Goal: Task Accomplishment & Management: Use online tool/utility

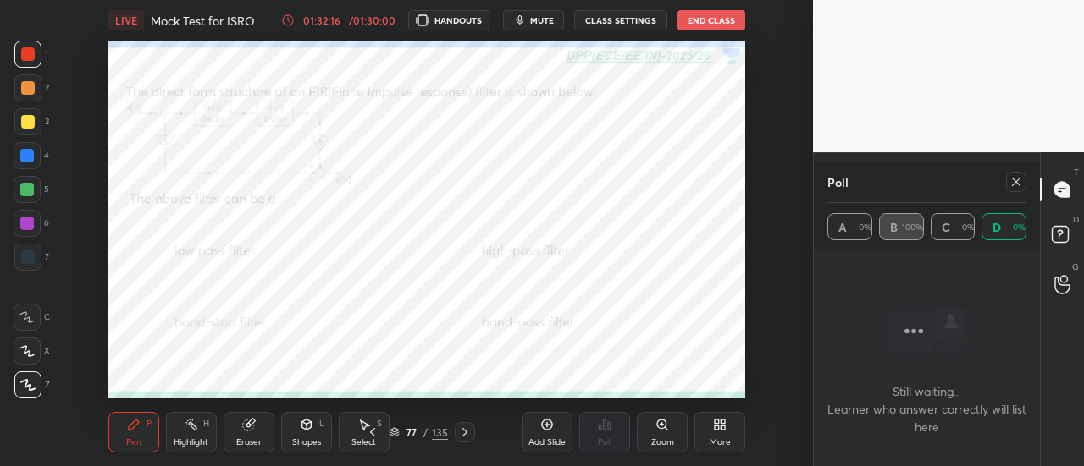
click at [1017, 182] on icon at bounding box center [1016, 182] width 8 height 8
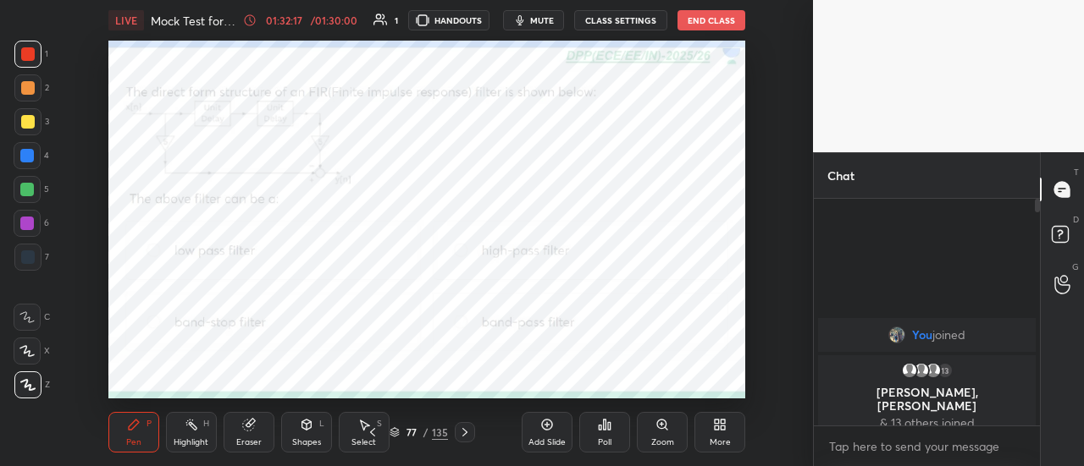
scroll to position [5, 5]
click at [706, 20] on button "End Class" at bounding box center [711, 20] width 68 height 20
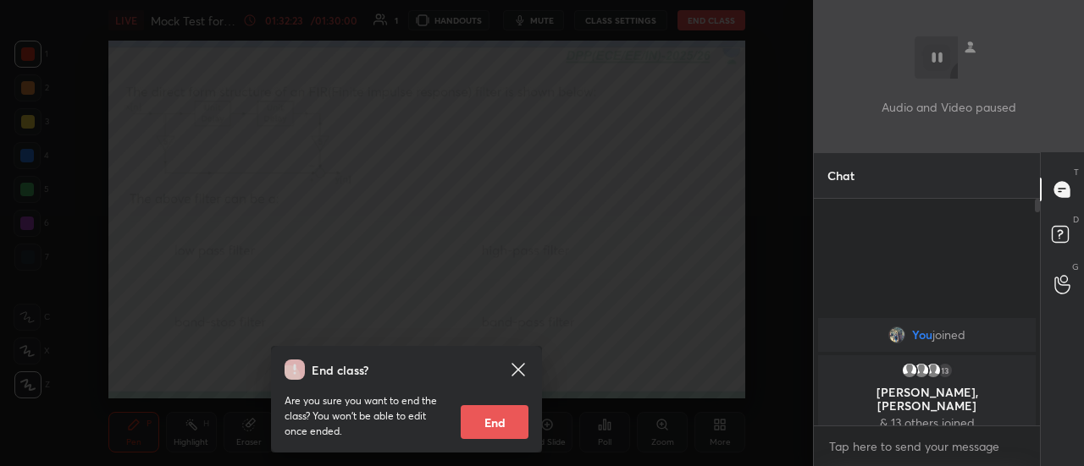
click at [490, 418] on button "End" at bounding box center [495, 423] width 68 height 34
type textarea "x"
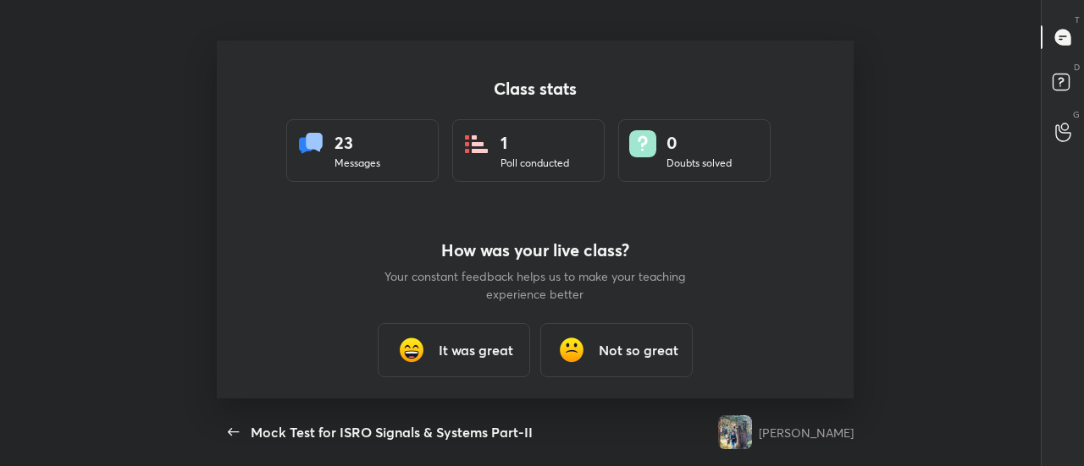
click at [446, 344] on h3 "It was great" at bounding box center [476, 350] width 75 height 20
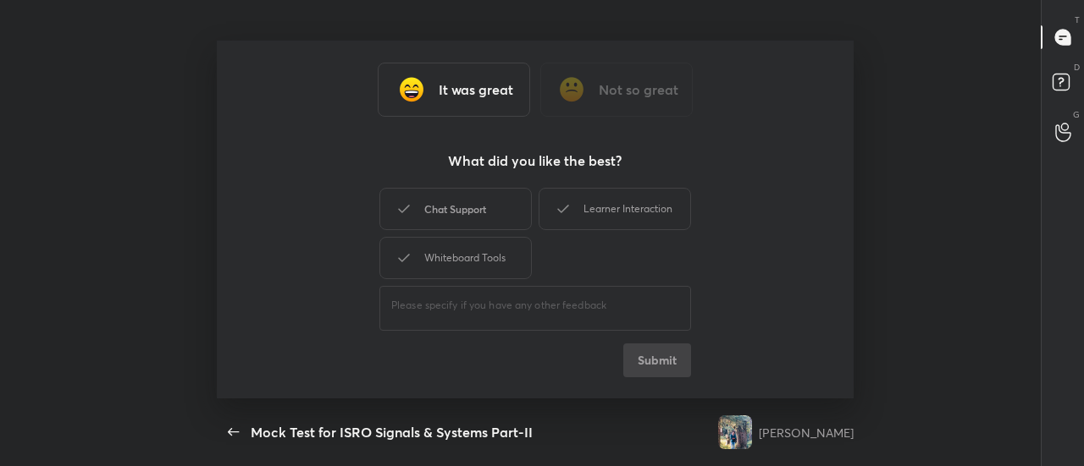
click at [455, 209] on div "Chat Support" at bounding box center [455, 209] width 152 height 42
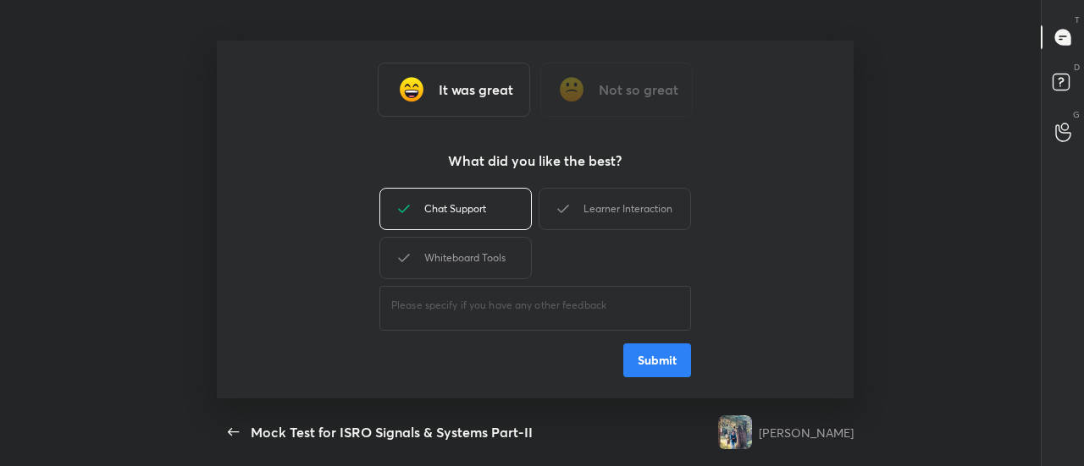
click at [452, 251] on div "Whiteboard Tools" at bounding box center [455, 258] width 152 height 42
click at [581, 209] on div "Learner Interaction" at bounding box center [614, 209] width 152 height 42
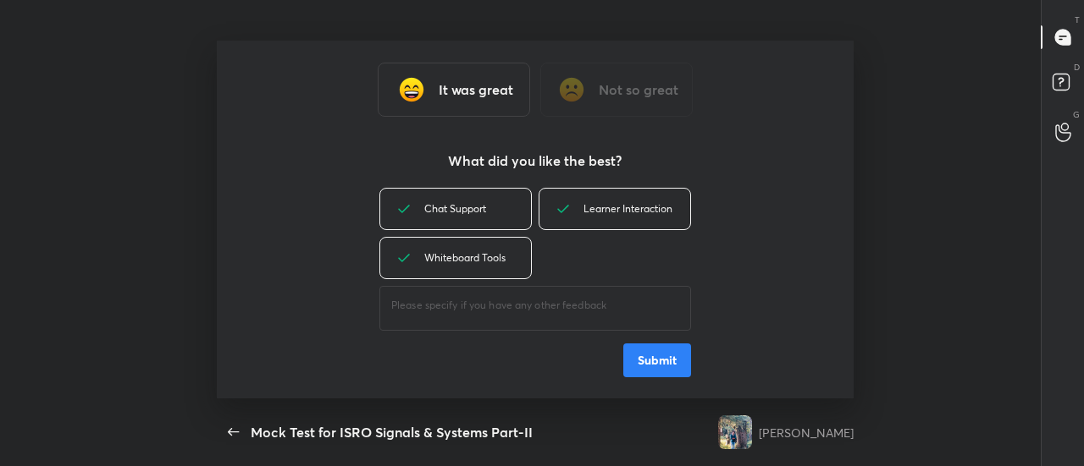
click at [656, 355] on button "Submit" at bounding box center [657, 361] width 68 height 34
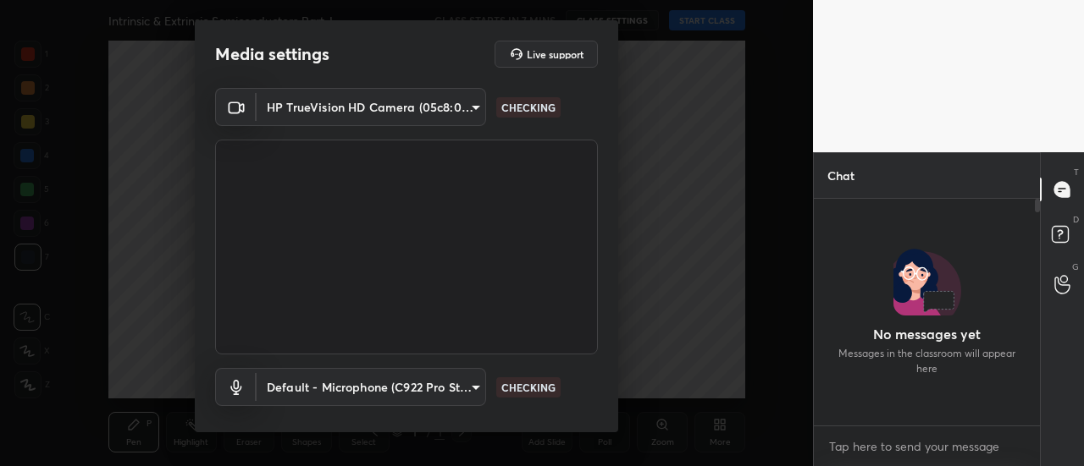
scroll to position [5, 5]
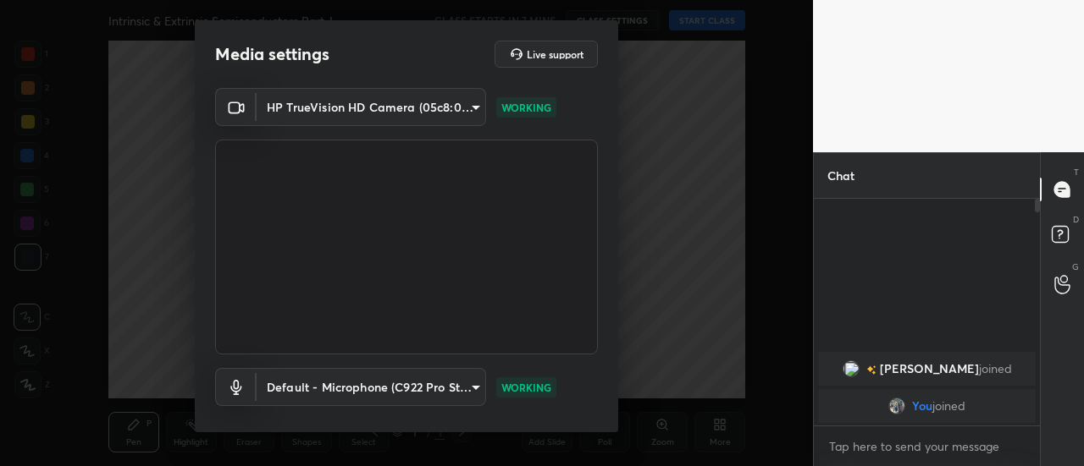
click at [606, 383] on div "HP TrueVision HD Camera (05c8:03d2) 35c4a768e563fe6e1c903404e246e02083655b096a1…" at bounding box center [406, 277] width 423 height 379
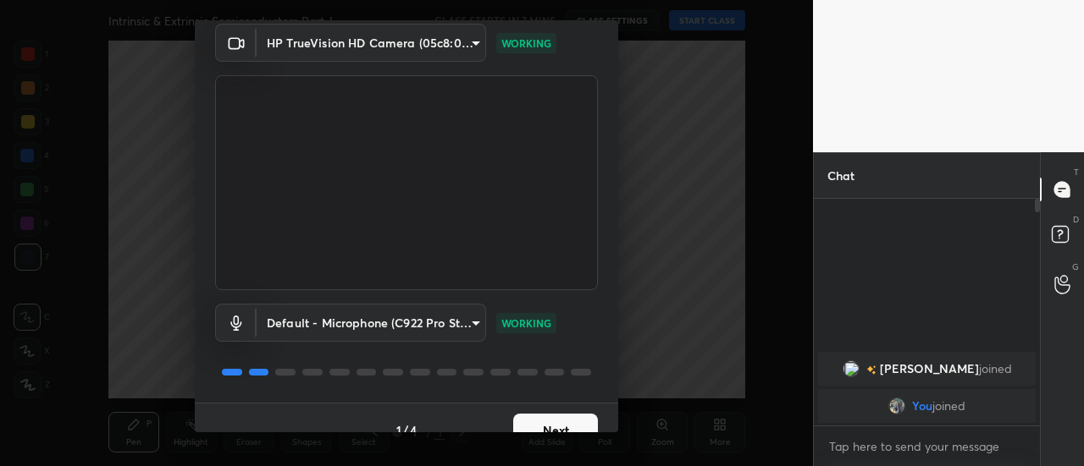
scroll to position [88, 0]
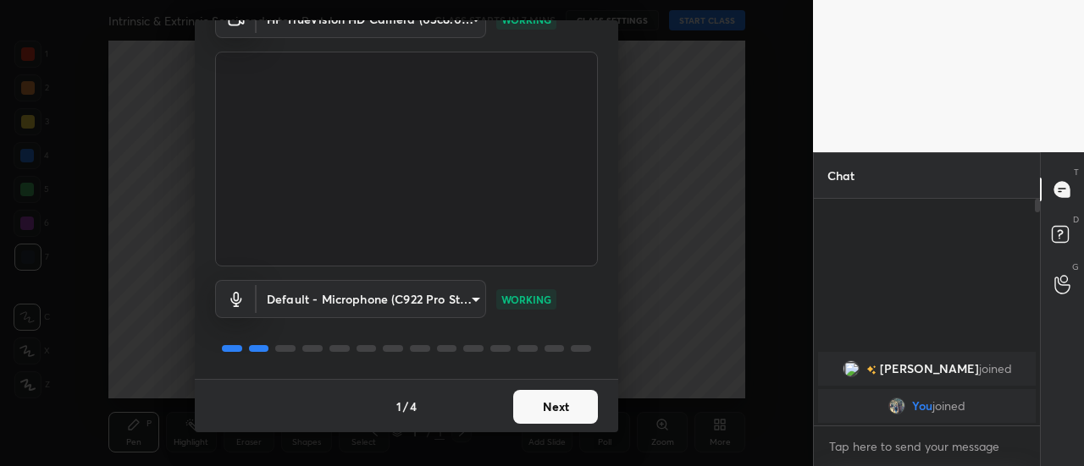
click at [567, 404] on button "Next" at bounding box center [555, 407] width 85 height 34
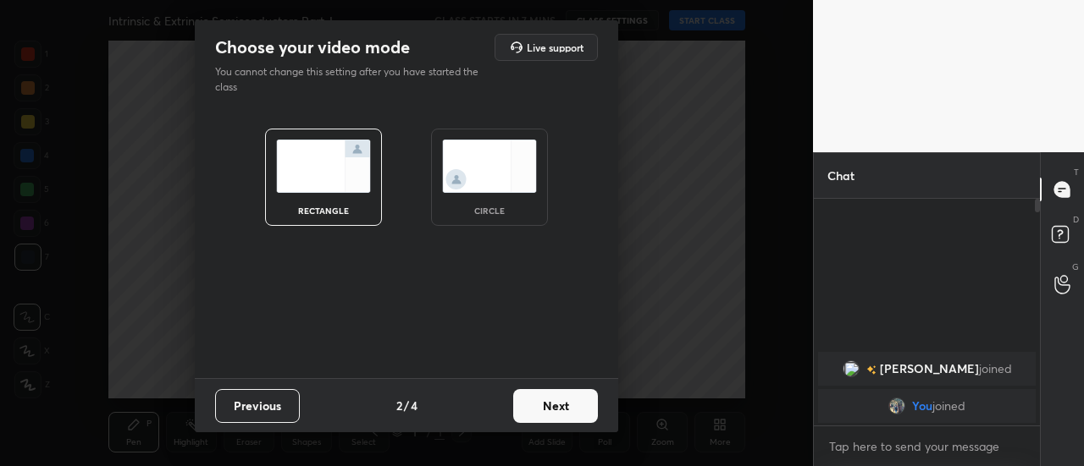
click at [575, 403] on button "Next" at bounding box center [555, 406] width 85 height 34
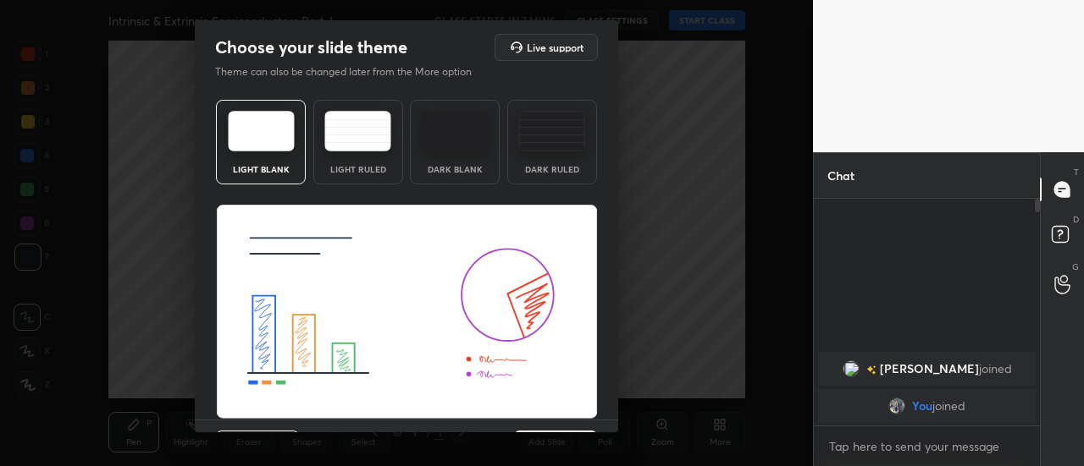
click at [610, 411] on div "Light Blank Light Ruled Dark Blank Dark Ruled" at bounding box center [406, 256] width 423 height 327
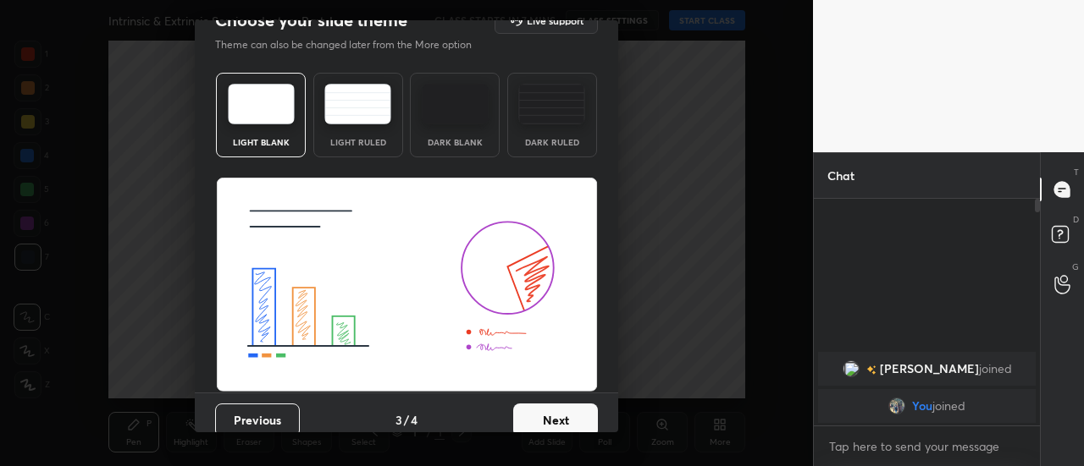
scroll to position [41, 0]
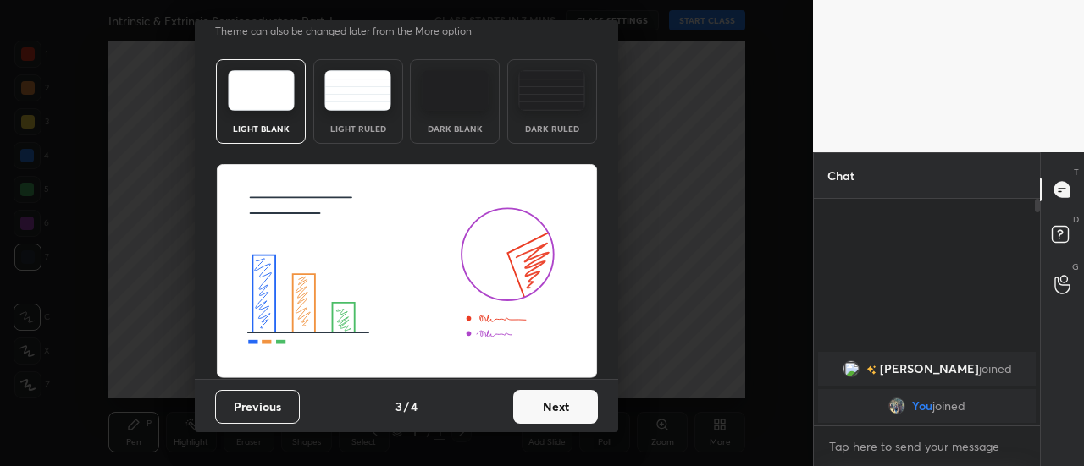
click at [579, 410] on button "Next" at bounding box center [555, 407] width 85 height 34
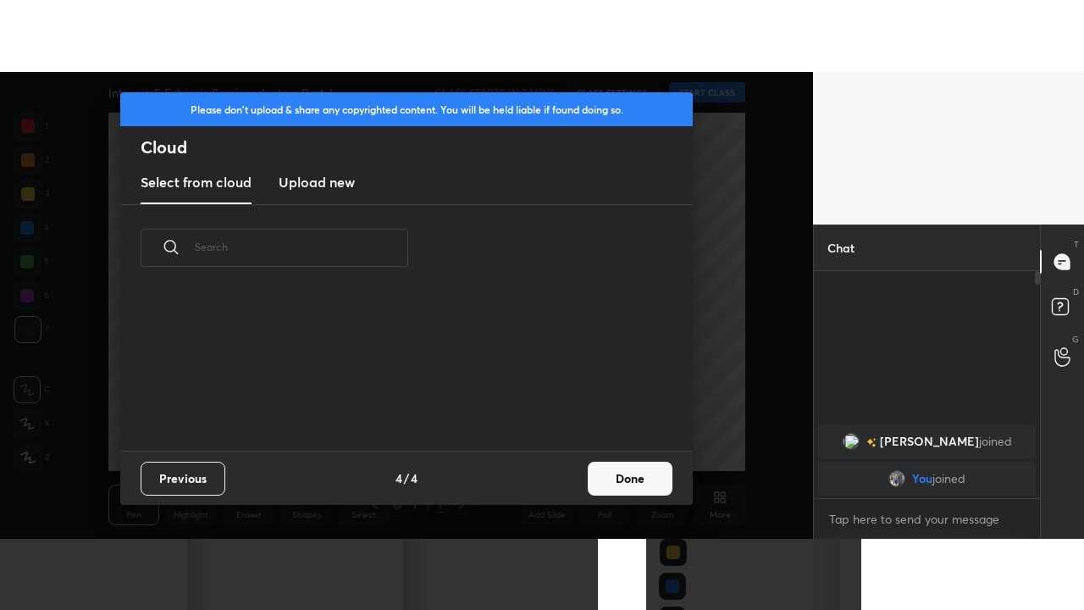
scroll to position [0, 0]
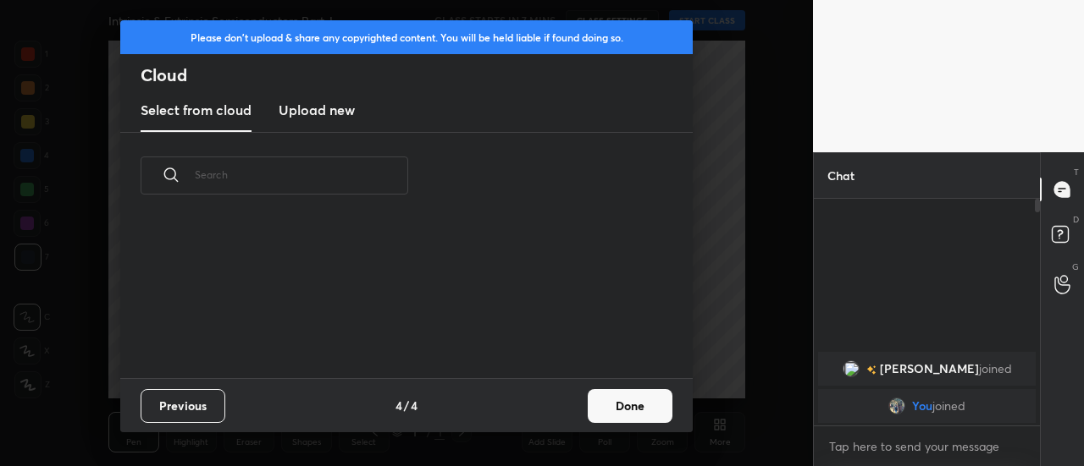
click at [618, 411] on button "Done" at bounding box center [630, 406] width 85 height 34
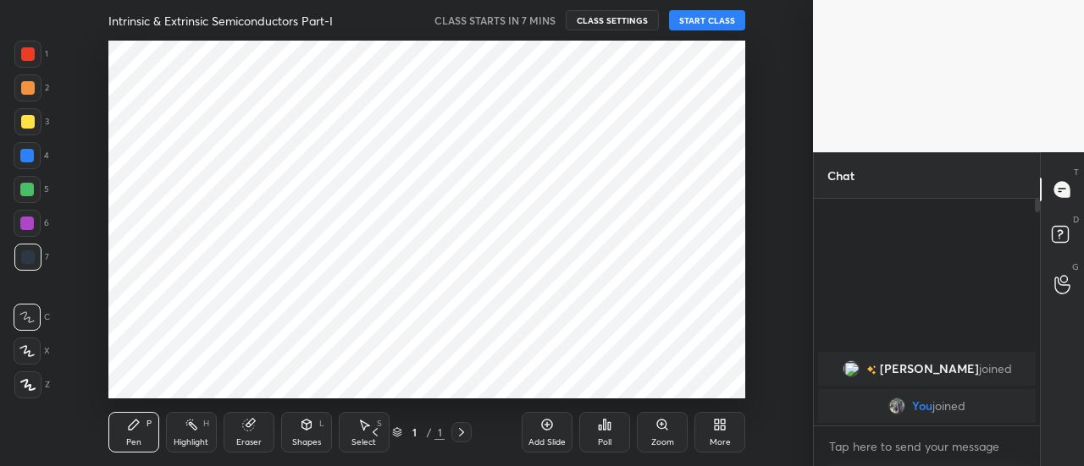
click at [719, 428] on icon at bounding box center [717, 428] width 4 height 4
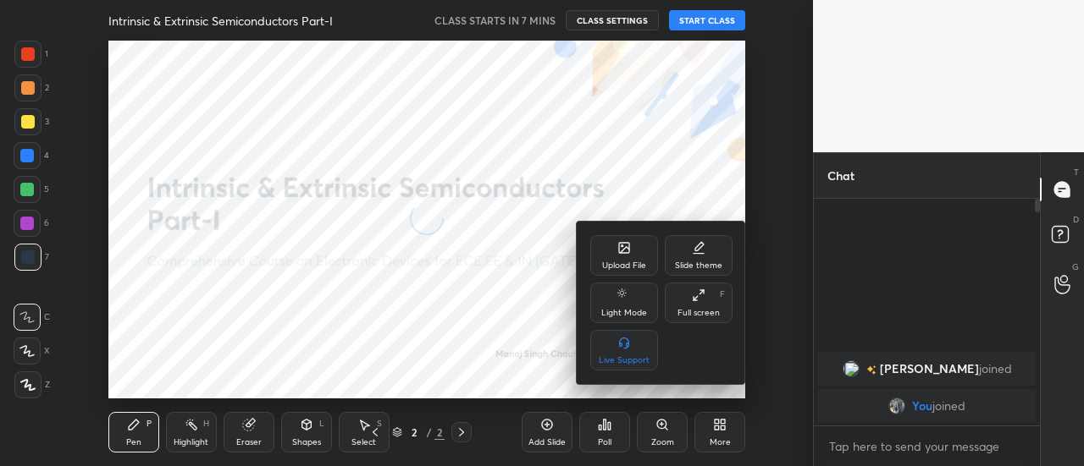
click at [696, 302] on icon at bounding box center [699, 296] width 14 height 14
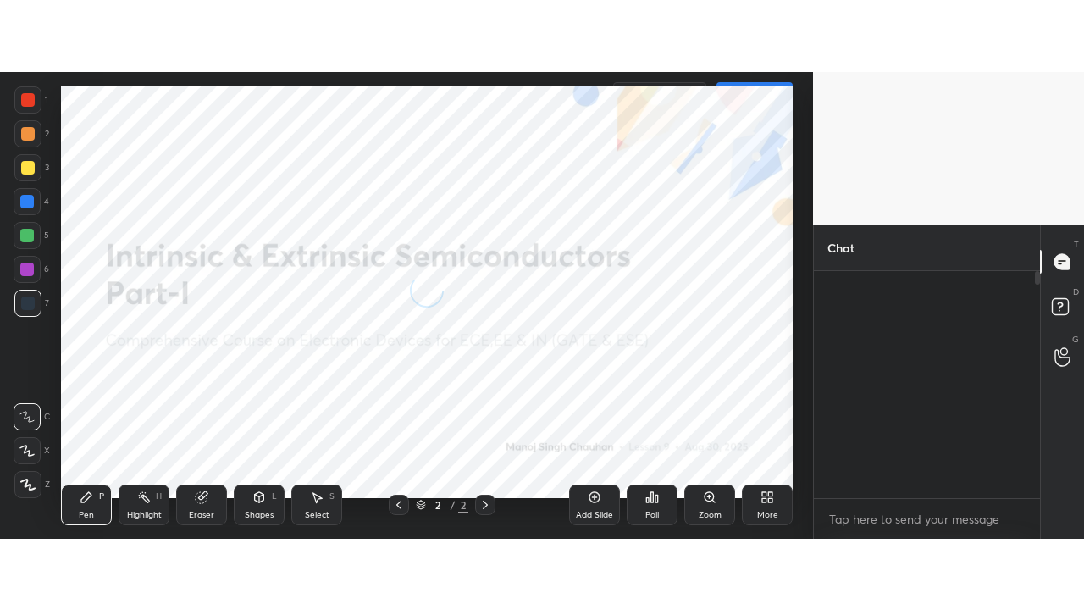
scroll to position [224, 221]
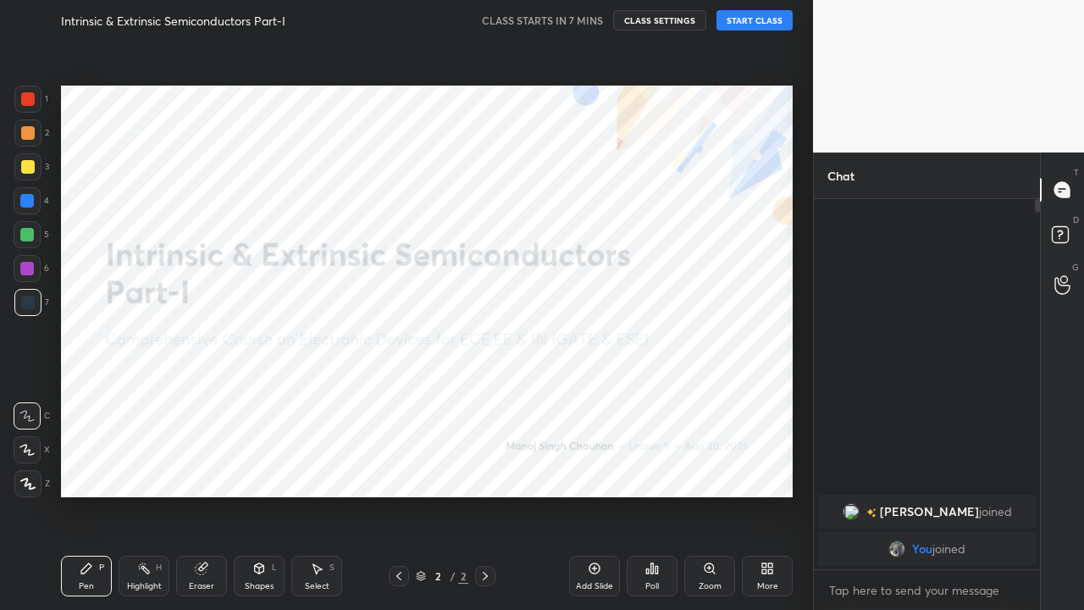
click at [752, 22] on button "START CLASS" at bounding box center [754, 20] width 76 height 20
drag, startPoint x: 699, startPoint y: 29, endPoint x: 252, endPoint y: 27, distance: 447.0
click at [252, 27] on h4 "Intrinsic & Extrinsic Semiconductors Part-I" at bounding box center [215, 21] width 224 height 16
click at [485, 466] on icon at bounding box center [485, 575] width 5 height 8
click at [591, 466] on icon at bounding box center [595, 568] width 14 height 14
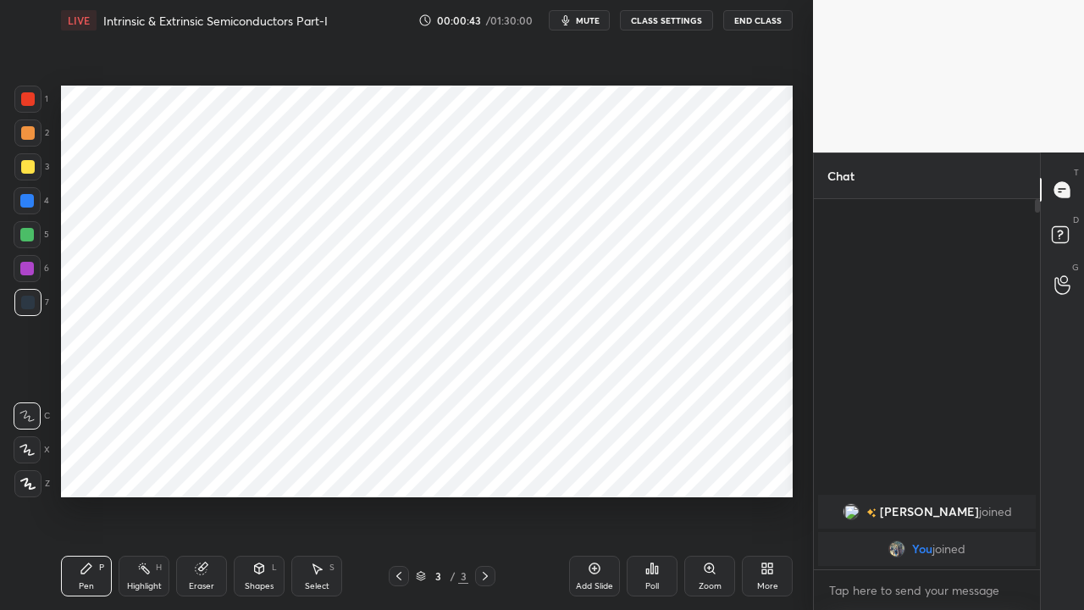
click at [27, 98] on div at bounding box center [28, 99] width 14 height 14
click at [33, 466] on icon at bounding box center [27, 484] width 15 height 12
click at [196, 466] on div "Eraser" at bounding box center [201, 575] width 51 height 41
click at [26, 449] on icon at bounding box center [28, 449] width 9 height 8
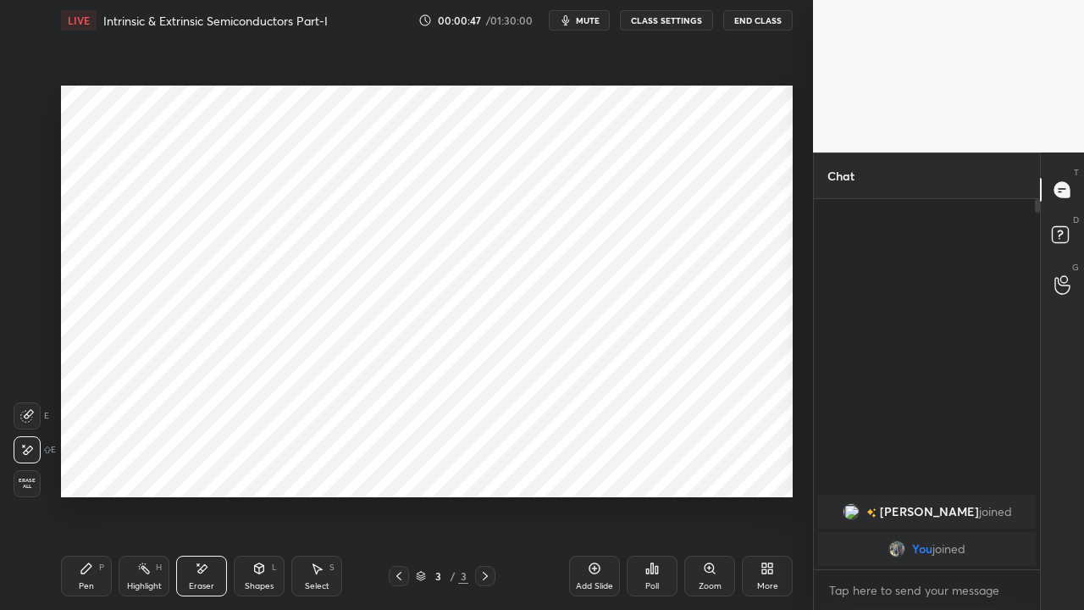
click at [84, 466] on icon at bounding box center [87, 568] width 14 height 14
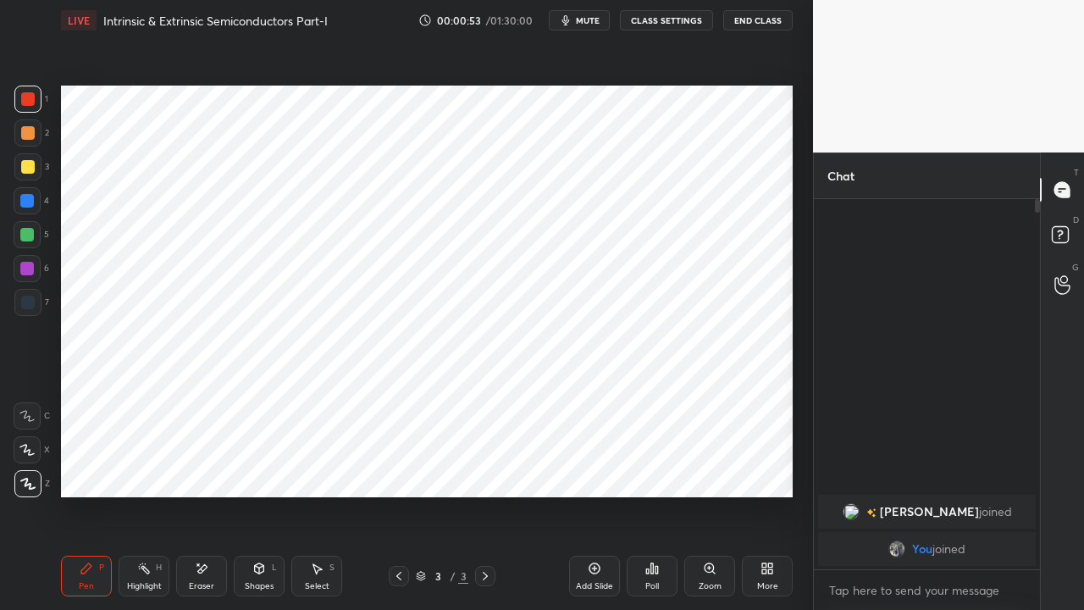
click at [589, 22] on span "mute" at bounding box center [588, 20] width 24 height 12
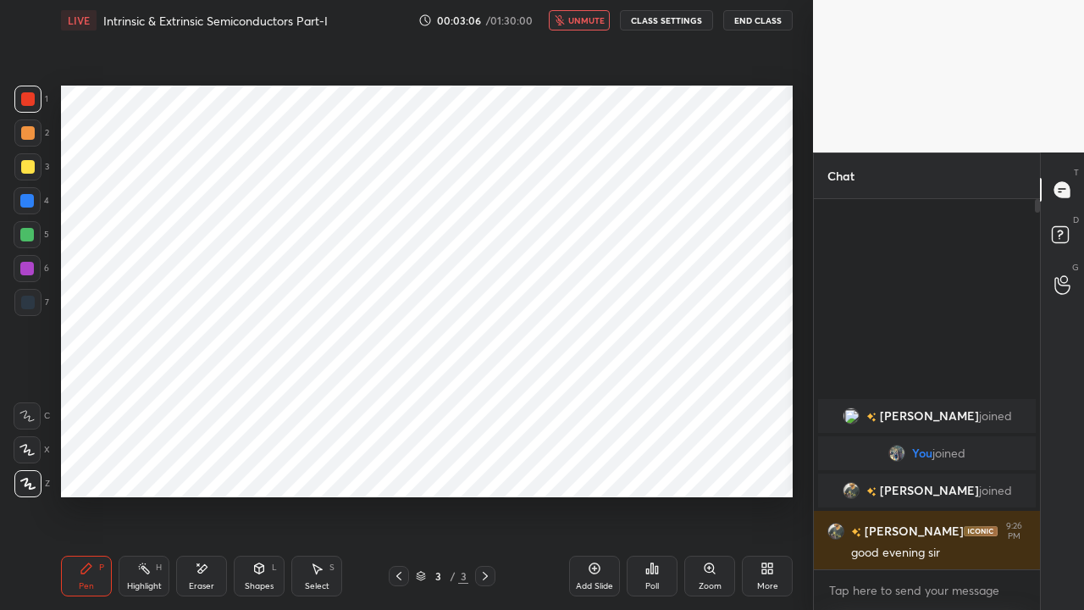
click at [587, 24] on span "unmute" at bounding box center [586, 20] width 36 height 12
click at [591, 22] on span "mute" at bounding box center [588, 20] width 24 height 12
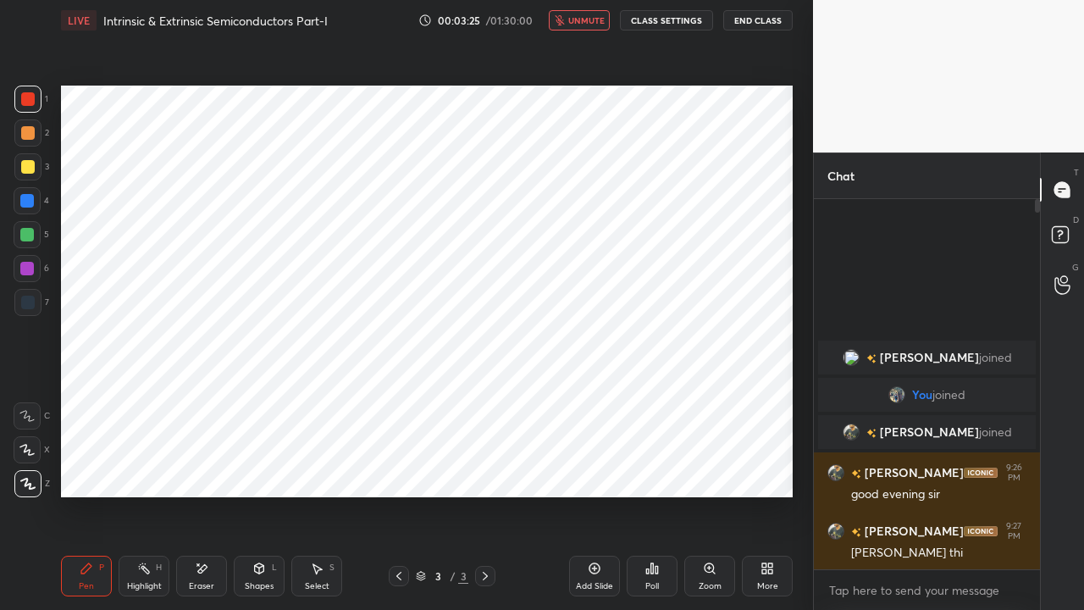
click at [586, 17] on span "unmute" at bounding box center [586, 20] width 36 height 12
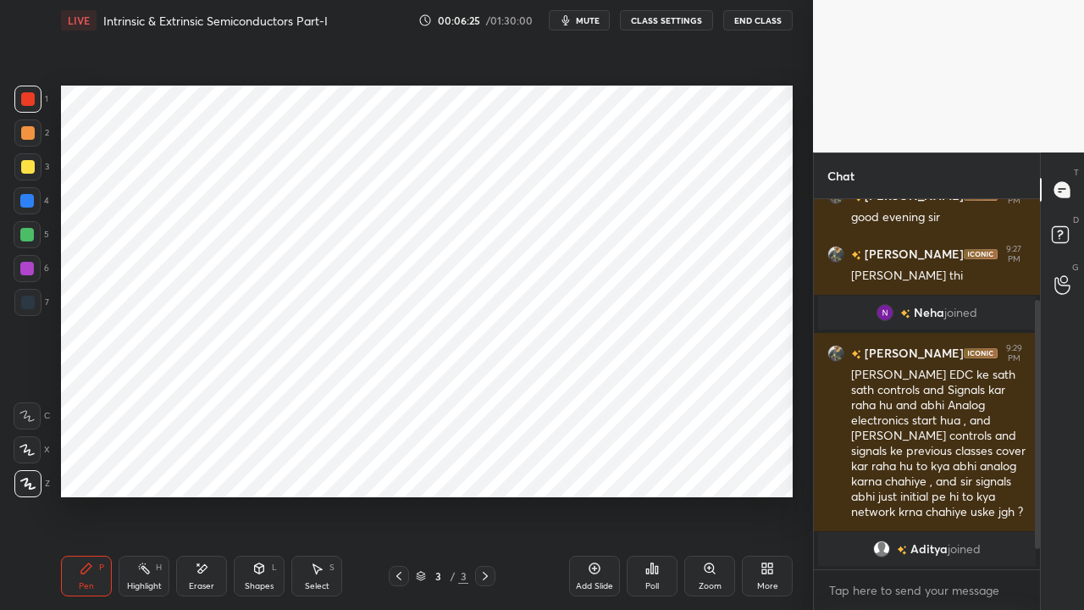
scroll to position [196, 0]
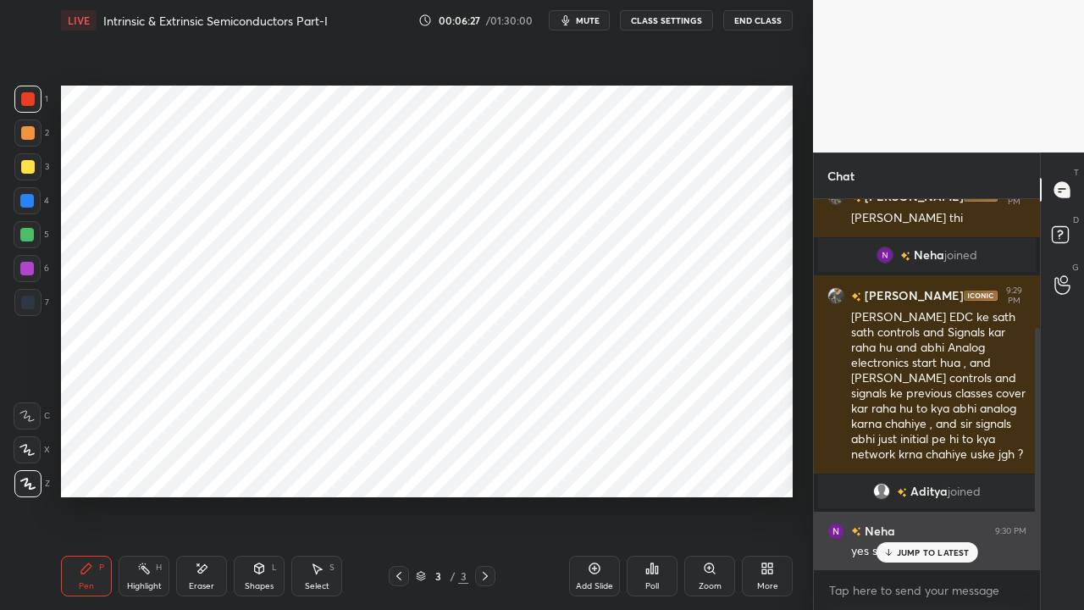
click at [914, 466] on p "JUMP TO LATEST" at bounding box center [933, 552] width 73 height 10
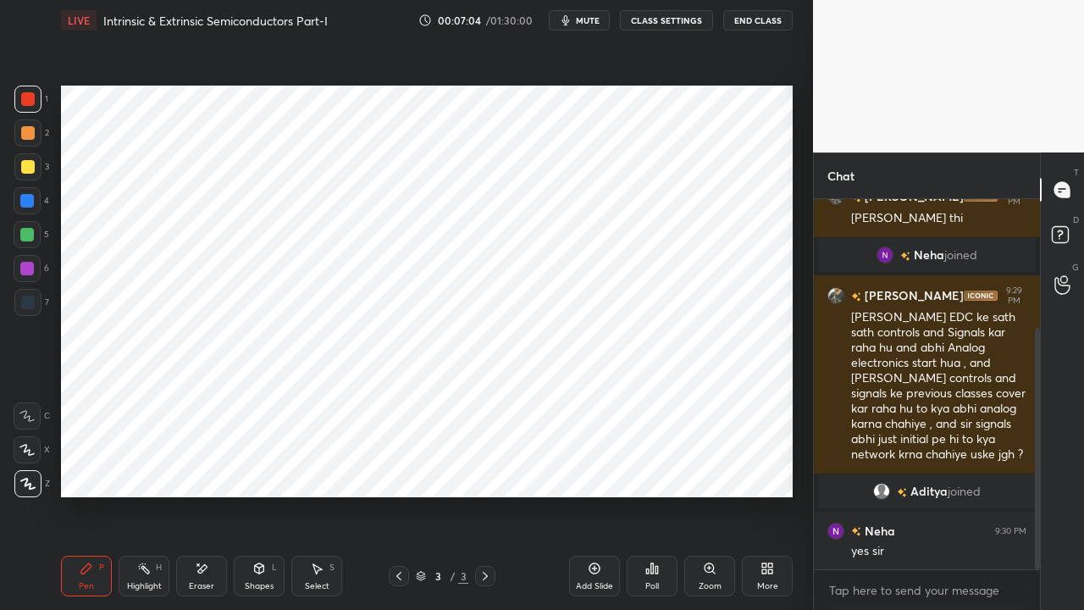
click at [27, 269] on div at bounding box center [27, 269] width 14 height 14
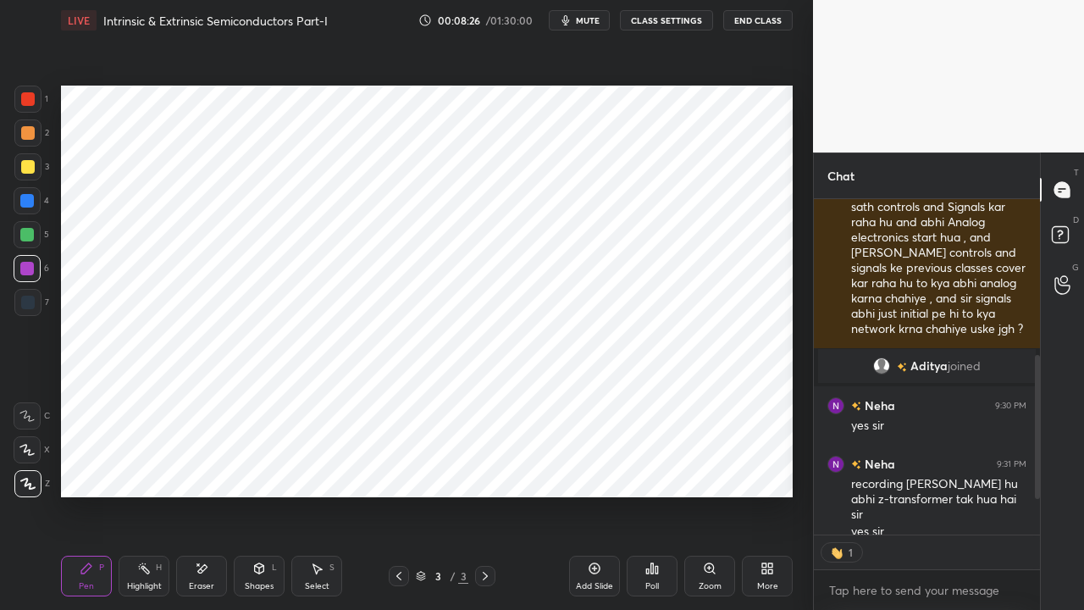
scroll to position [445, 0]
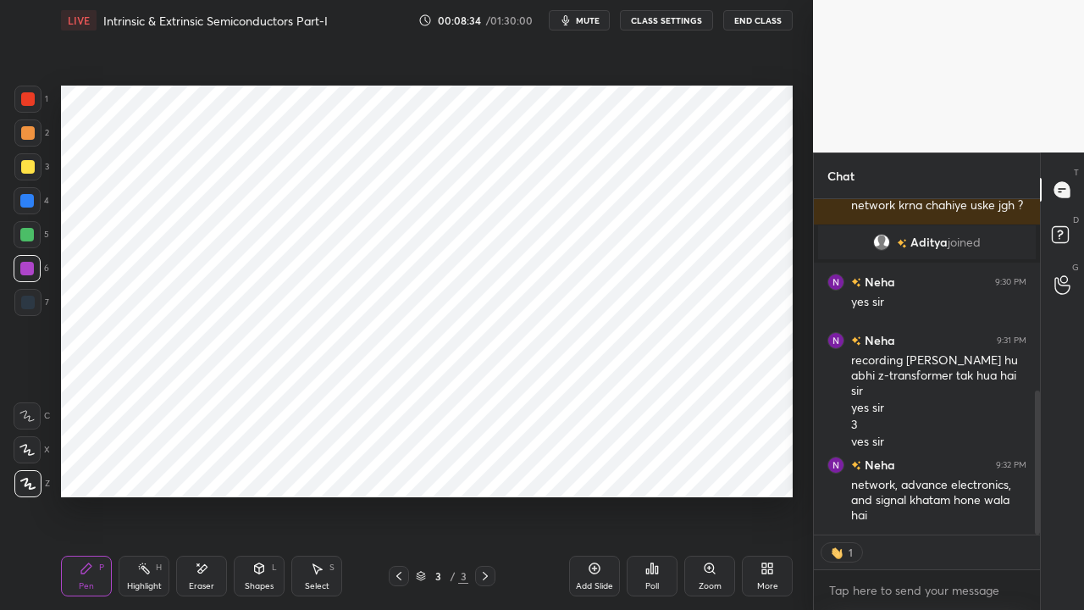
type textarea "x"
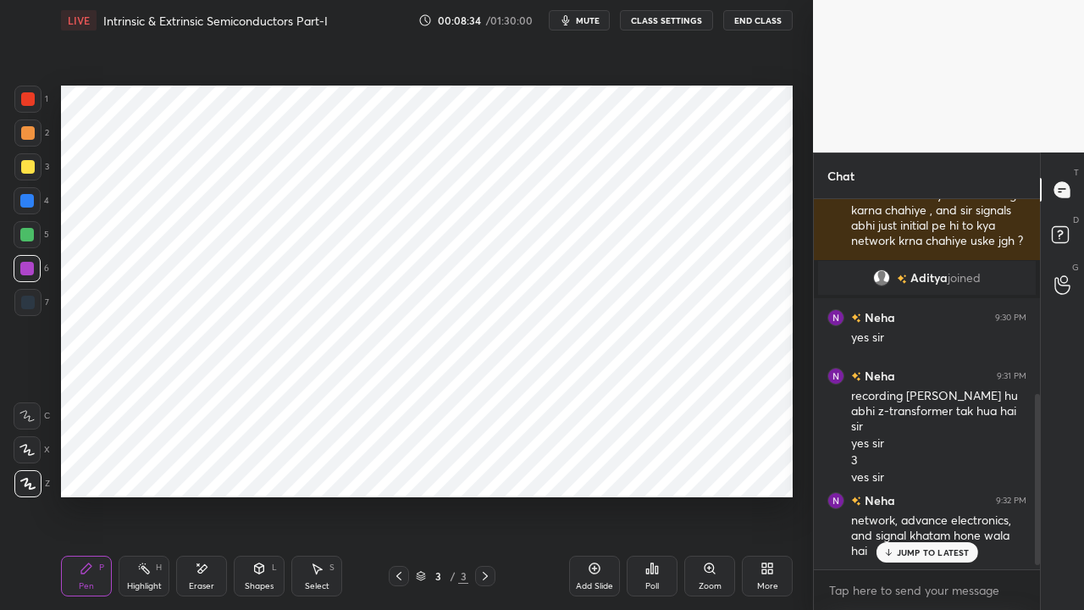
scroll to position [410, 0]
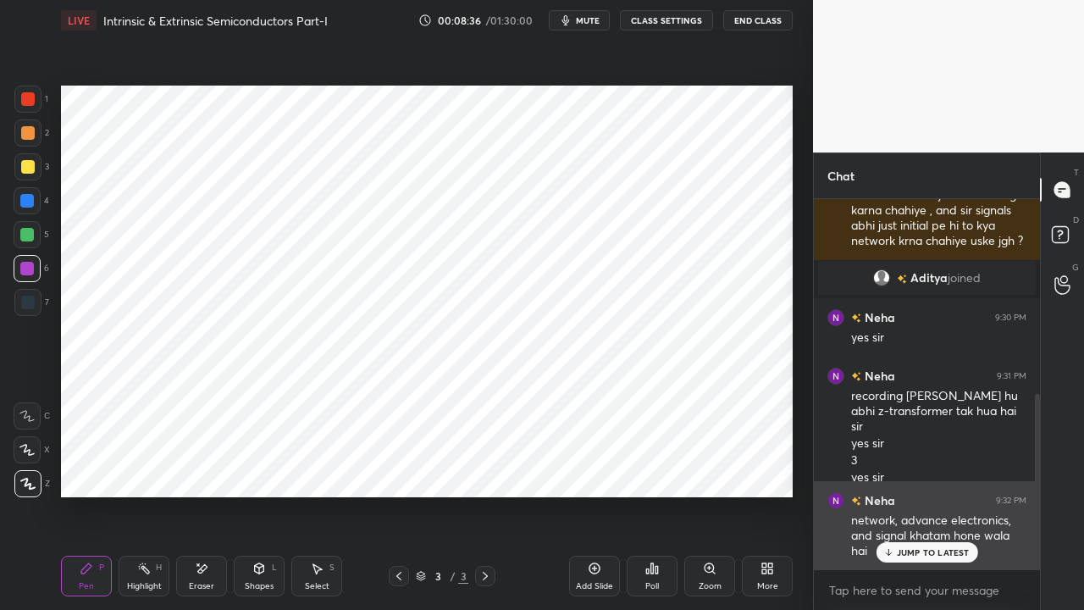
click at [897, 466] on p "JUMP TO LATEST" at bounding box center [933, 552] width 73 height 10
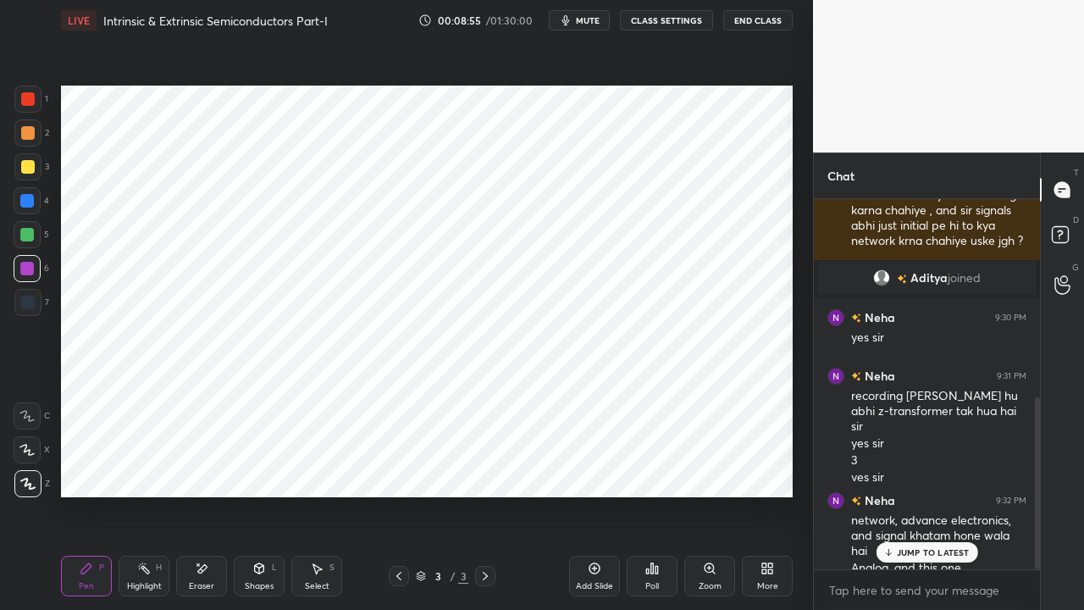
scroll to position [427, 0]
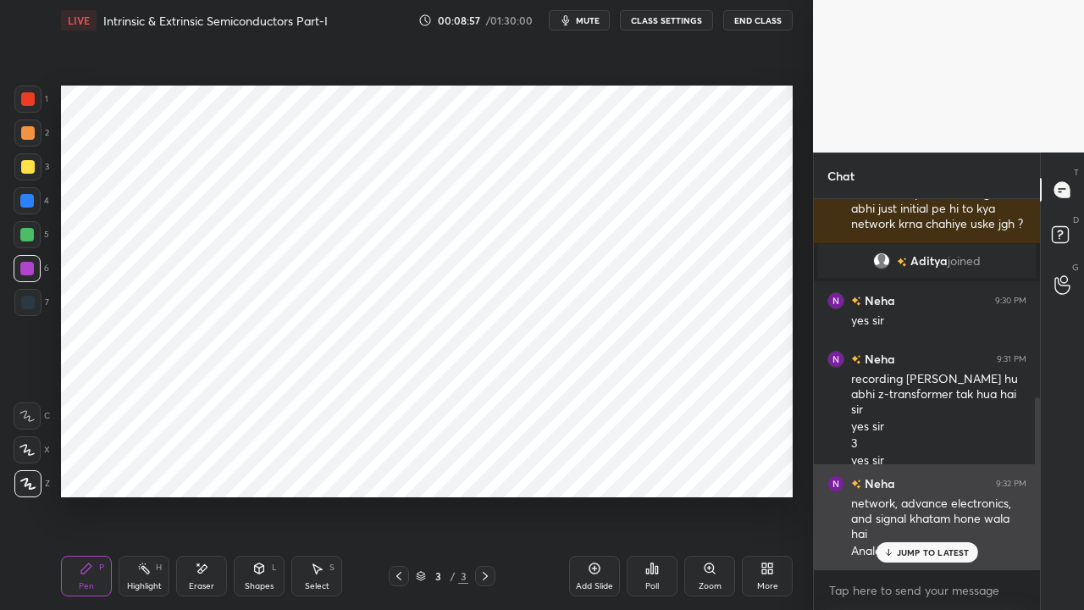
click at [896, 466] on div "JUMP TO LATEST" at bounding box center [926, 552] width 102 height 20
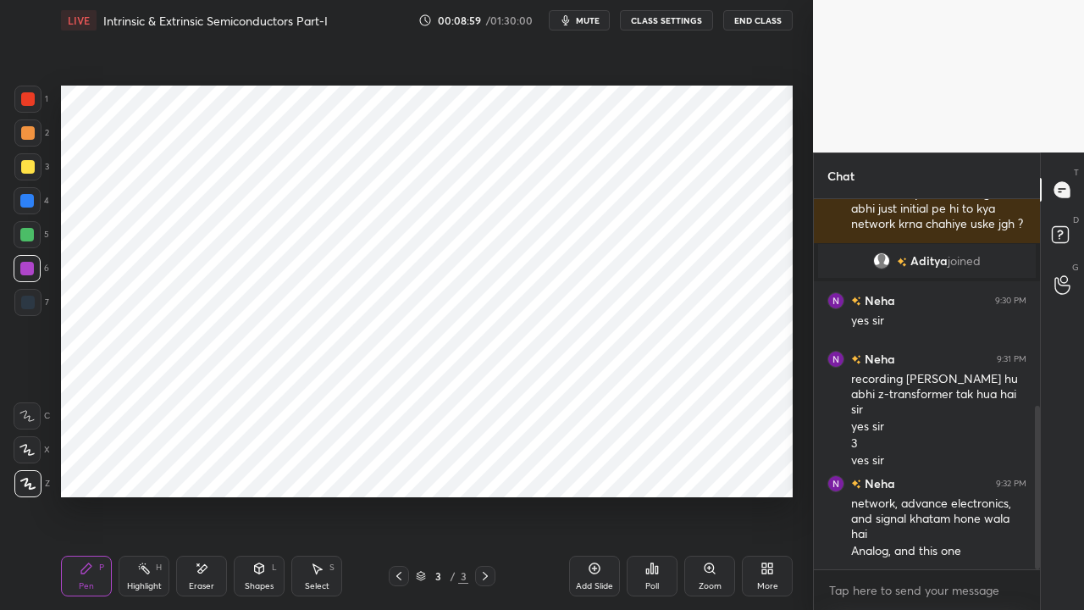
scroll to position [467, 0]
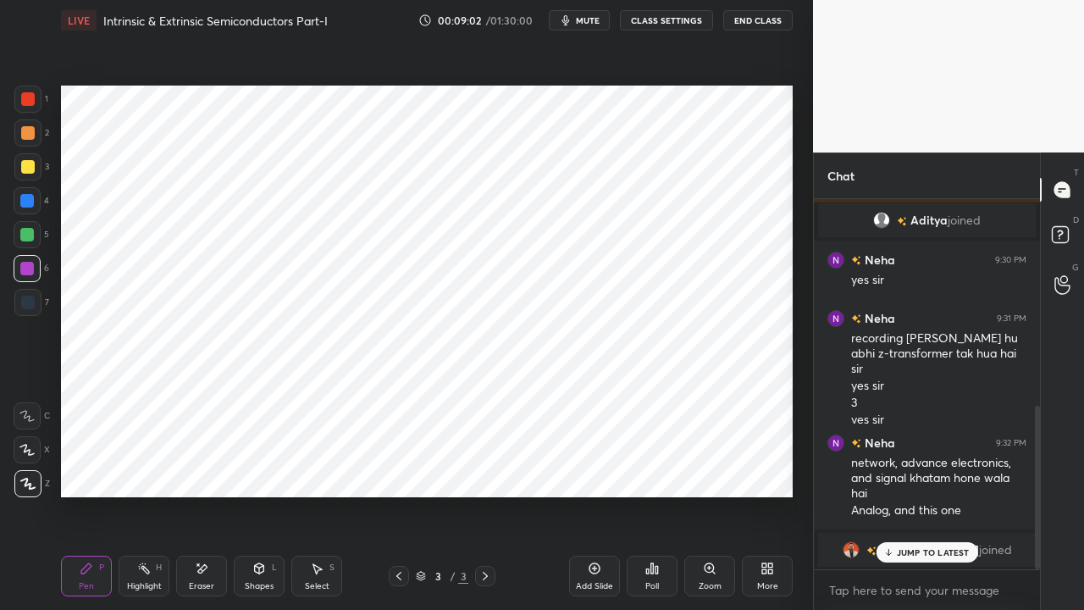
click at [900, 466] on p "JUMP TO LATEST" at bounding box center [933, 552] width 73 height 10
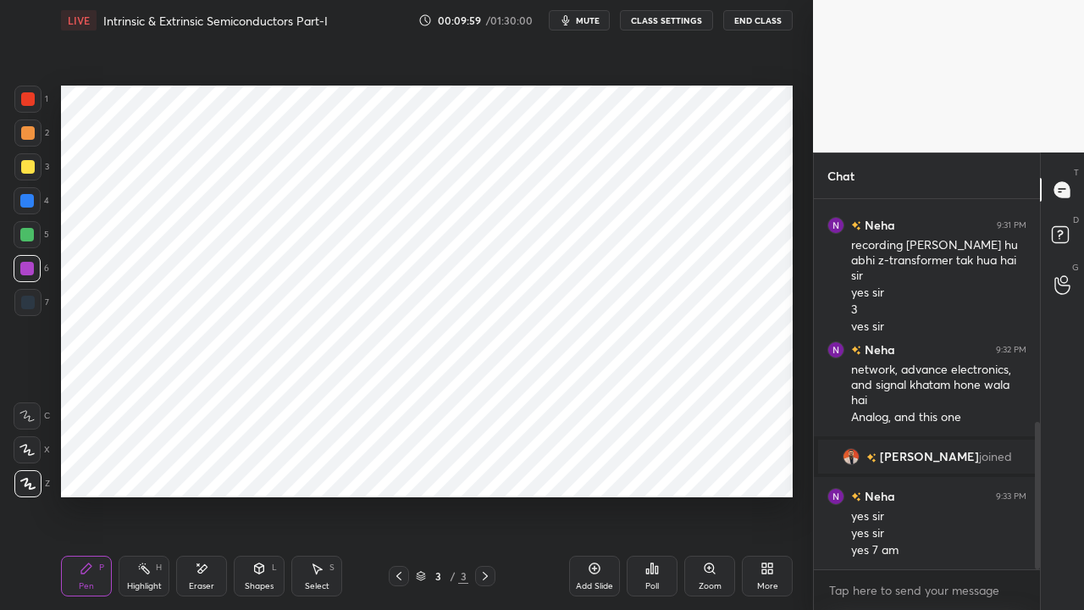
scroll to position [618, 0]
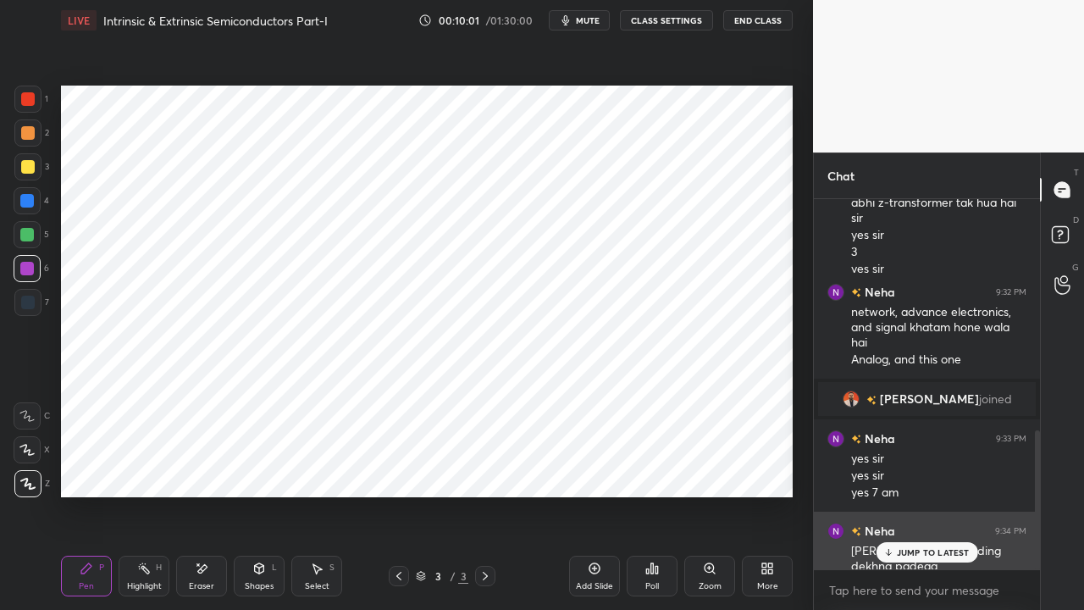
click at [891, 466] on icon at bounding box center [887, 552] width 11 height 10
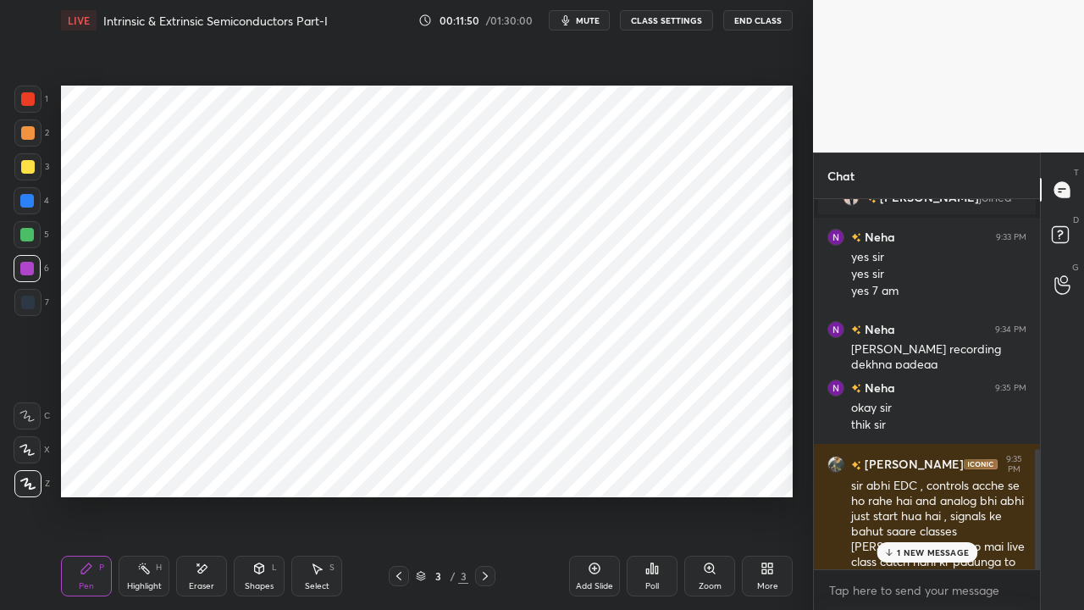
scroll to position [843, 0]
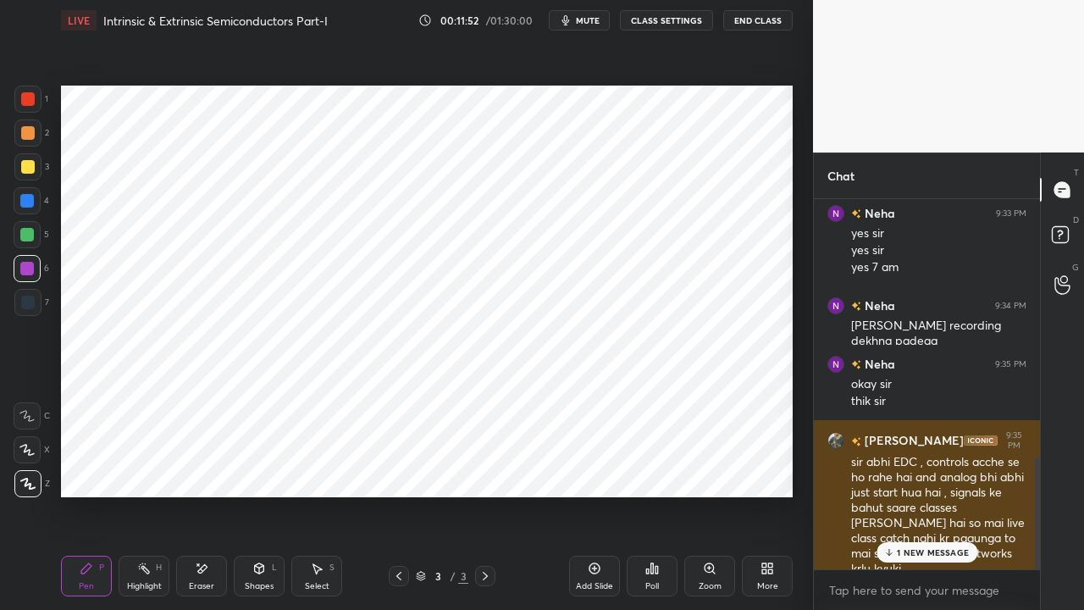
click at [908, 466] on p "1 NEW MESSAGE" at bounding box center [933, 552] width 72 height 10
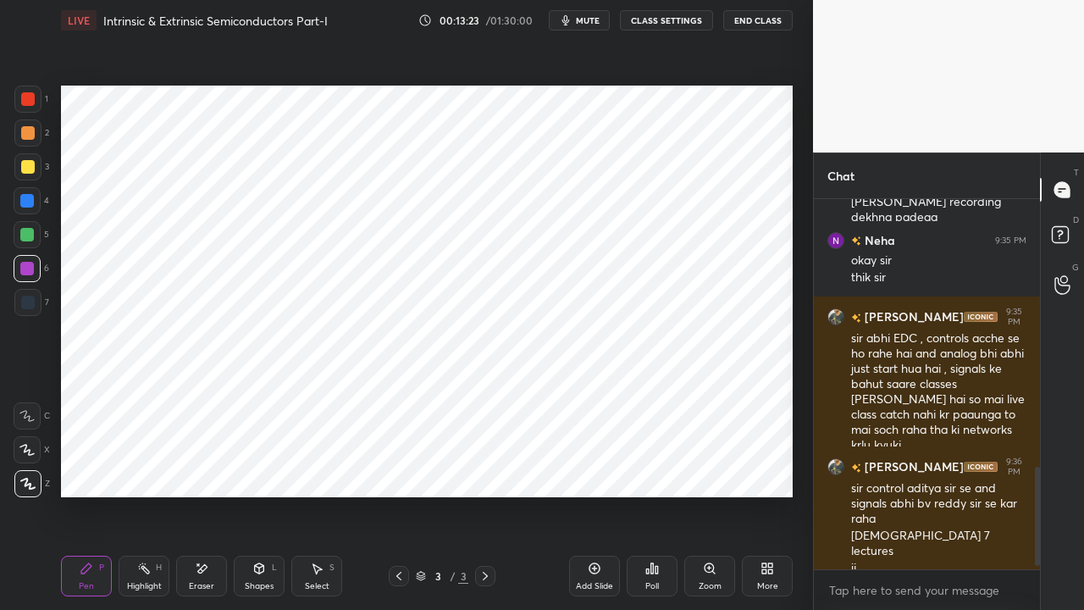
scroll to position [1055, 0]
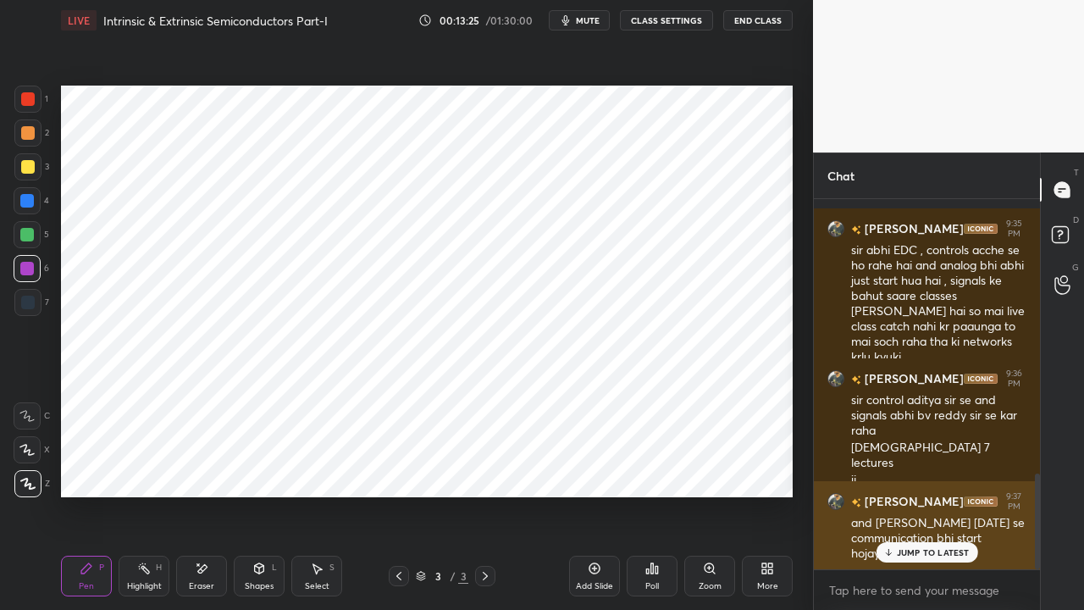
click at [903, 466] on div "JUMP TO LATEST" at bounding box center [926, 552] width 102 height 20
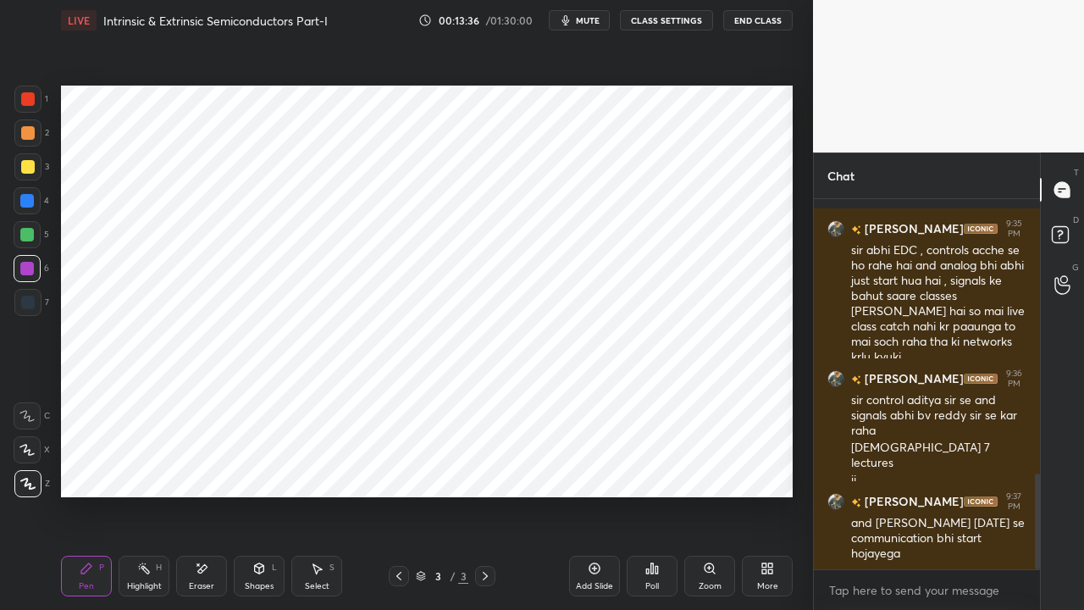
click at [90, 466] on div "Pen P" at bounding box center [86, 575] width 51 height 41
click at [486, 466] on icon at bounding box center [485, 575] width 5 height 8
click at [592, 466] on icon at bounding box center [595, 568] width 14 height 14
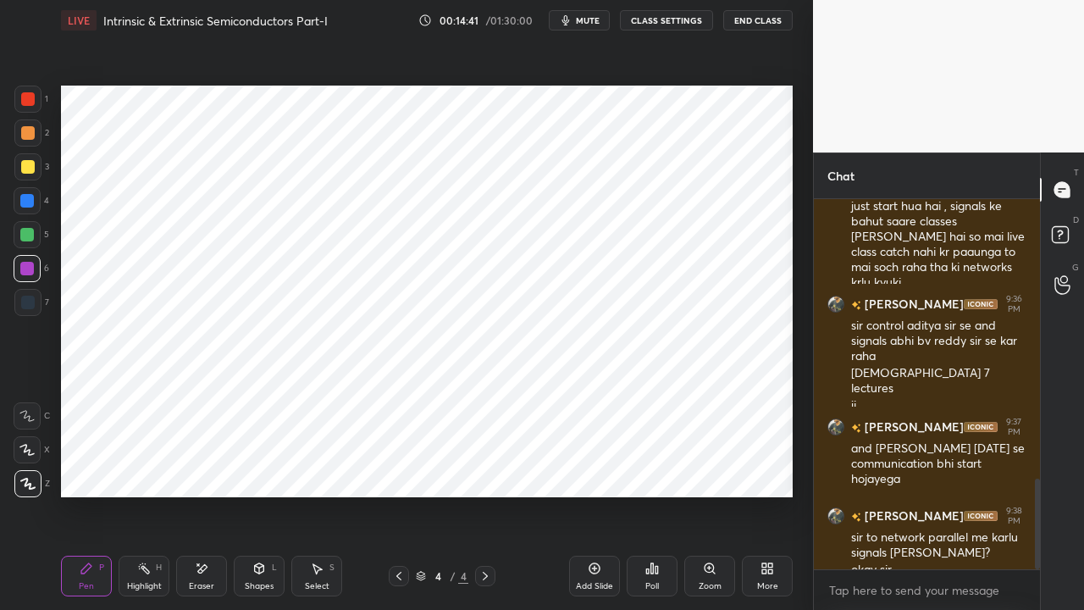
scroll to position [1146, 0]
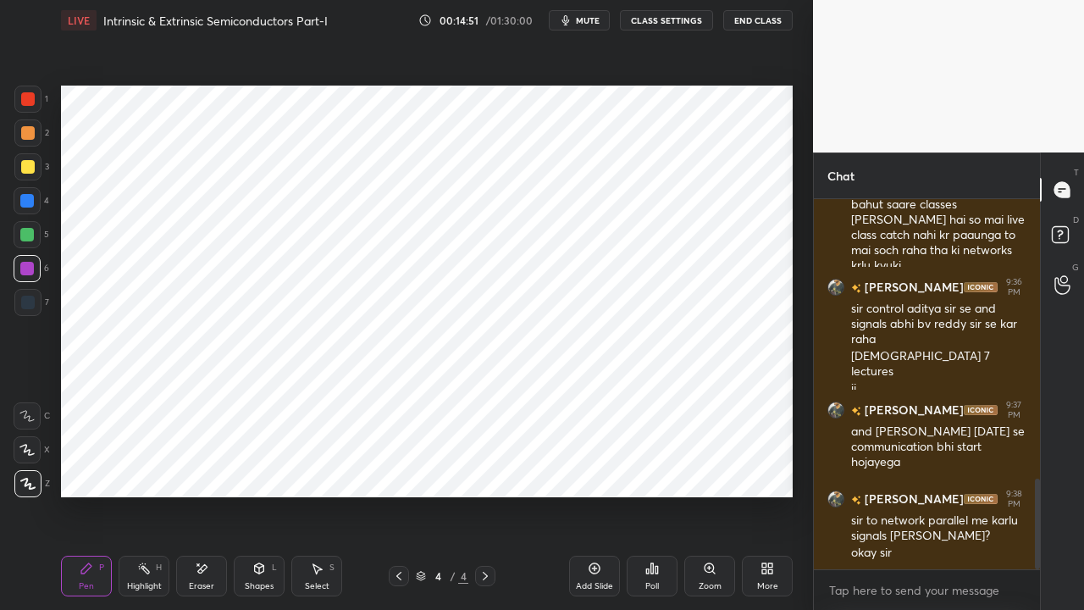
click at [24, 98] on div at bounding box center [28, 99] width 14 height 14
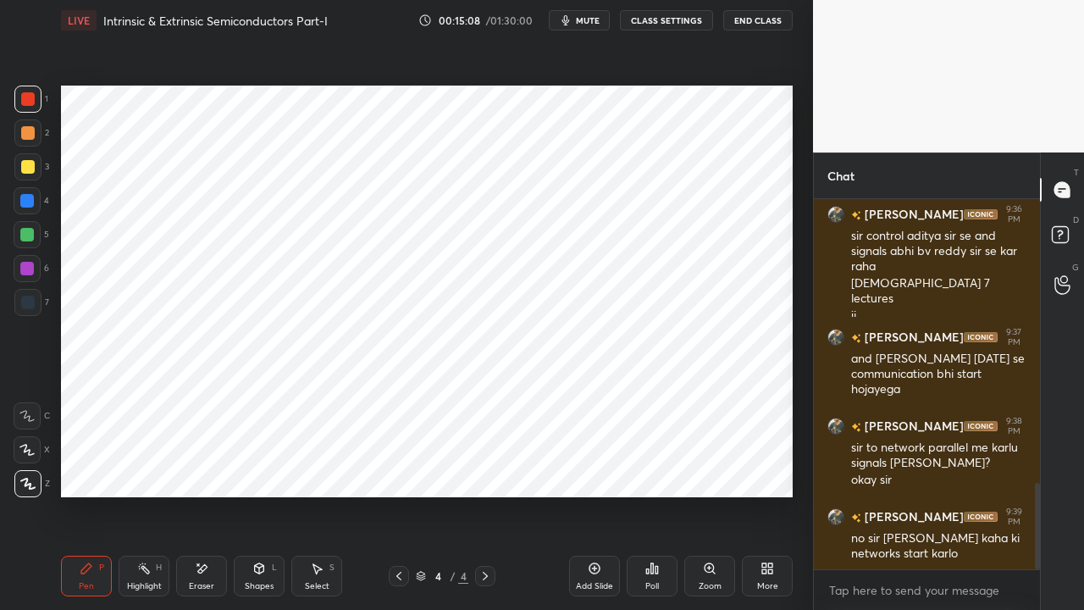
scroll to position [1236, 0]
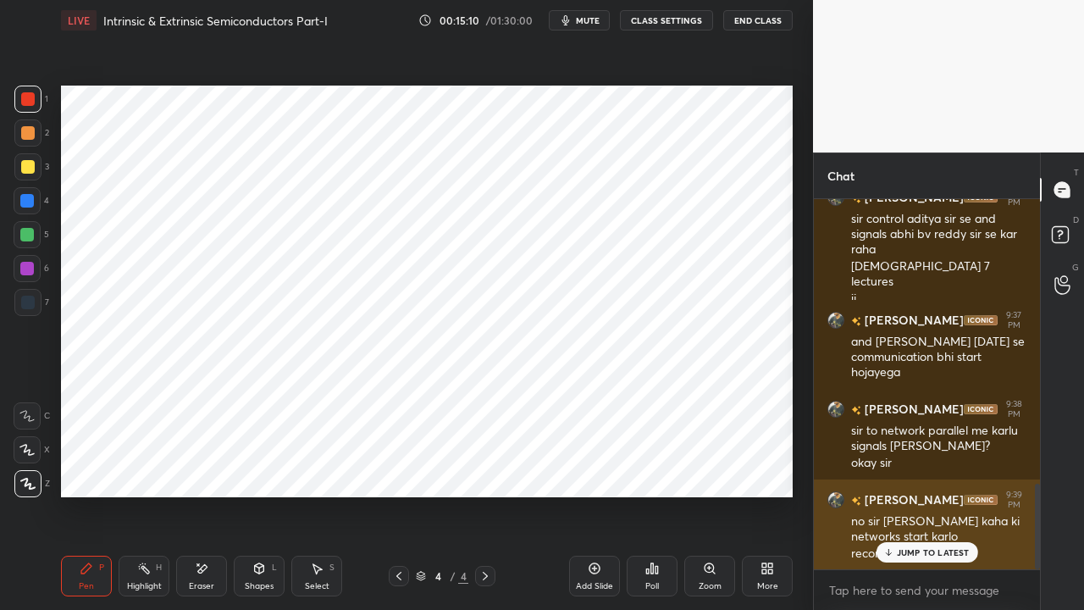
click at [889, 466] on icon at bounding box center [888, 554] width 5 height 3
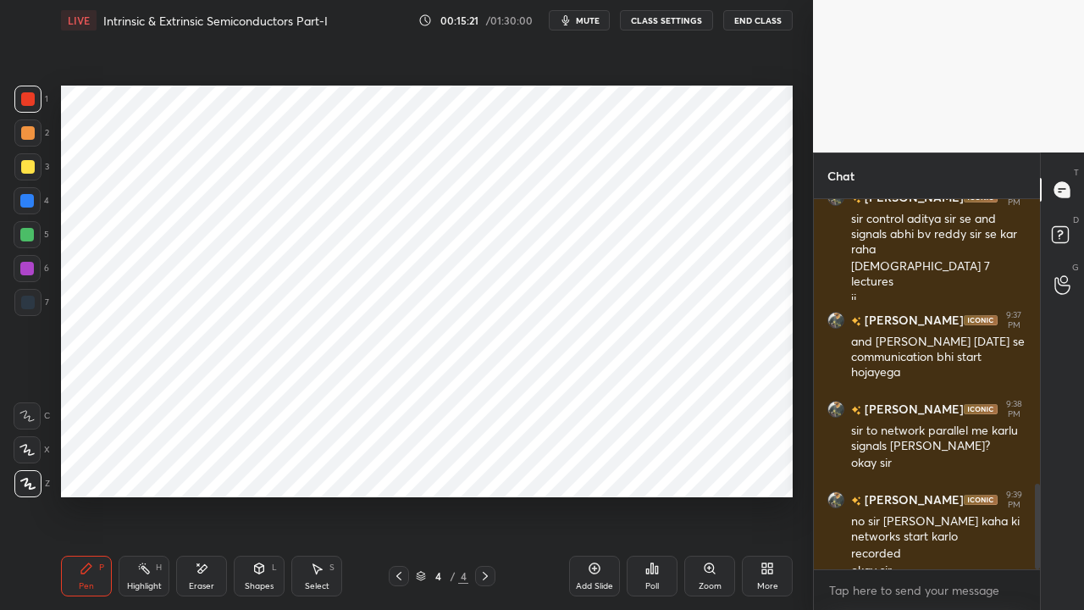
scroll to position [1253, 0]
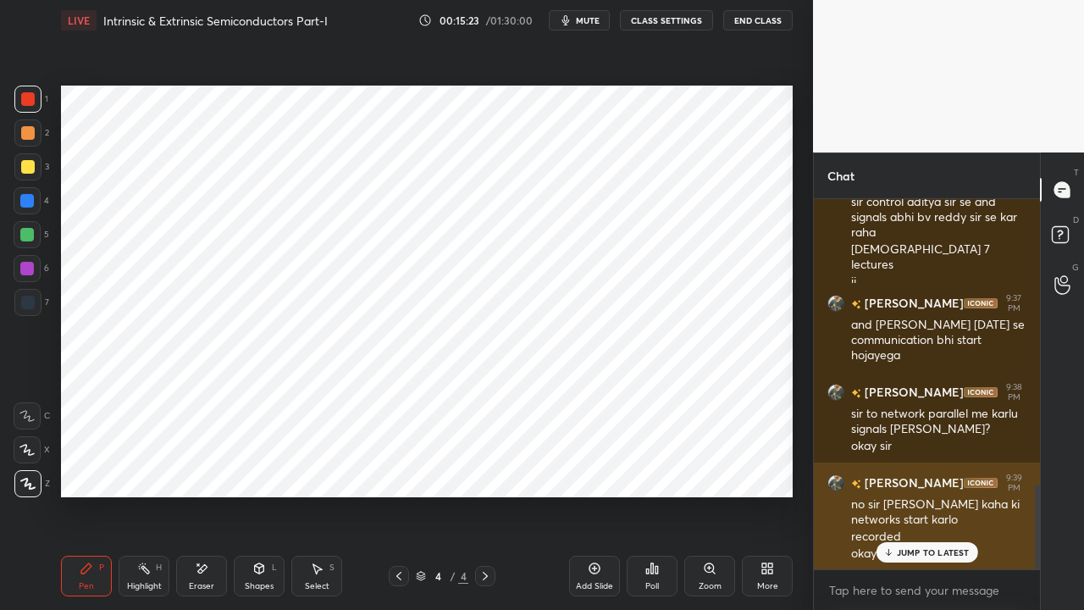
click at [913, 466] on p "JUMP TO LATEST" at bounding box center [933, 552] width 73 height 10
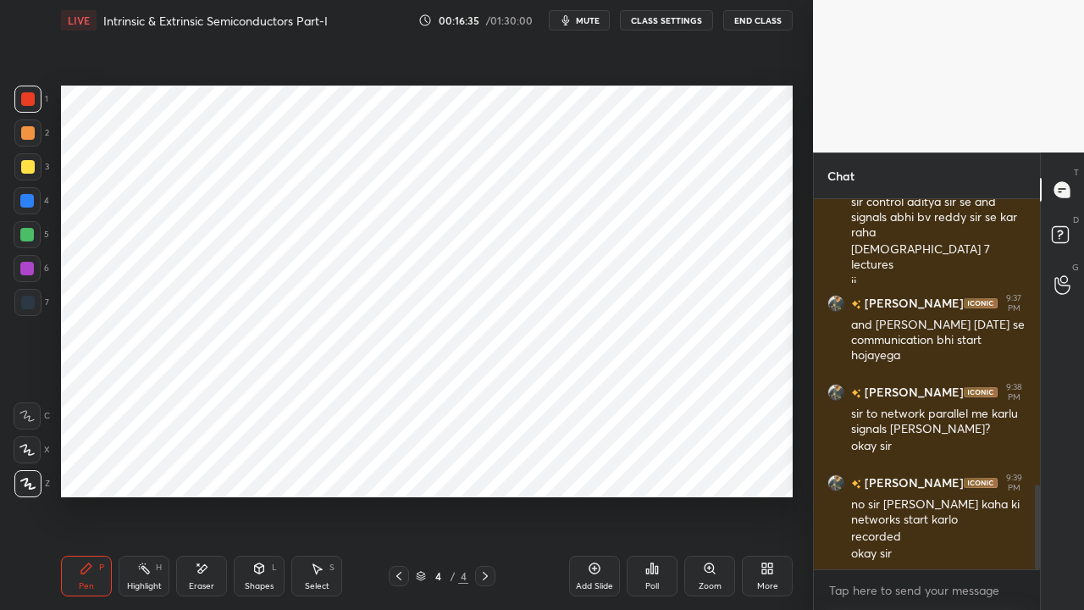
scroll to position [1312, 0]
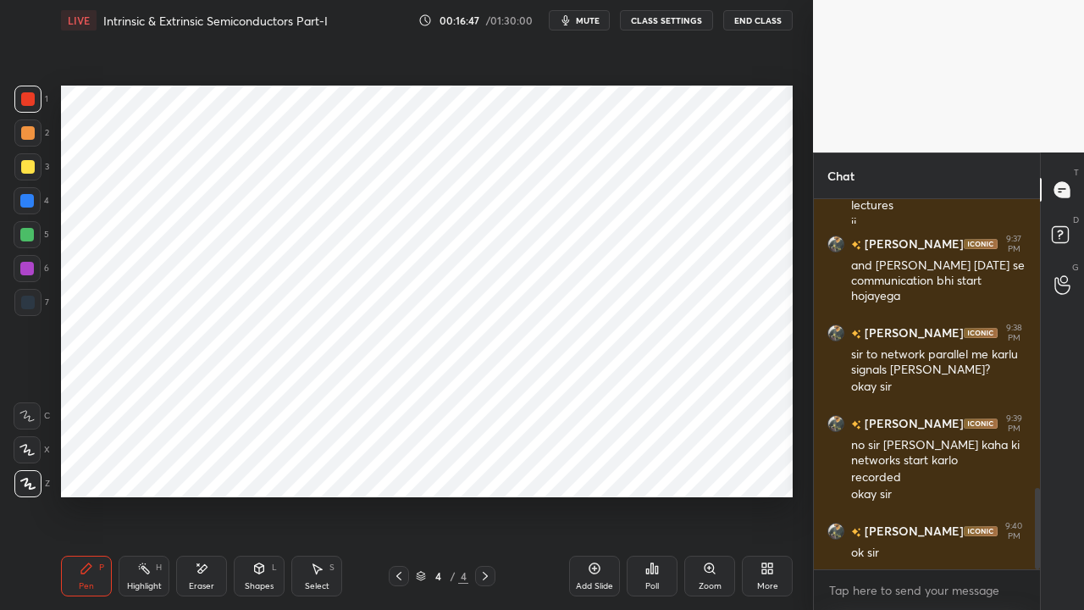
click at [203, 466] on div "Eraser" at bounding box center [201, 575] width 51 height 41
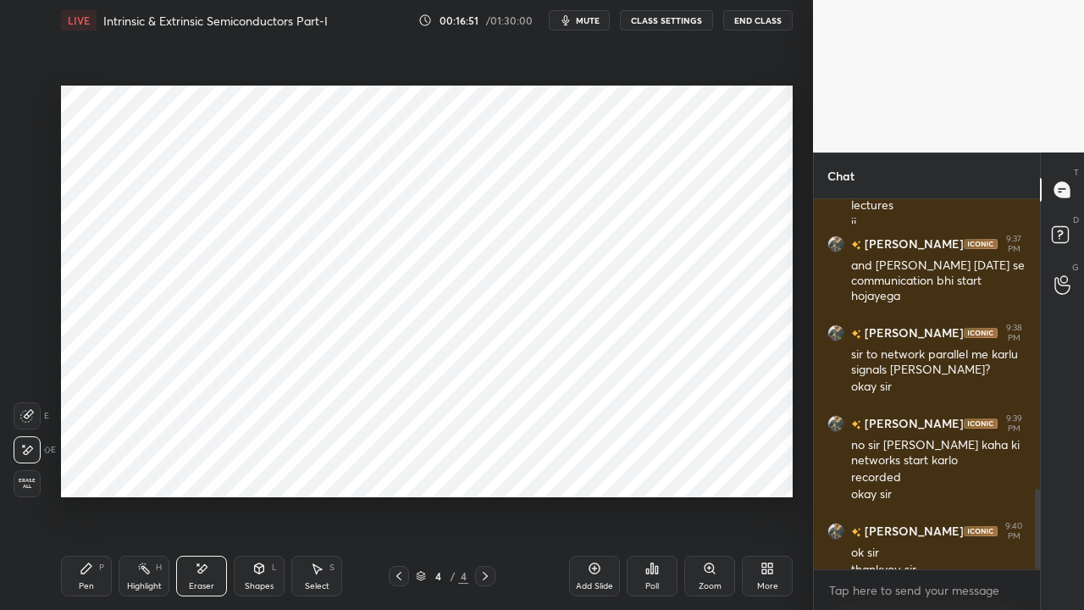
scroll to position [1329, 0]
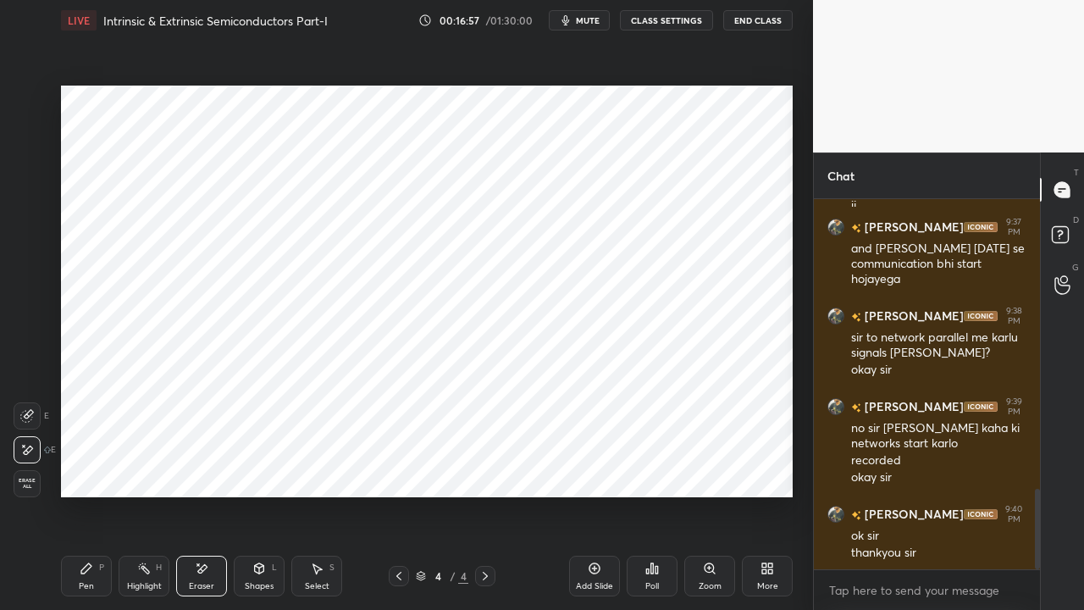
click at [86, 466] on div "Pen P" at bounding box center [86, 575] width 51 height 41
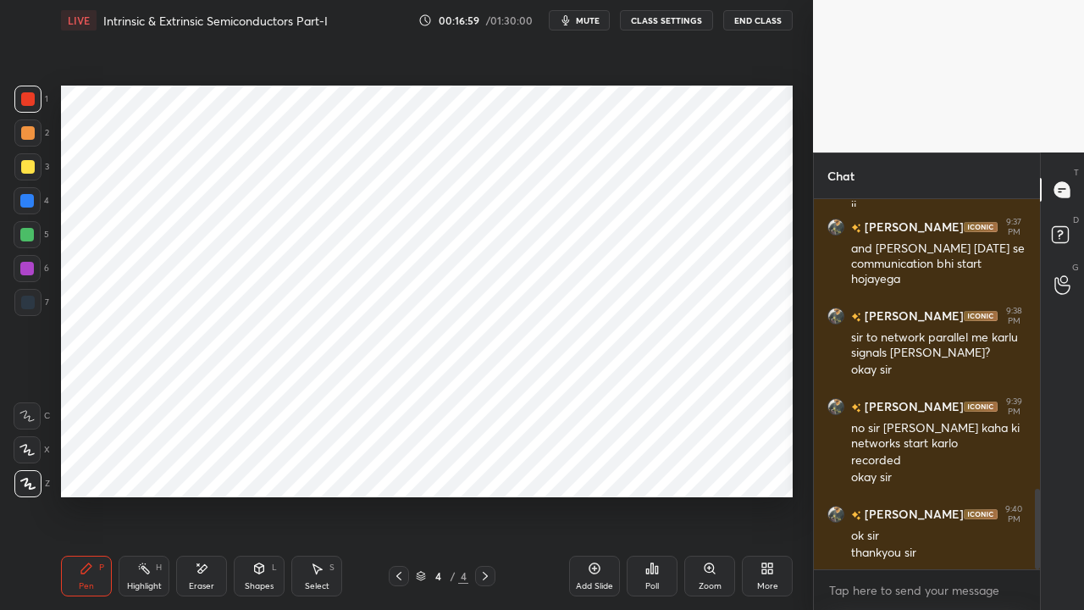
click at [400, 466] on icon at bounding box center [399, 576] width 14 height 14
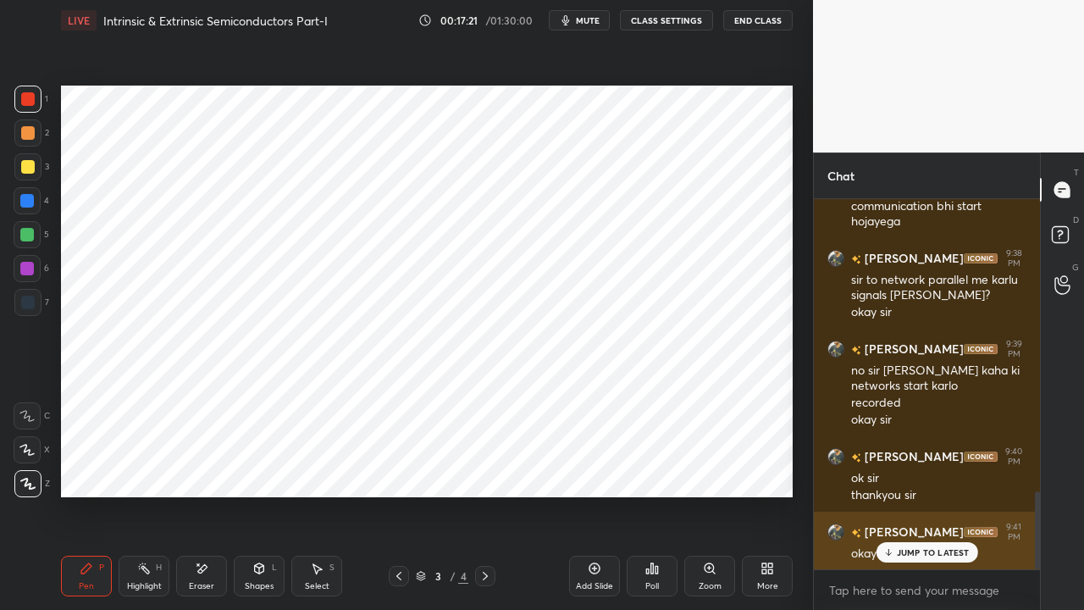
click at [896, 466] on div "JUMP TO LATEST" at bounding box center [926, 552] width 102 height 20
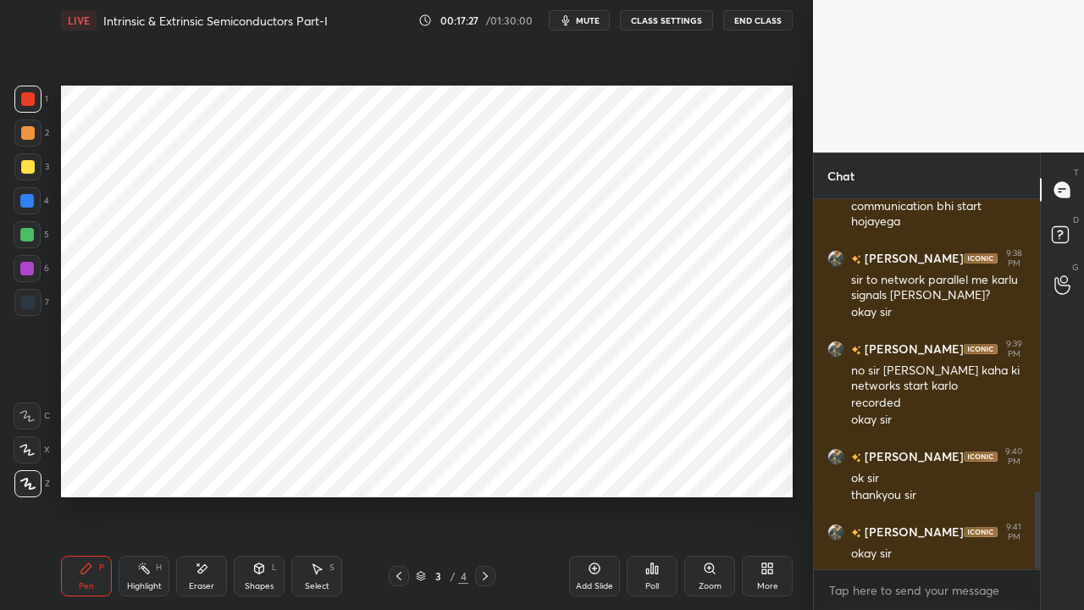
scroll to position [1404, 0]
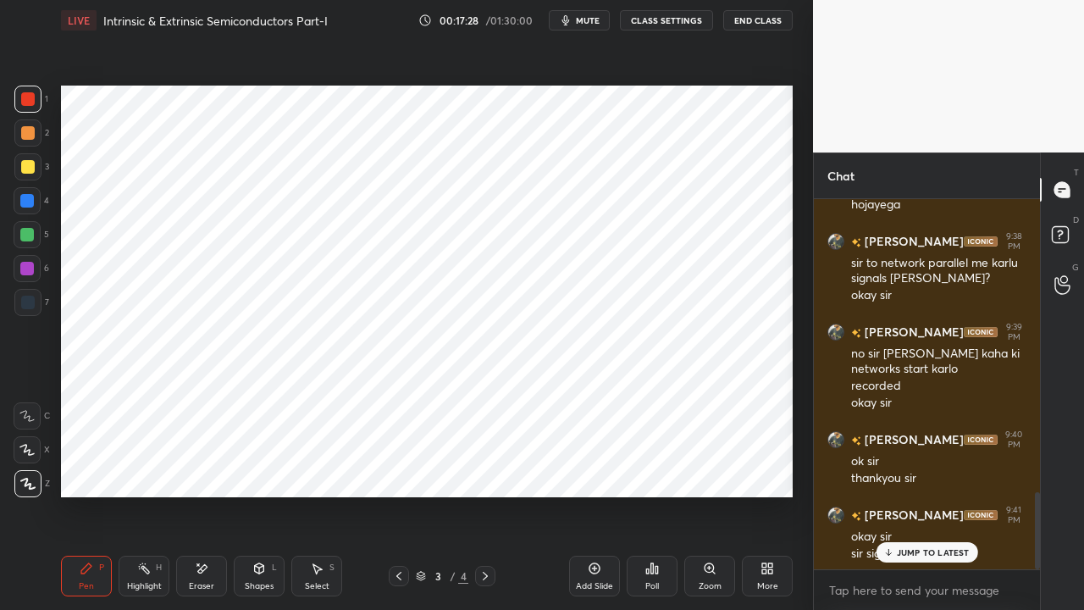
click at [901, 466] on p "JUMP TO LATEST" at bounding box center [933, 552] width 73 height 10
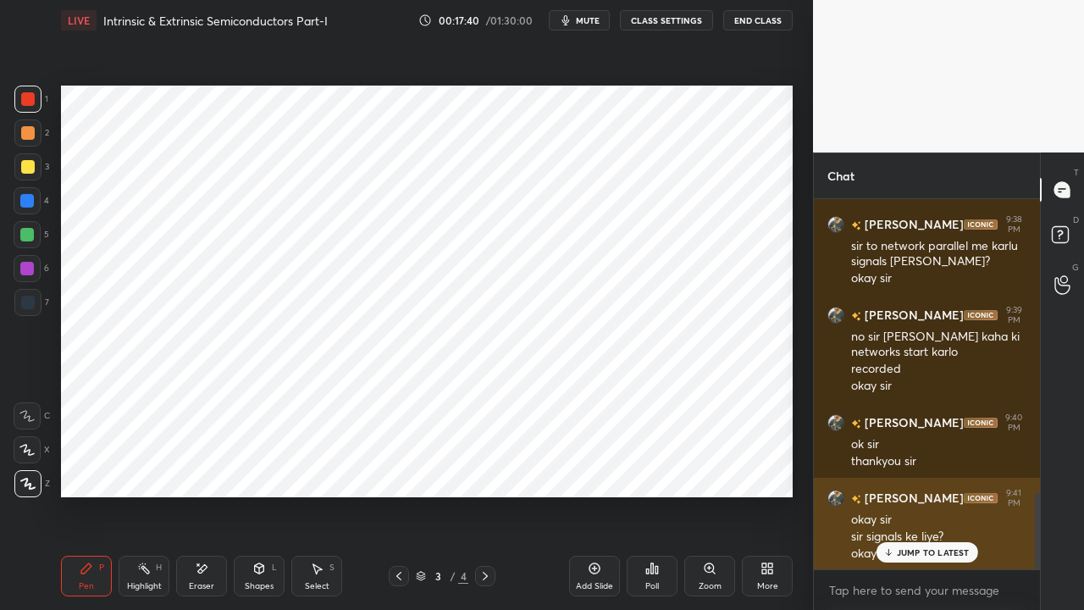
click at [914, 466] on p "JUMP TO LATEST" at bounding box center [933, 552] width 73 height 10
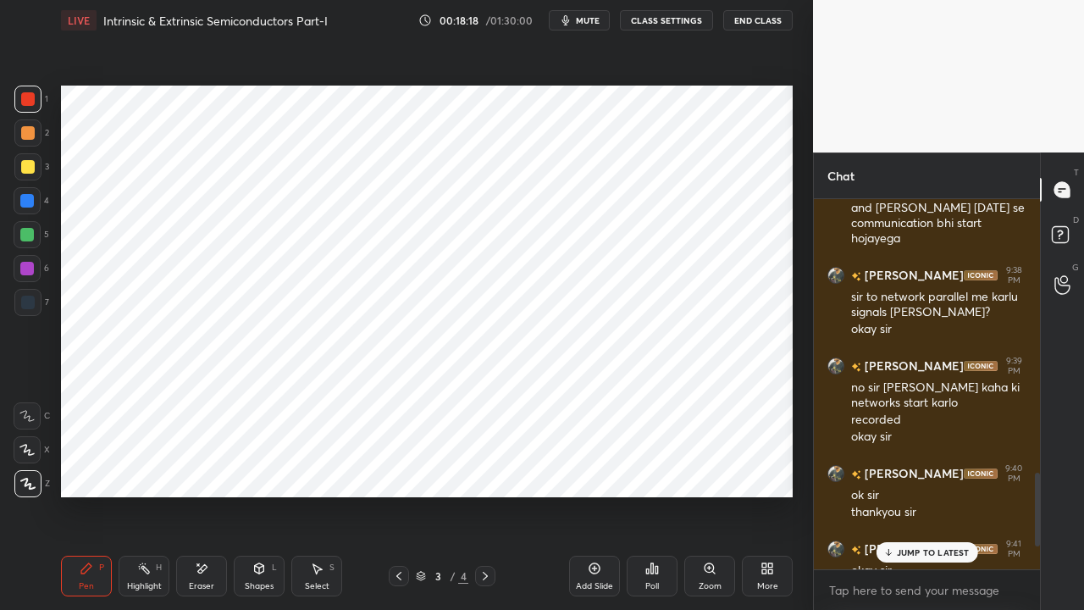
scroll to position [1480, 0]
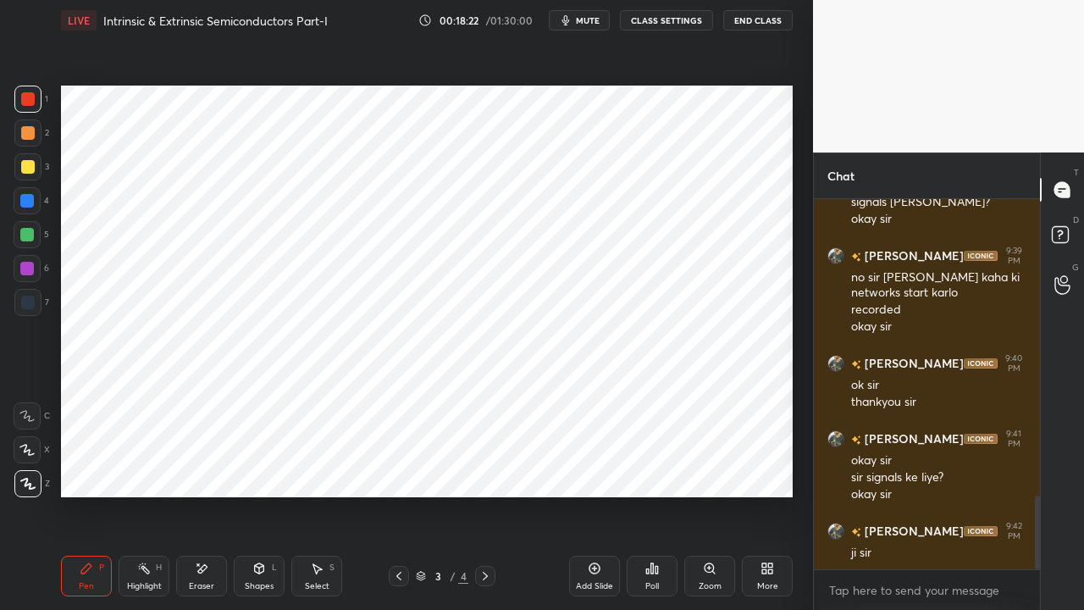
click at [486, 466] on icon at bounding box center [485, 576] width 14 height 14
click at [202, 466] on div "Eraser" at bounding box center [201, 575] width 51 height 41
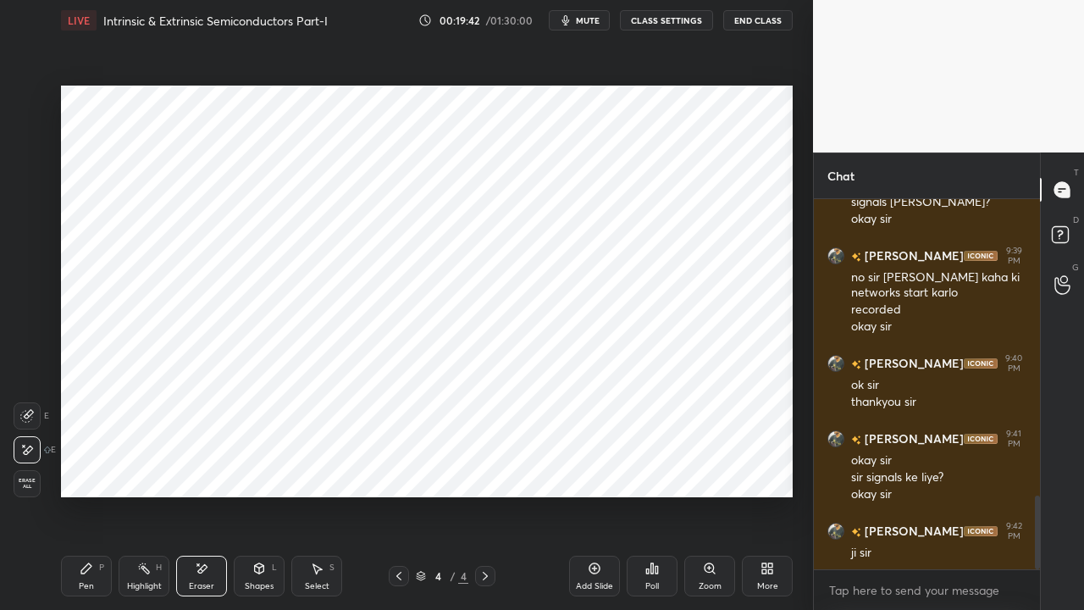
click at [97, 466] on div "Pen P" at bounding box center [86, 575] width 51 height 41
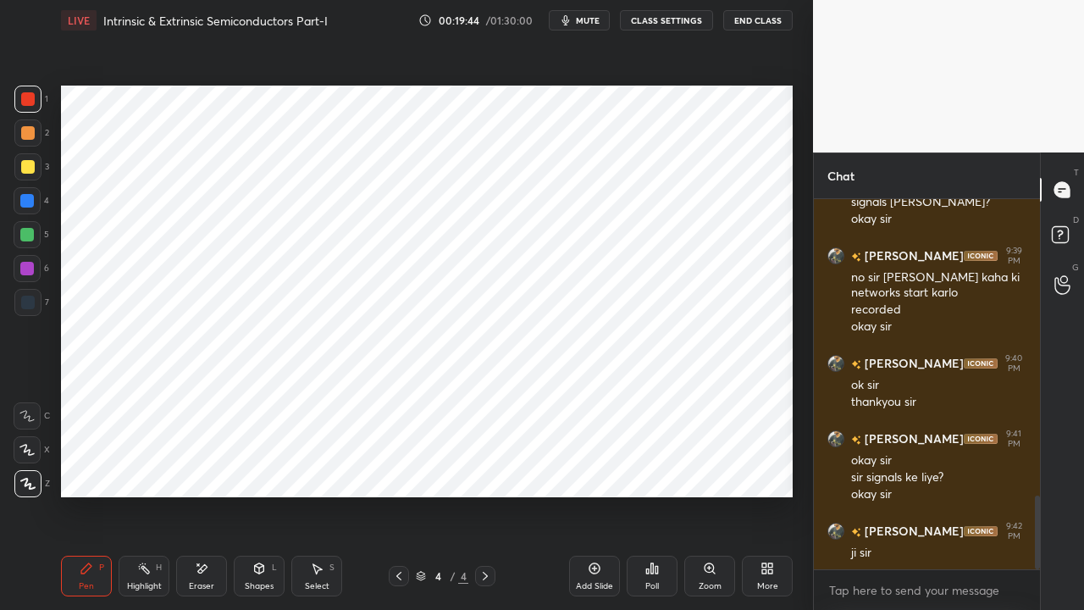
click at [398, 466] on icon at bounding box center [399, 576] width 14 height 14
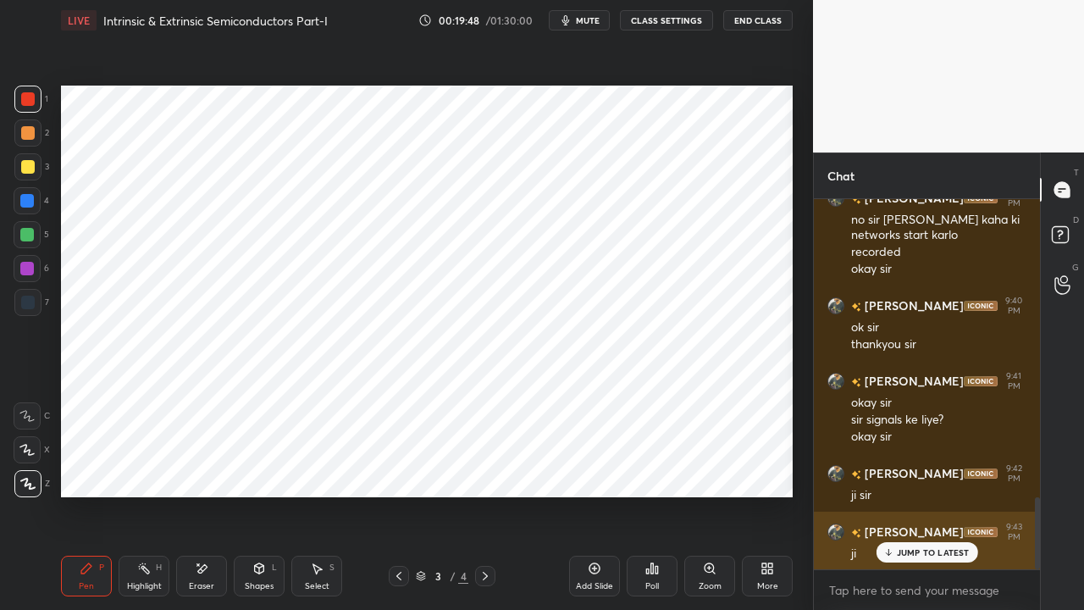
click at [898, 466] on p "JUMP TO LATEST" at bounding box center [933, 552] width 73 height 10
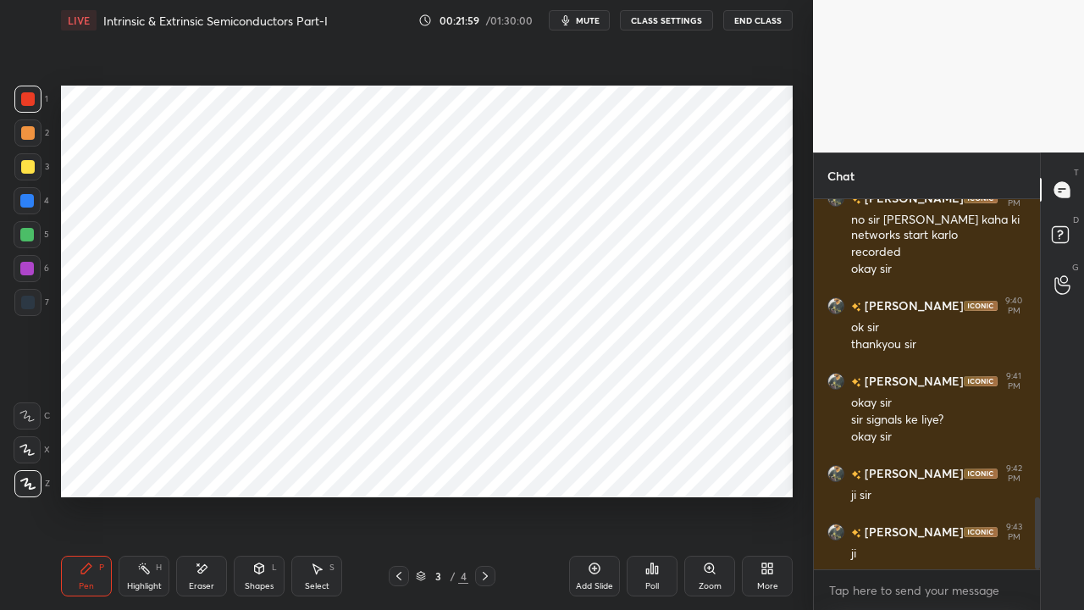
click at [30, 273] on div at bounding box center [27, 269] width 14 height 14
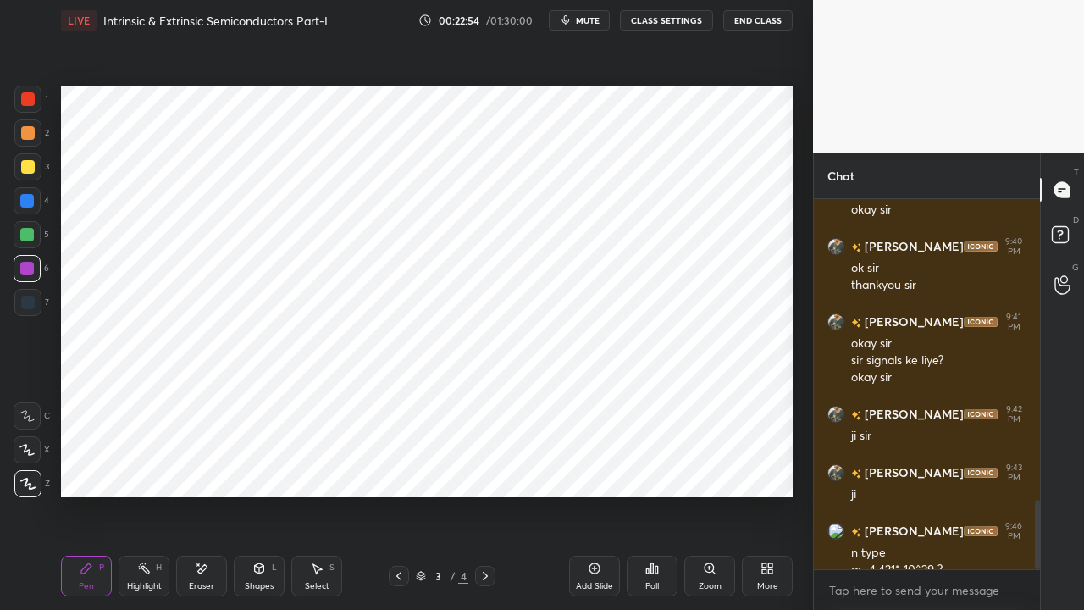
scroll to position [1614, 0]
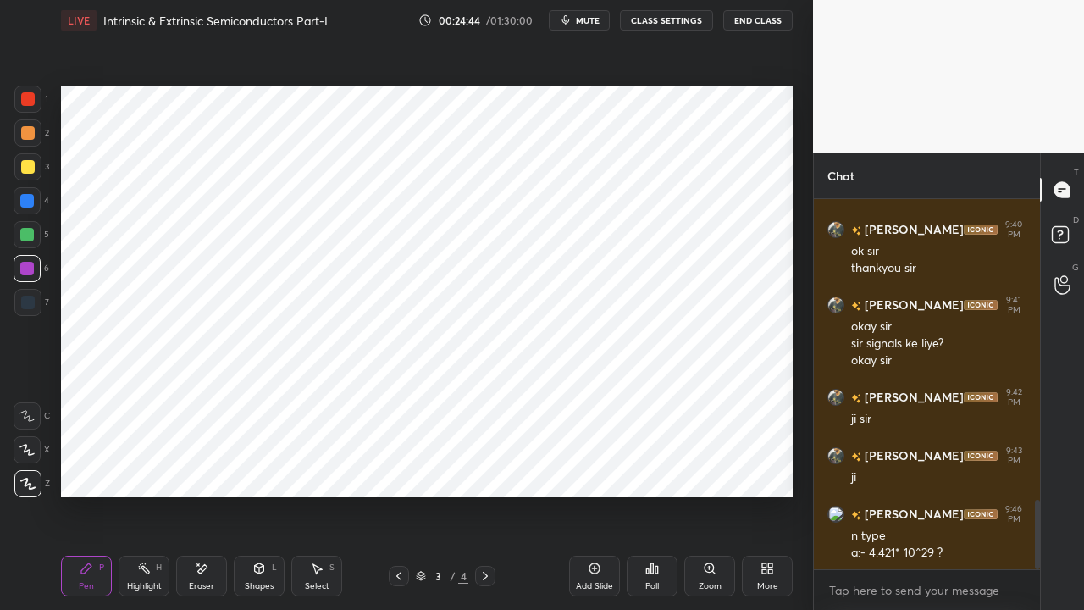
click at [485, 466] on icon at bounding box center [485, 575] width 5 height 8
click at [29, 200] on div at bounding box center [27, 201] width 14 height 14
click at [400, 466] on icon at bounding box center [399, 576] width 14 height 14
click at [485, 466] on icon at bounding box center [485, 576] width 14 height 14
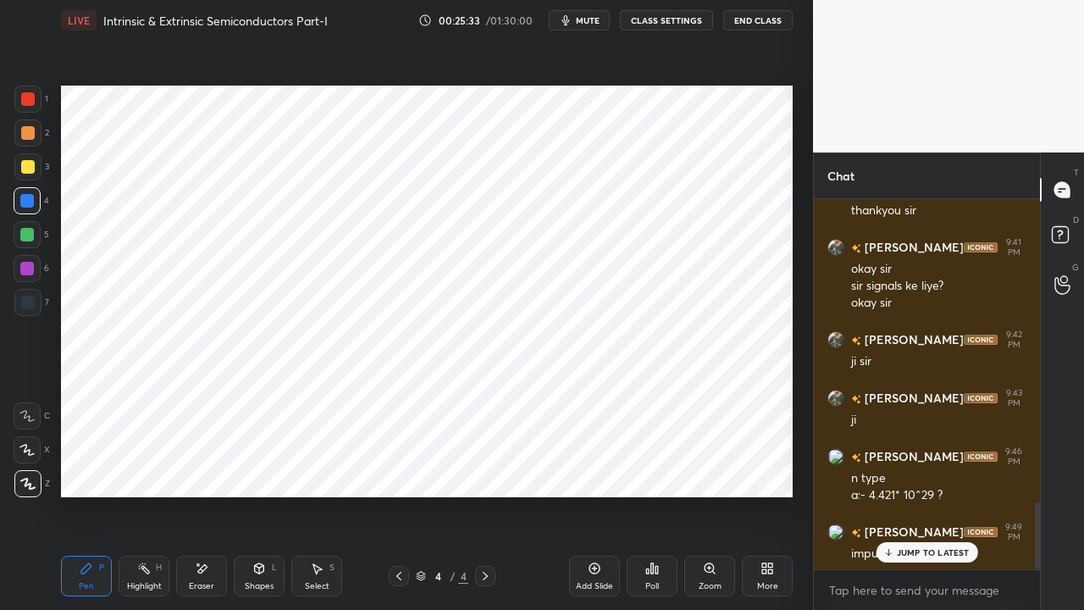
click at [891, 466] on icon at bounding box center [887, 552] width 11 height 10
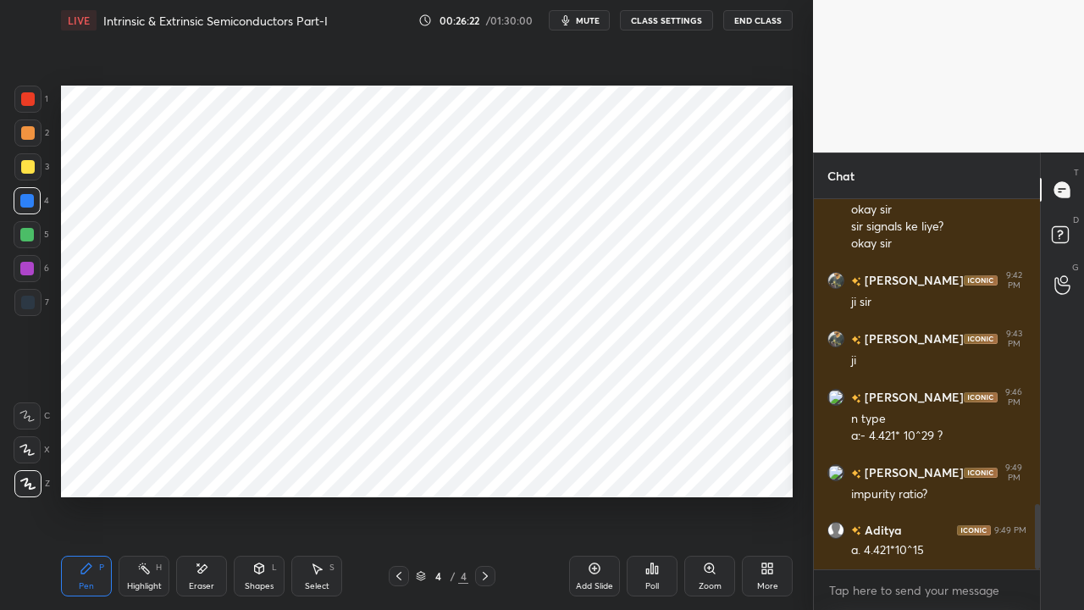
click at [34, 268] on div at bounding box center [27, 268] width 27 height 27
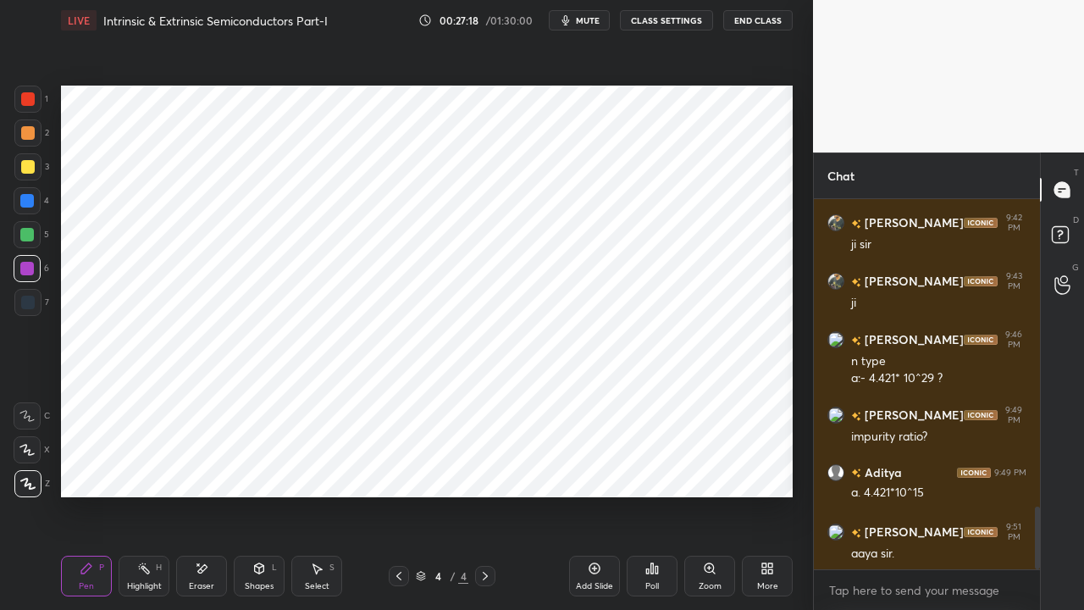
scroll to position [1829, 0]
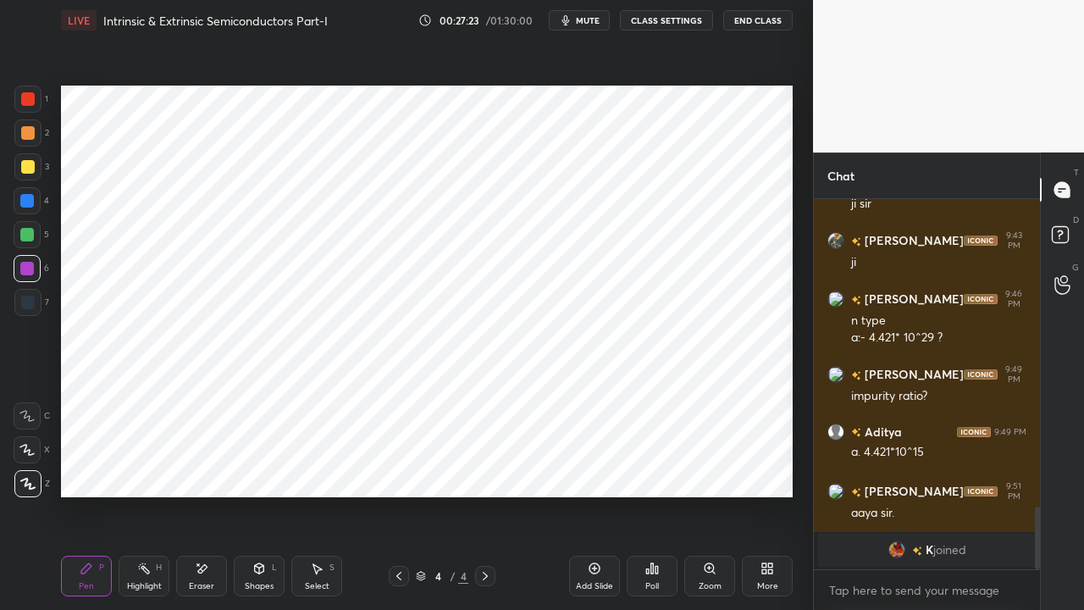
click at [916, 466] on img "grid" at bounding box center [917, 550] width 10 height 9
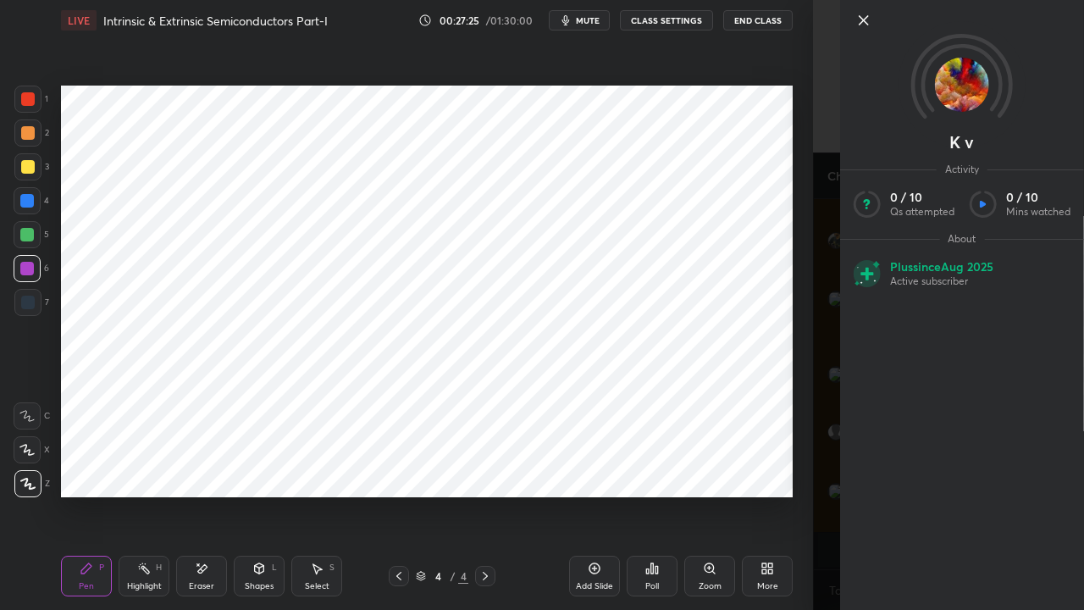
click at [861, 19] on icon at bounding box center [863, 20] width 8 height 8
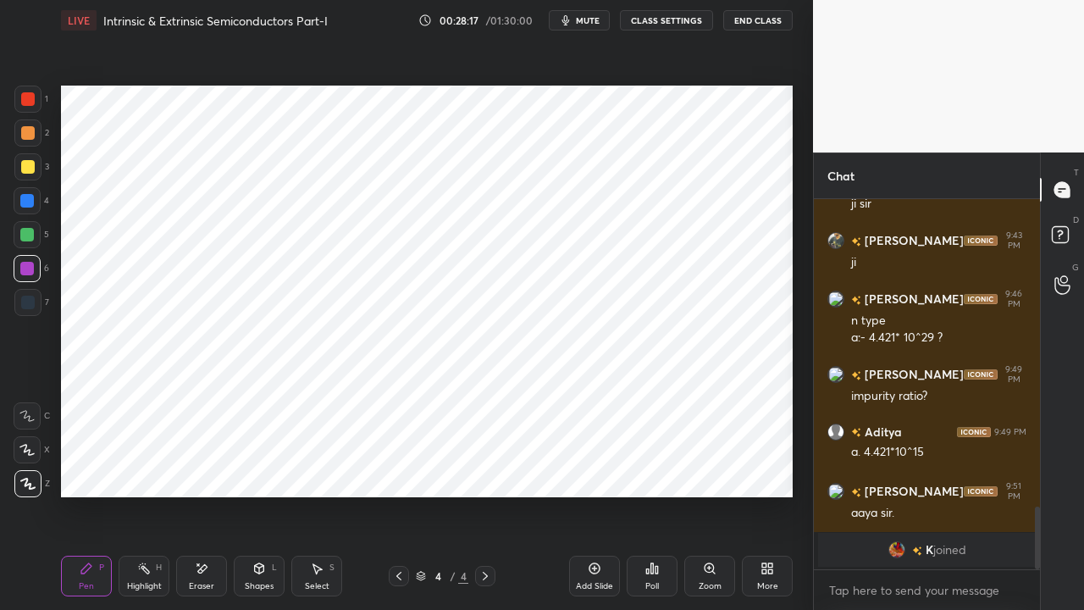
click at [23, 236] on div at bounding box center [27, 235] width 14 height 14
click at [405, 466] on icon at bounding box center [399, 576] width 14 height 14
click at [481, 466] on icon at bounding box center [485, 576] width 14 height 14
click at [483, 466] on icon at bounding box center [485, 576] width 14 height 14
click at [588, 466] on icon at bounding box center [595, 568] width 14 height 14
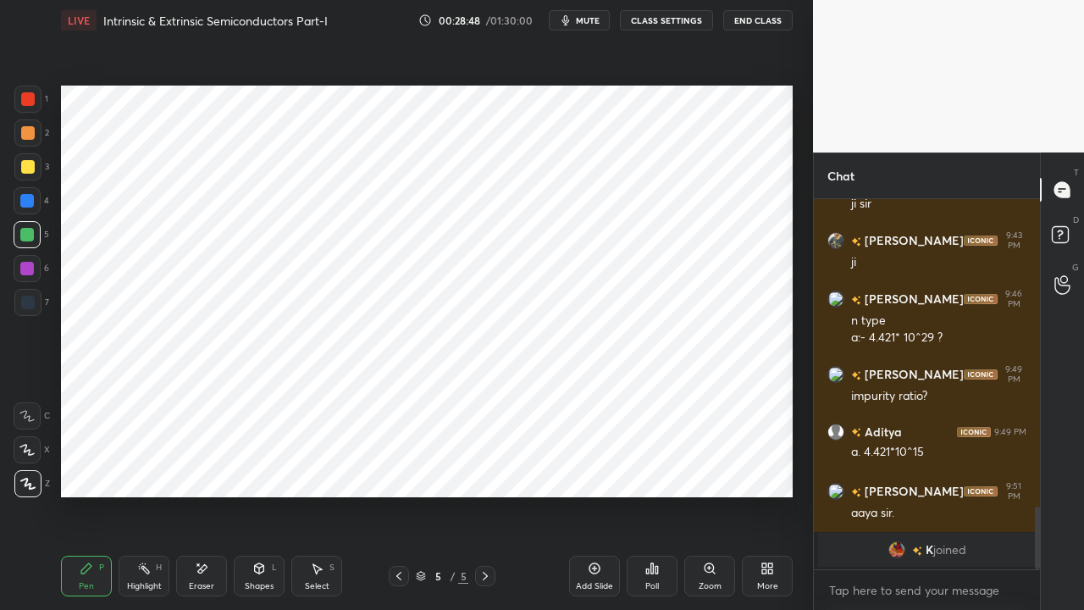
click at [25, 202] on div at bounding box center [27, 201] width 14 height 14
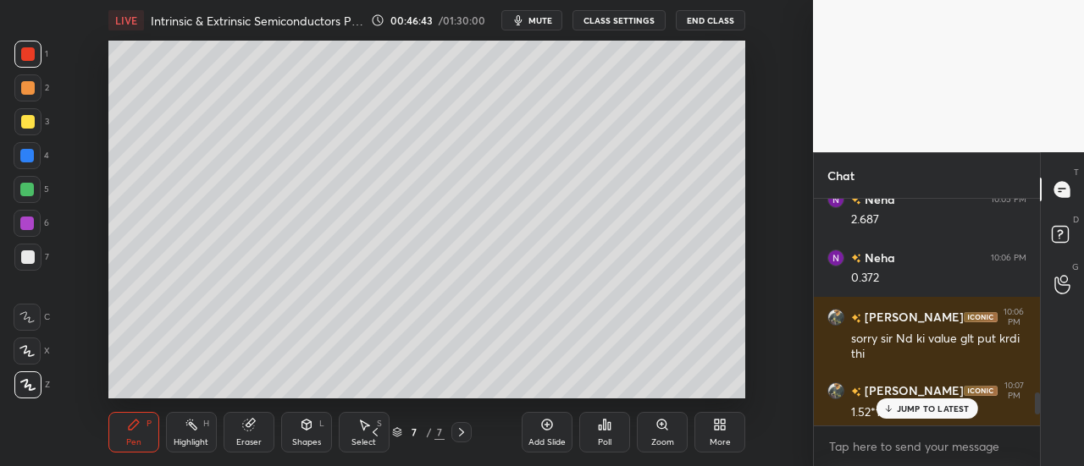
scroll to position [84305, 83919]
click at [915, 408] on p "JUMP TO LATEST" at bounding box center [933, 409] width 73 height 10
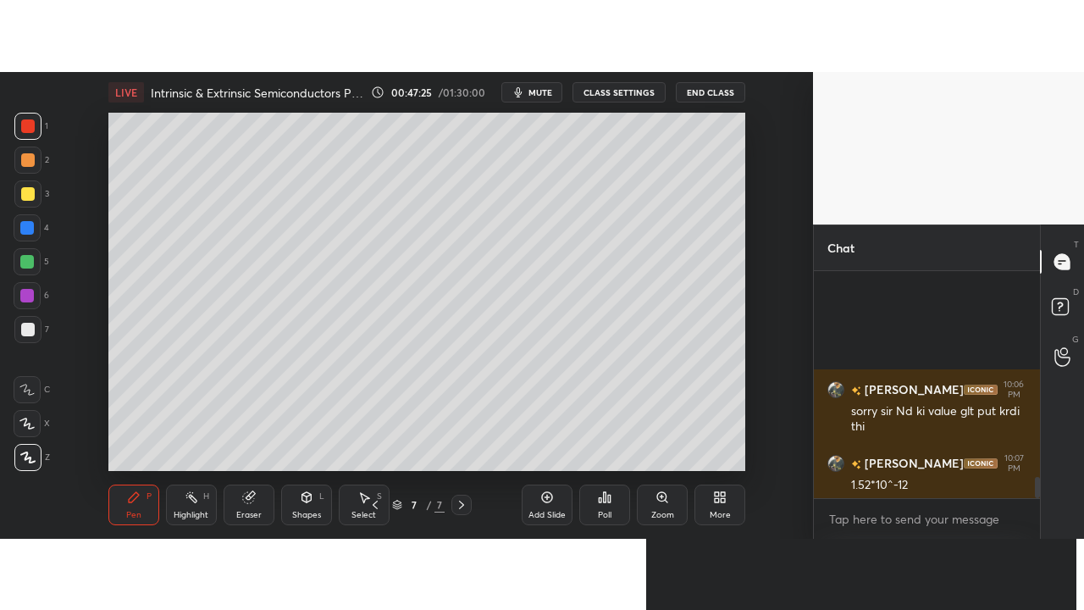
scroll to position [2184, 0]
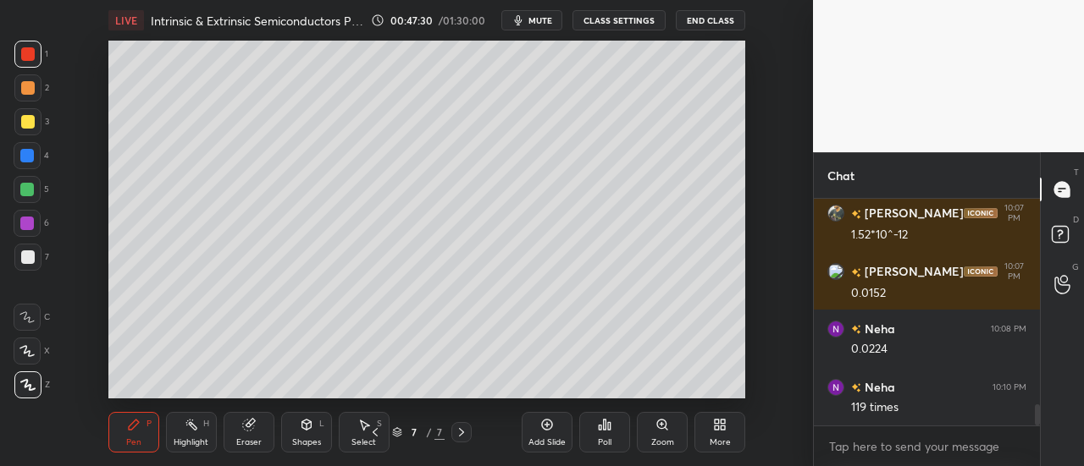
click at [460, 433] on icon at bounding box center [462, 433] width 14 height 14
click at [536, 428] on div "Add Slide" at bounding box center [547, 432] width 51 height 41
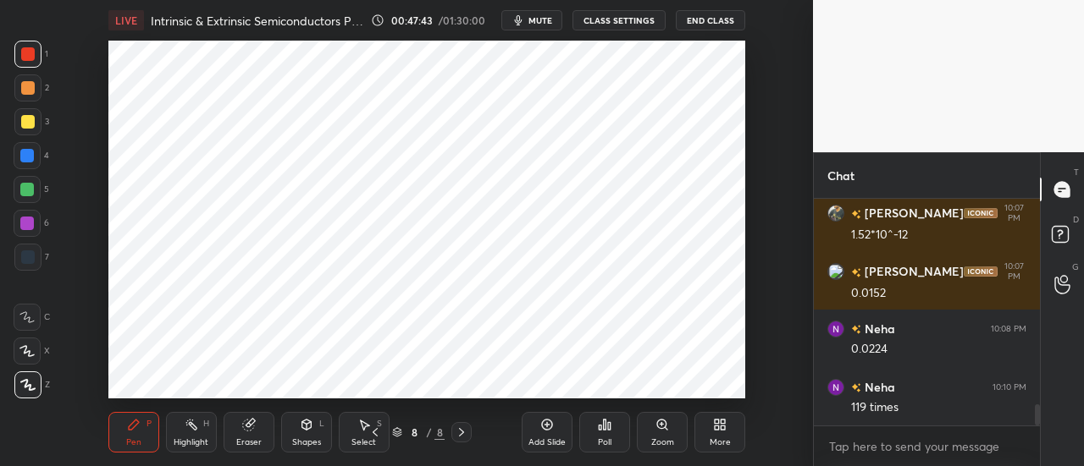
click at [718, 426] on icon at bounding box center [717, 428] width 4 height 4
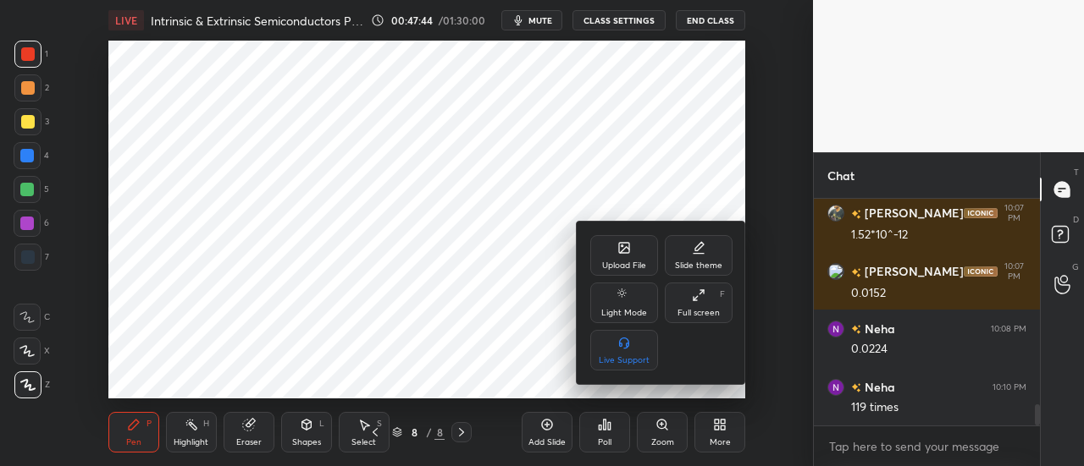
click at [686, 300] on div "Full screen F" at bounding box center [699, 303] width 68 height 41
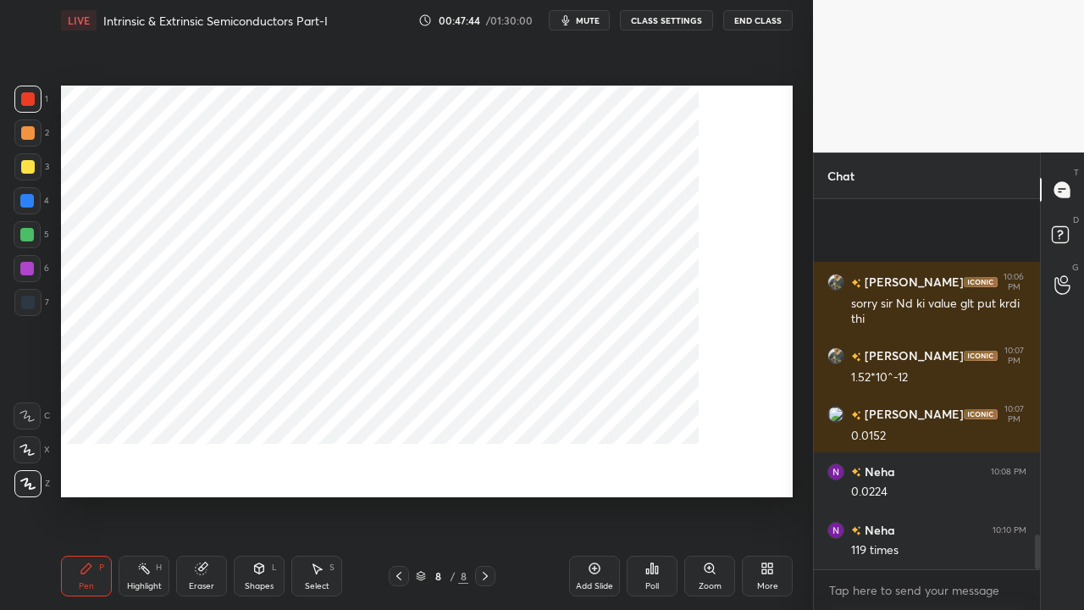
scroll to position [2042, 0]
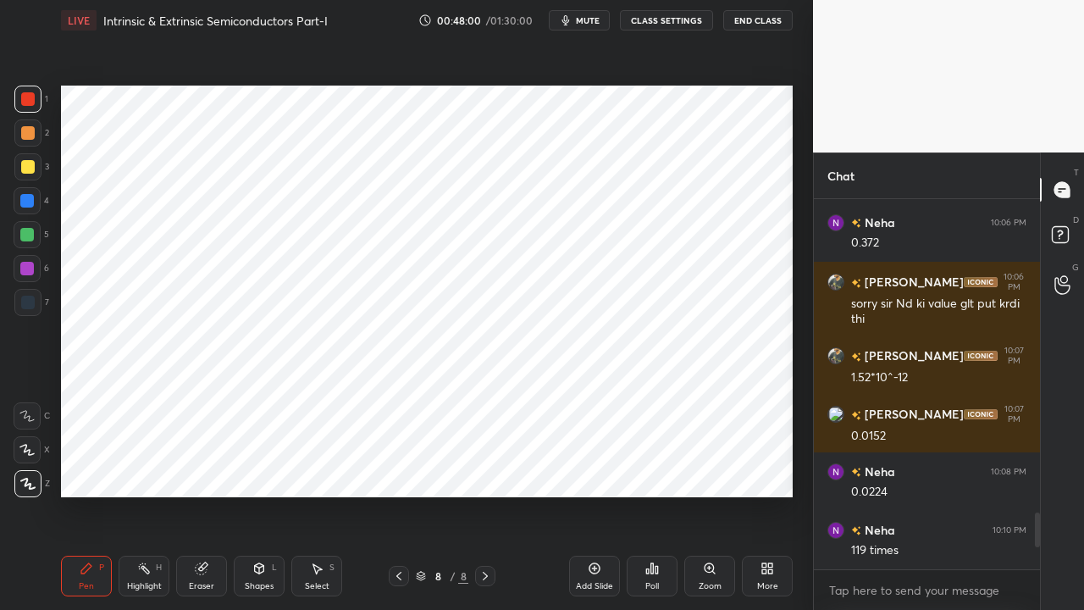
click at [27, 204] on div at bounding box center [27, 201] width 14 height 14
click at [255, 466] on div "Shapes L" at bounding box center [259, 575] width 51 height 41
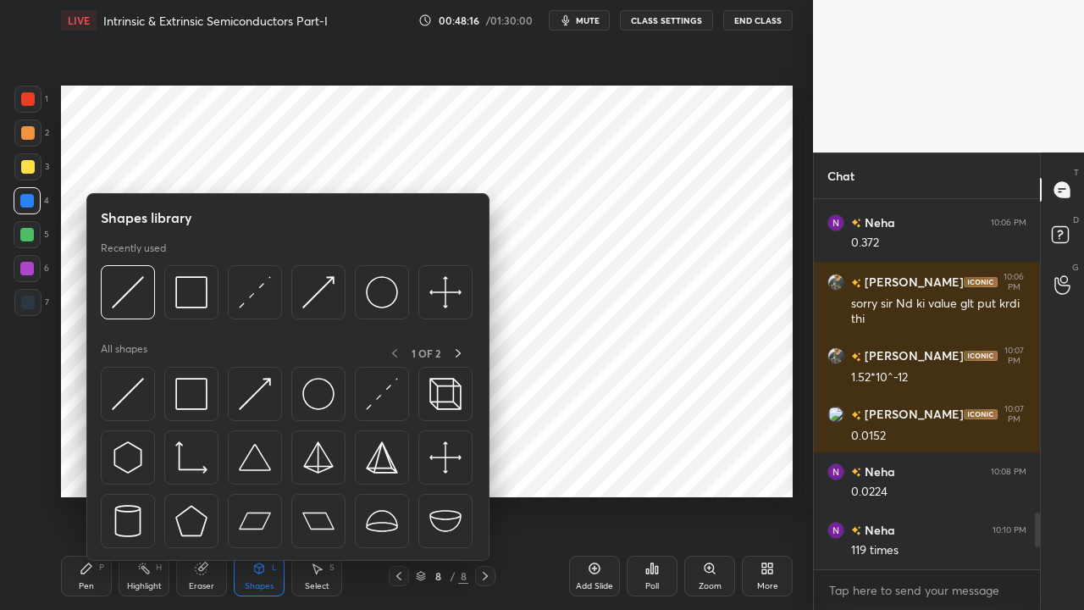
click at [204, 466] on icon at bounding box center [201, 568] width 11 height 11
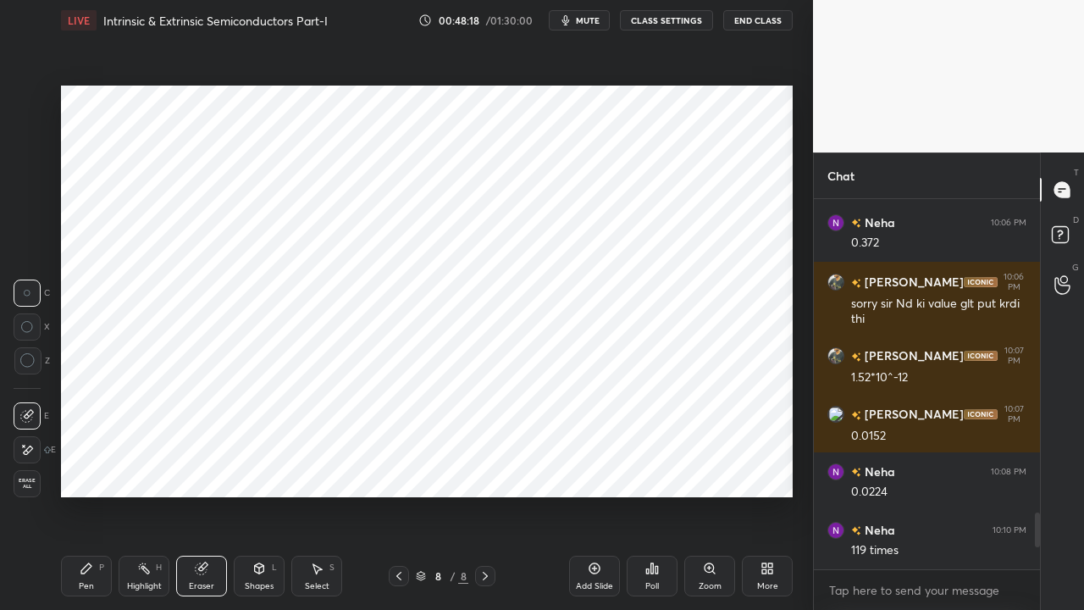
click at [23, 447] on icon at bounding box center [27, 450] width 14 height 14
click at [80, 466] on icon at bounding box center [87, 568] width 14 height 14
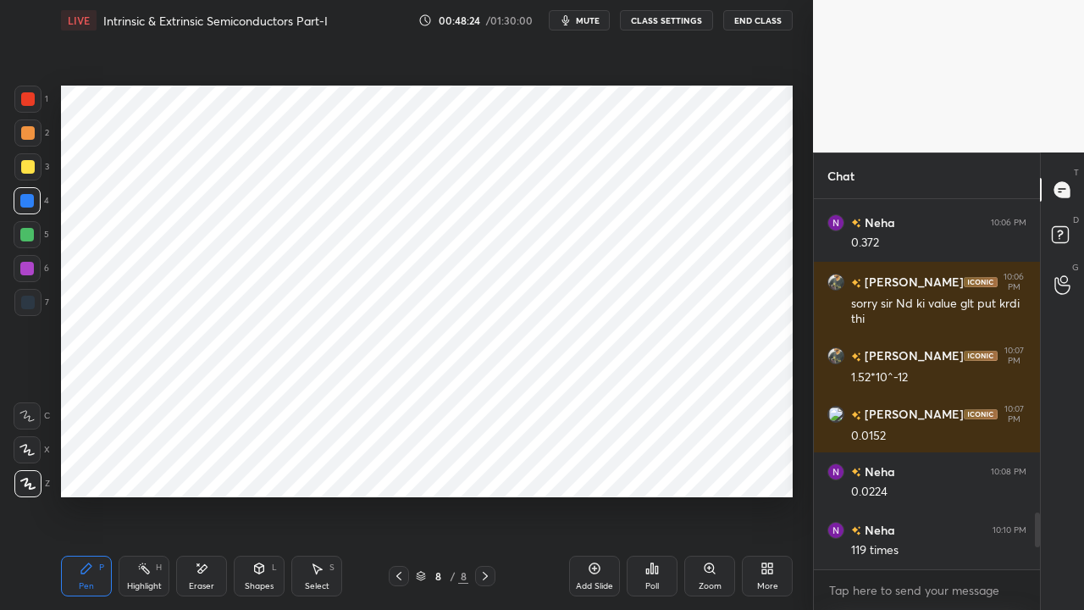
scroll to position [2100, 0]
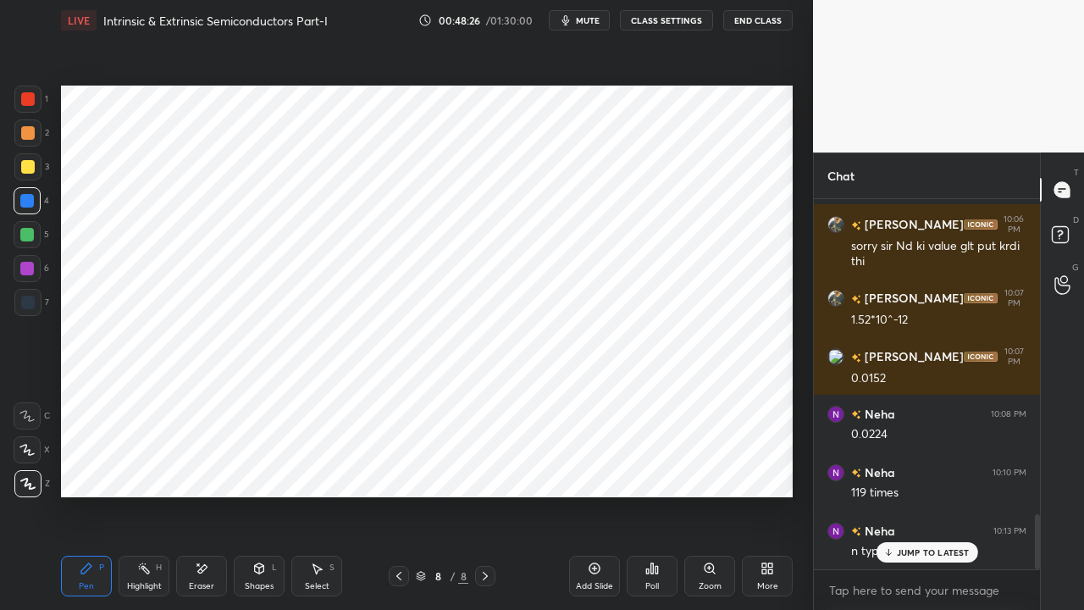
click at [926, 466] on p "JUMP TO LATEST" at bounding box center [933, 552] width 73 height 10
click at [391, 466] on div at bounding box center [399, 576] width 20 height 20
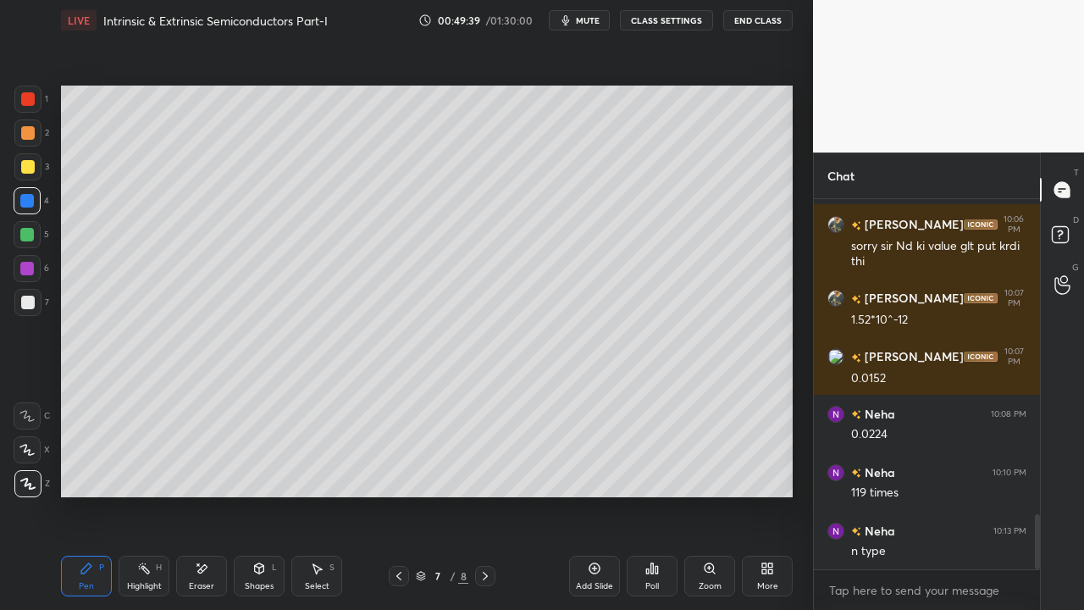
click at [391, 466] on div at bounding box center [399, 576] width 20 height 20
click at [397, 466] on icon at bounding box center [398, 575] width 5 height 8
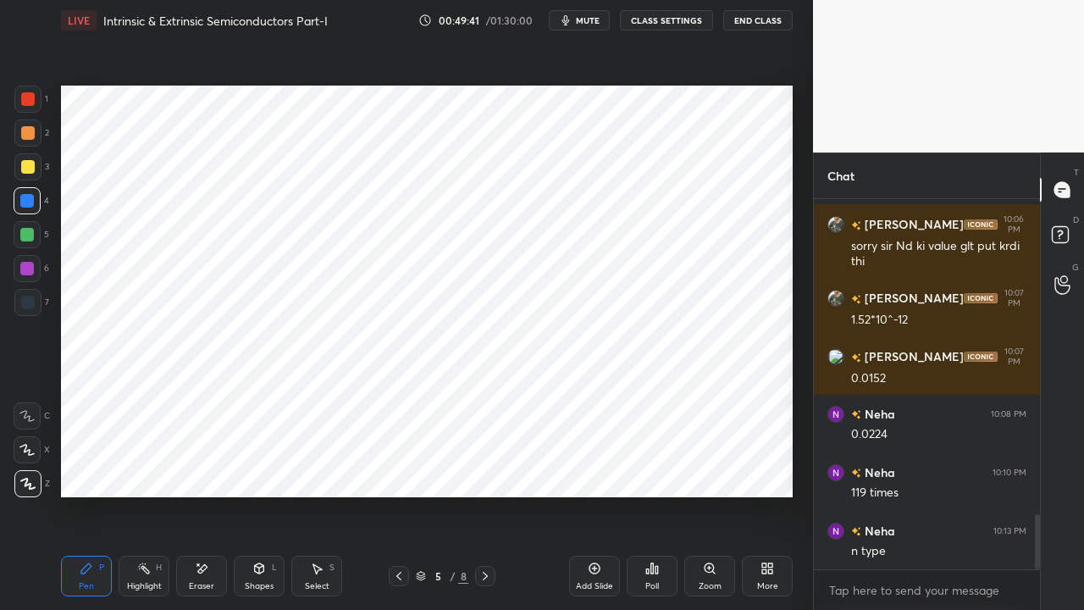
click at [396, 466] on icon at bounding box center [399, 576] width 14 height 14
click at [481, 466] on icon at bounding box center [485, 576] width 14 height 14
click at [479, 466] on icon at bounding box center [485, 576] width 14 height 14
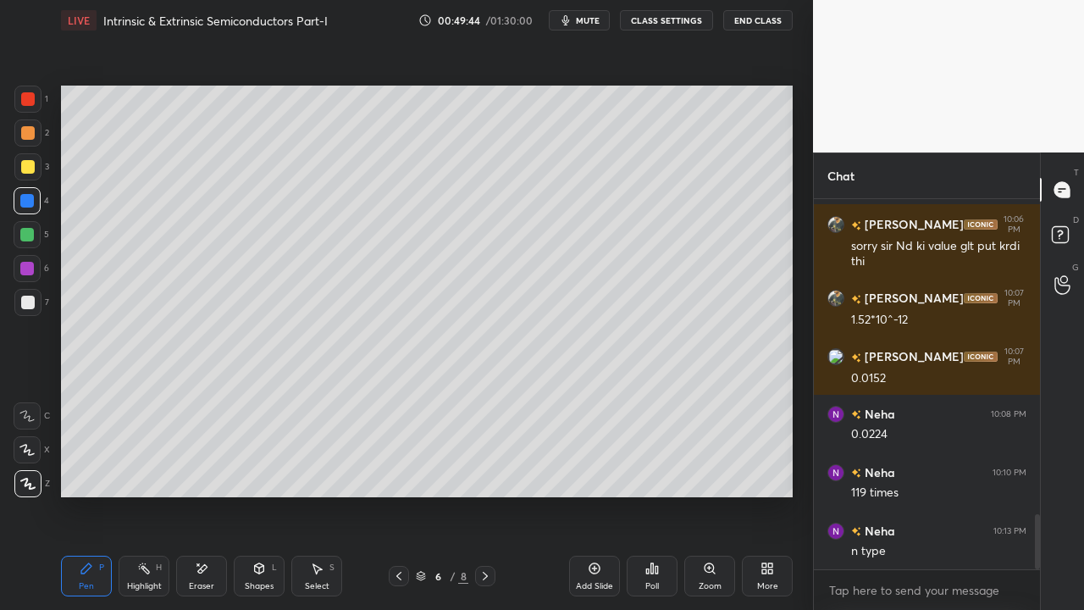
click at [479, 466] on icon at bounding box center [485, 576] width 14 height 14
click at [400, 466] on icon at bounding box center [398, 575] width 5 height 8
click at [397, 466] on icon at bounding box center [398, 575] width 5 height 8
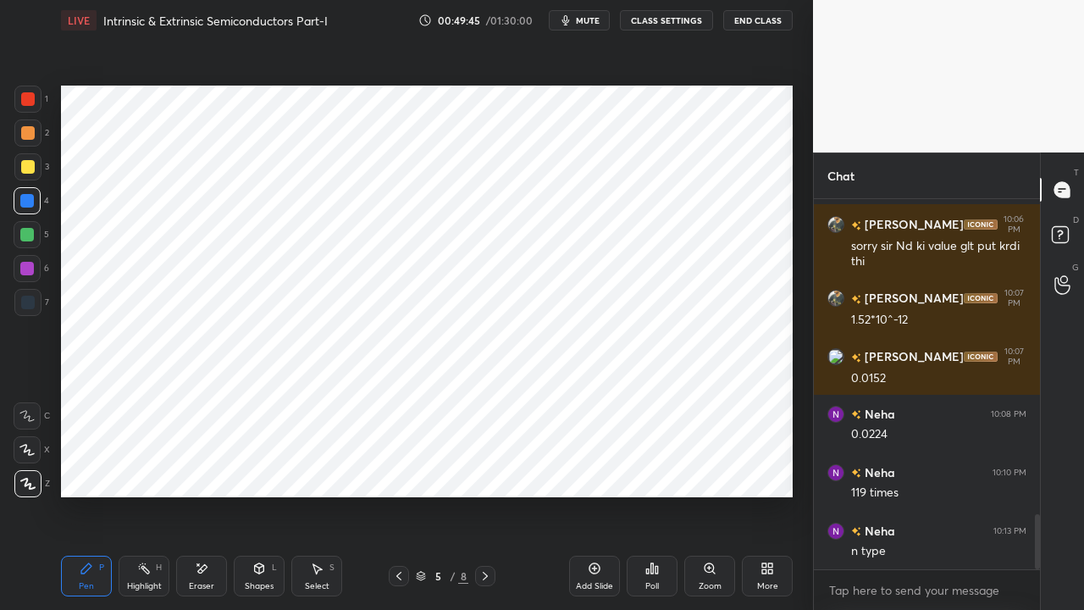
click at [398, 466] on icon at bounding box center [399, 576] width 14 height 14
click at [396, 466] on icon at bounding box center [399, 576] width 14 height 14
click at [484, 466] on icon at bounding box center [485, 575] width 5 height 8
click at [481, 466] on icon at bounding box center [485, 576] width 14 height 14
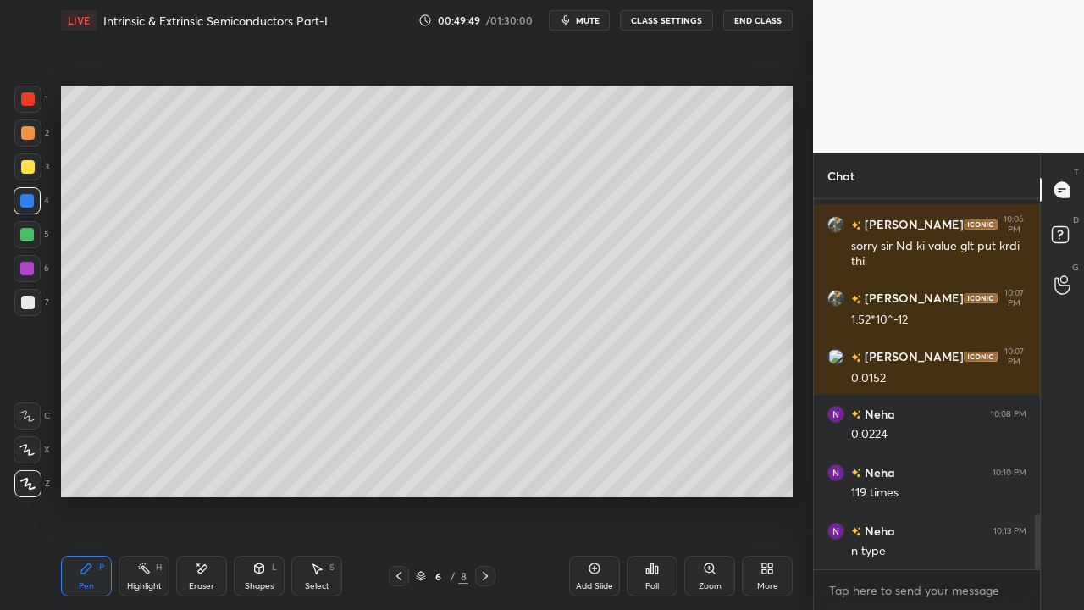
click at [481, 466] on icon at bounding box center [485, 576] width 14 height 14
click at [483, 466] on icon at bounding box center [485, 576] width 14 height 14
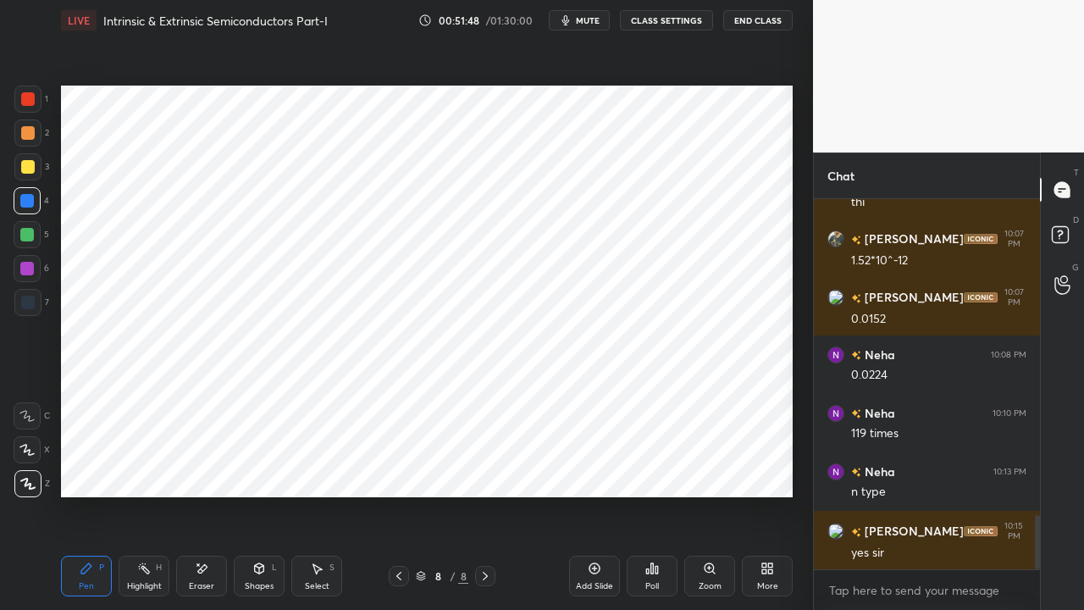
scroll to position [2217, 0]
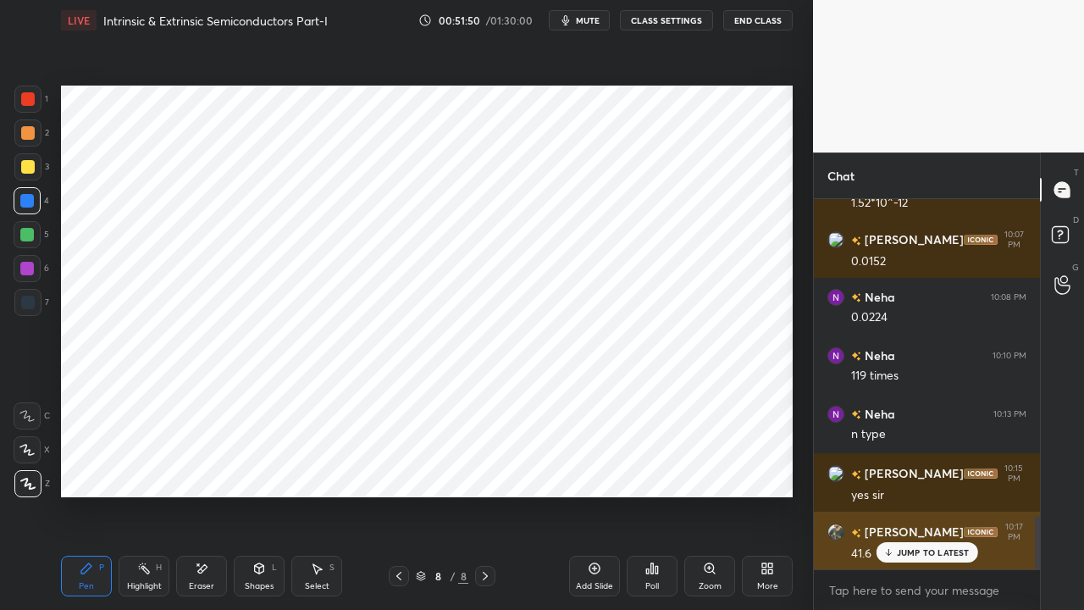
click at [901, 466] on p "JUMP TO LATEST" at bounding box center [933, 552] width 73 height 10
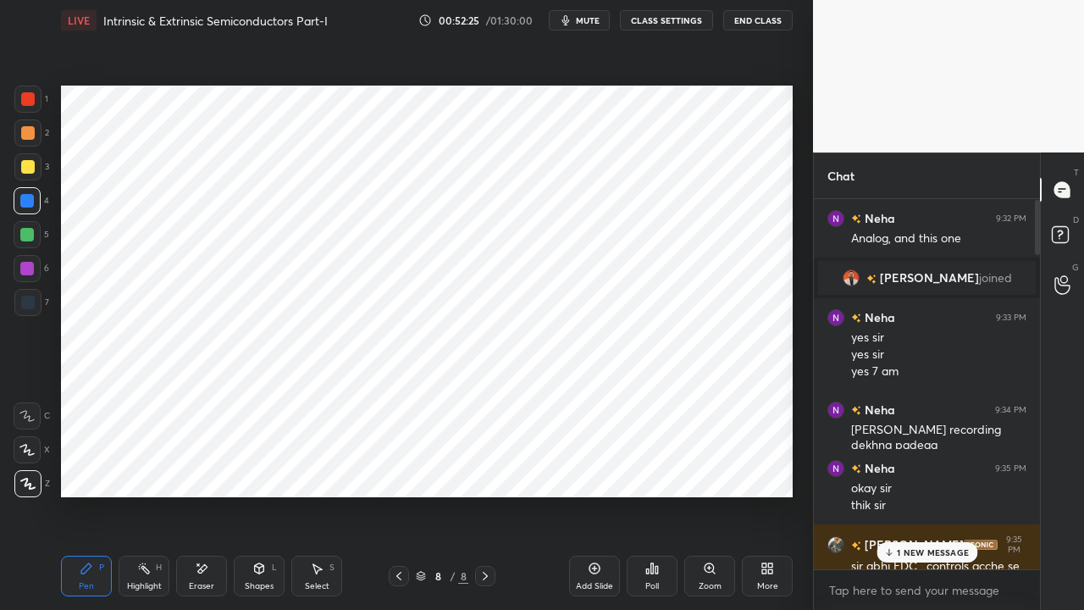
scroll to position [533, 0]
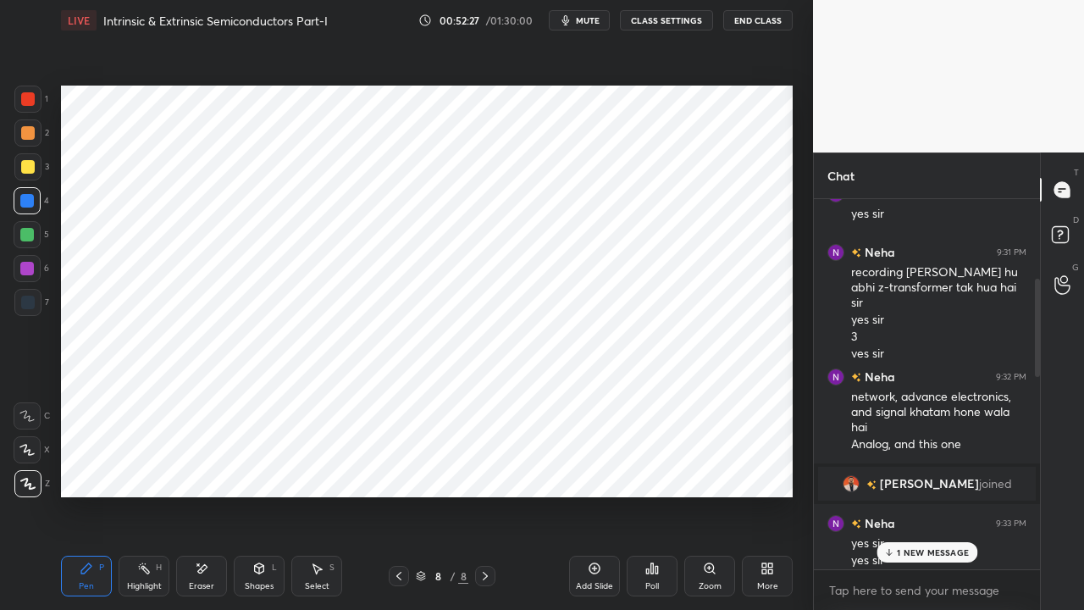
click at [910, 466] on p "1 NEW MESSAGE" at bounding box center [933, 552] width 72 height 10
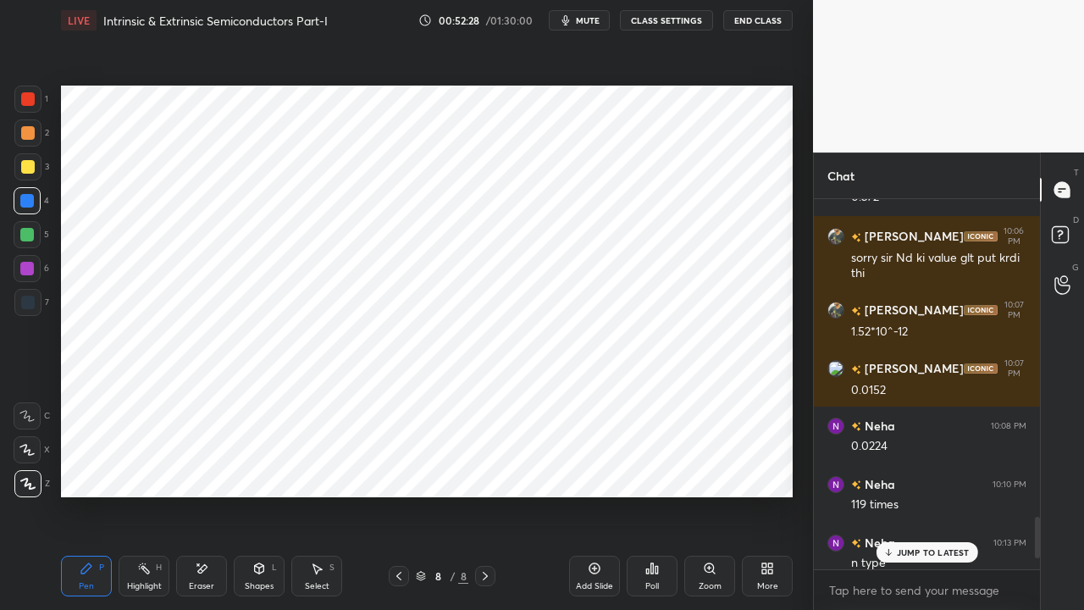
click at [904, 466] on p "JUMP TO LATEST" at bounding box center [933, 552] width 73 height 10
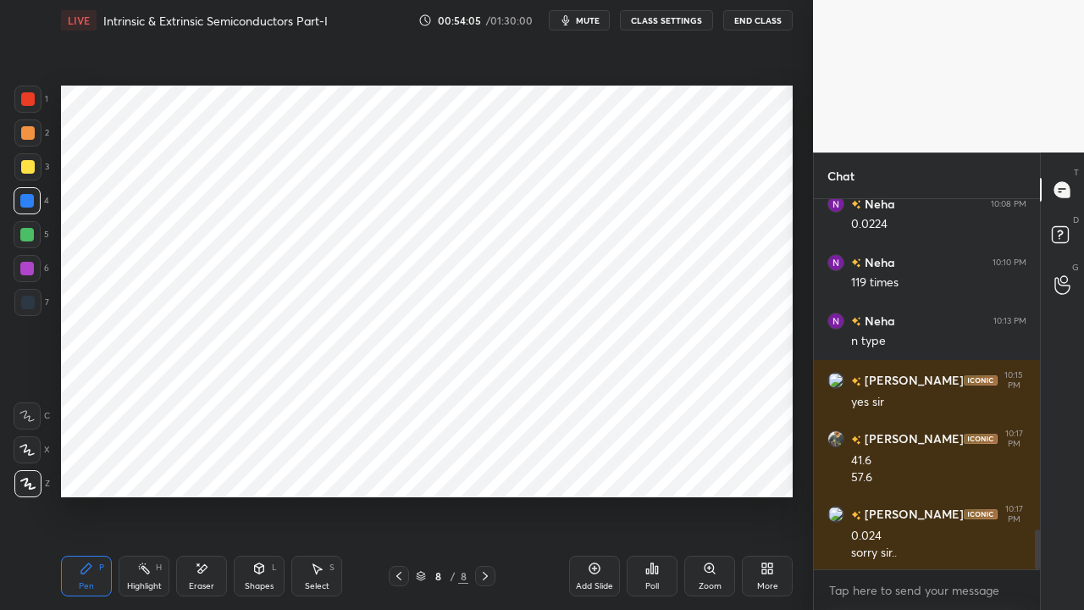
scroll to position [3092, 0]
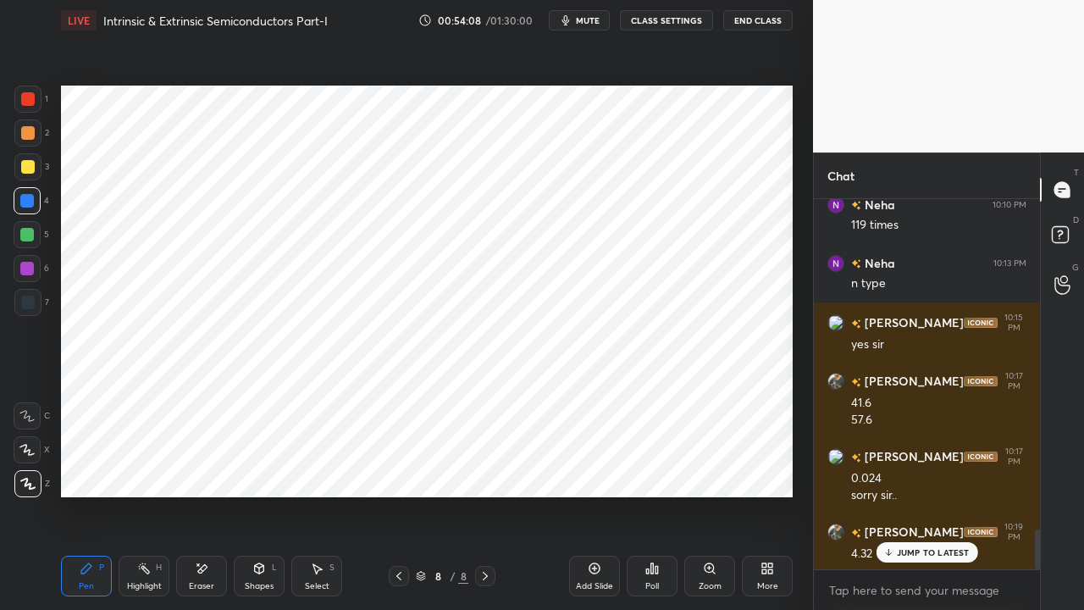
click at [892, 466] on icon at bounding box center [887, 552] width 11 height 10
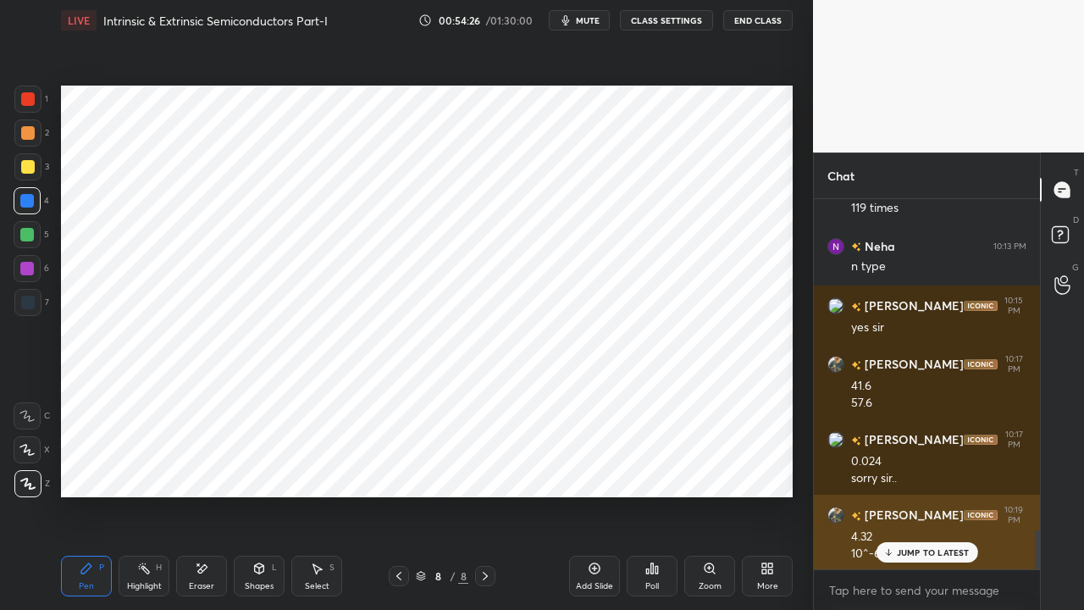
click at [908, 466] on p "JUMP TO LATEST" at bounding box center [933, 552] width 73 height 10
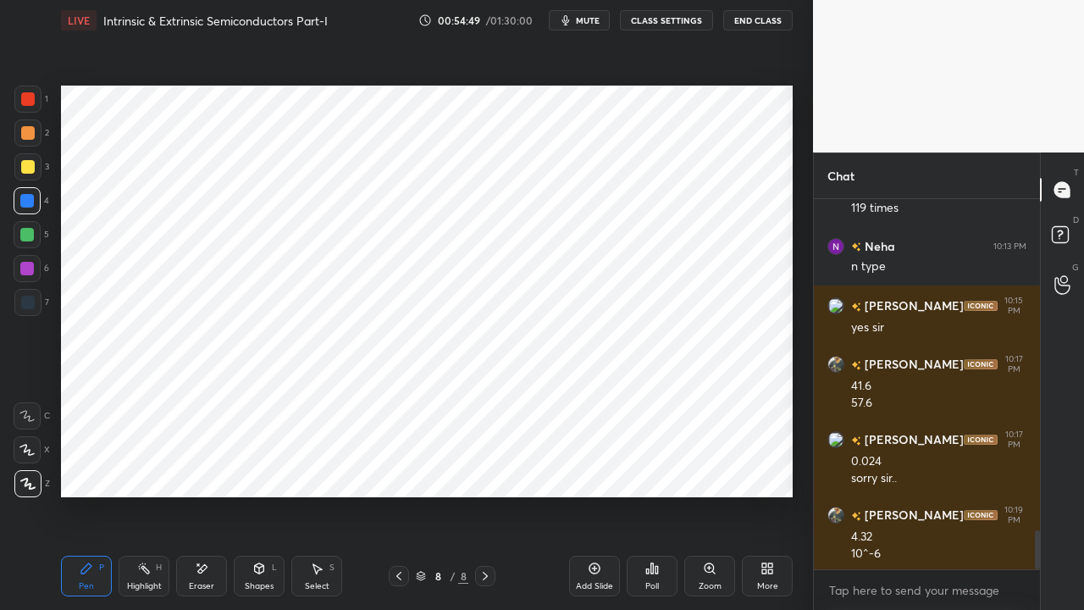
click at [485, 466] on icon at bounding box center [485, 576] width 14 height 14
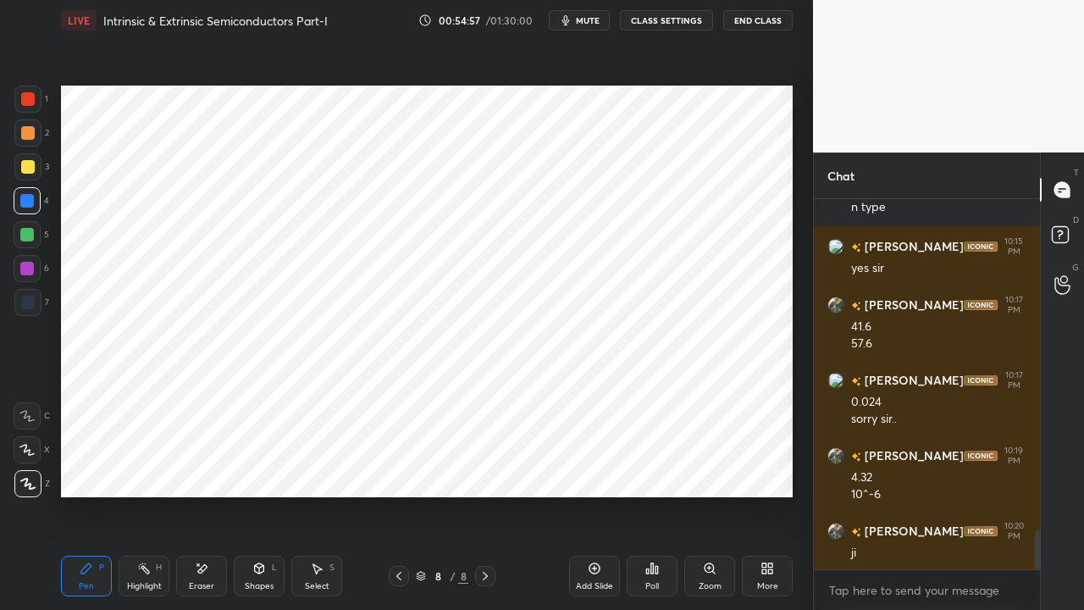
scroll to position [3226, 0]
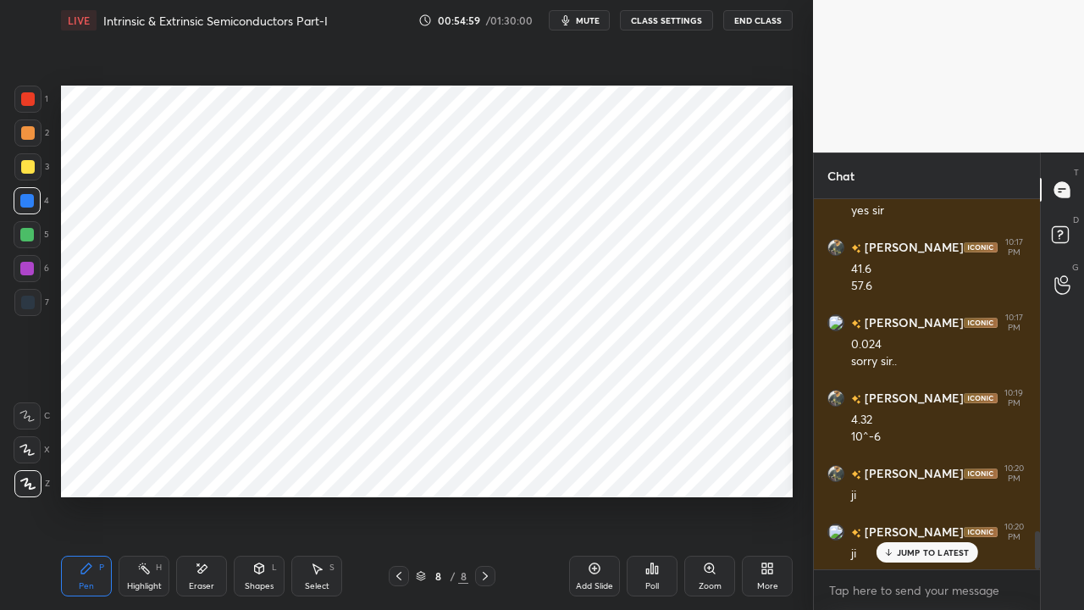
click at [588, 466] on icon at bounding box center [595, 568] width 14 height 14
click at [30, 102] on div at bounding box center [28, 99] width 14 height 14
click at [908, 466] on p "JUMP TO LATEST" at bounding box center [933, 552] width 73 height 10
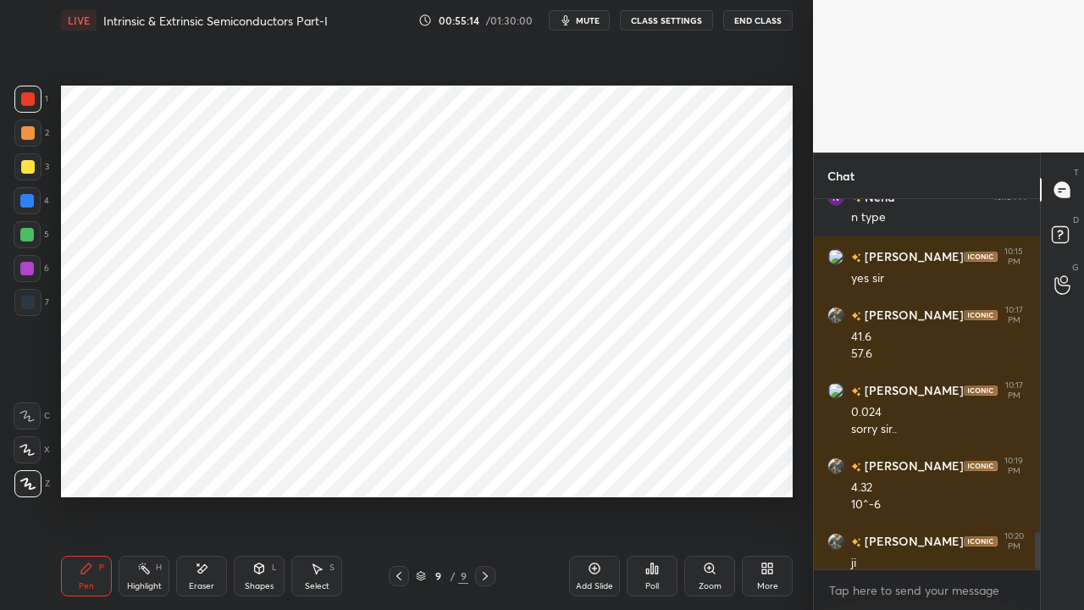
scroll to position [3273, 0]
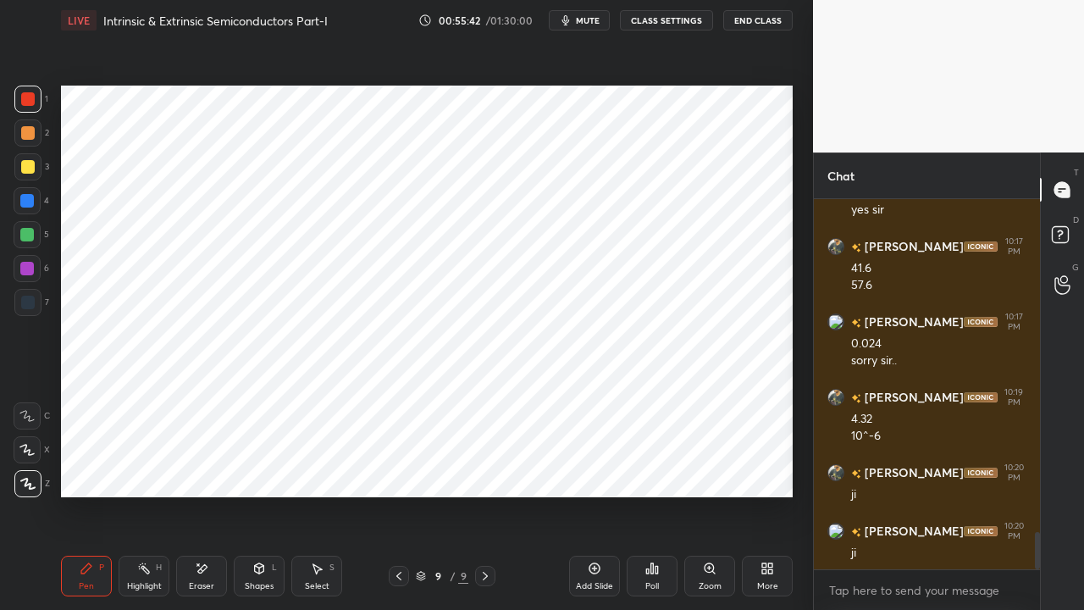
click at [30, 197] on div at bounding box center [27, 201] width 14 height 14
click at [252, 466] on icon at bounding box center [259, 568] width 14 height 14
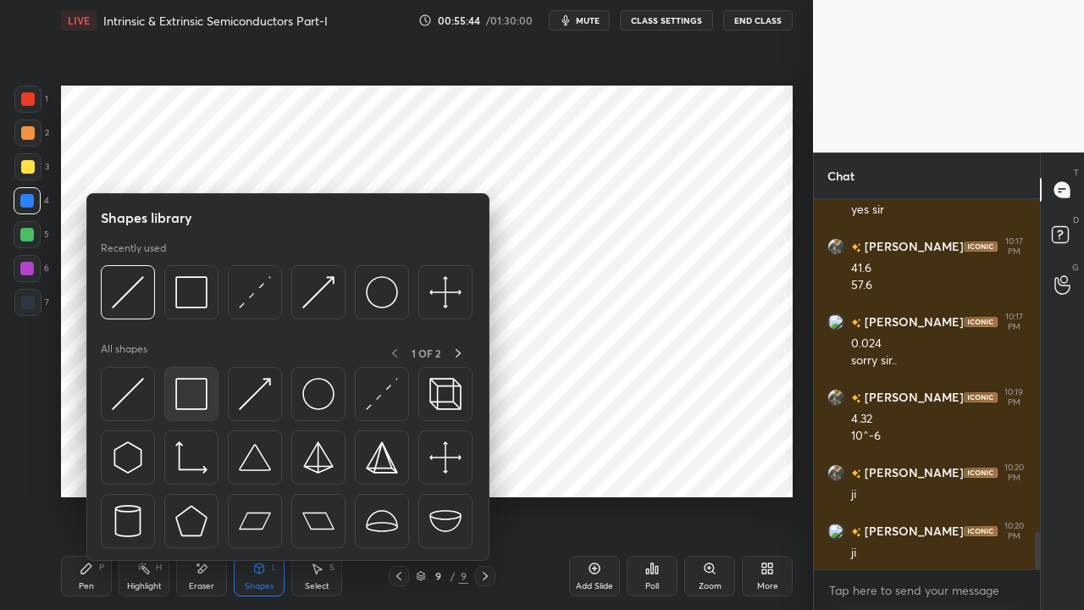
click at [196, 406] on img at bounding box center [191, 394] width 32 height 32
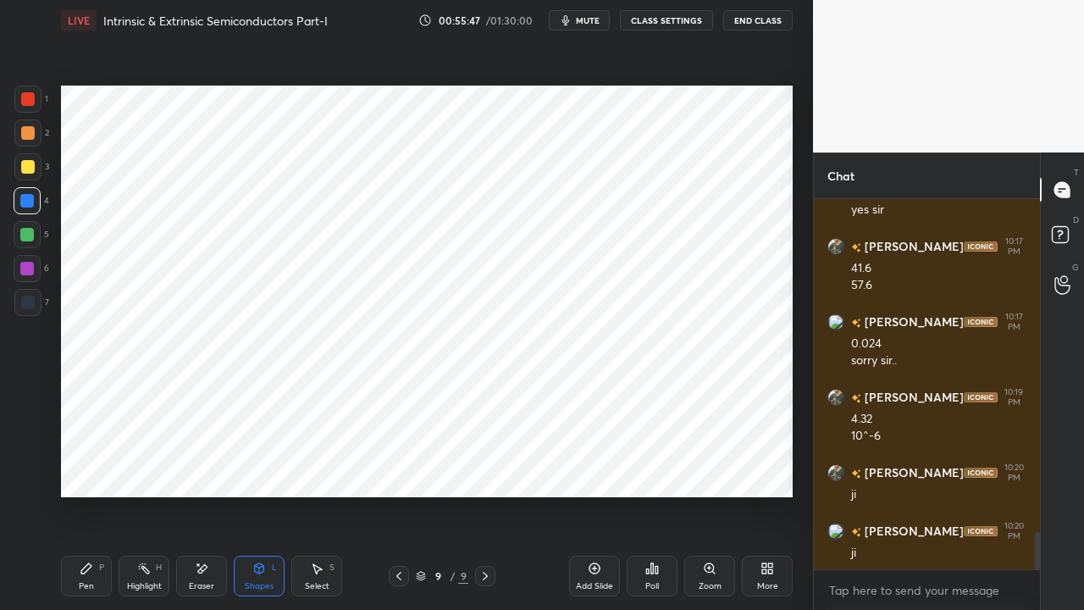
click at [99, 466] on div "P" at bounding box center [101, 567] width 5 height 8
click at [28, 135] on div at bounding box center [28, 133] width 14 height 14
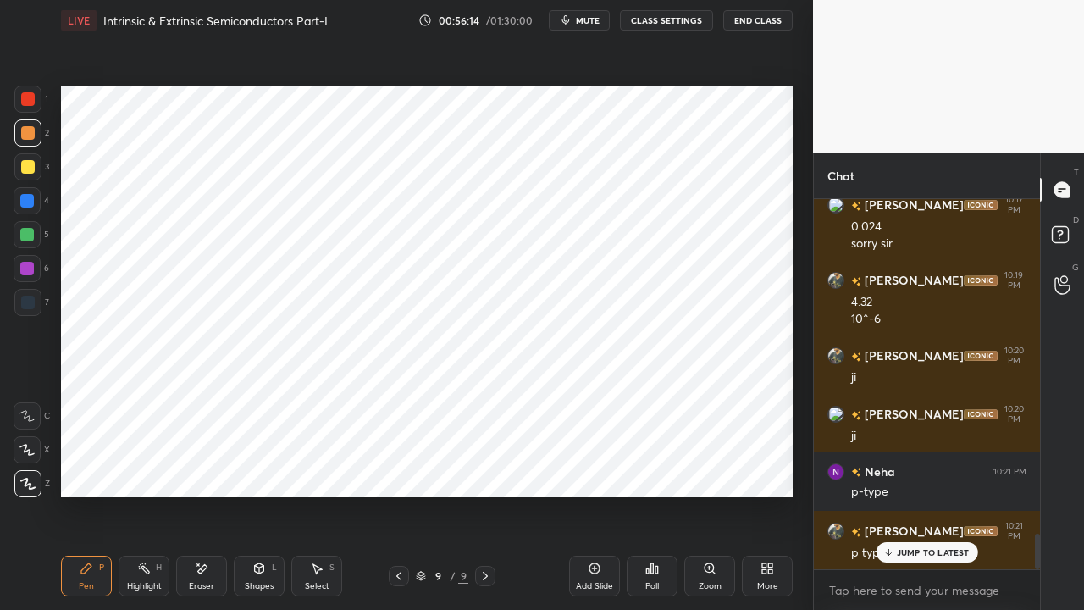
scroll to position [3448, 0]
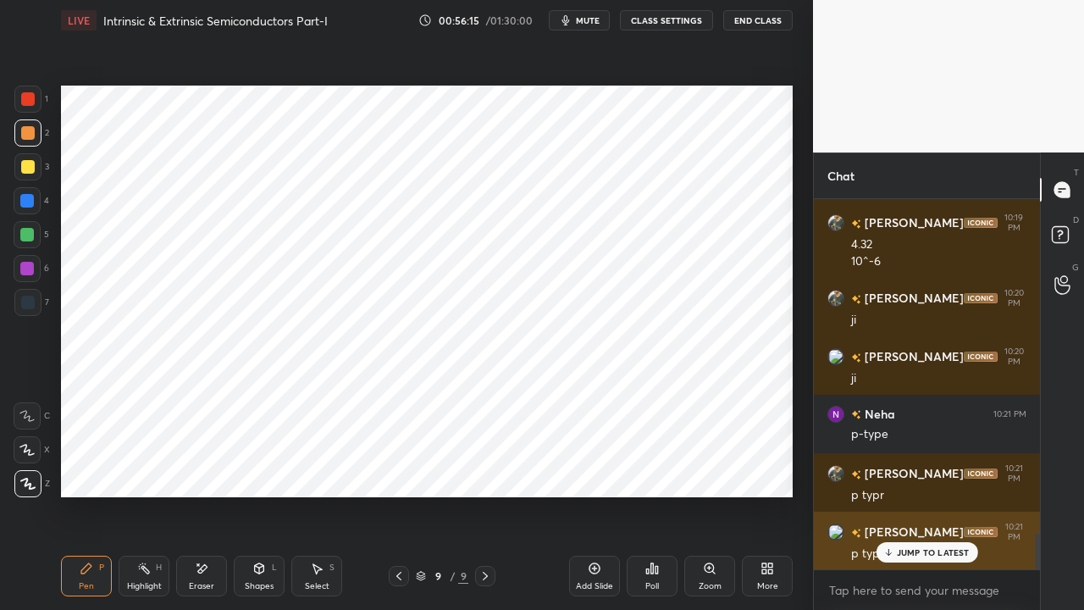
click at [893, 466] on icon at bounding box center [887, 552] width 11 height 10
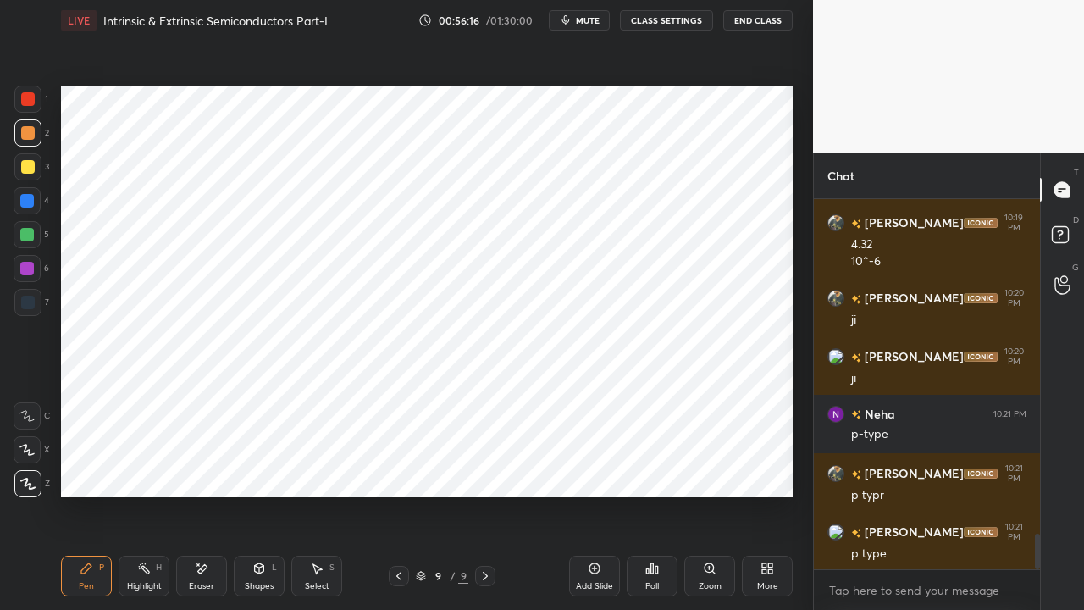
click at [251, 466] on div "Shapes L" at bounding box center [259, 575] width 51 height 41
click at [83, 466] on icon at bounding box center [86, 568] width 10 height 10
click at [261, 466] on div "Shapes L" at bounding box center [259, 575] width 51 height 41
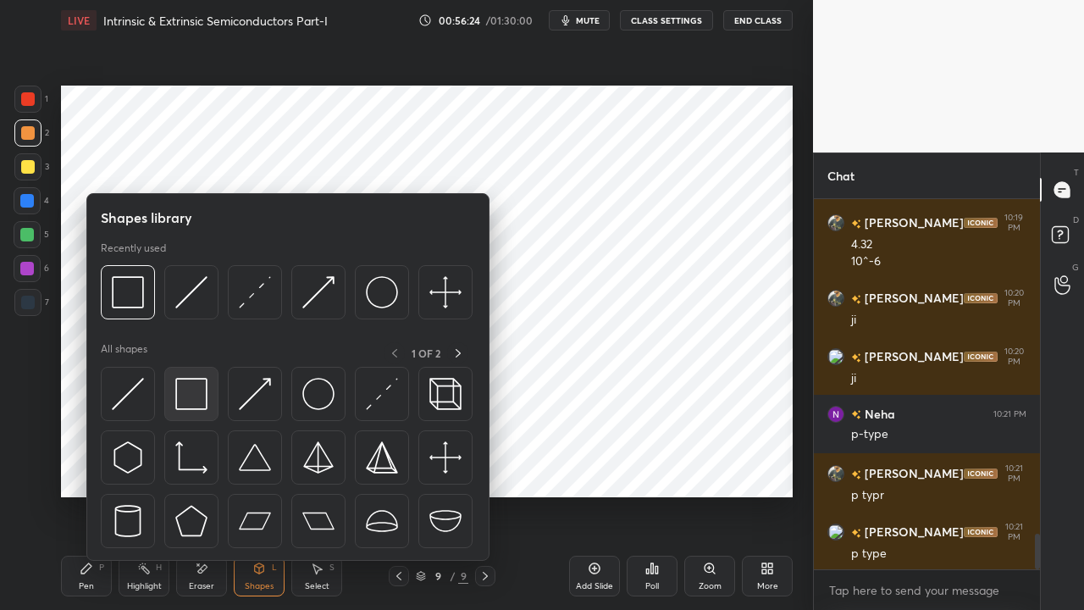
click at [190, 406] on img at bounding box center [191, 394] width 32 height 32
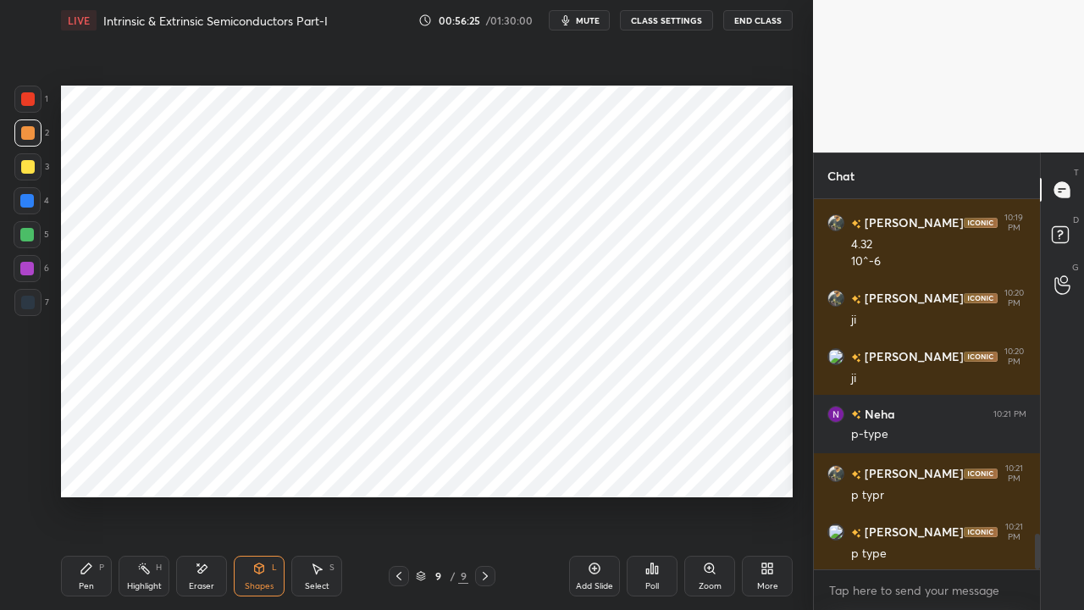
click at [27, 202] on div at bounding box center [27, 201] width 14 height 14
click at [20, 238] on div at bounding box center [27, 235] width 14 height 14
click at [86, 466] on icon at bounding box center [87, 568] width 14 height 14
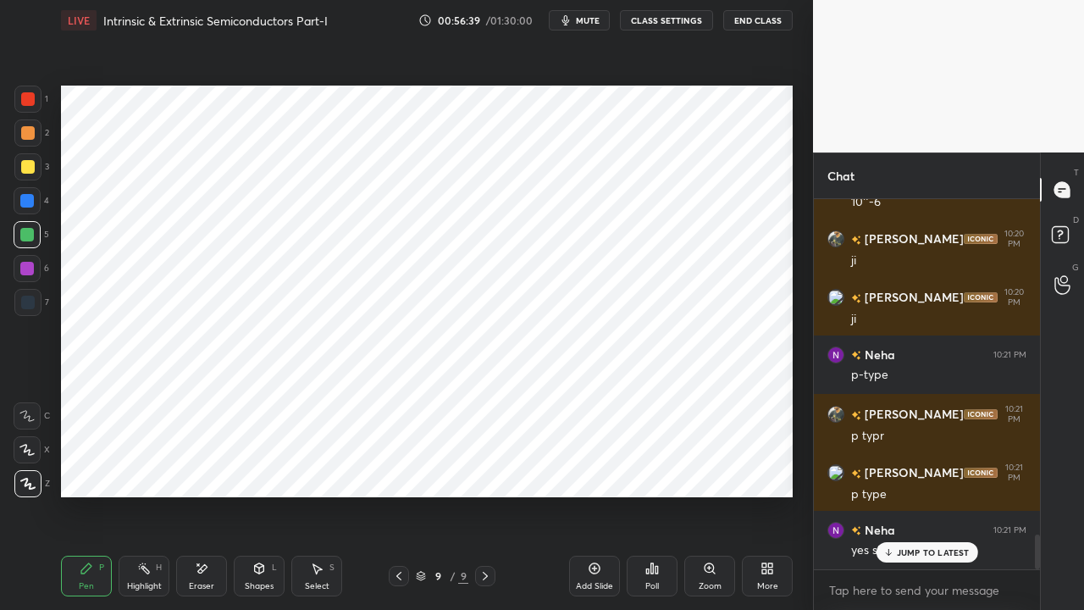
scroll to position [3564, 0]
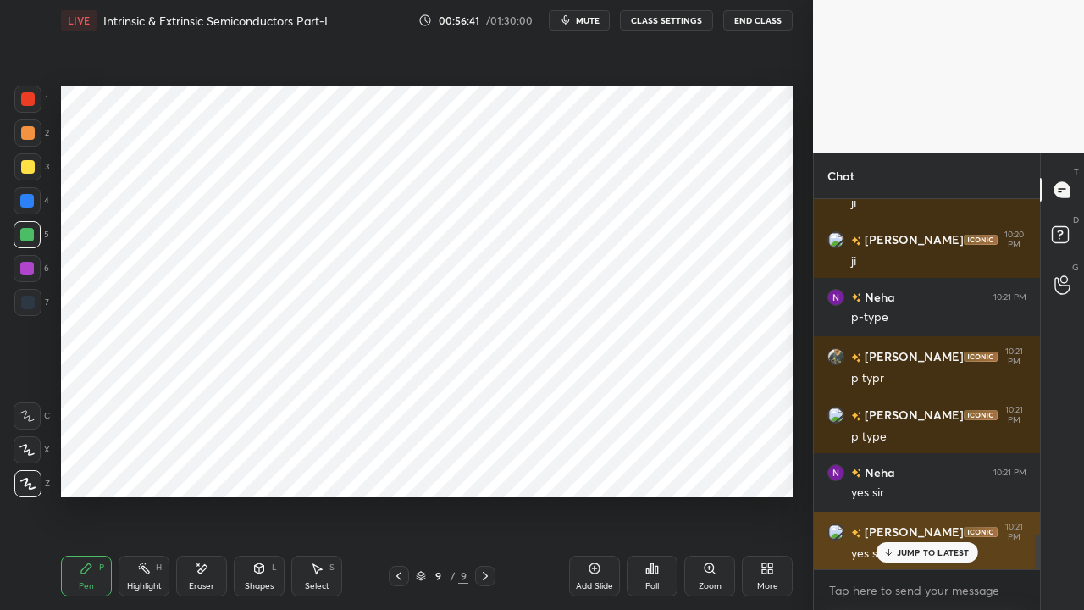
click at [908, 466] on p "JUMP TO LATEST" at bounding box center [933, 552] width 73 height 10
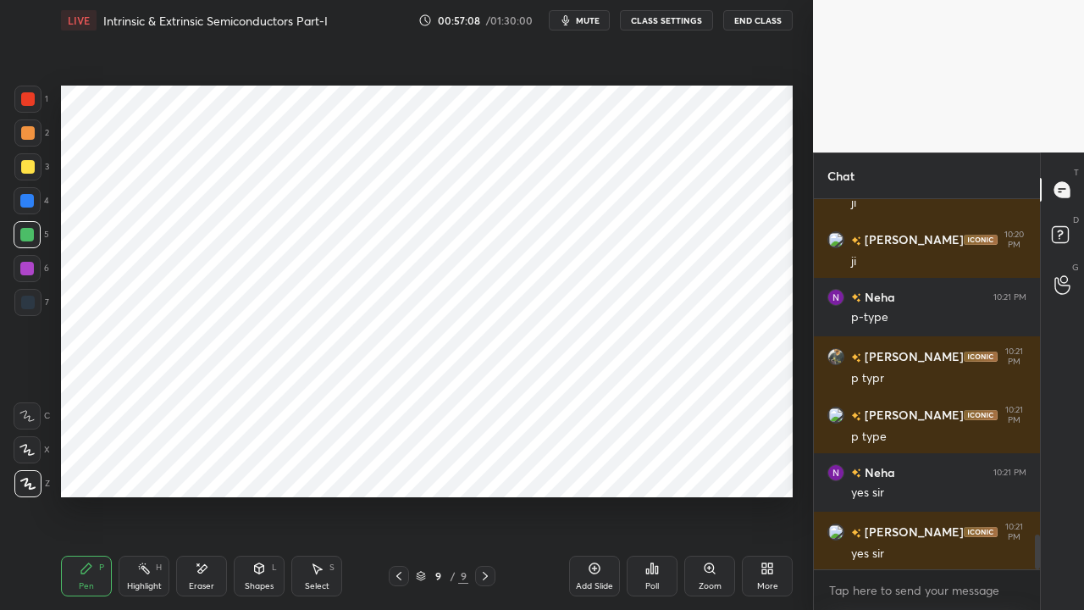
click at [29, 269] on div at bounding box center [27, 269] width 14 height 14
click at [202, 466] on div "Eraser" at bounding box center [201, 586] width 25 height 8
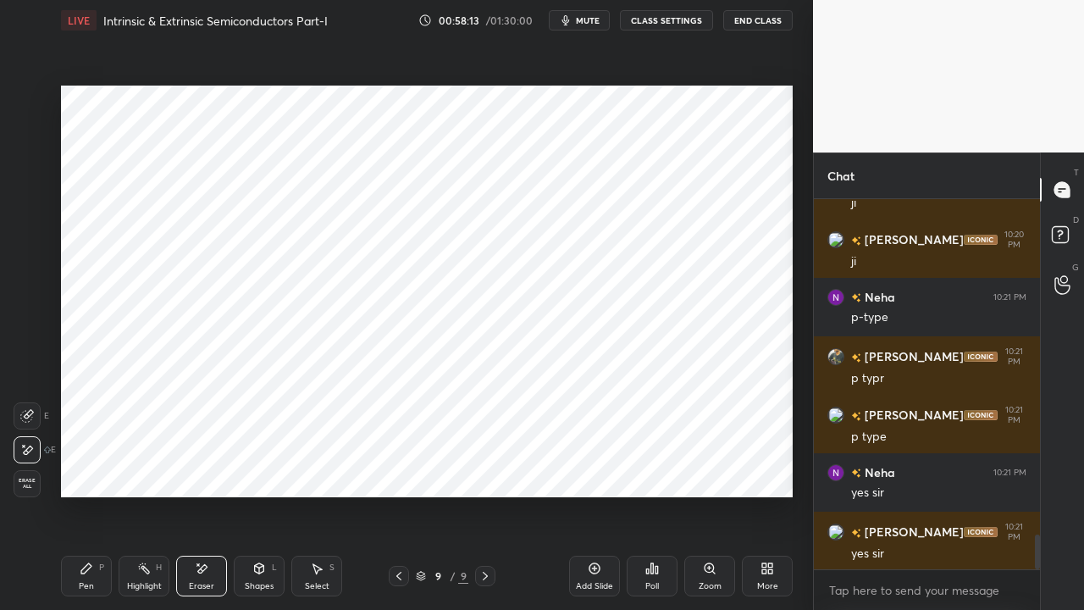
click at [86, 466] on div "Pen P" at bounding box center [86, 575] width 51 height 41
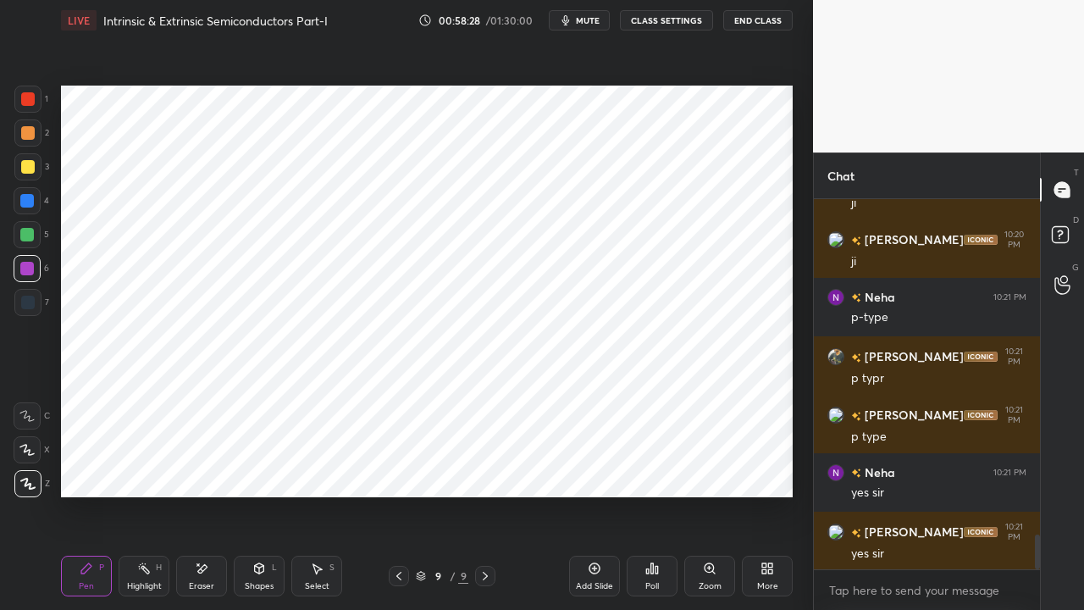
click at [29, 202] on div at bounding box center [27, 201] width 14 height 14
click at [584, 19] on span "mute" at bounding box center [588, 20] width 24 height 12
click at [652, 466] on div "Poll" at bounding box center [652, 575] width 51 height 41
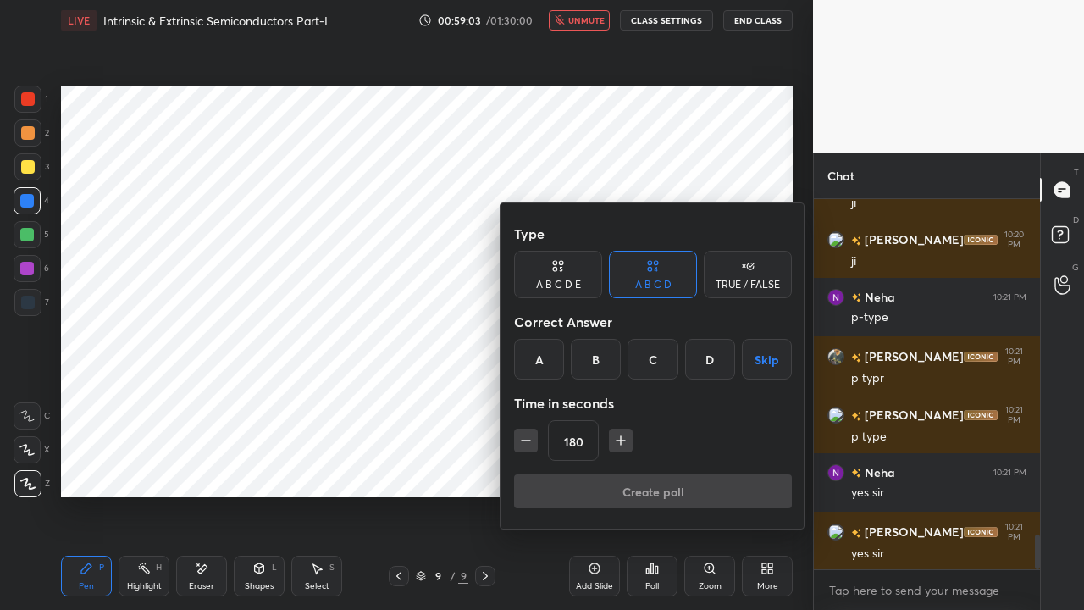
click at [767, 357] on button "Skip" at bounding box center [767, 359] width 50 height 41
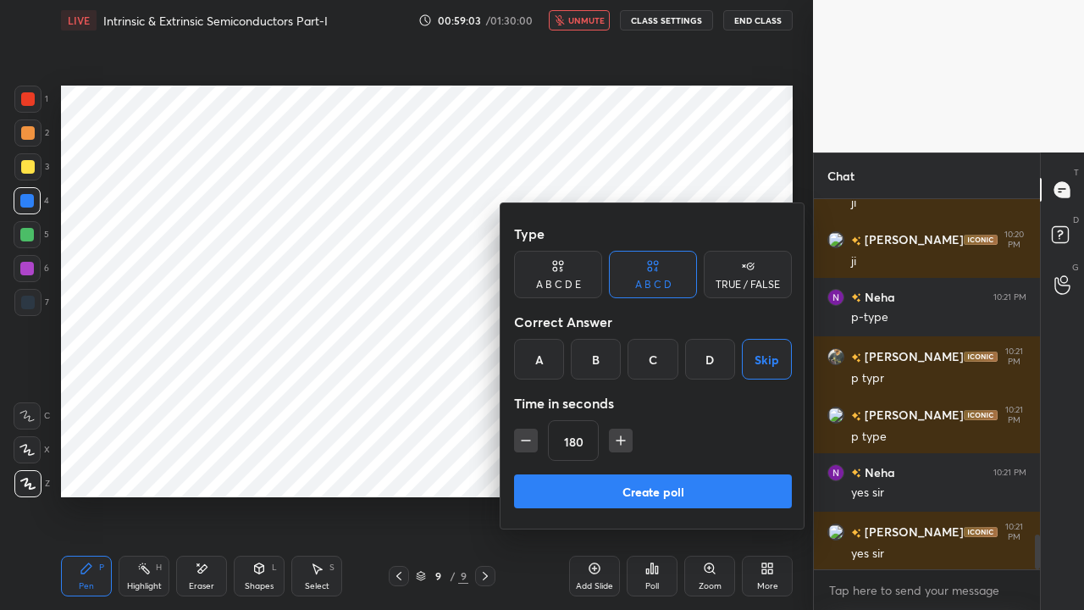
click at [694, 466] on button "Create poll" at bounding box center [653, 491] width 278 height 34
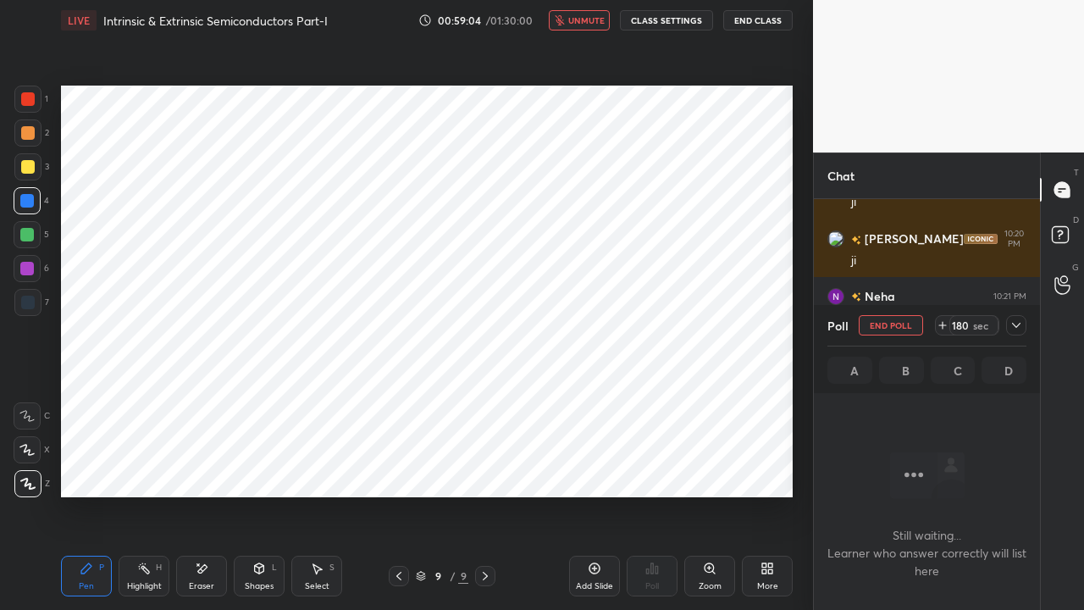
scroll to position [0, 0]
click at [584, 22] on span "unmute" at bounding box center [586, 20] width 36 height 12
click at [1021, 326] on icon at bounding box center [1016, 325] width 14 height 14
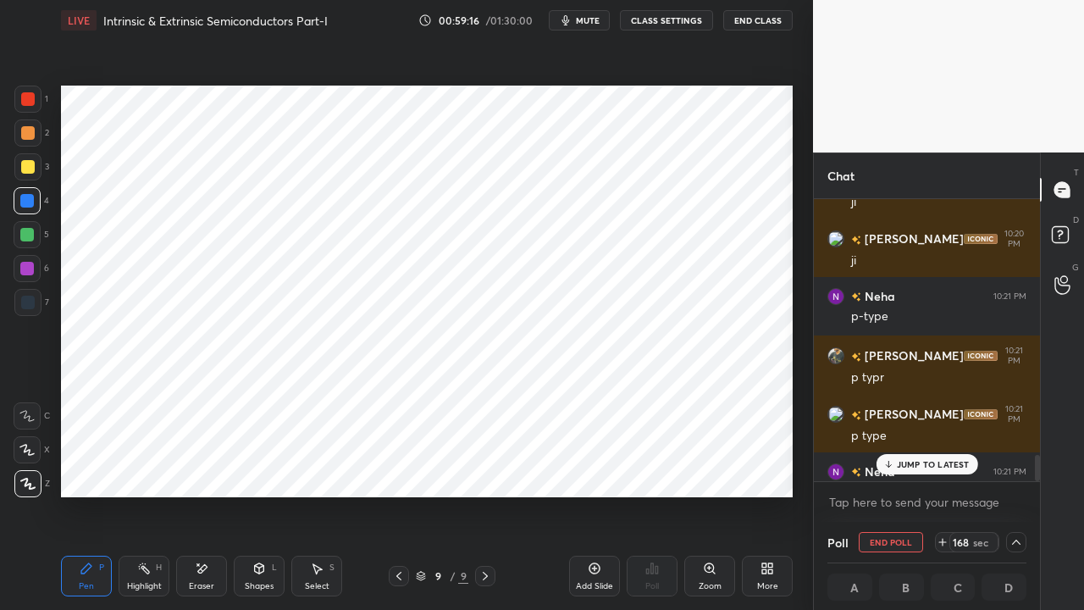
scroll to position [3652, 0]
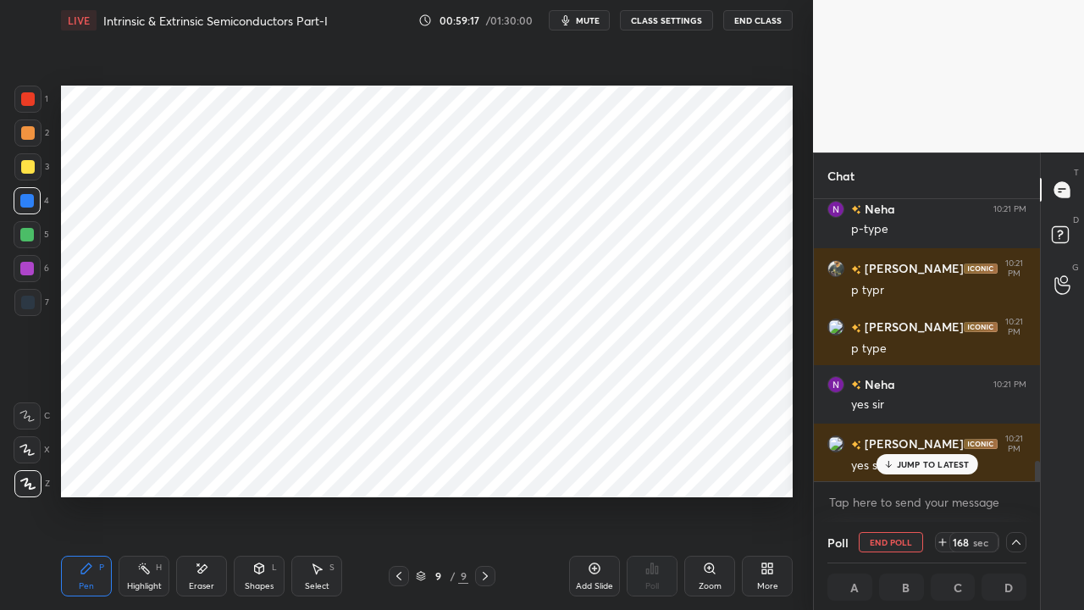
click at [916, 462] on p "JUMP TO LATEST" at bounding box center [933, 464] width 73 height 10
click at [586, 22] on span "mute" at bounding box center [588, 20] width 24 height 12
click at [749, 23] on button "End Class" at bounding box center [757, 20] width 69 height 20
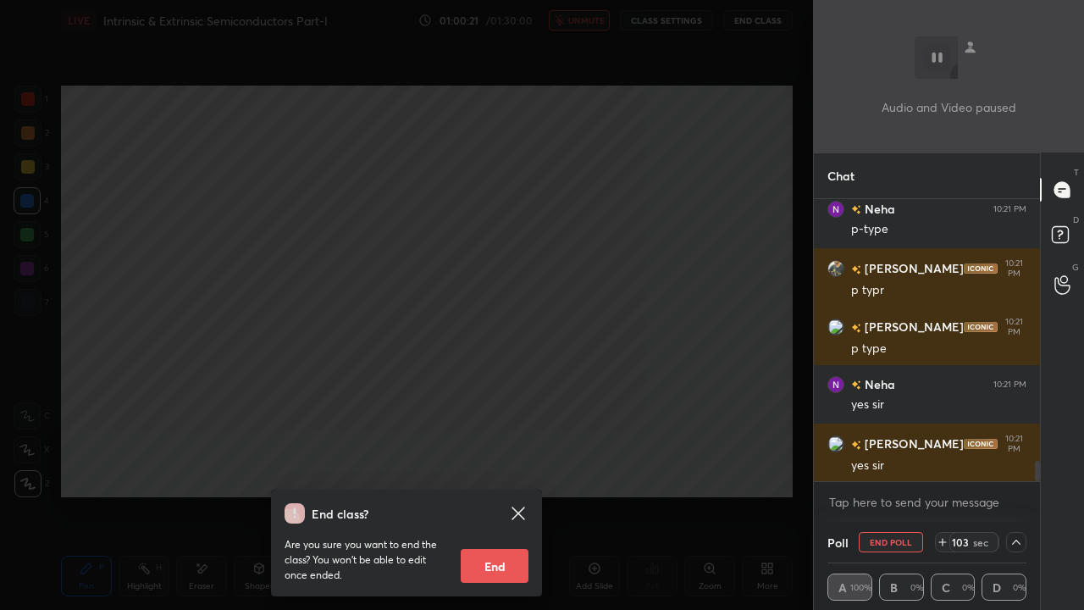
click at [462, 393] on div "End class? Are you sure you want to end the class? You won’t be able to edit on…" at bounding box center [406, 305] width 813 height 610
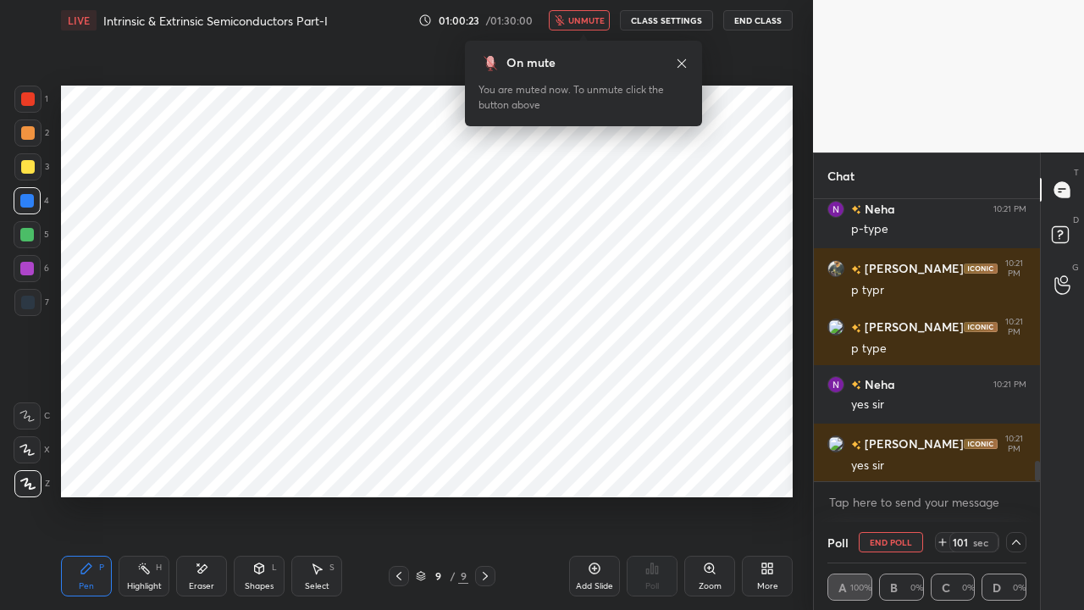
click at [577, 19] on span "unmute" at bounding box center [586, 20] width 36 height 12
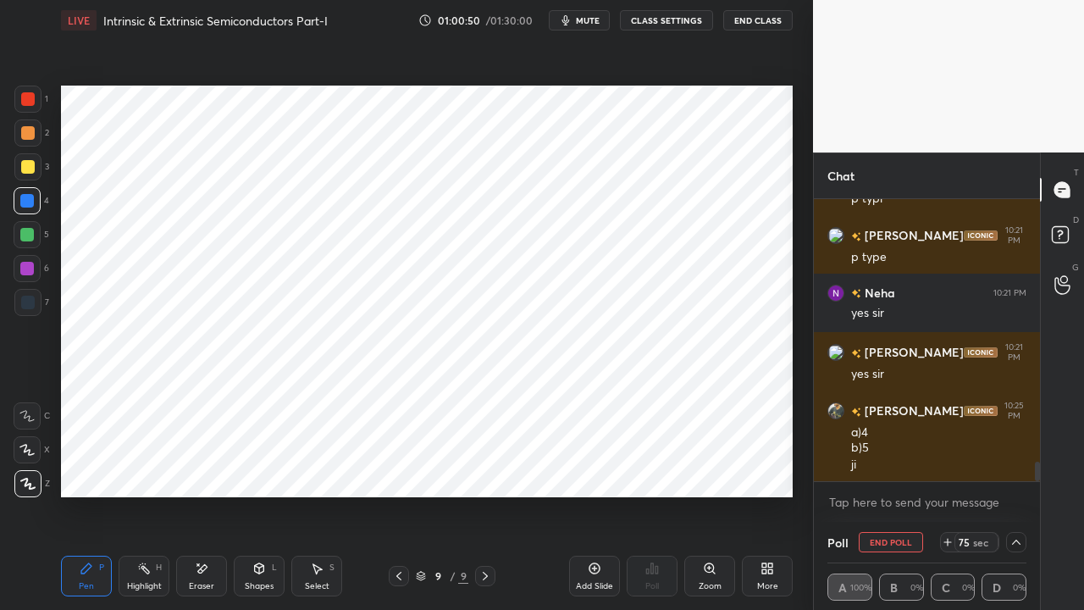
scroll to position [3801, 0]
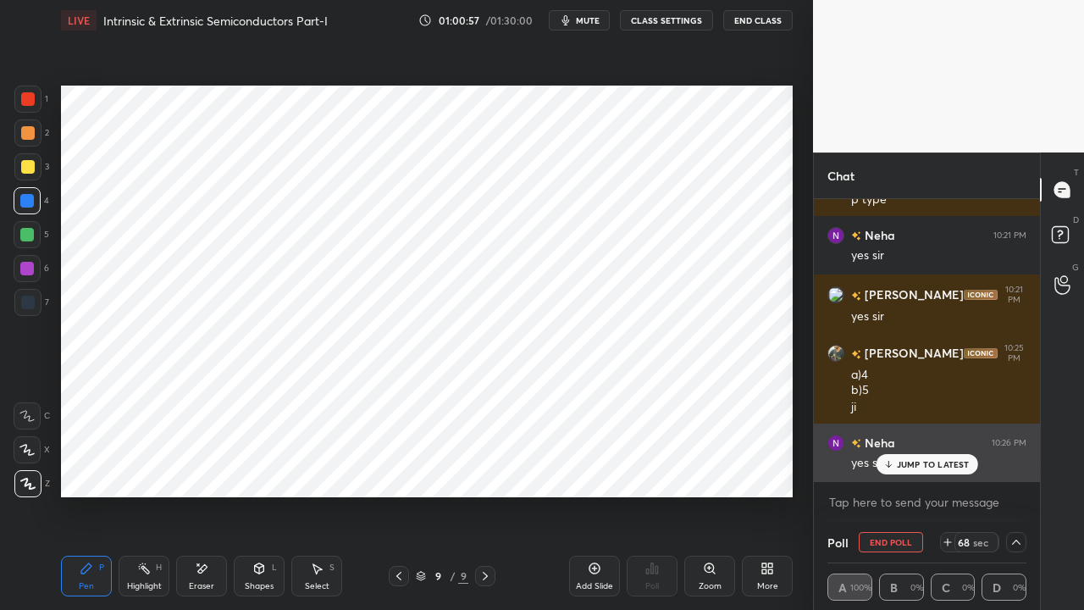
click at [903, 463] on p "JUMP TO LATEST" at bounding box center [933, 464] width 73 height 10
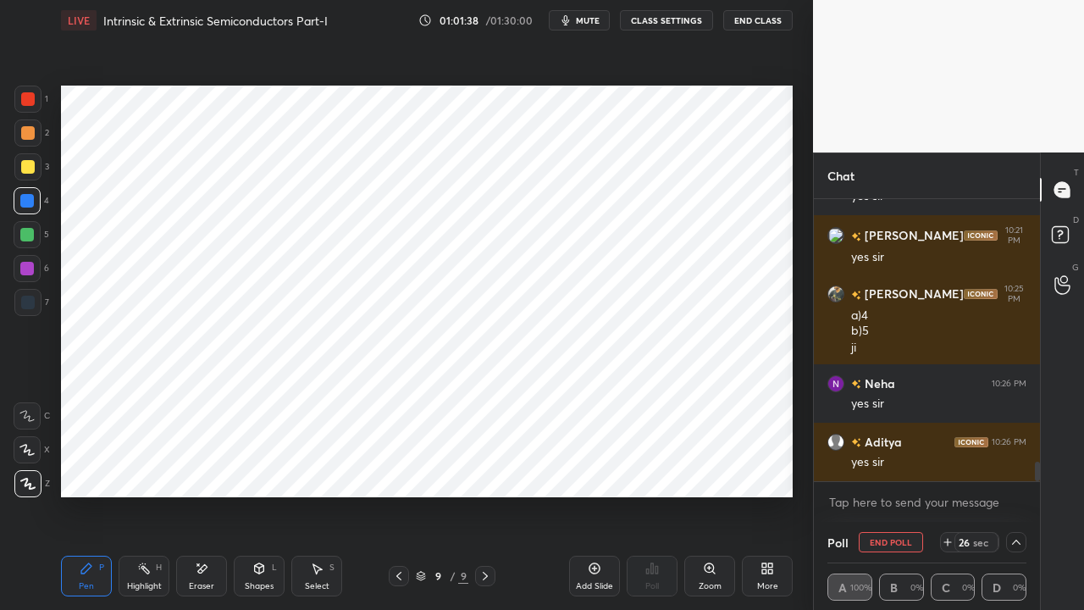
click at [202, 466] on div "Eraser" at bounding box center [201, 586] width 25 height 8
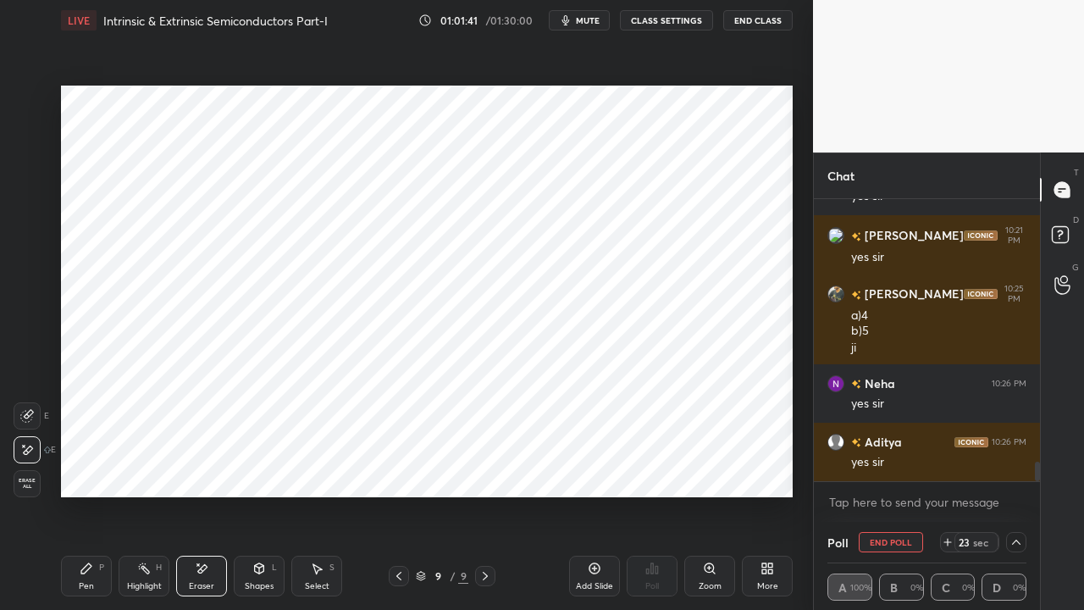
click at [86, 466] on div "Pen P" at bounding box center [86, 575] width 51 height 41
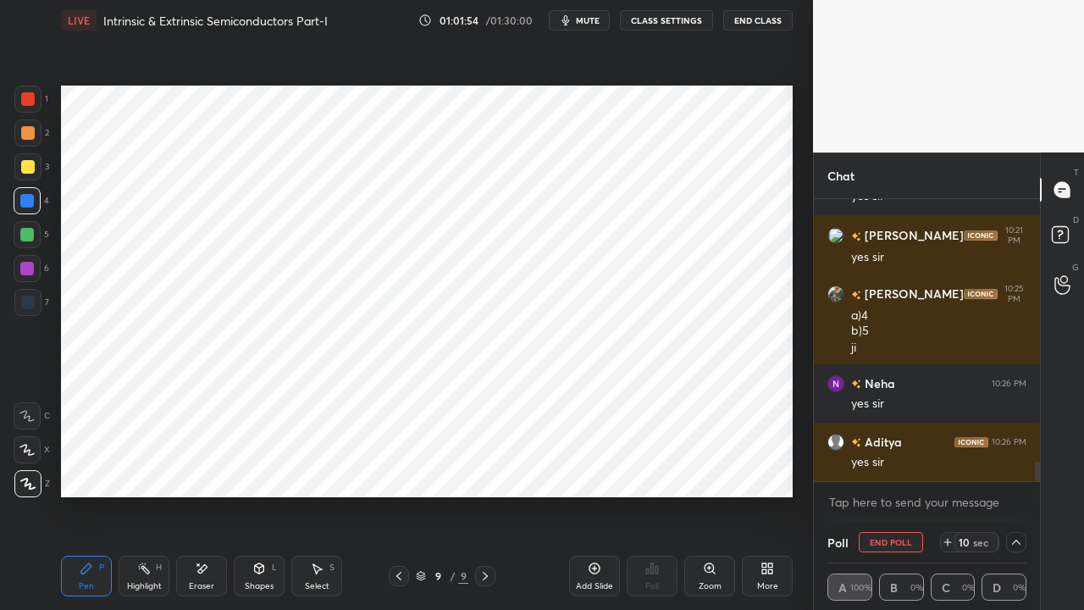
scroll to position [3949, 0]
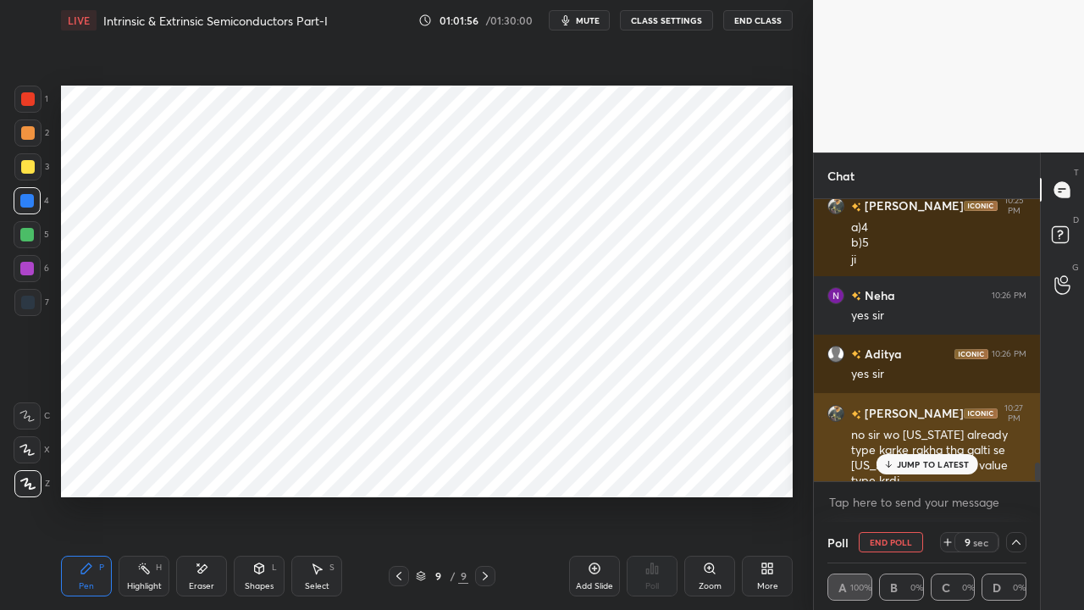
click at [914, 466] on p "JUMP TO LATEST" at bounding box center [933, 464] width 73 height 10
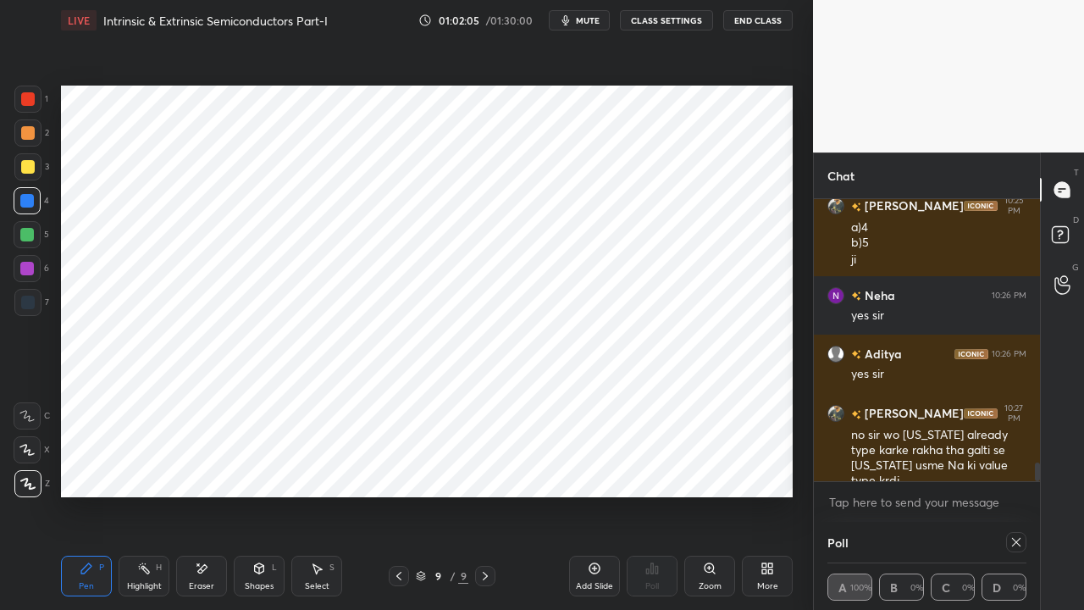
click at [1013, 466] on icon at bounding box center [1016, 542] width 14 height 14
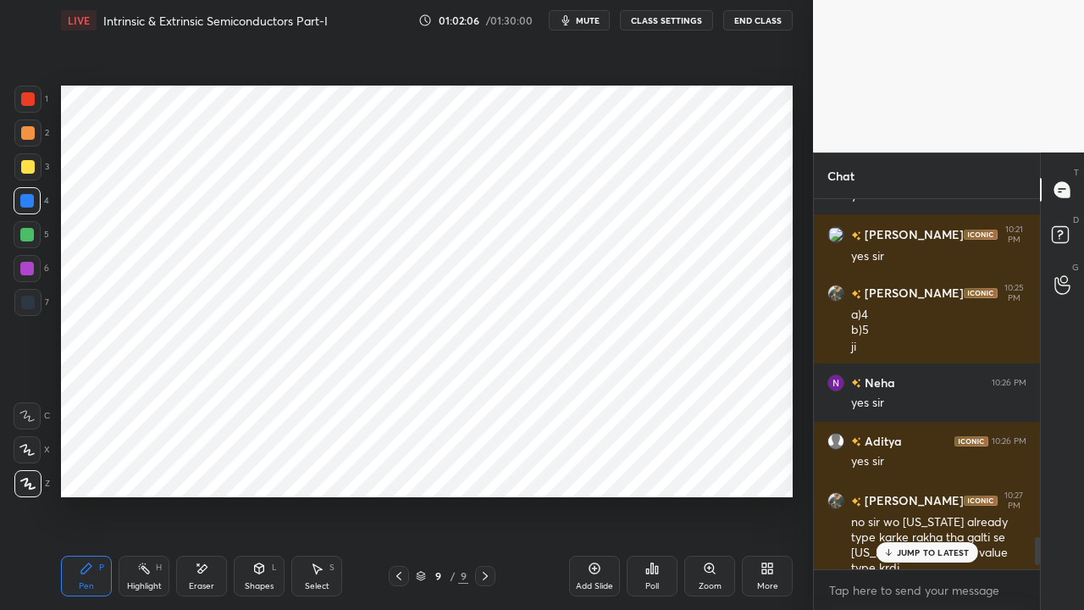
scroll to position [5, 5]
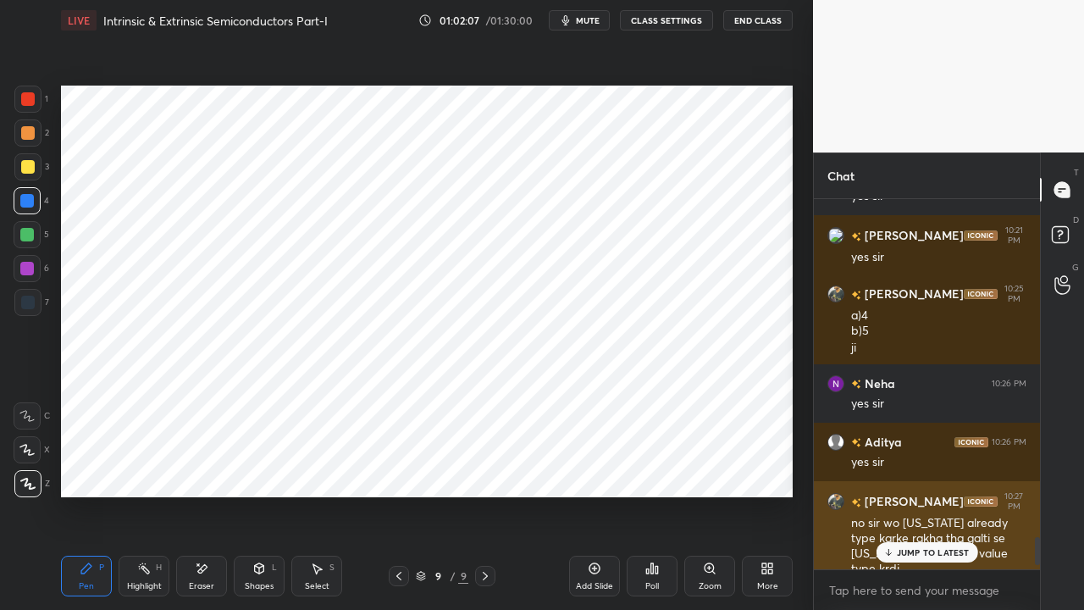
click at [896, 466] on div "JUMP TO LATEST" at bounding box center [926, 552] width 102 height 20
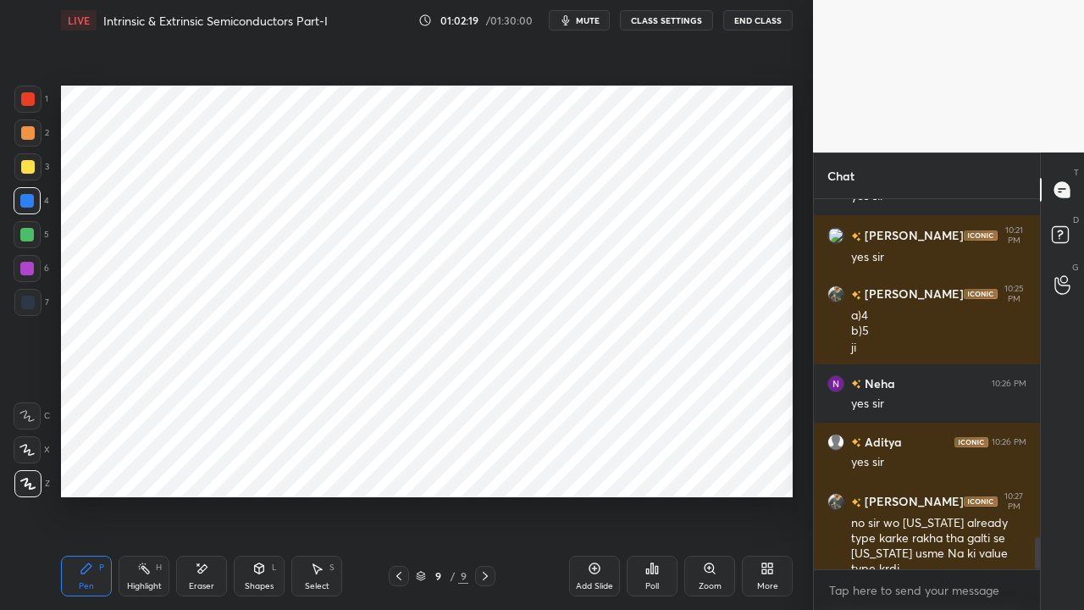
scroll to position [3878, 0]
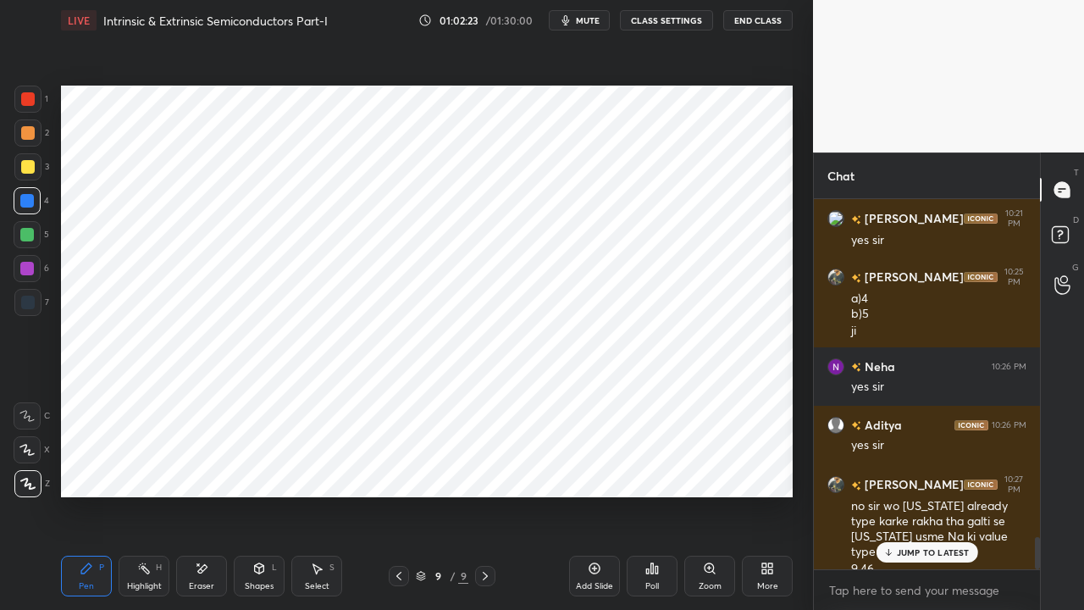
click at [897, 466] on p "JUMP TO LATEST" at bounding box center [933, 552] width 73 height 10
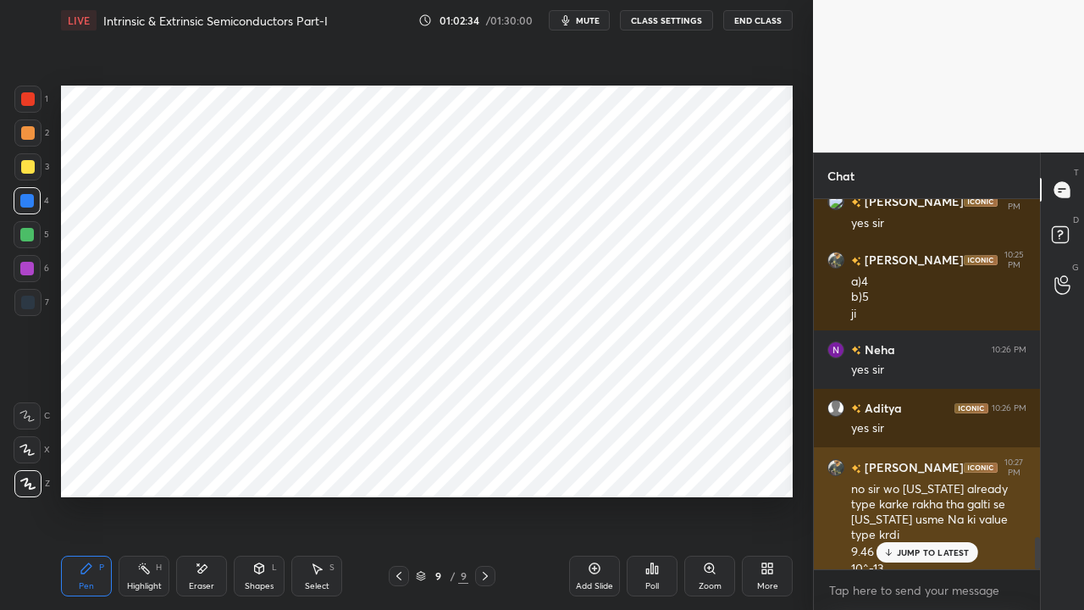
click at [908, 466] on p "JUMP TO LATEST" at bounding box center [933, 552] width 73 height 10
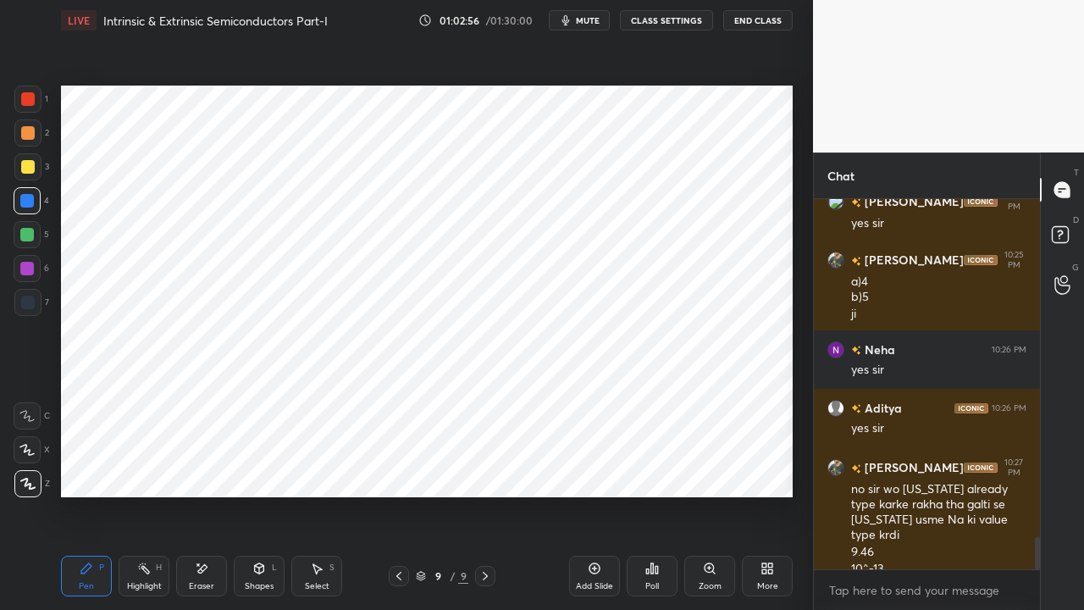
click at [258, 466] on icon at bounding box center [259, 568] width 9 height 10
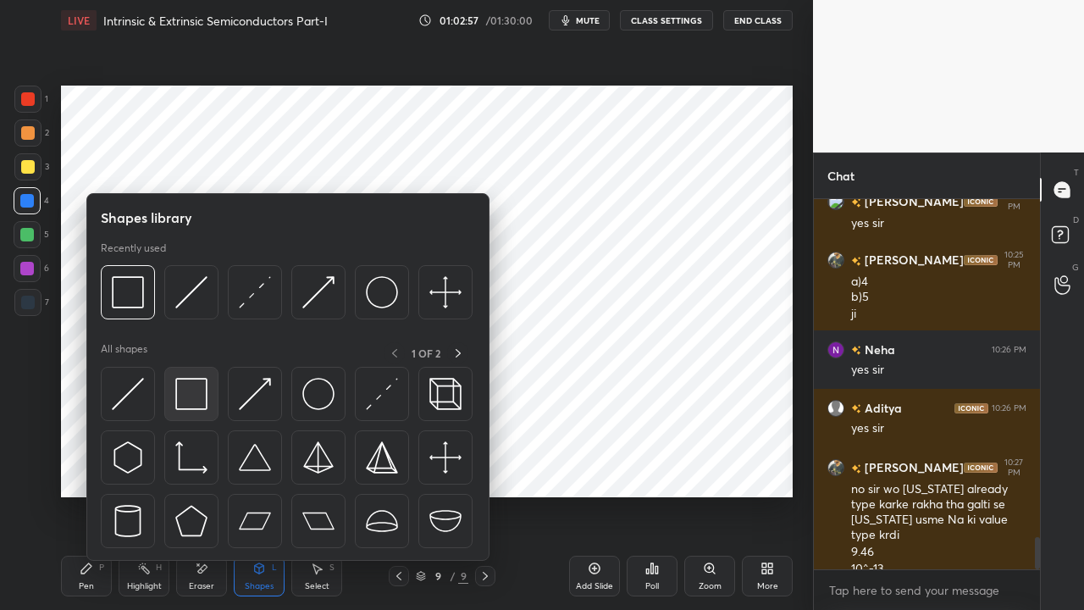
click at [195, 398] on img at bounding box center [191, 394] width 32 height 32
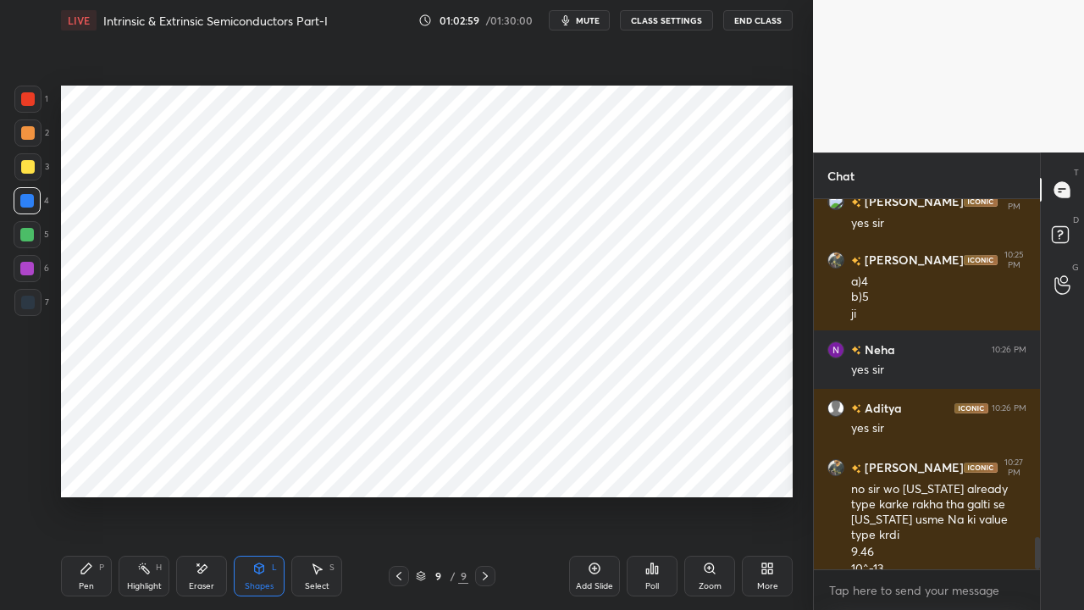
click at [25, 137] on div at bounding box center [28, 133] width 14 height 14
click at [90, 466] on div "Pen P" at bounding box center [86, 575] width 51 height 41
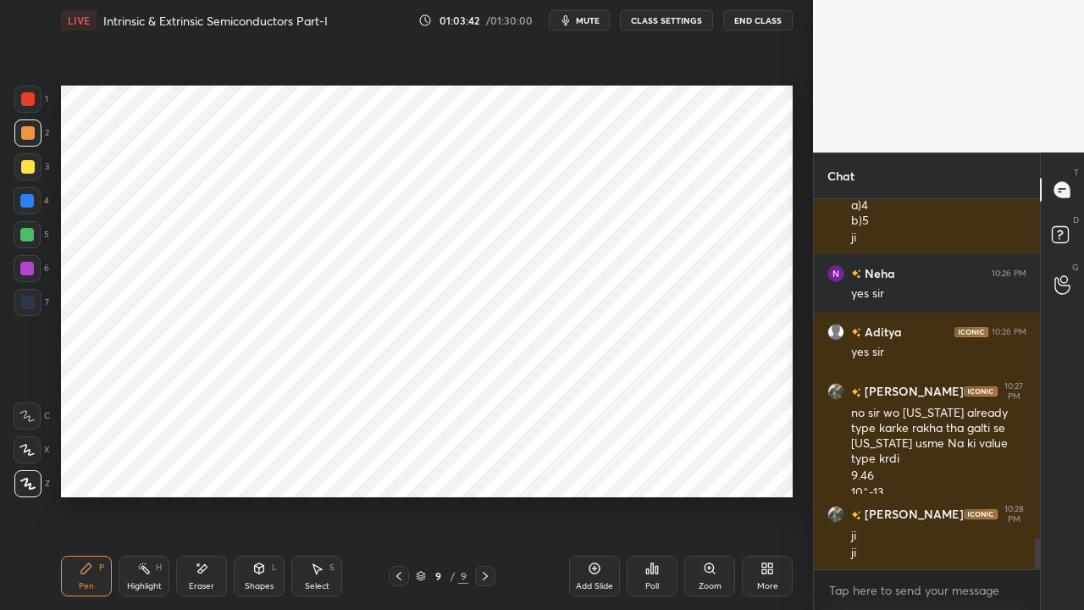
scroll to position [4028, 0]
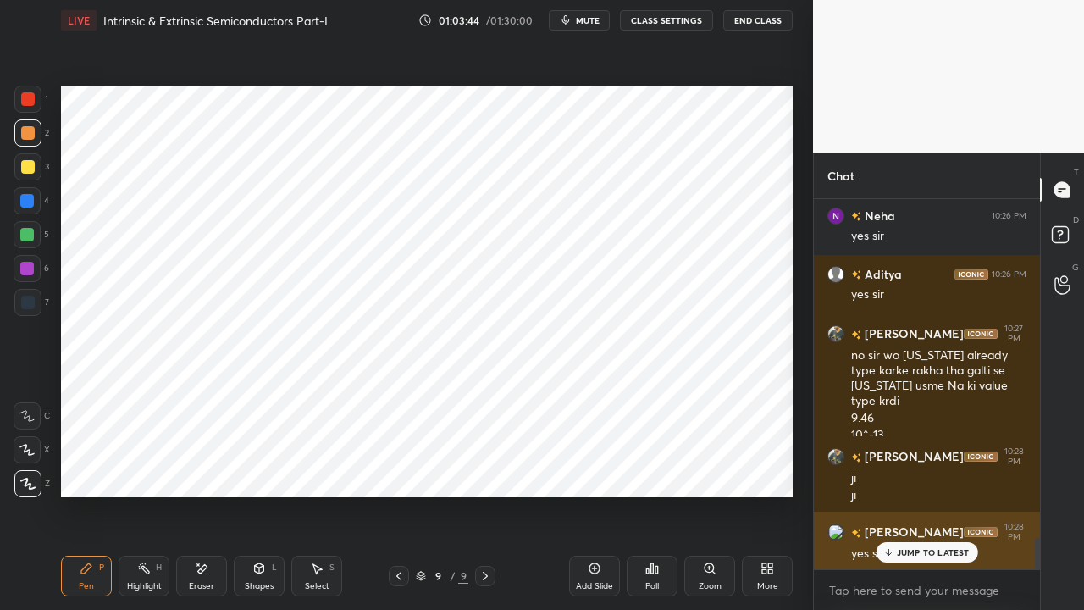
click at [906, 466] on p "JUMP TO LATEST" at bounding box center [933, 552] width 73 height 10
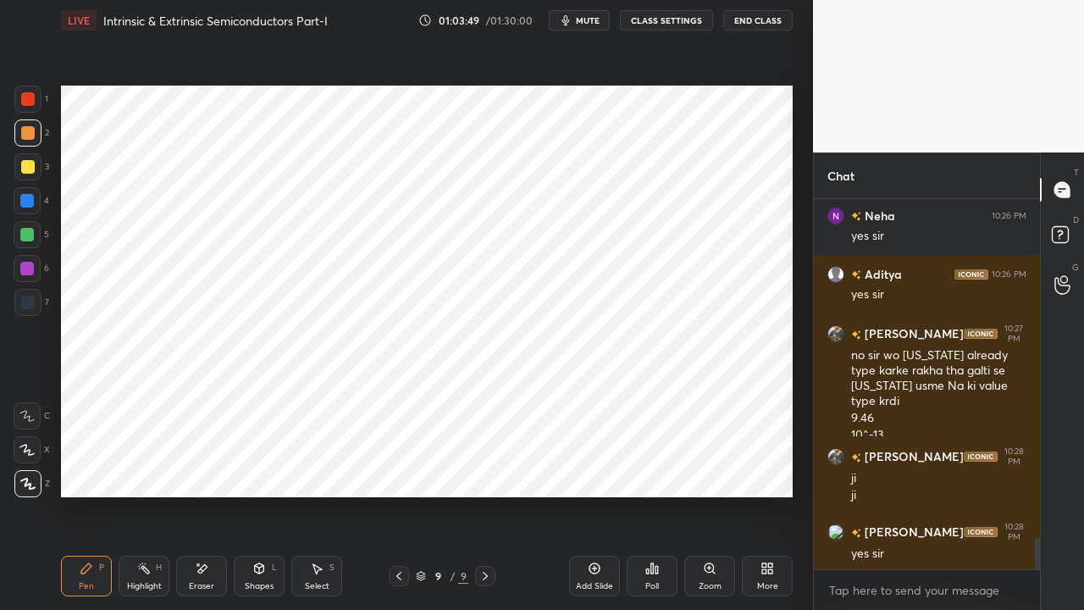
click at [26, 233] on div at bounding box center [27, 235] width 14 height 14
click at [486, 466] on icon at bounding box center [485, 575] width 5 height 8
click at [592, 466] on div "Add Slide" at bounding box center [594, 575] width 51 height 41
click at [30, 102] on div at bounding box center [28, 99] width 14 height 14
click at [261, 466] on div "Shapes" at bounding box center [259, 586] width 29 height 8
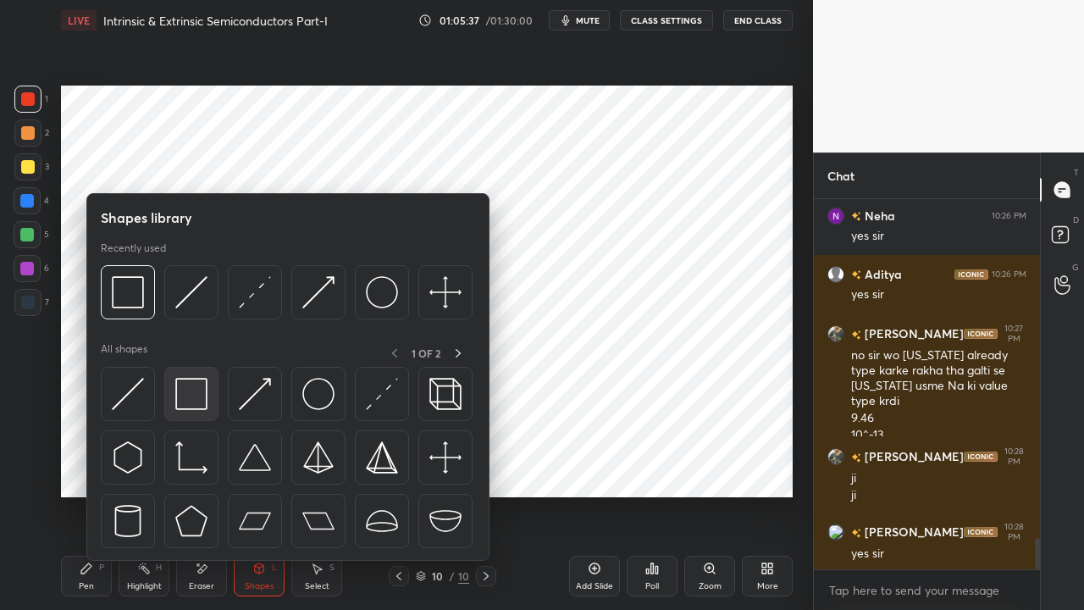
click at [193, 404] on img at bounding box center [191, 394] width 32 height 32
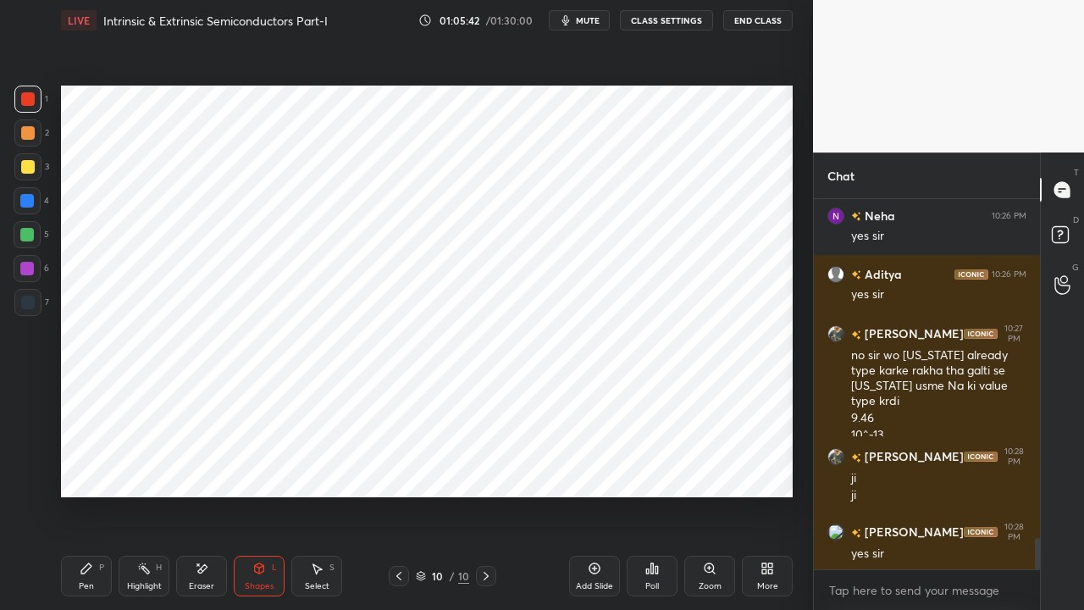
click at [259, 466] on div "Shapes L" at bounding box center [259, 575] width 51 height 41
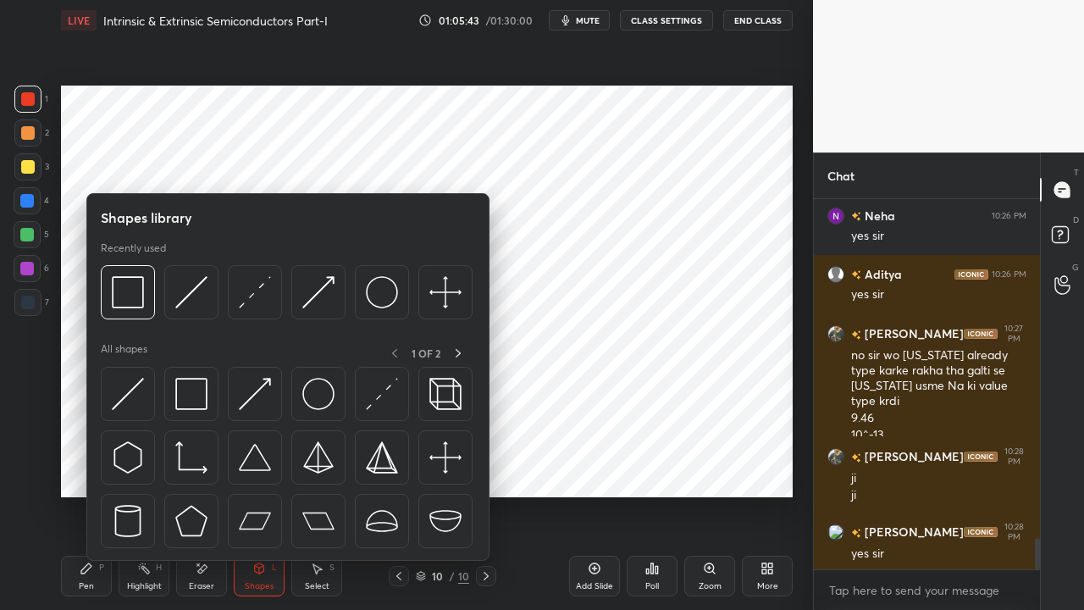
click at [85, 466] on div "Pen P" at bounding box center [86, 575] width 51 height 41
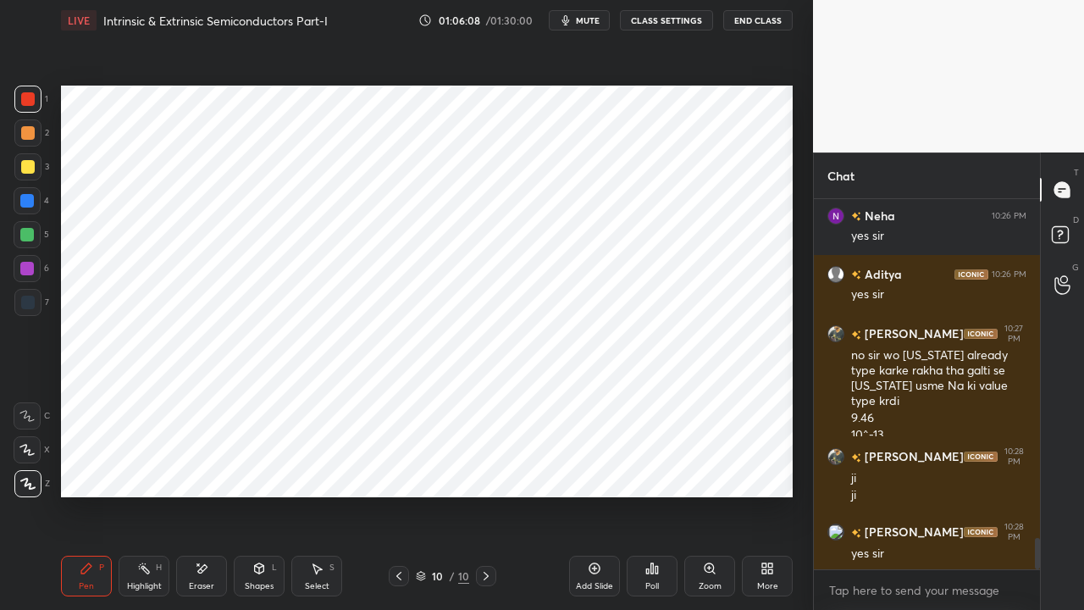
click at [254, 466] on div "Shapes L" at bounding box center [259, 575] width 51 height 41
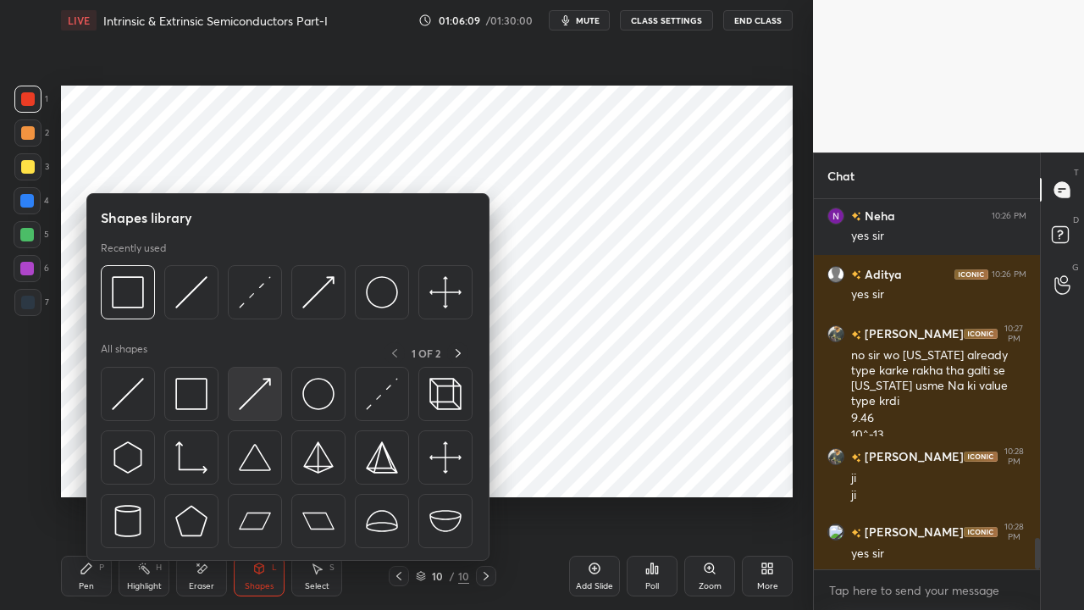
click at [246, 398] on img at bounding box center [255, 394] width 32 height 32
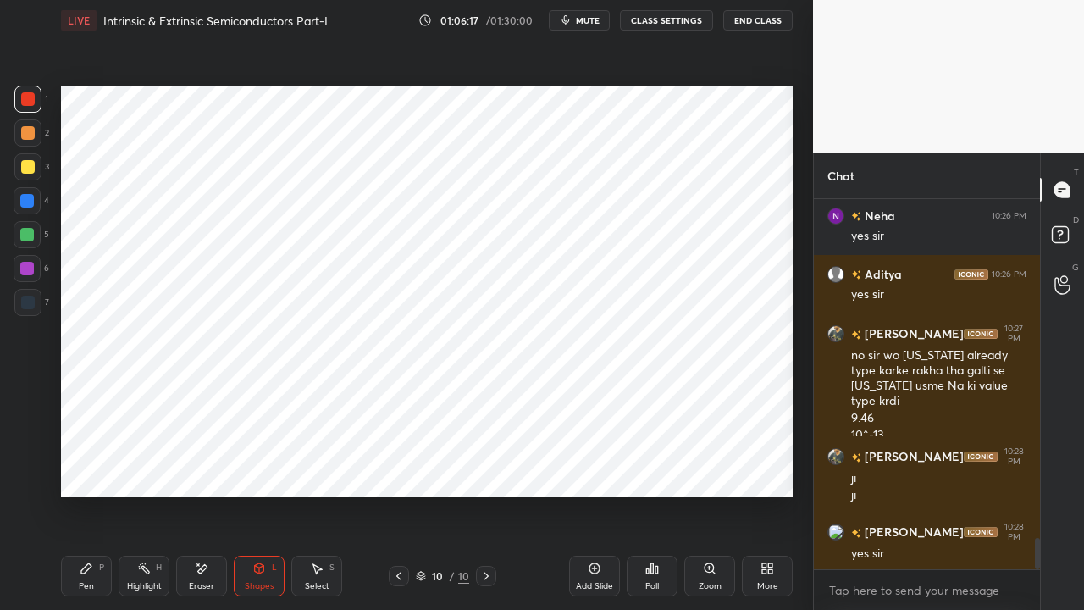
click at [30, 200] on div at bounding box center [27, 201] width 14 height 14
click at [100, 466] on div "P" at bounding box center [101, 567] width 5 height 8
click at [310, 466] on icon at bounding box center [317, 568] width 14 height 14
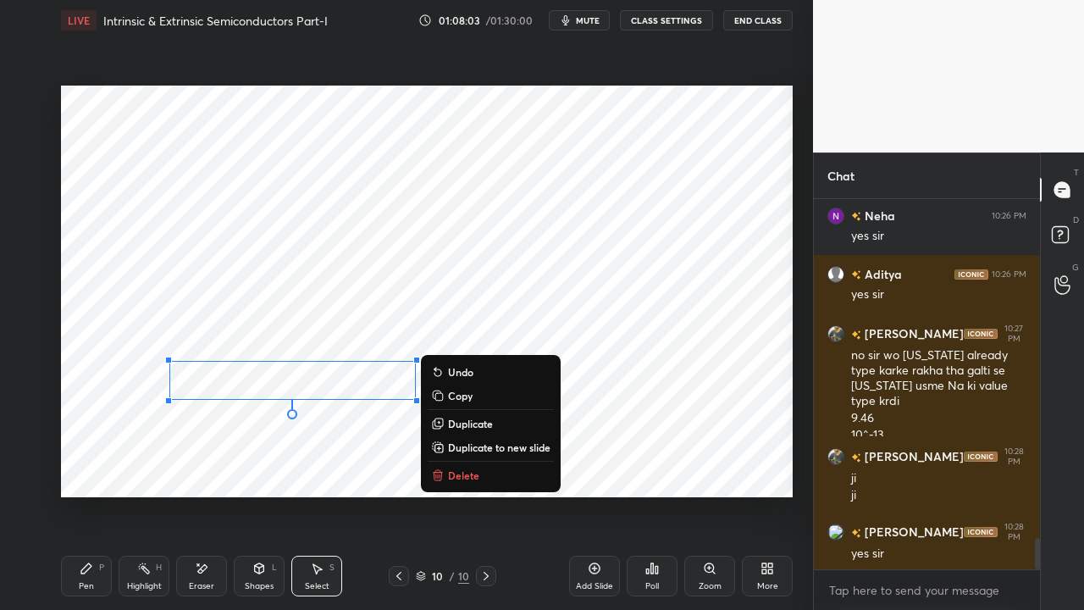
click at [452, 396] on p "Copy" at bounding box center [460, 396] width 25 height 14
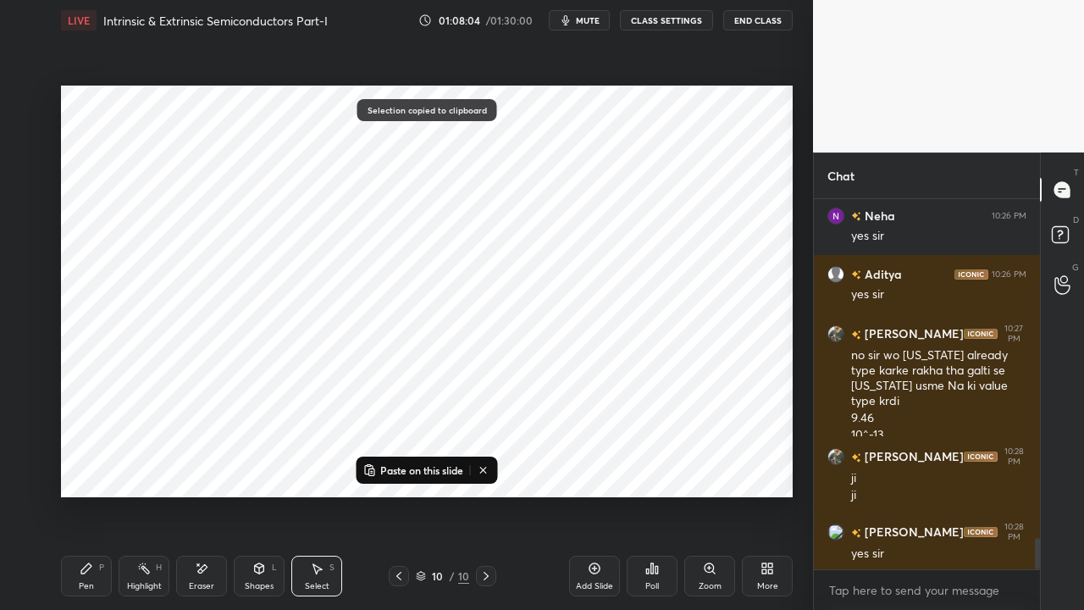
click at [400, 466] on p "Paste on this slide" at bounding box center [421, 470] width 83 height 14
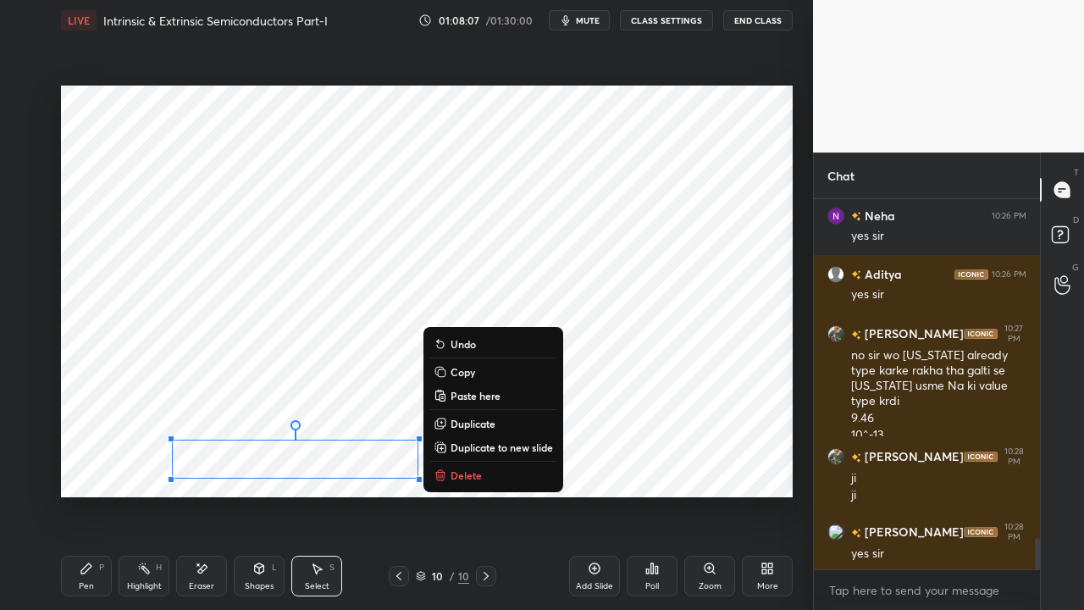
click at [86, 466] on icon at bounding box center [87, 568] width 14 height 14
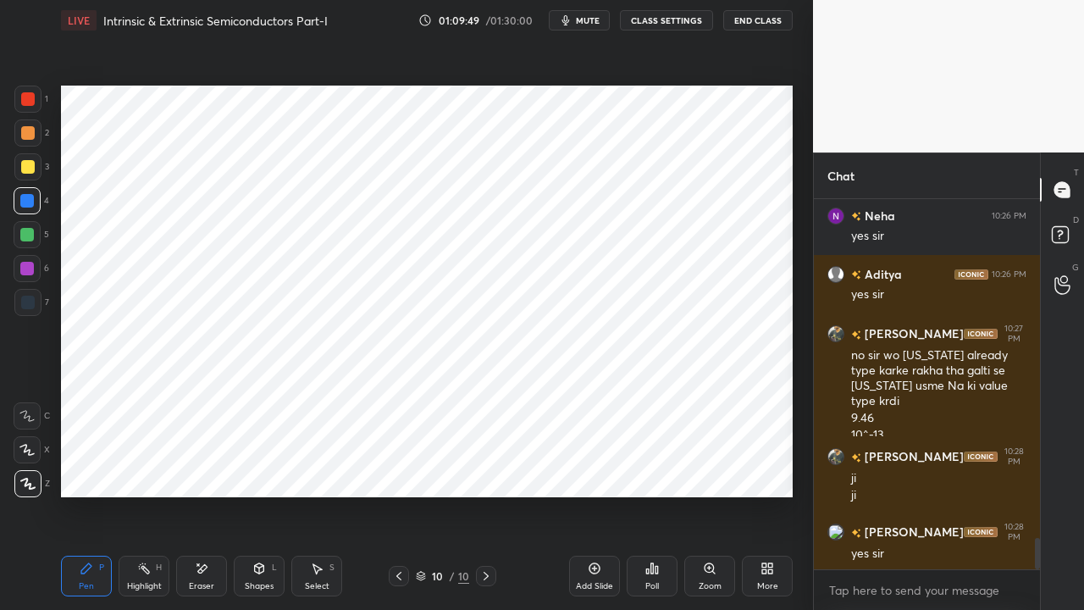
scroll to position [4088, 0]
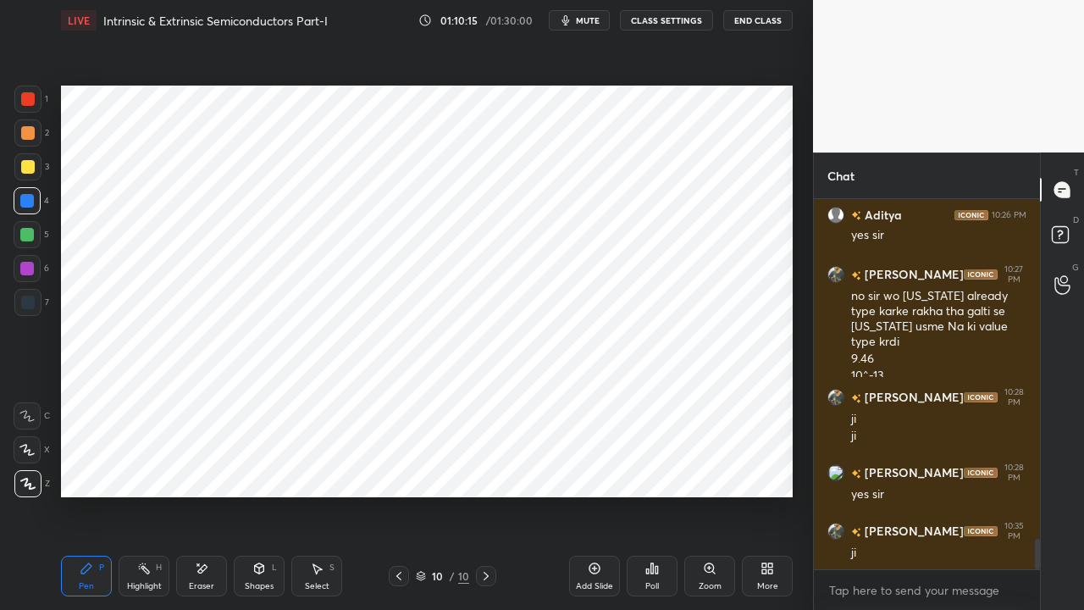
click at [648, 466] on icon at bounding box center [647, 571] width 3 height 4
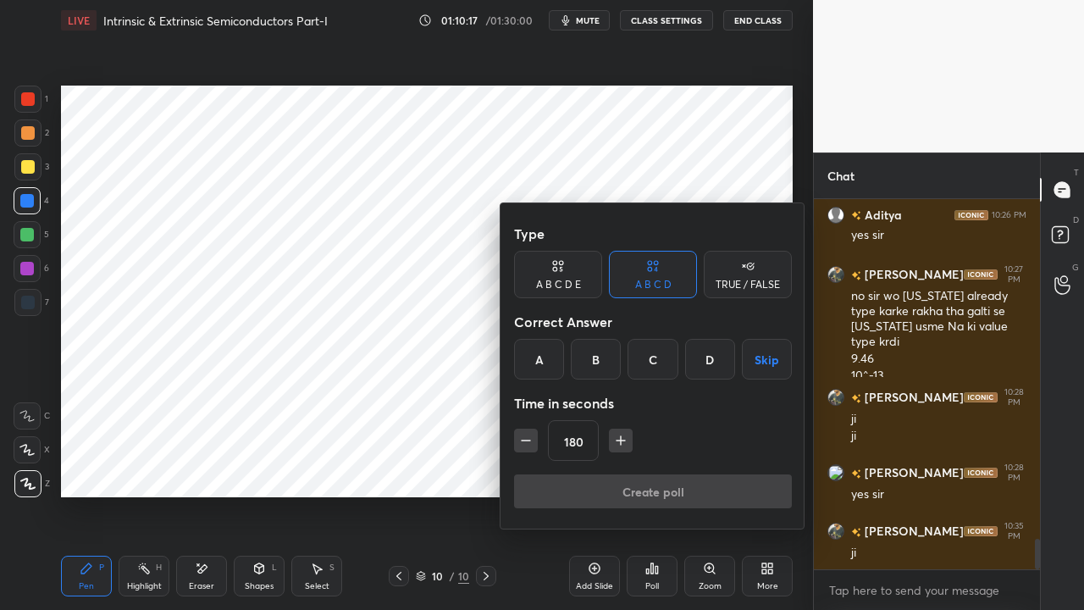
click at [757, 362] on button "Skip" at bounding box center [767, 359] width 50 height 41
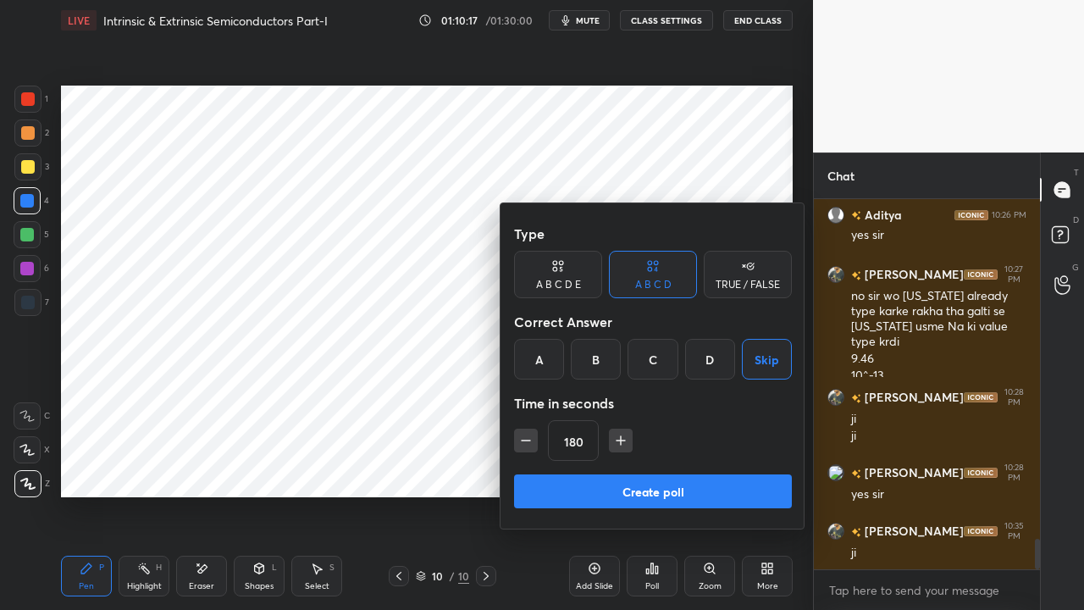
click at [700, 466] on button "Create poll" at bounding box center [653, 491] width 278 height 34
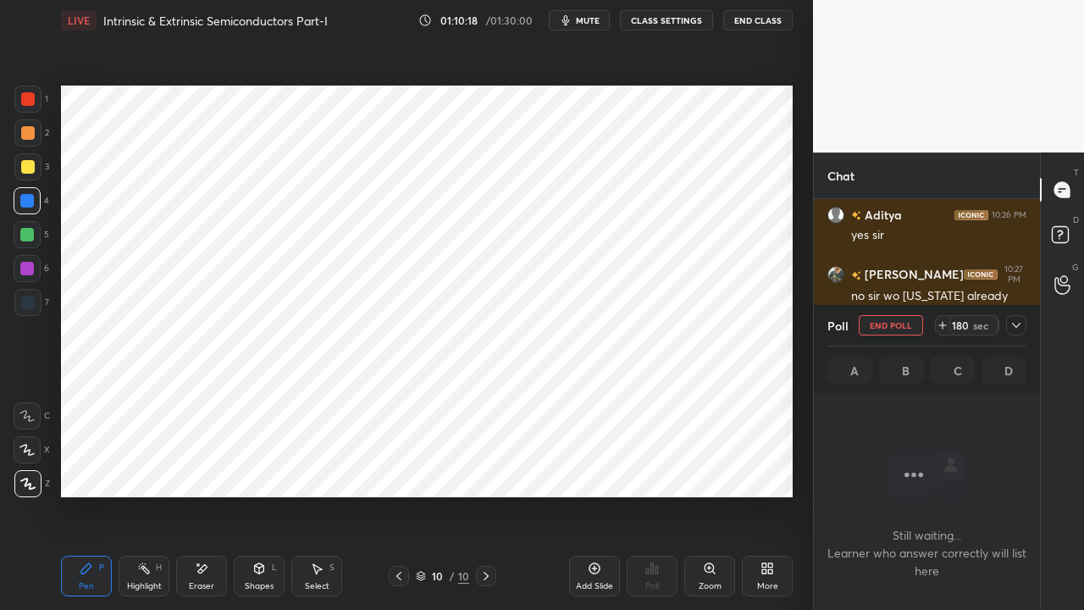
scroll to position [5, 5]
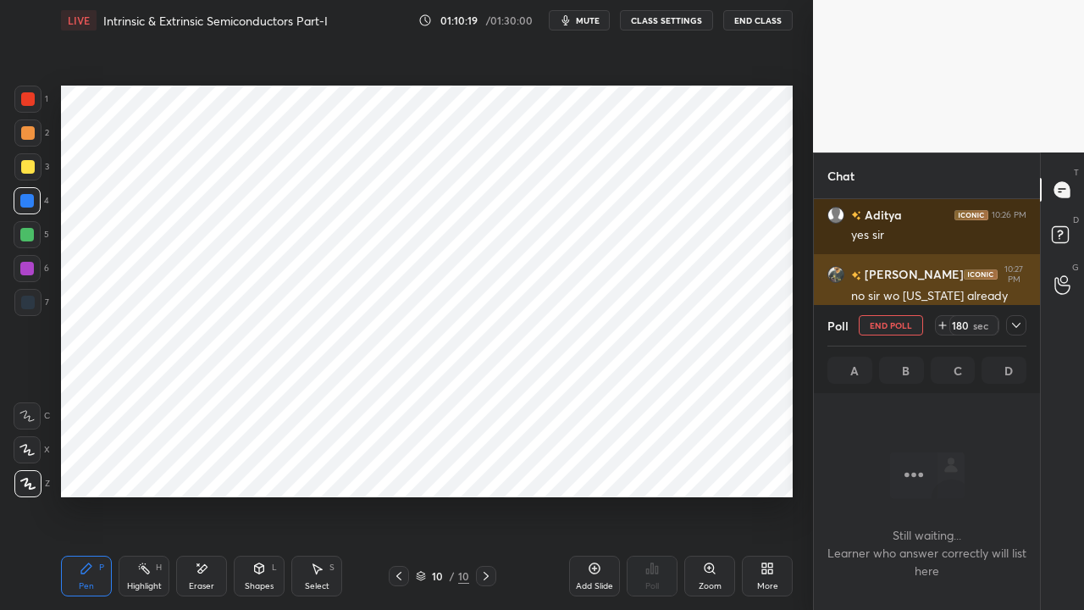
click at [1009, 326] on icon at bounding box center [1016, 325] width 14 height 14
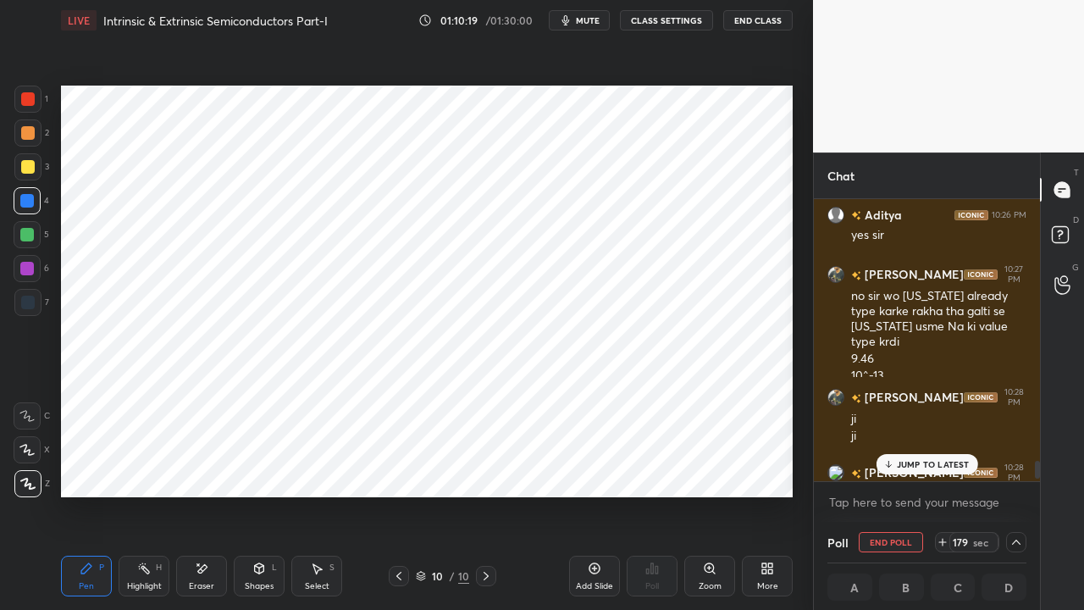
scroll to position [4176, 0]
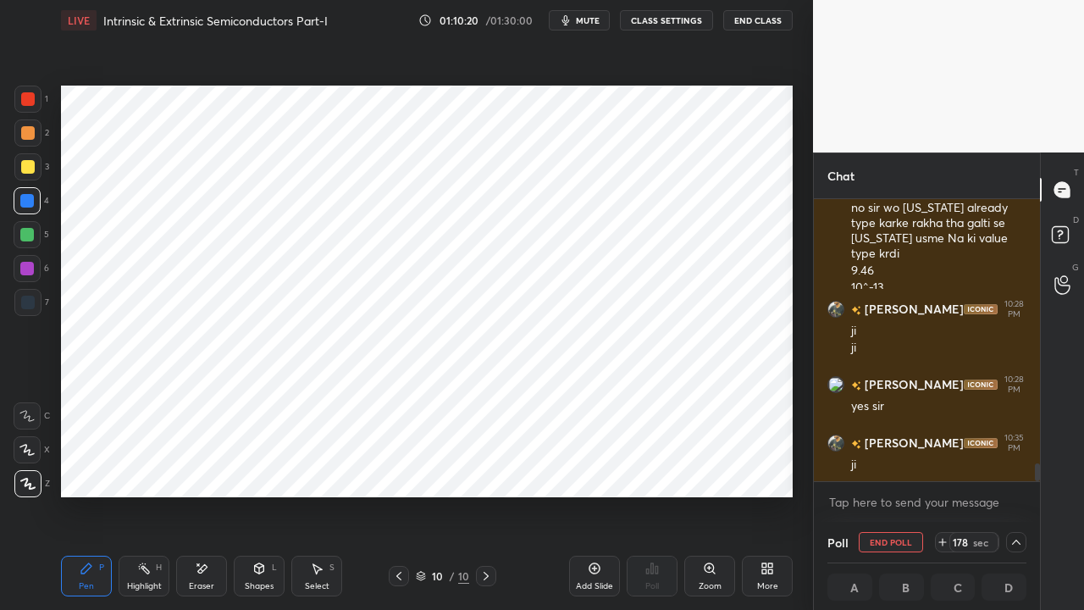
click at [943, 466] on icon at bounding box center [942, 542] width 7 height 0
click at [943, 466] on icon at bounding box center [943, 542] width 14 height 14
click at [942, 466] on icon at bounding box center [942, 541] width 0 height 7
click at [946, 466] on icon at bounding box center [943, 542] width 14 height 14
click at [942, 466] on icon at bounding box center [942, 541] width 0 height 7
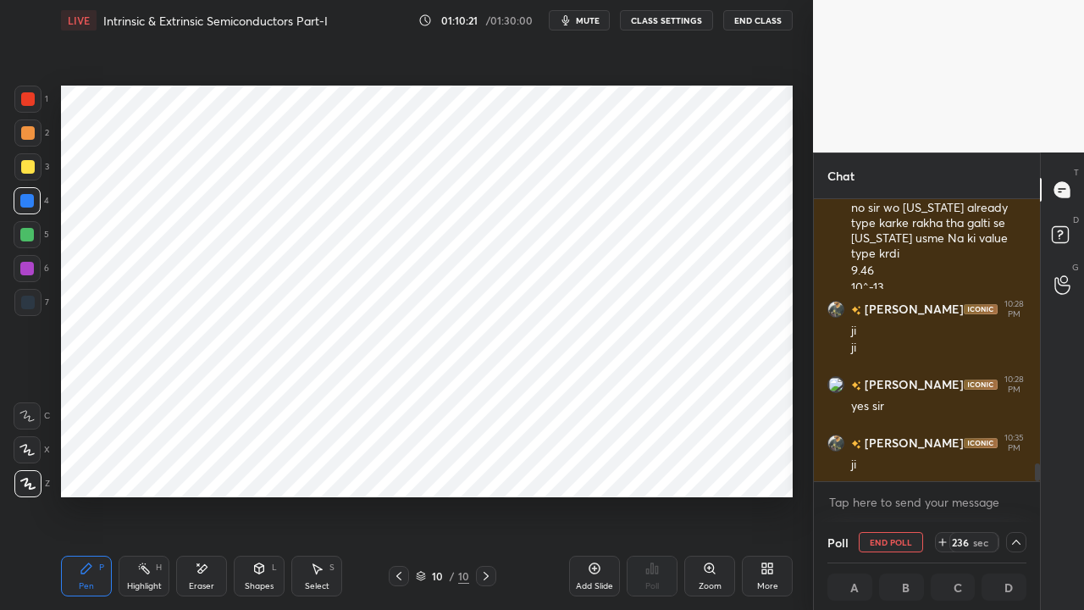
click at [944, 466] on icon at bounding box center [943, 542] width 14 height 14
click at [943, 466] on icon at bounding box center [943, 542] width 14 height 14
click at [944, 466] on icon at bounding box center [943, 542] width 14 height 14
click at [584, 22] on span "mute" at bounding box center [588, 20] width 24 height 12
click at [587, 19] on span "unmute" at bounding box center [586, 20] width 36 height 12
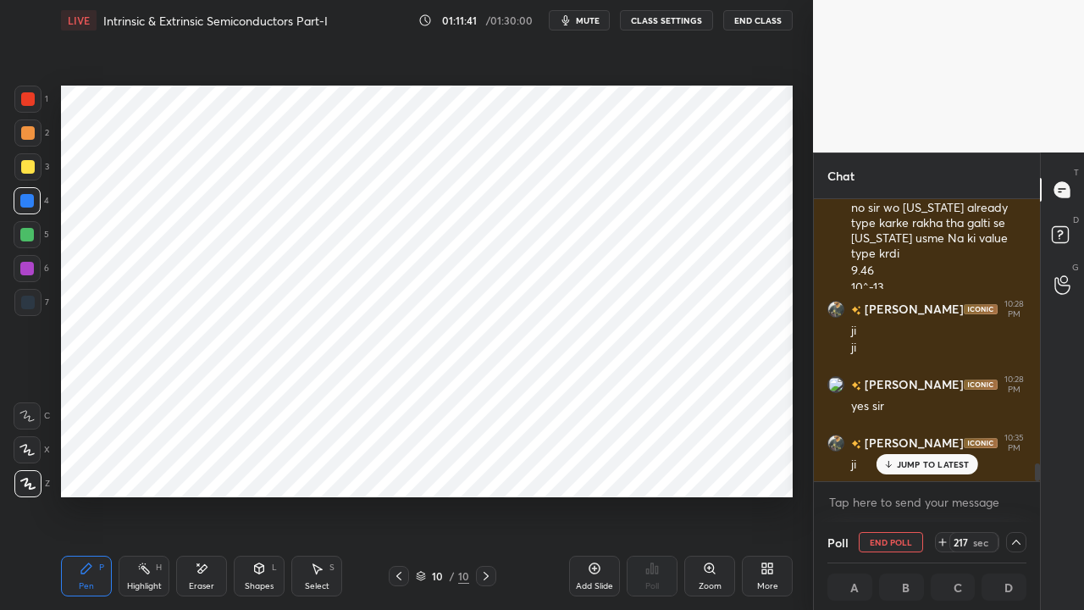
scroll to position [4233, 0]
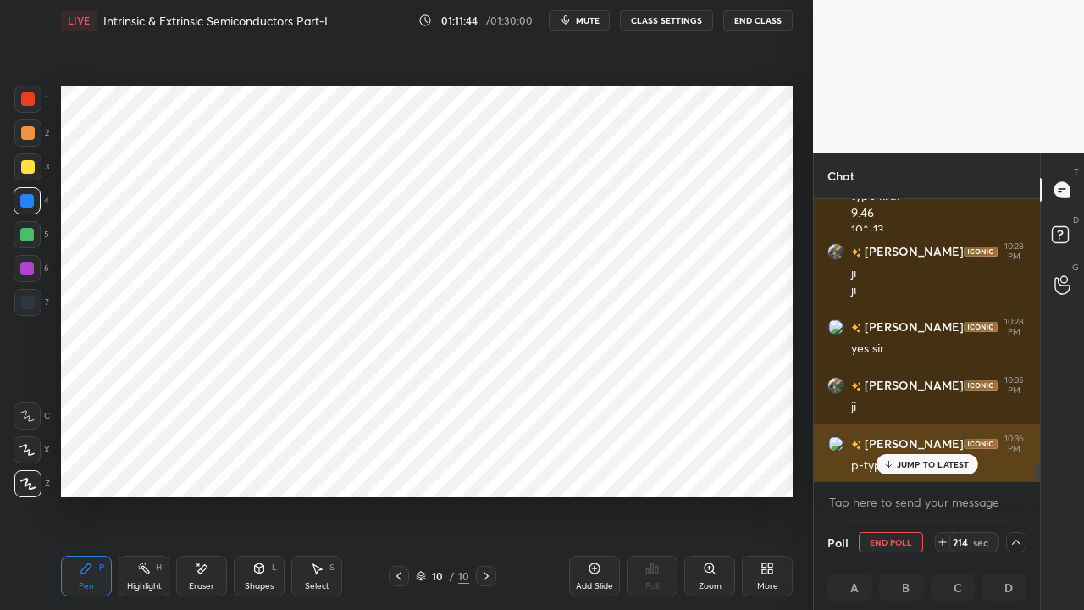
click at [914, 466] on p "JUMP TO LATEST" at bounding box center [933, 464] width 73 height 10
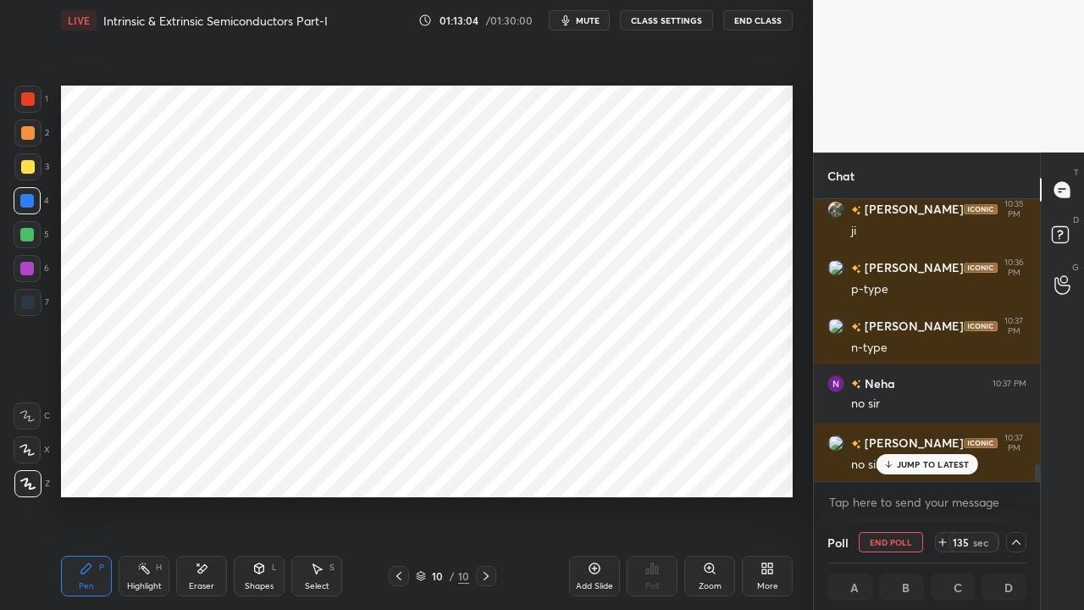
scroll to position [4467, 0]
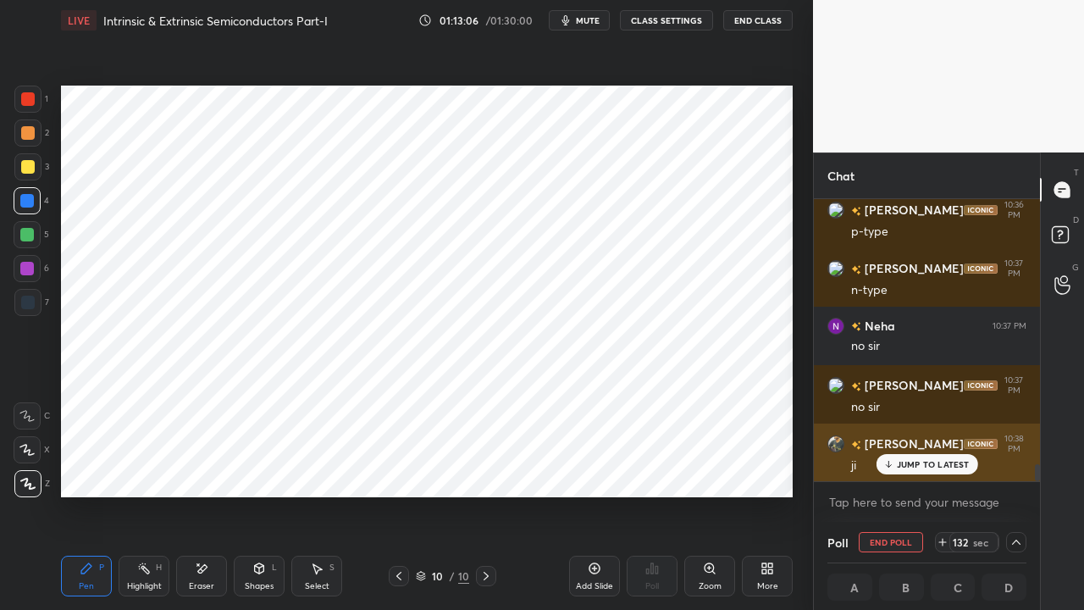
click at [909, 465] on p "JUMP TO LATEST" at bounding box center [933, 464] width 73 height 10
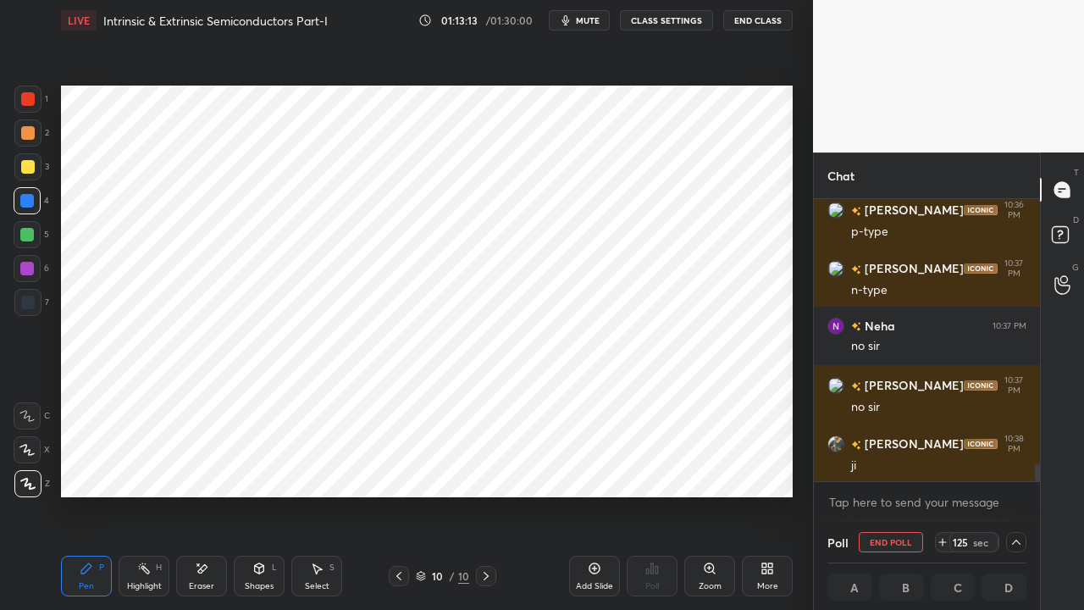
click at [596, 466] on icon at bounding box center [594, 568] width 11 height 11
click at [26, 200] on div at bounding box center [27, 201] width 14 height 14
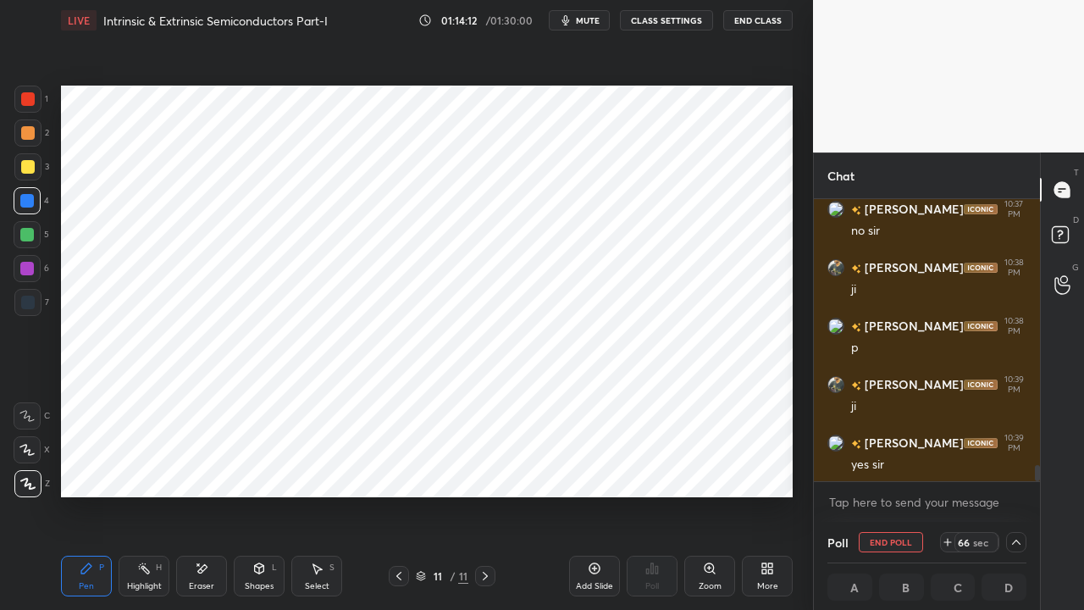
scroll to position [4701, 0]
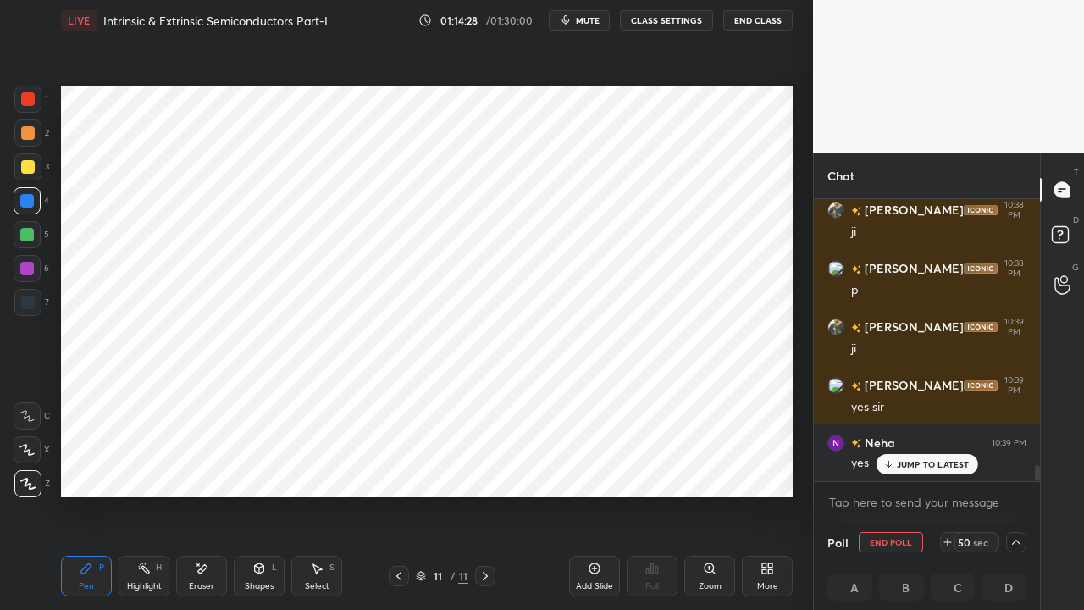
click at [400, 466] on icon at bounding box center [398, 575] width 5 height 8
click at [484, 466] on icon at bounding box center [485, 576] width 14 height 14
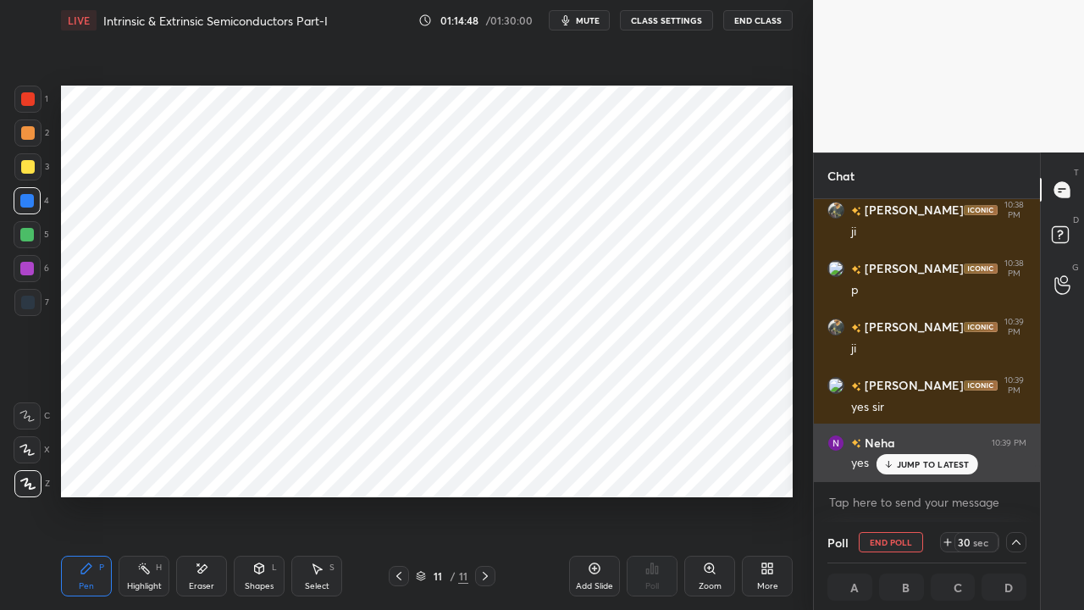
click at [913, 466] on p "JUMP TO LATEST" at bounding box center [933, 464] width 73 height 10
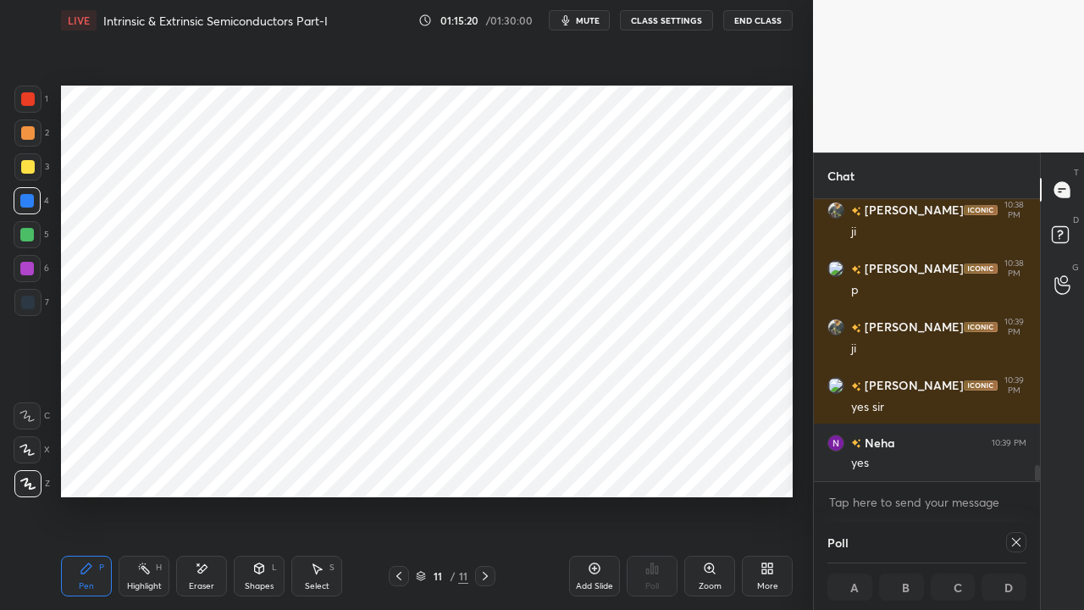
click at [1015, 466] on icon at bounding box center [1016, 542] width 8 height 8
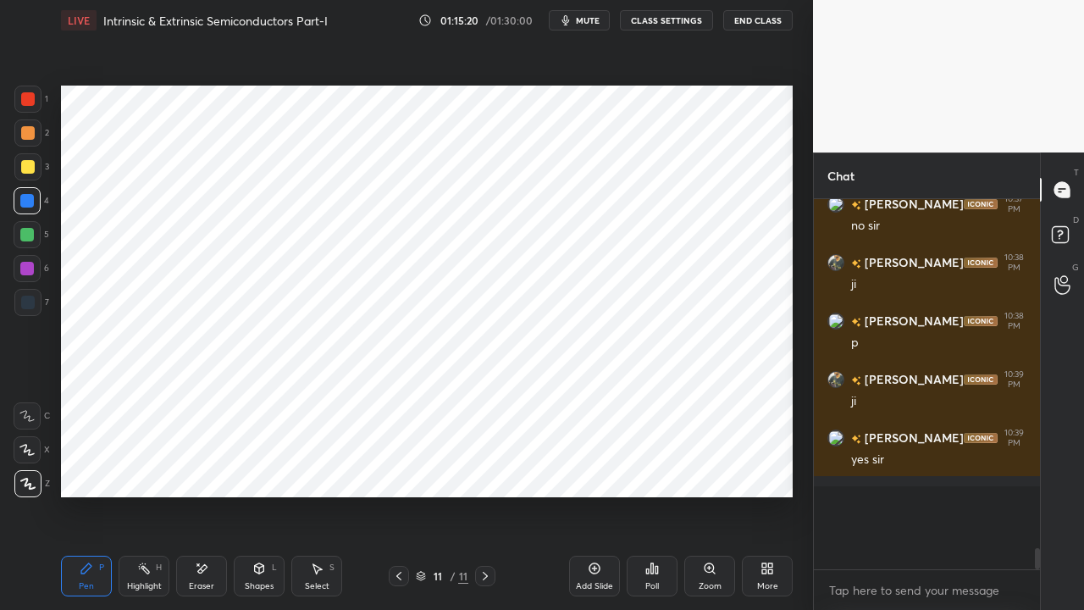
scroll to position [4613, 0]
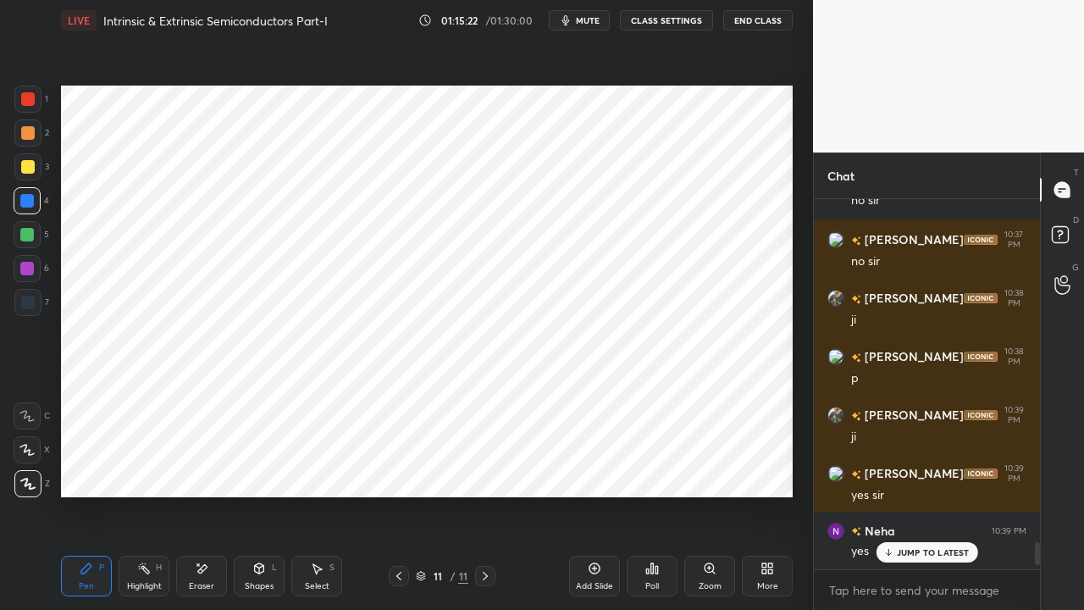
click at [398, 466] on icon at bounding box center [399, 576] width 14 height 14
click at [483, 466] on icon at bounding box center [485, 576] width 14 height 14
click at [398, 466] on icon at bounding box center [398, 575] width 5 height 8
click at [484, 466] on icon at bounding box center [485, 576] width 14 height 14
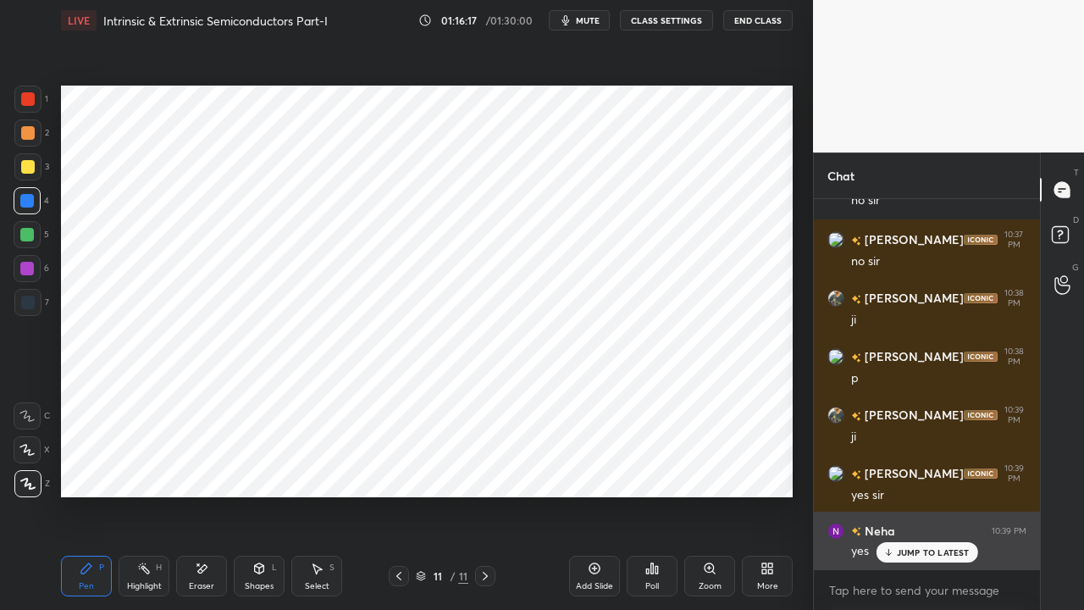
click at [913, 466] on p "JUMP TO LATEST" at bounding box center [933, 552] width 73 height 10
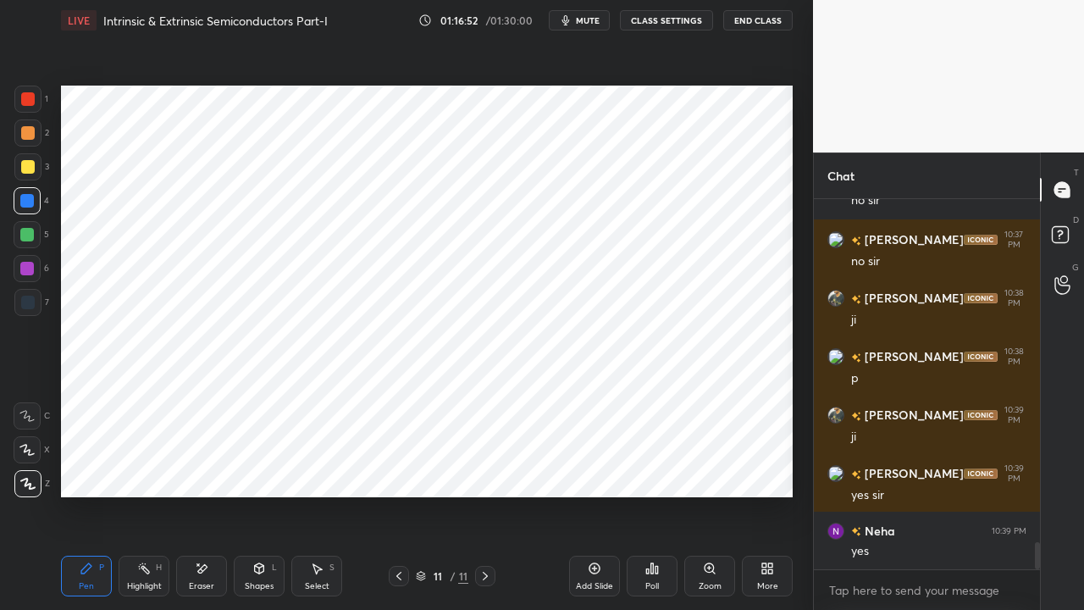
click at [397, 466] on icon at bounding box center [399, 576] width 14 height 14
click at [486, 466] on icon at bounding box center [485, 576] width 14 height 14
click at [401, 466] on icon at bounding box center [399, 576] width 14 height 14
click at [480, 466] on icon at bounding box center [485, 576] width 14 height 14
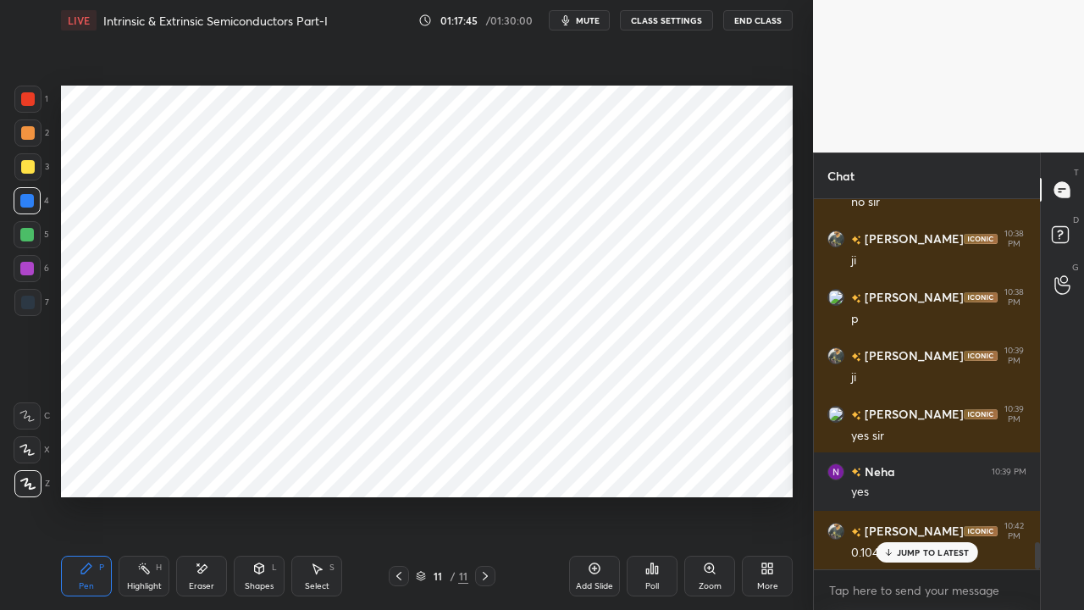
scroll to position [4729, 0]
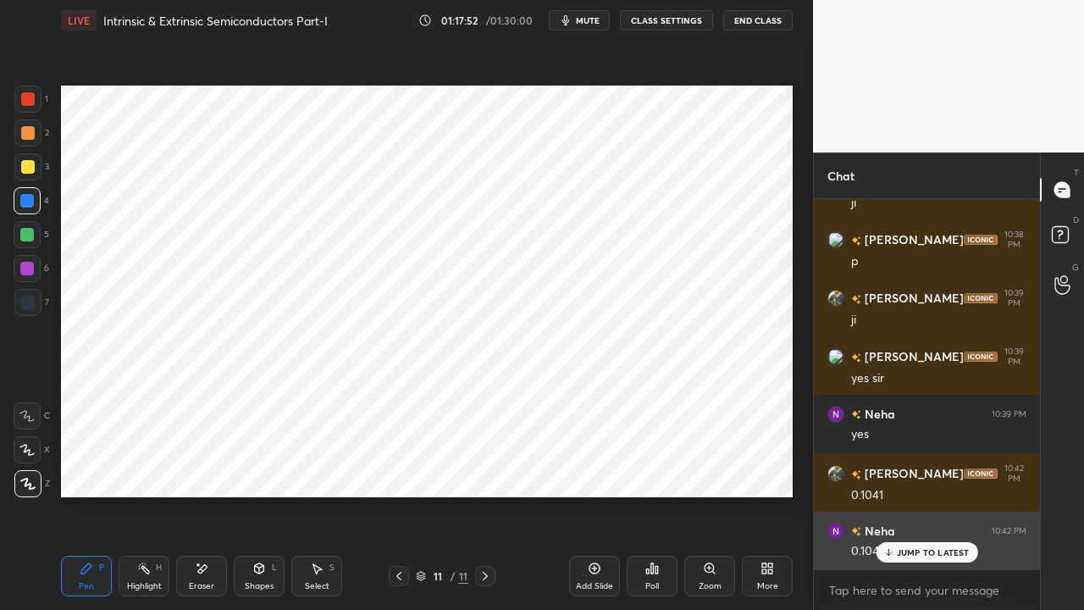
click at [916, 466] on div "JUMP TO LATEST" at bounding box center [926, 552] width 102 height 20
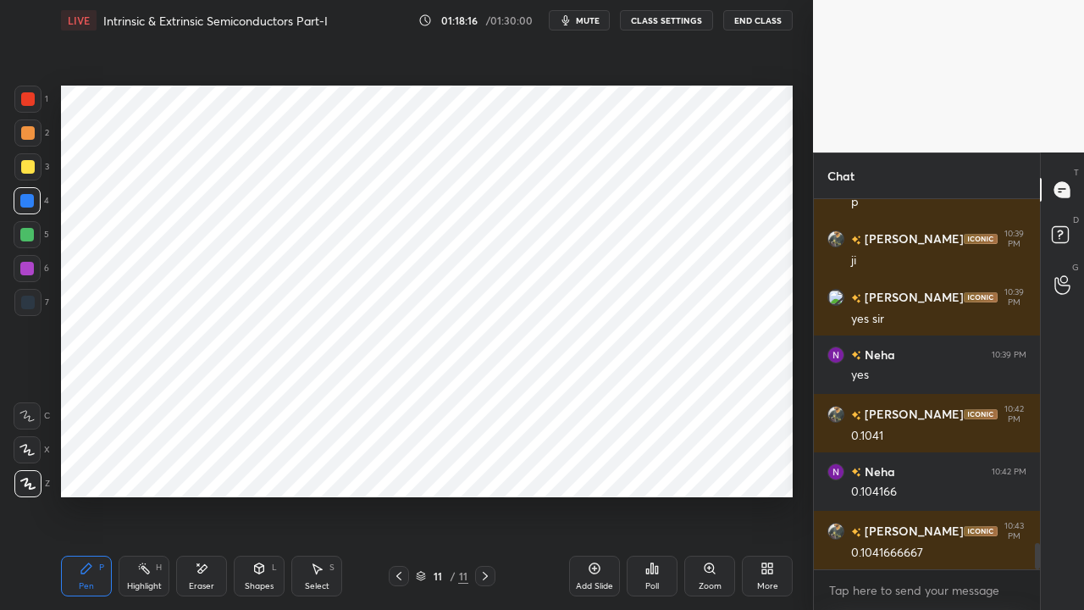
scroll to position [4806, 0]
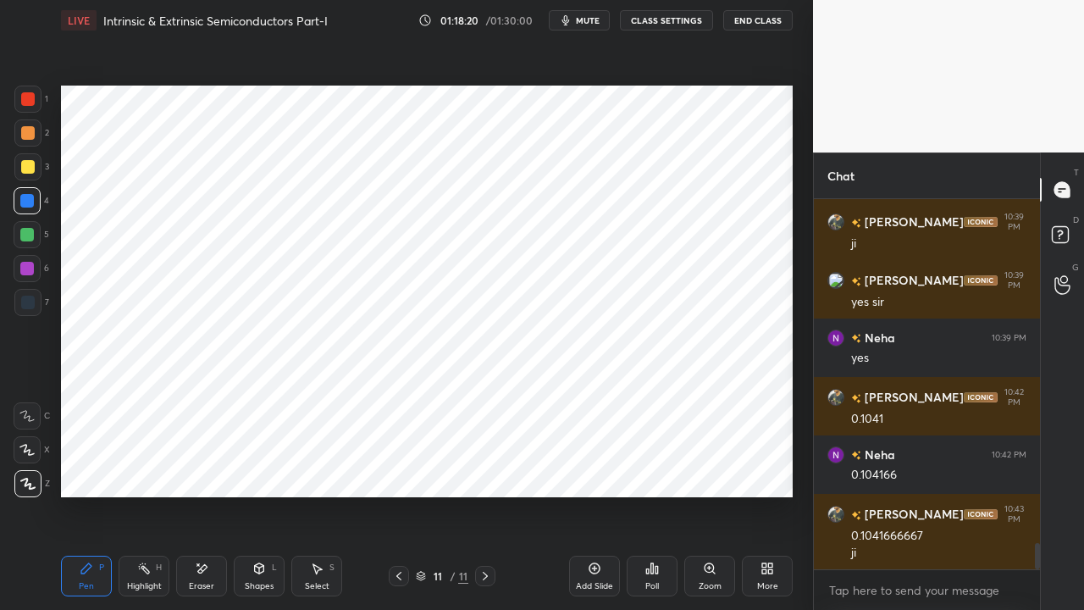
click at [398, 466] on icon at bounding box center [399, 576] width 14 height 14
click at [486, 466] on icon at bounding box center [485, 575] width 5 height 8
click at [592, 466] on icon at bounding box center [595, 568] width 14 height 14
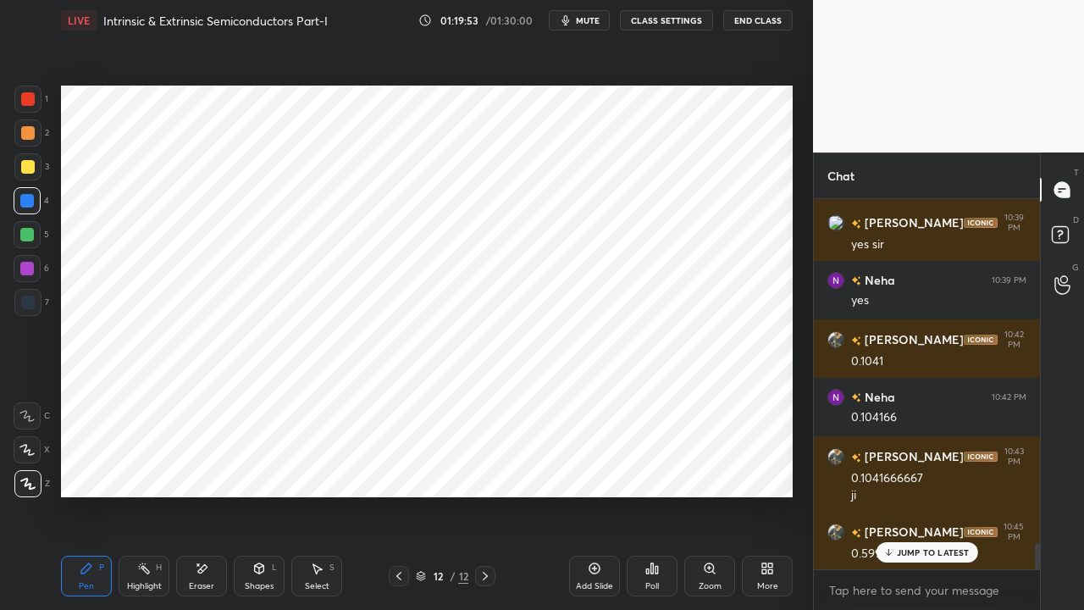
click at [913, 466] on p "JUMP TO LATEST" at bounding box center [933, 552] width 73 height 10
click at [400, 466] on icon at bounding box center [399, 576] width 14 height 14
click at [481, 466] on icon at bounding box center [485, 576] width 14 height 14
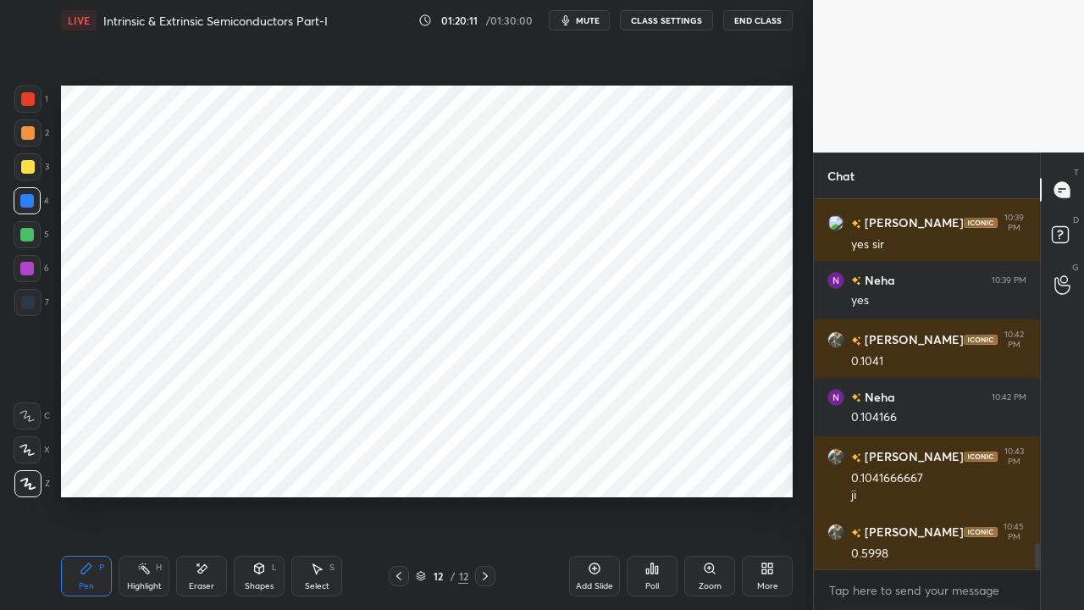
click at [479, 466] on icon at bounding box center [485, 576] width 14 height 14
click at [400, 466] on icon at bounding box center [398, 575] width 5 height 8
click at [398, 466] on icon at bounding box center [399, 576] width 14 height 14
click at [483, 466] on icon at bounding box center [485, 576] width 14 height 14
click at [484, 466] on icon at bounding box center [485, 575] width 5 height 8
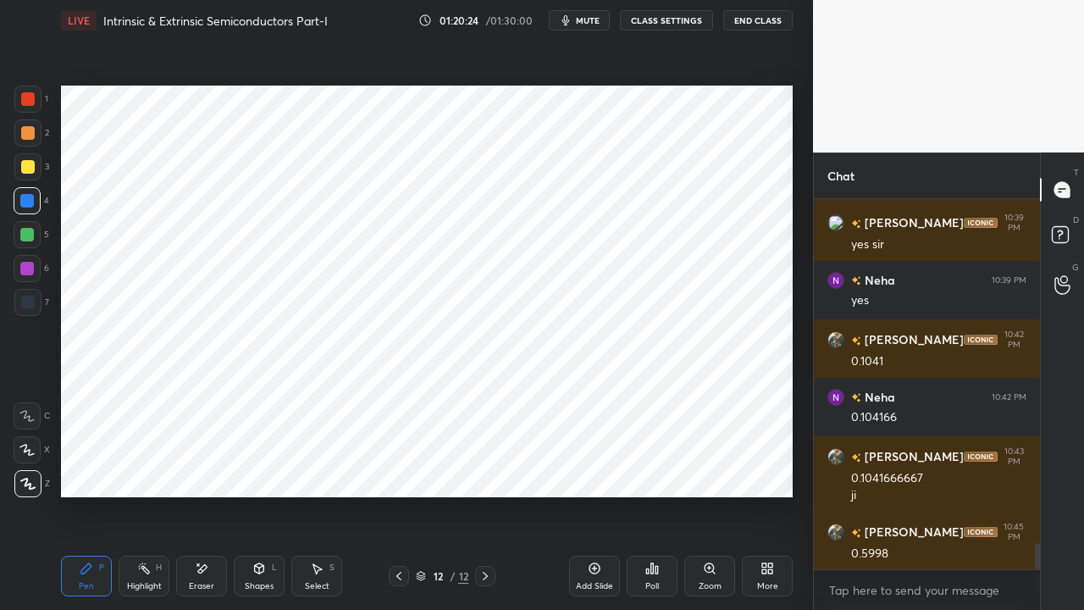
click at [484, 466] on icon at bounding box center [485, 575] width 5 height 8
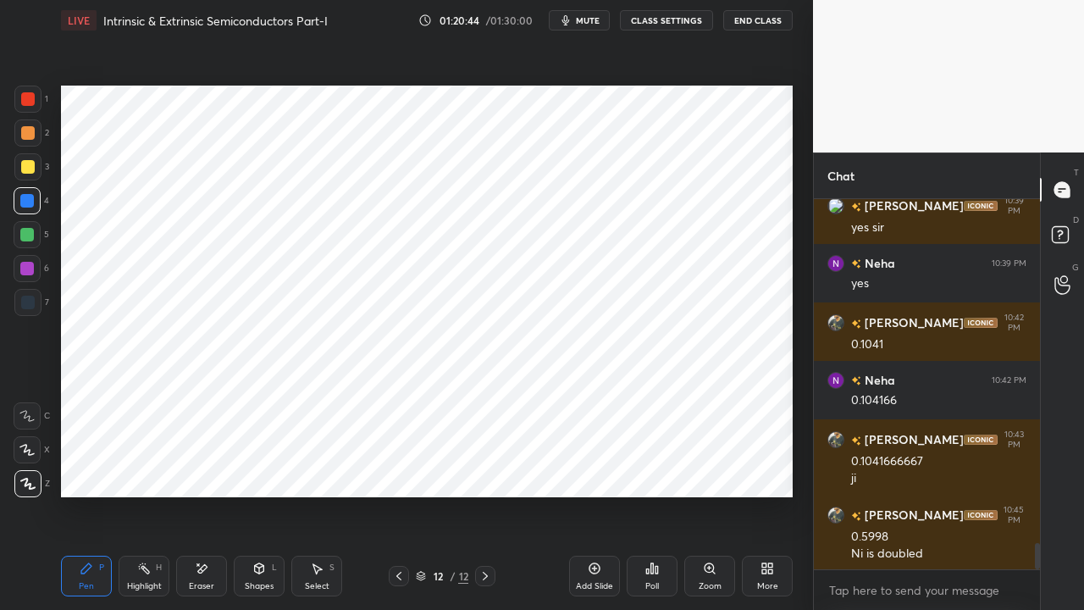
click at [400, 466] on icon at bounding box center [399, 576] width 14 height 14
click at [396, 466] on icon at bounding box center [399, 576] width 14 height 14
click at [264, 466] on div "Shapes" at bounding box center [259, 586] width 29 height 8
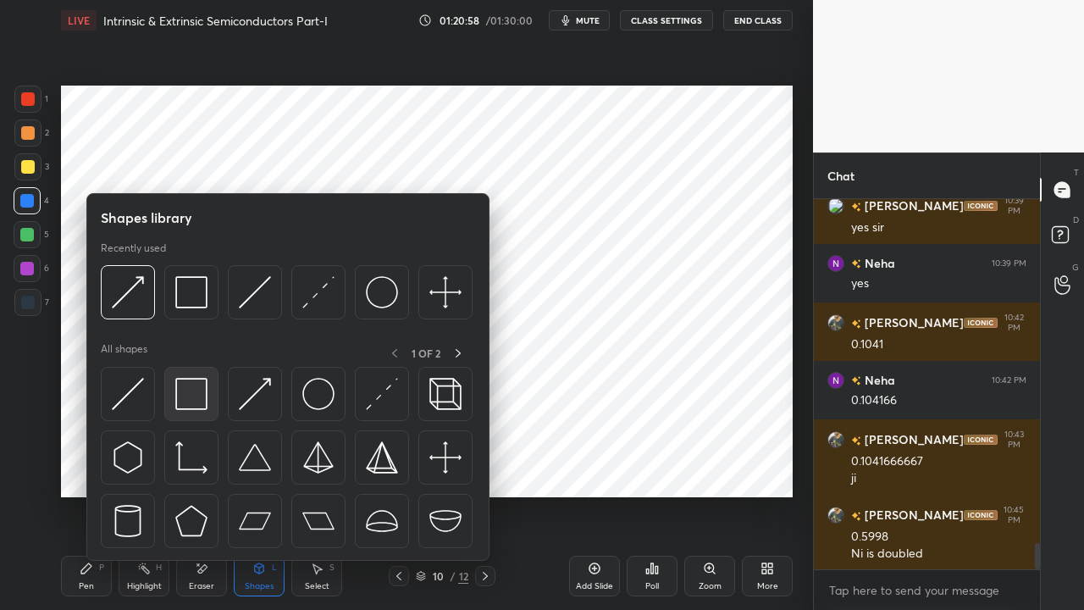
click at [190, 406] on img at bounding box center [191, 394] width 32 height 32
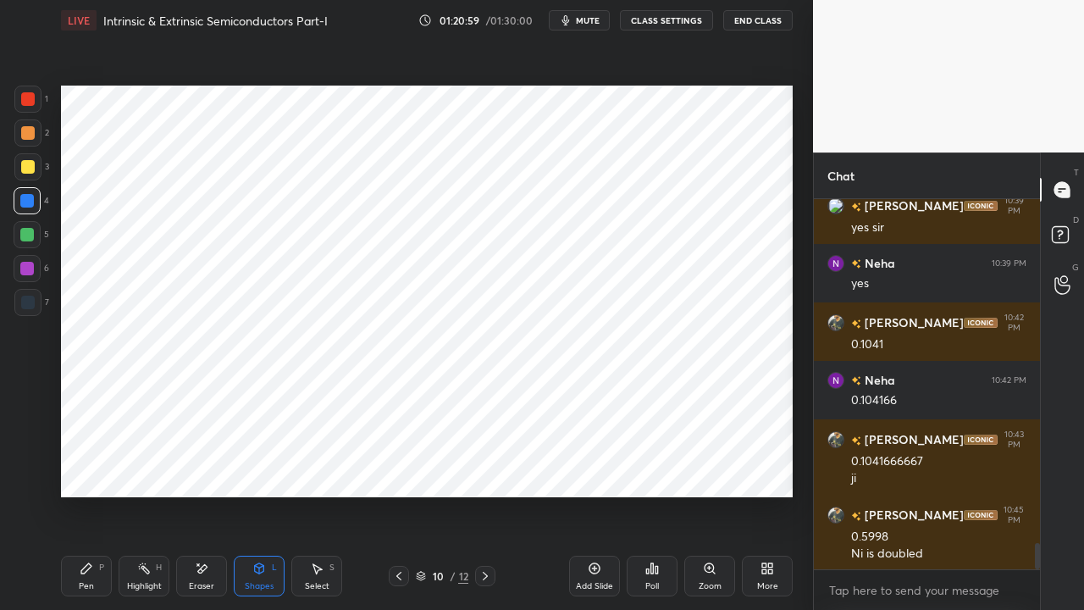
click at [28, 134] on div at bounding box center [28, 133] width 14 height 14
click at [487, 466] on icon at bounding box center [485, 576] width 14 height 14
click at [485, 466] on icon at bounding box center [485, 575] width 5 height 8
click at [396, 466] on icon at bounding box center [399, 576] width 14 height 14
click at [395, 466] on icon at bounding box center [399, 576] width 14 height 14
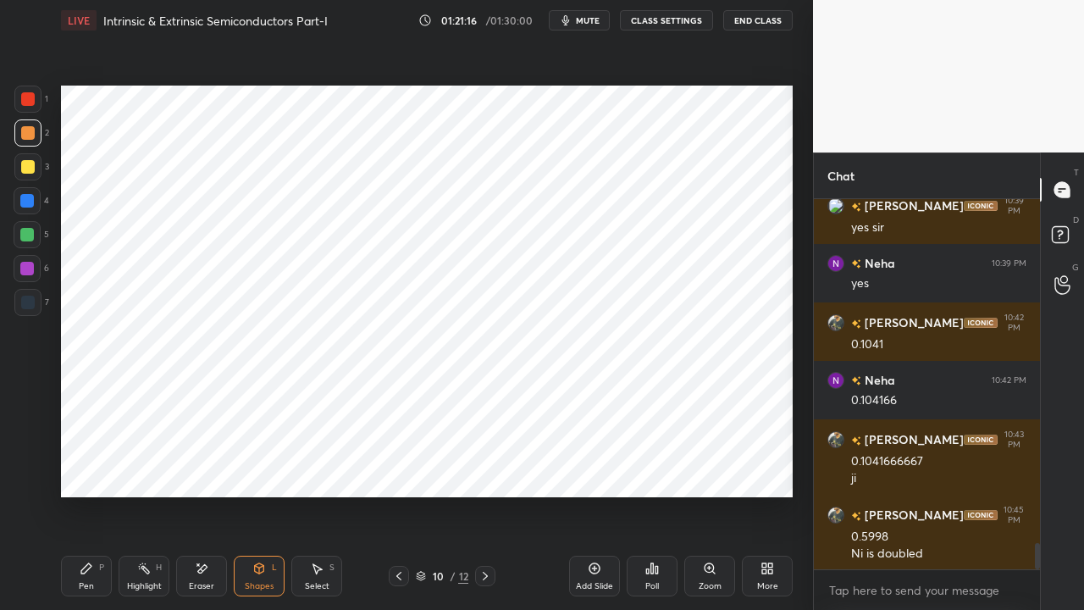
click at [485, 466] on icon at bounding box center [485, 576] width 14 height 14
click at [484, 466] on icon at bounding box center [485, 576] width 14 height 14
click at [81, 466] on div "Pen P" at bounding box center [86, 575] width 51 height 41
click at [27, 203] on div at bounding box center [27, 201] width 14 height 14
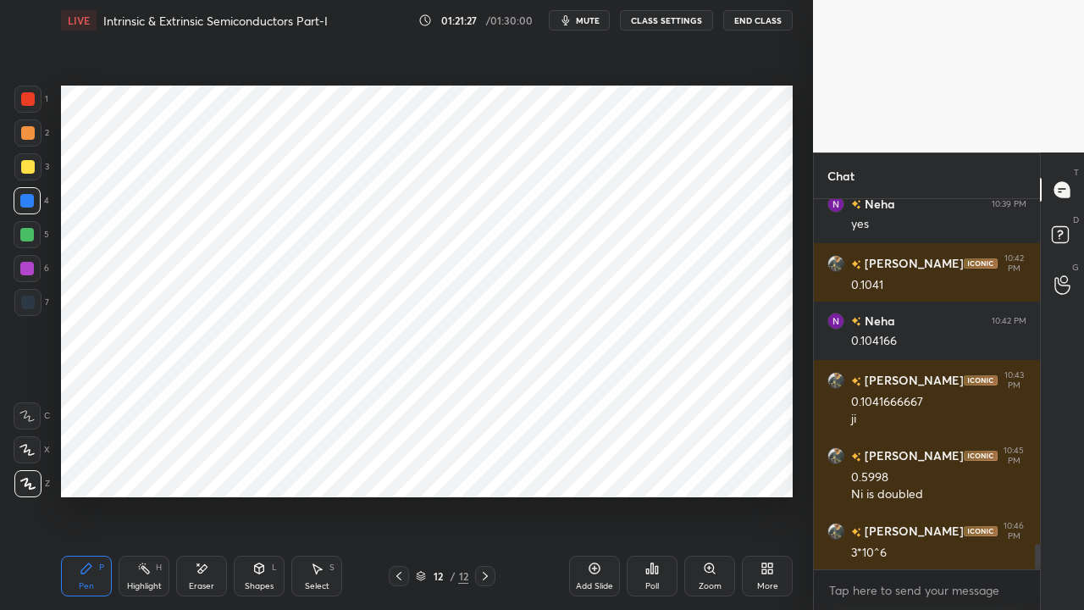
scroll to position [4956, 0]
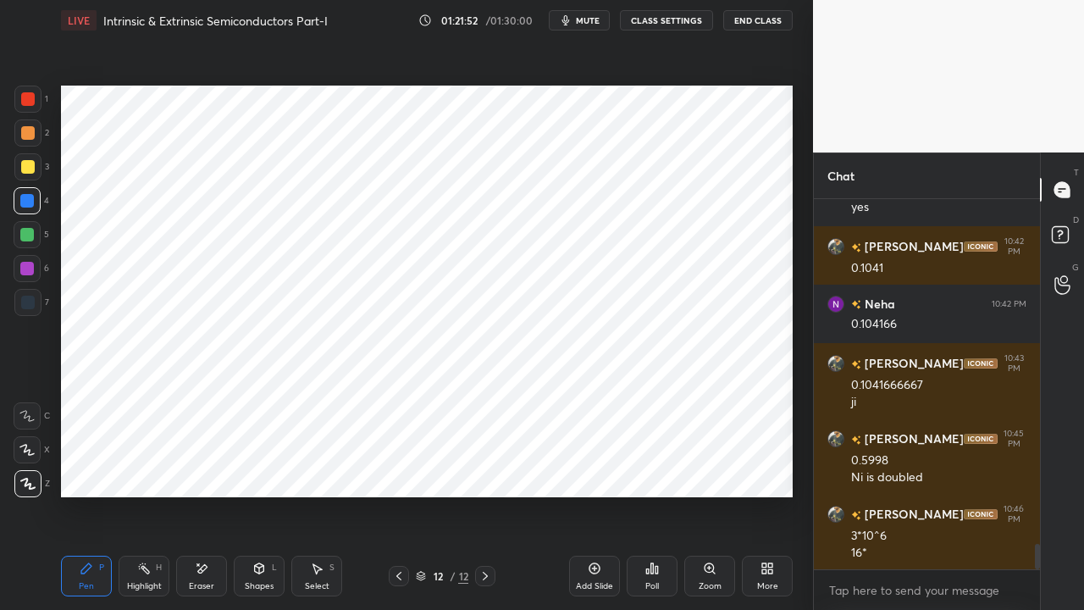
click at [401, 466] on icon at bounding box center [399, 576] width 14 height 14
click at [397, 466] on icon at bounding box center [399, 576] width 14 height 14
click at [488, 466] on icon at bounding box center [485, 576] width 14 height 14
click at [479, 466] on icon at bounding box center [485, 576] width 14 height 14
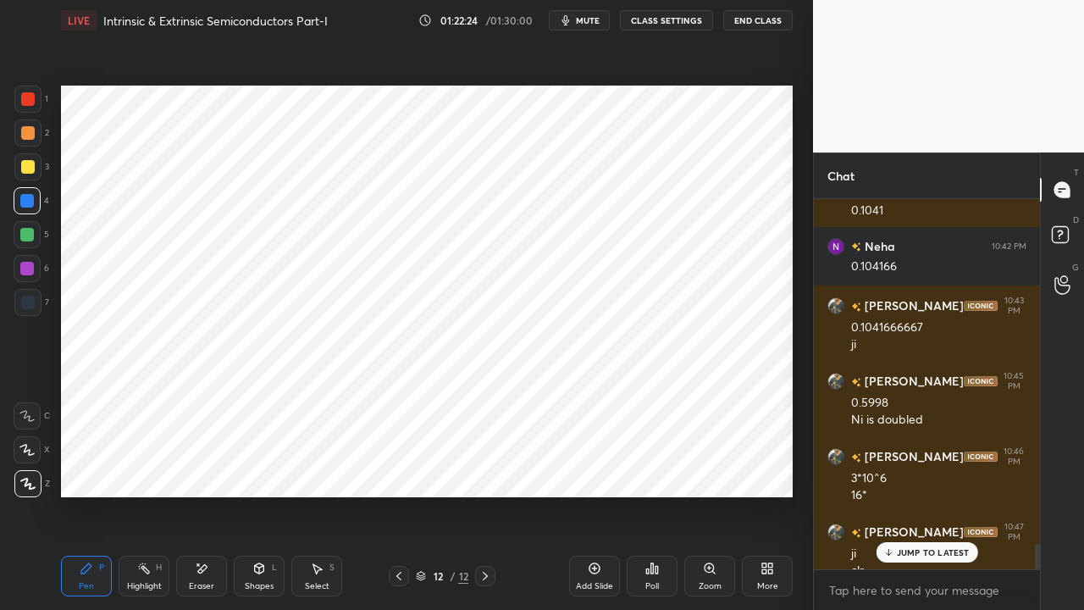
scroll to position [5031, 0]
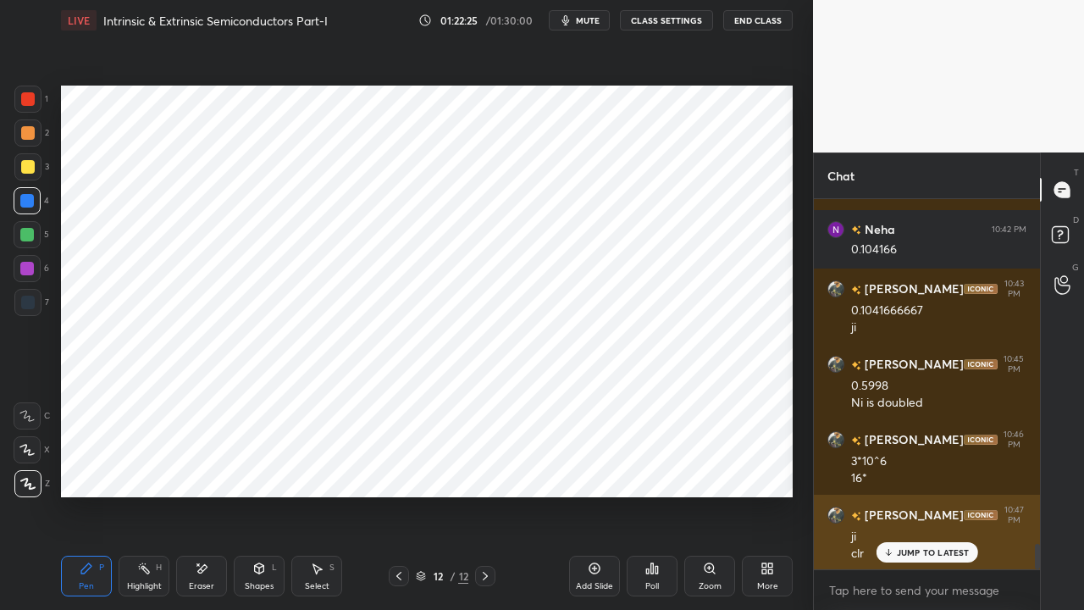
click at [906, 466] on p "JUMP TO LATEST" at bounding box center [933, 552] width 73 height 10
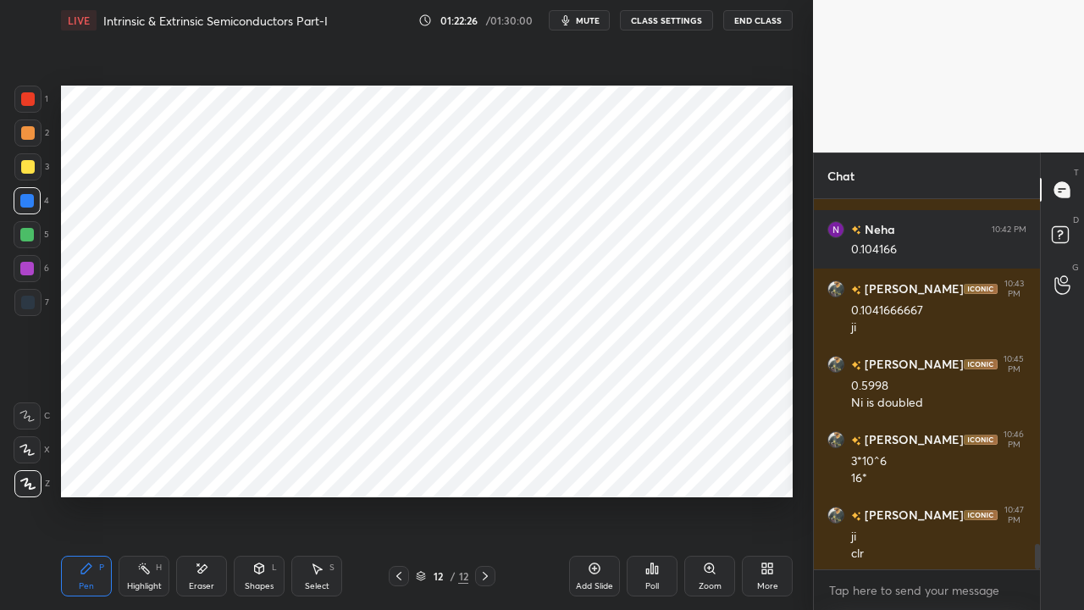
click at [400, 466] on icon at bounding box center [399, 576] width 14 height 14
click at [403, 466] on icon at bounding box center [399, 576] width 14 height 14
click at [398, 466] on icon at bounding box center [399, 576] width 14 height 14
click at [398, 466] on icon at bounding box center [398, 575] width 5 height 8
click at [400, 466] on icon at bounding box center [399, 576] width 14 height 14
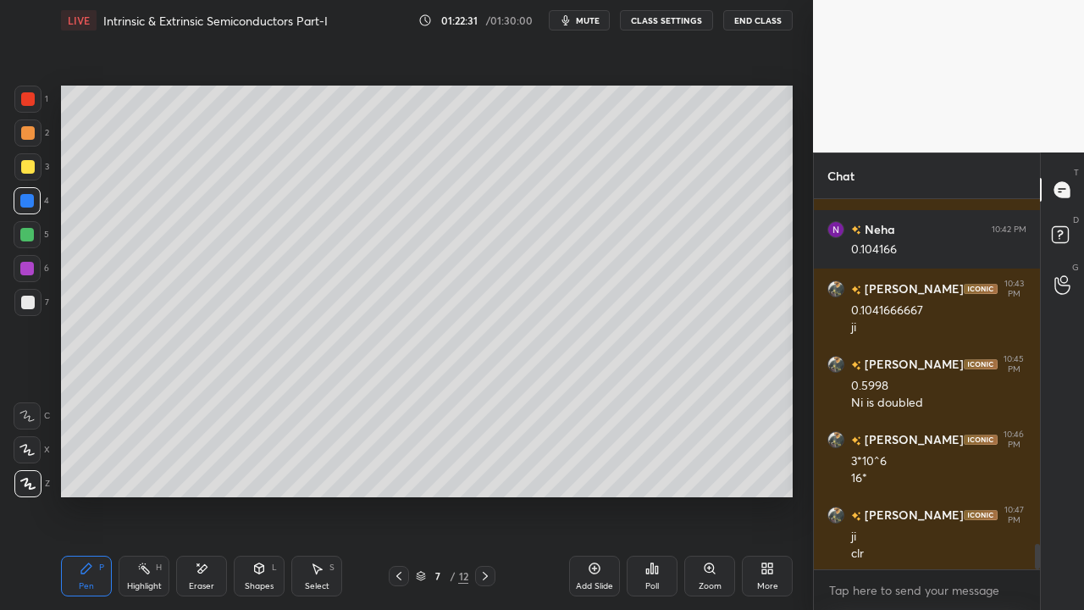
click at [399, 466] on icon at bounding box center [398, 575] width 5 height 8
click at [400, 466] on icon at bounding box center [399, 576] width 14 height 14
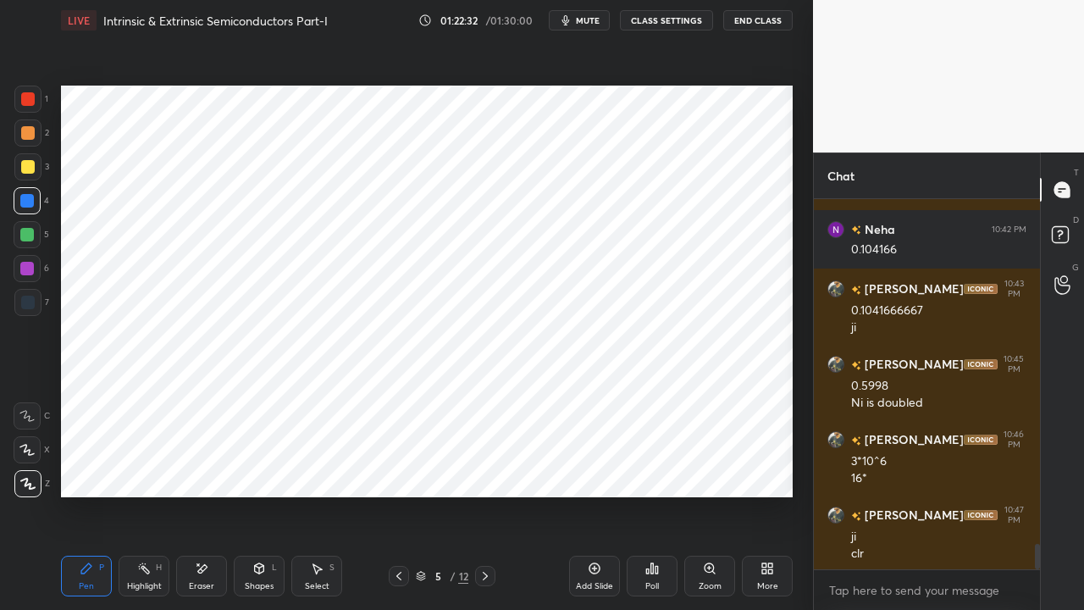
click at [401, 466] on icon at bounding box center [399, 576] width 14 height 14
click at [400, 466] on icon at bounding box center [399, 576] width 14 height 14
click at [482, 466] on icon at bounding box center [485, 576] width 14 height 14
click at [481, 466] on icon at bounding box center [485, 576] width 14 height 14
click at [485, 466] on icon at bounding box center [485, 576] width 14 height 14
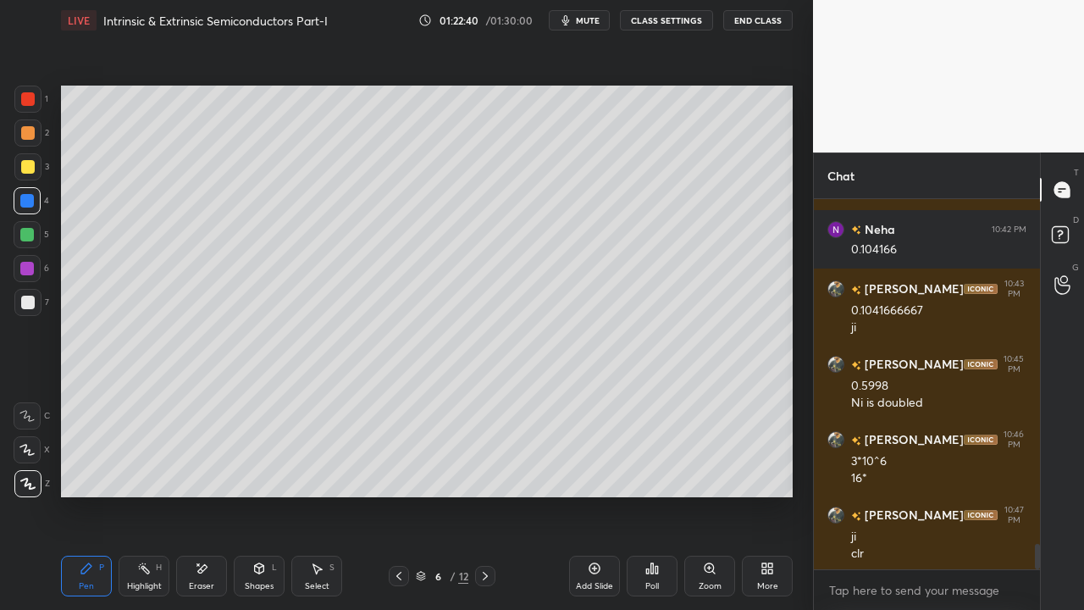
click at [483, 466] on icon at bounding box center [485, 576] width 14 height 14
click at [486, 466] on icon at bounding box center [485, 576] width 14 height 14
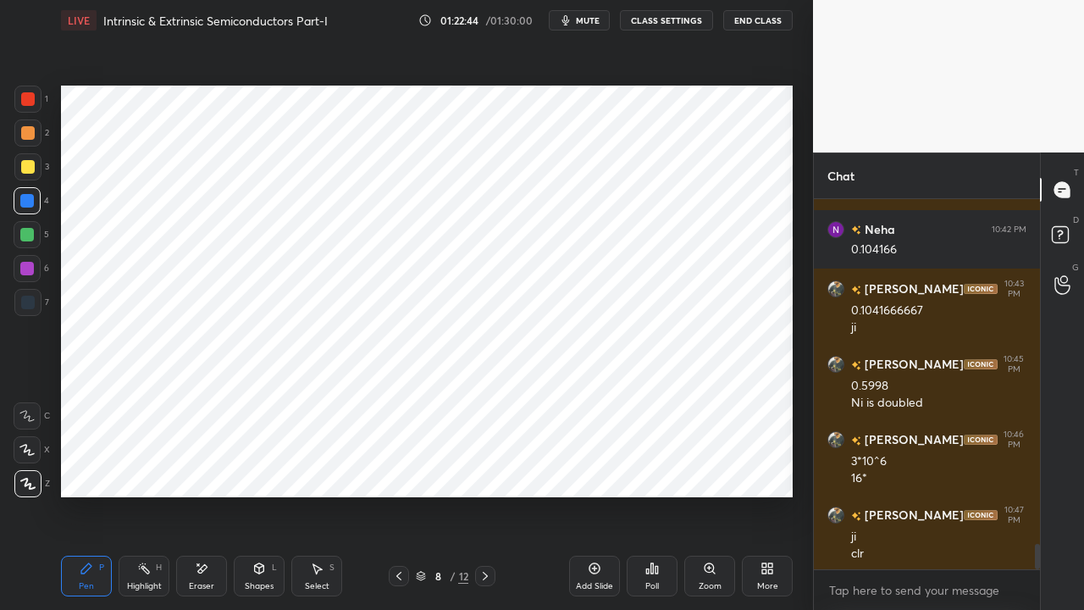
click at [485, 466] on icon at bounding box center [485, 575] width 5 height 8
click at [486, 466] on icon at bounding box center [485, 575] width 5 height 8
click at [482, 466] on icon at bounding box center [485, 576] width 14 height 14
click at [483, 466] on icon at bounding box center [485, 576] width 14 height 14
click at [483, 466] on icon at bounding box center [485, 575] width 5 height 8
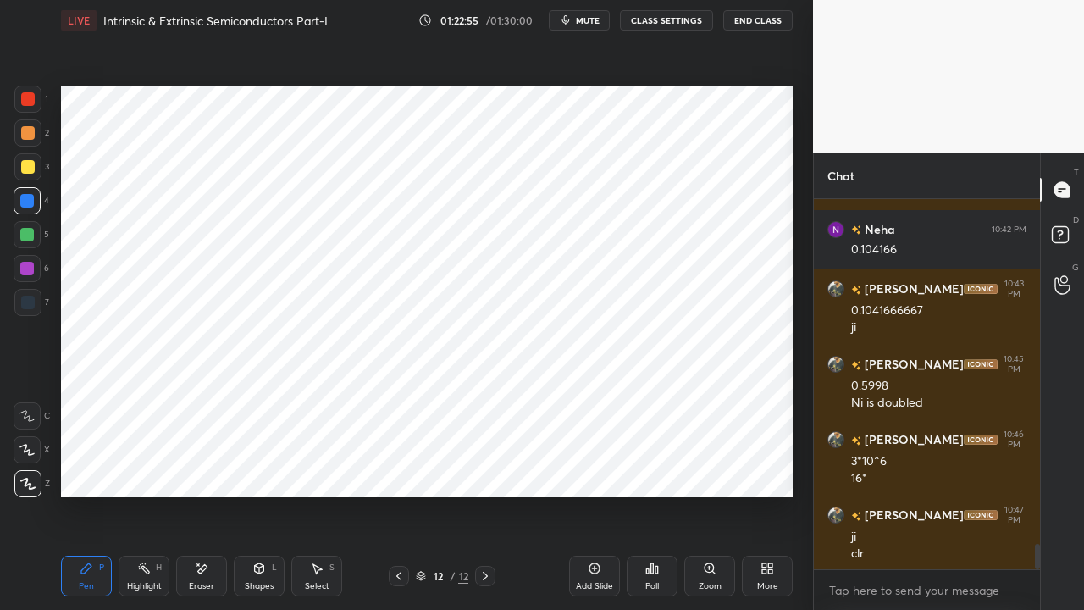
click at [483, 466] on icon at bounding box center [485, 576] width 14 height 14
click at [599, 466] on icon at bounding box center [594, 568] width 11 height 11
click at [32, 100] on div at bounding box center [28, 99] width 14 height 14
click at [202, 466] on div "Eraser" at bounding box center [201, 575] width 51 height 41
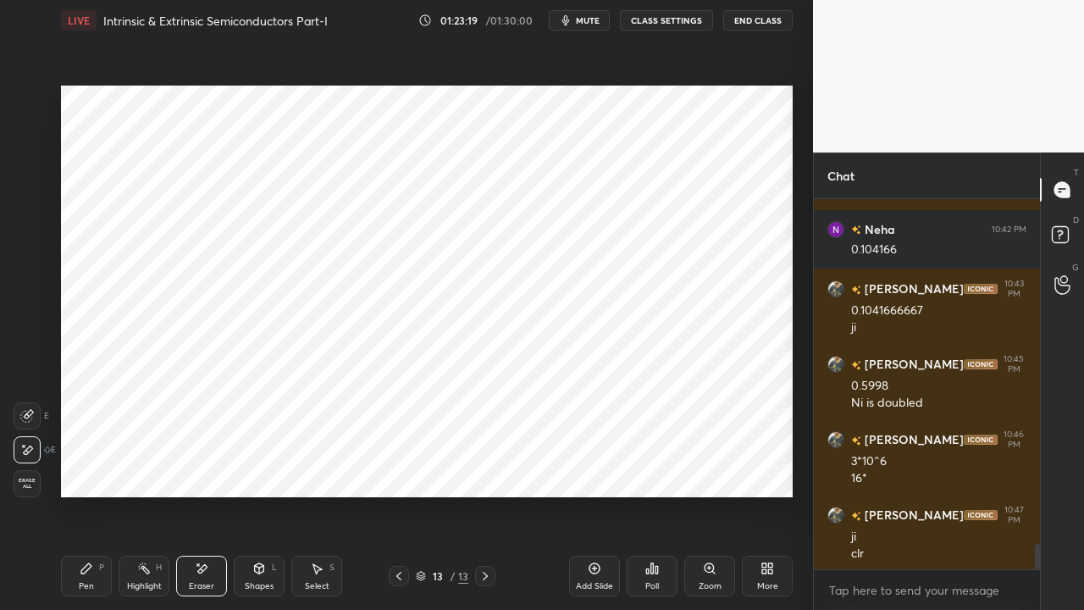
click at [90, 466] on icon at bounding box center [87, 568] width 14 height 14
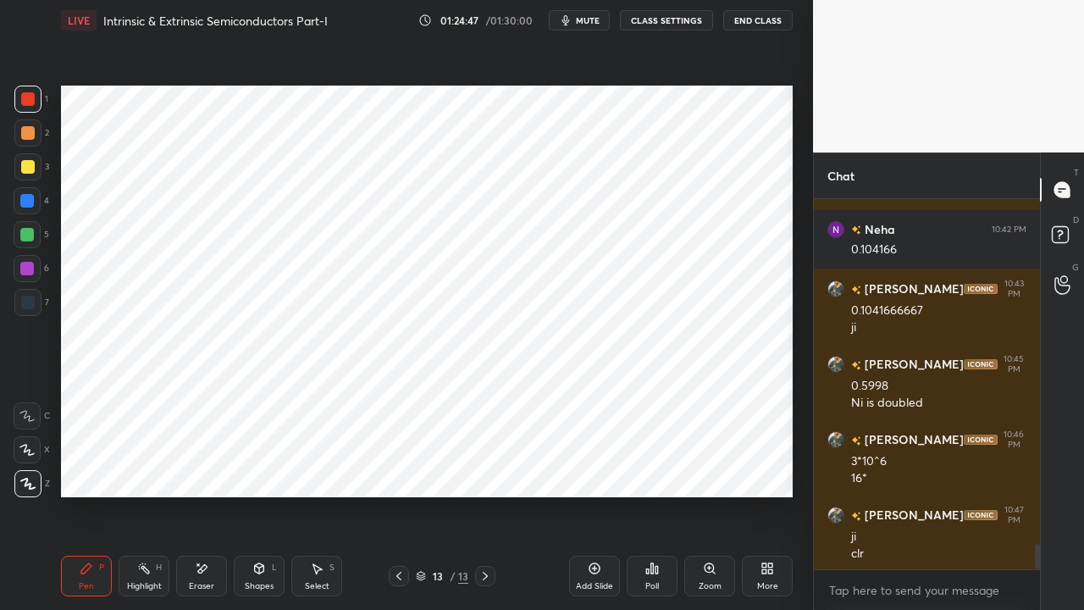
click at [257, 466] on div "Shapes L" at bounding box center [259, 575] width 51 height 41
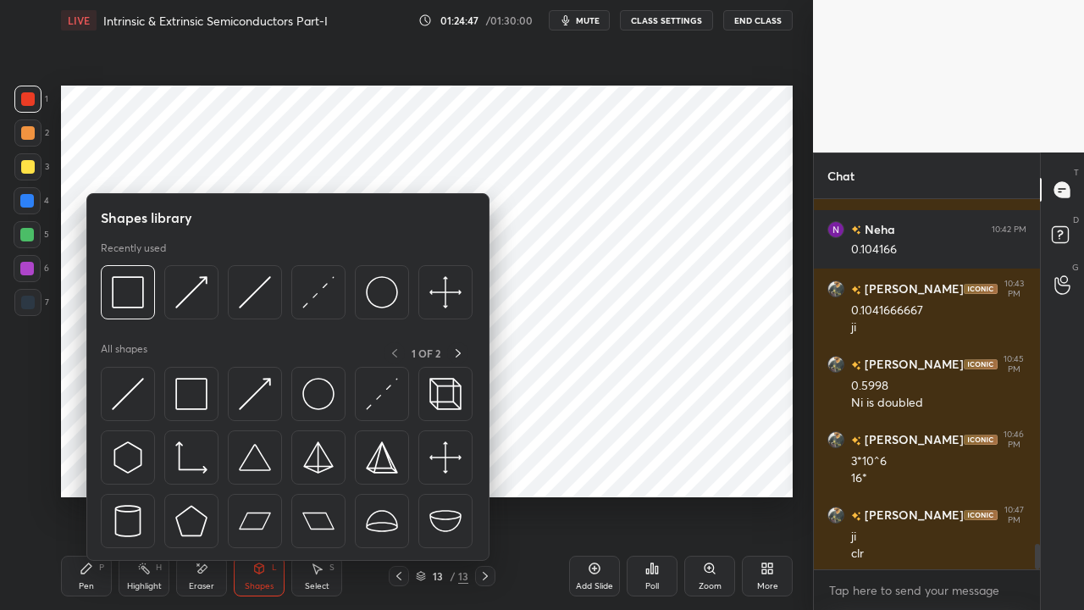
click at [208, 466] on div "Eraser" at bounding box center [201, 586] width 25 height 8
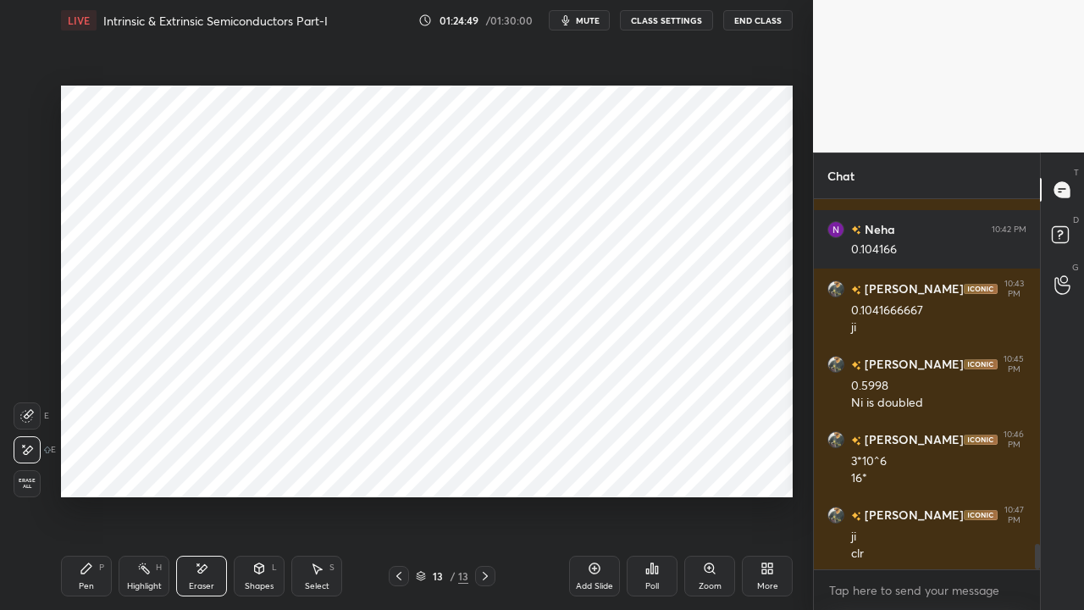
click at [591, 466] on icon at bounding box center [595, 568] width 14 height 14
click at [396, 466] on icon at bounding box center [399, 576] width 14 height 14
click at [651, 466] on icon at bounding box center [652, 568] width 3 height 10
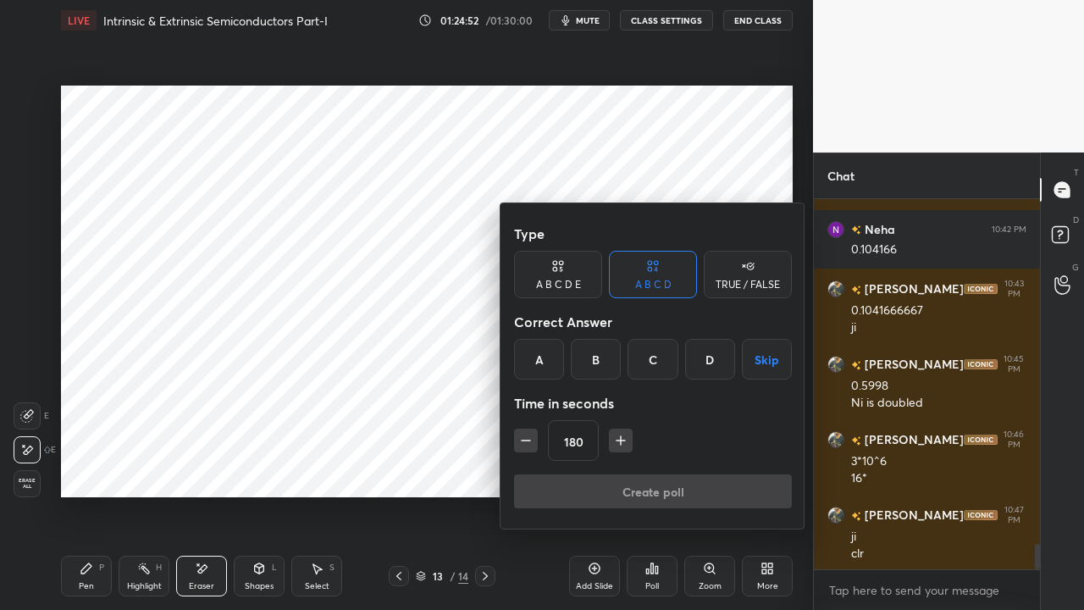
click at [764, 360] on button "Skip" at bounding box center [767, 359] width 50 height 41
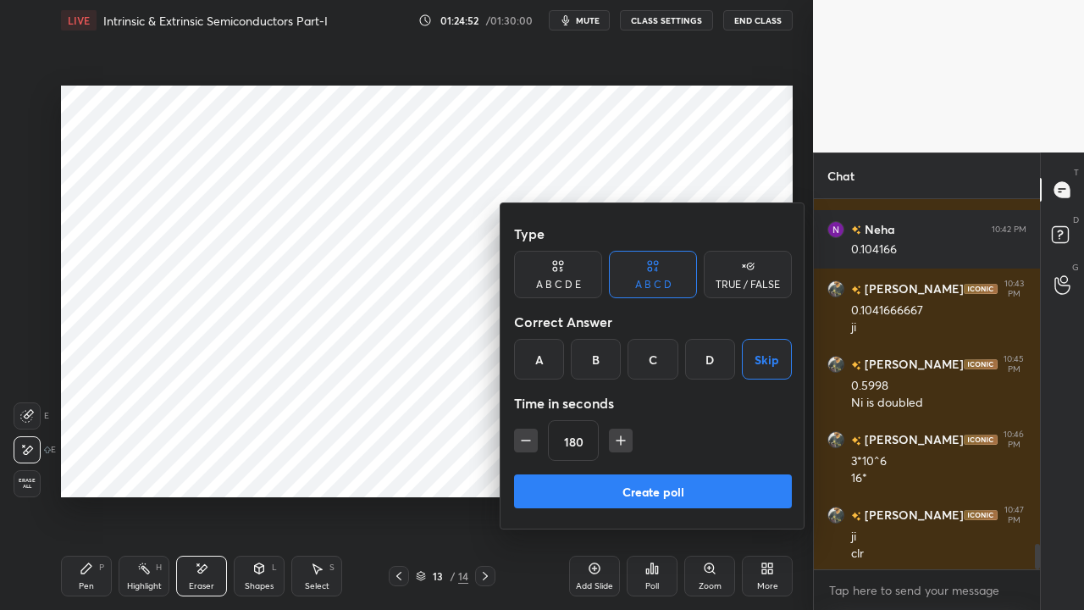
click at [706, 466] on button "Create poll" at bounding box center [653, 491] width 278 height 34
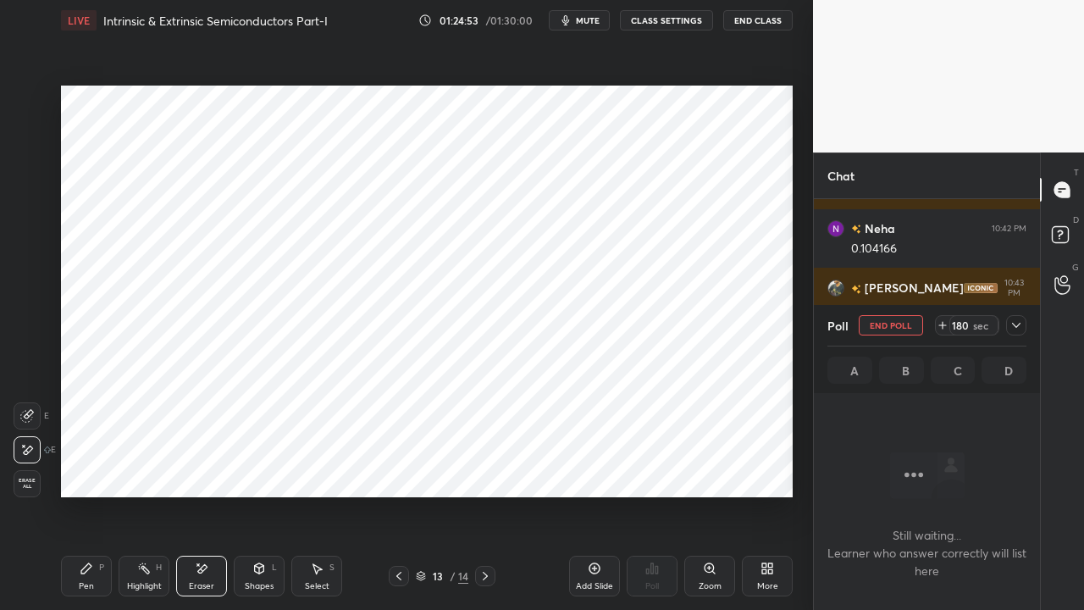
scroll to position [277, 221]
click at [1017, 326] on icon at bounding box center [1016, 325] width 8 height 5
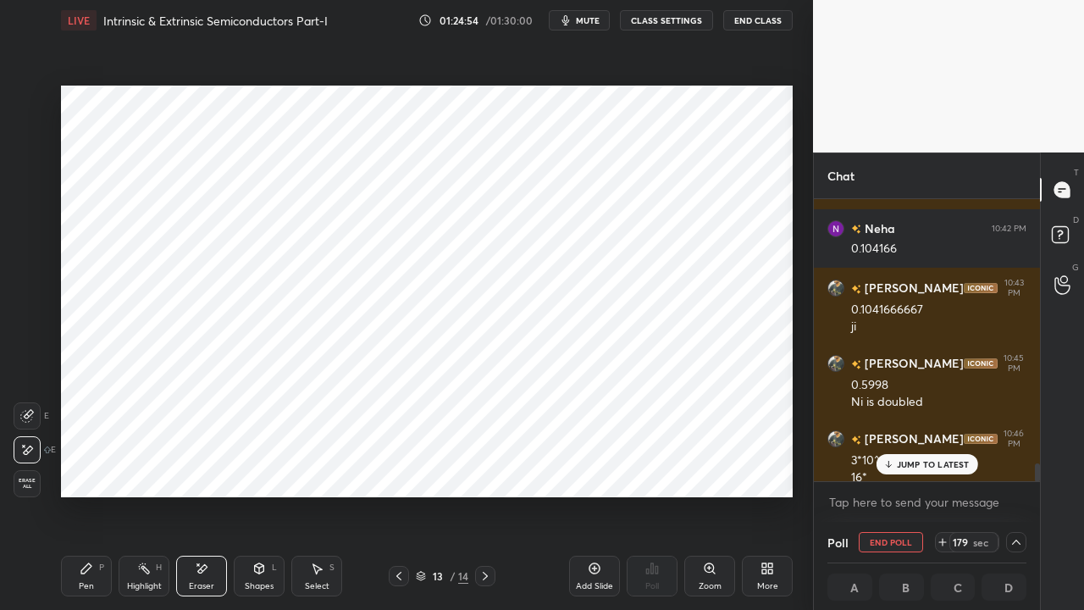
scroll to position [5119, 0]
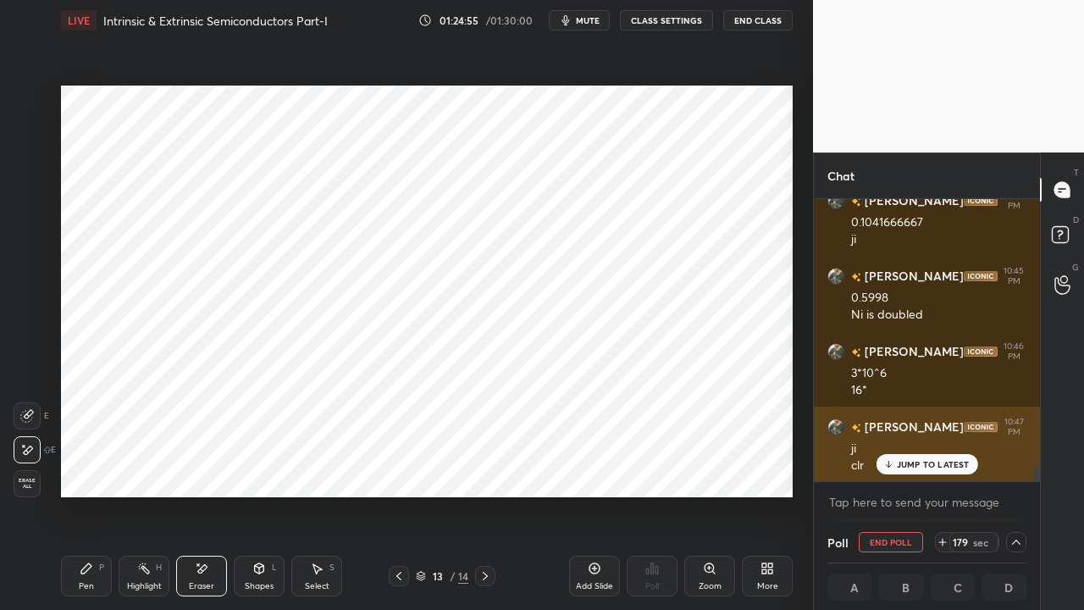
click at [914, 464] on p "JUMP TO LATEST" at bounding box center [933, 464] width 73 height 10
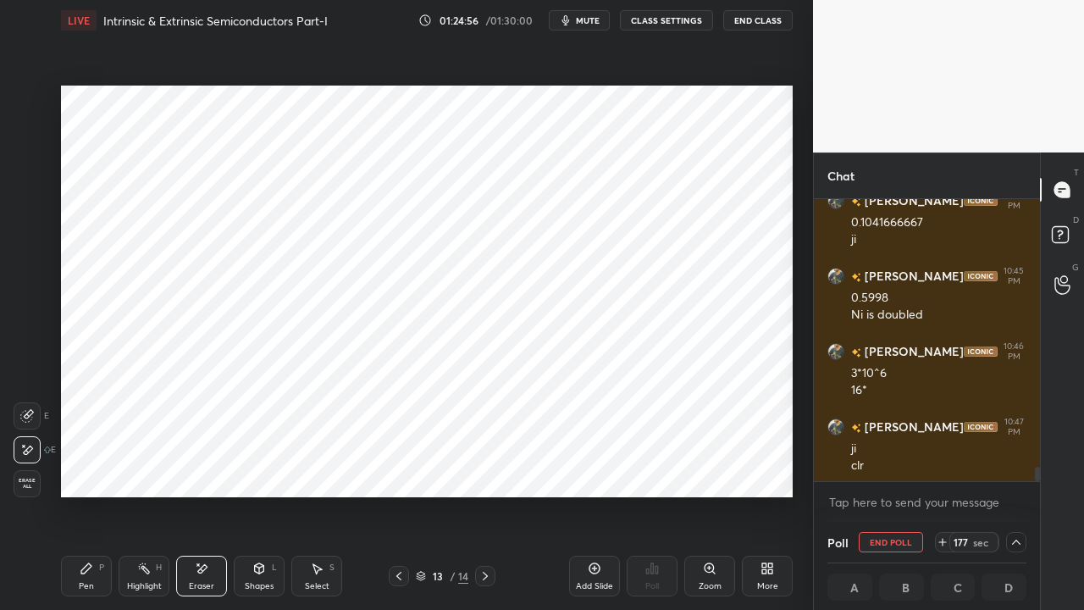
click at [589, 19] on span "mute" at bounding box center [588, 20] width 24 height 12
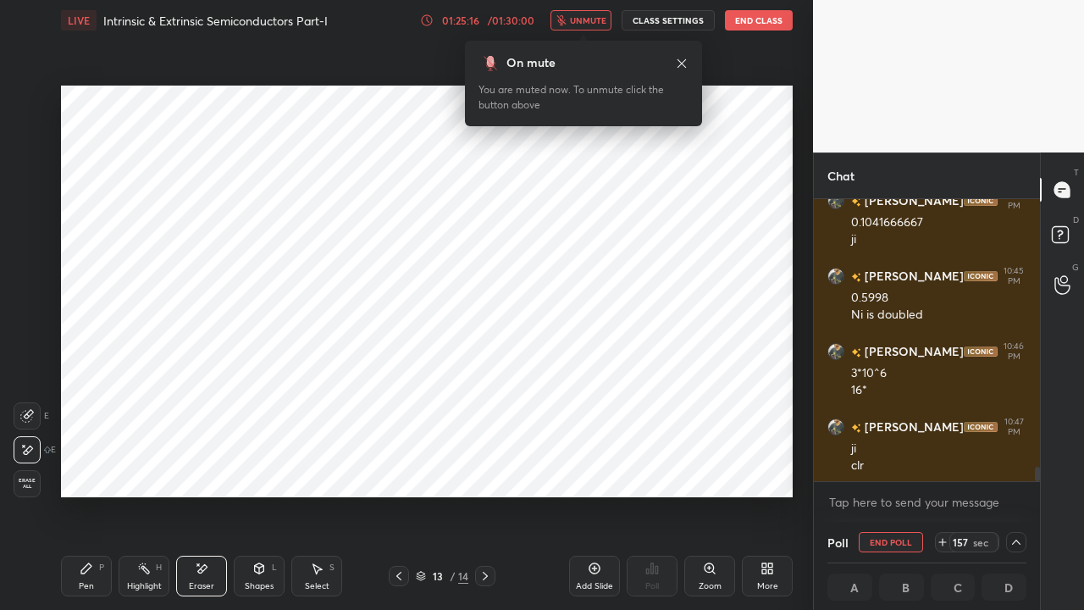
scroll to position [5178, 0]
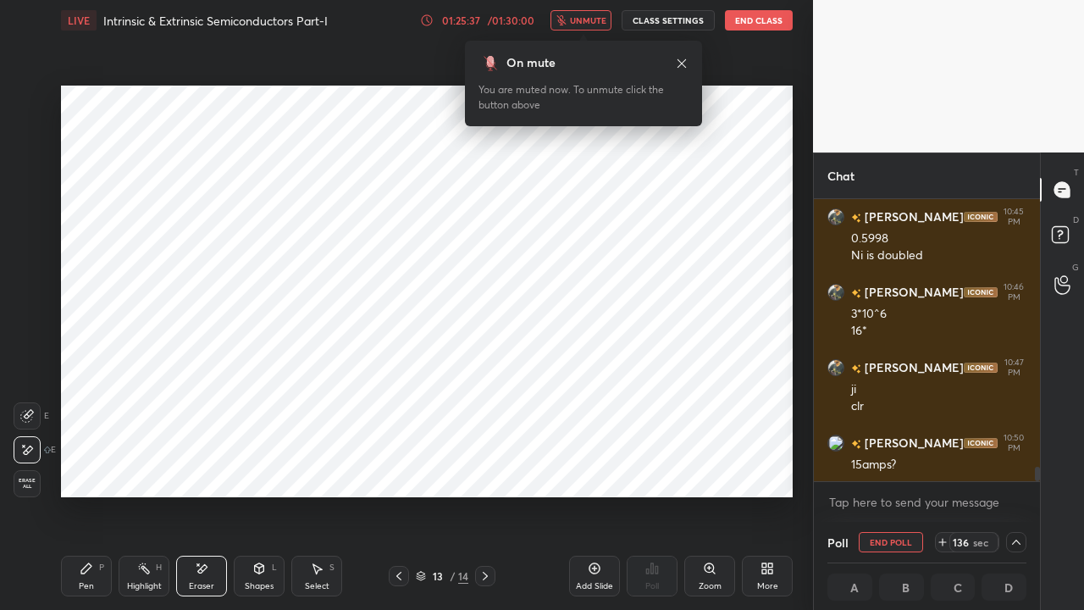
click at [578, 20] on span "unmute" at bounding box center [588, 20] width 36 height 12
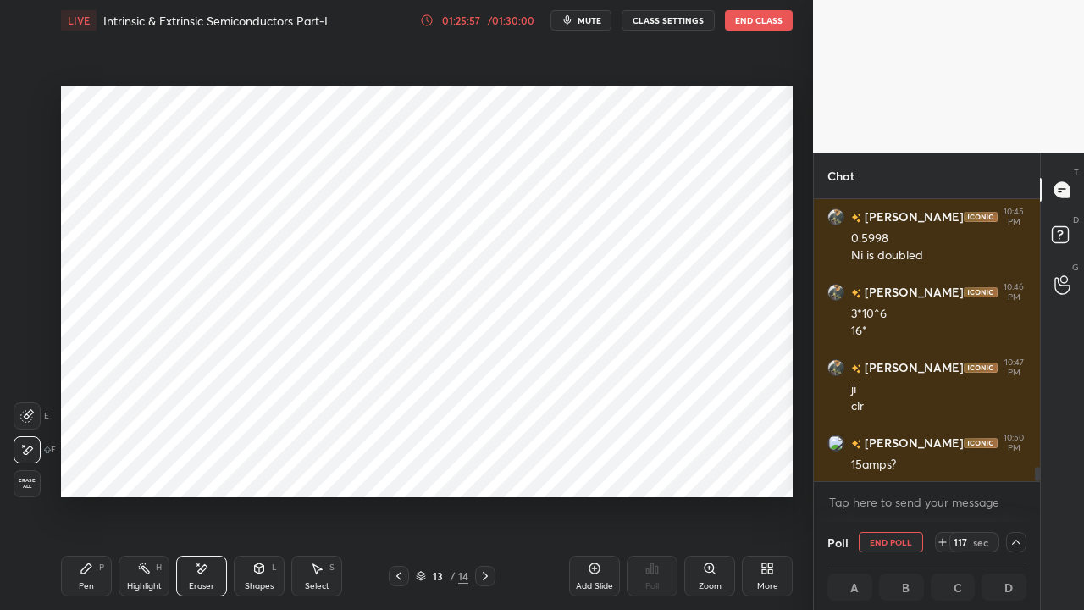
click at [86, 466] on div "Pen P" at bounding box center [86, 575] width 51 height 41
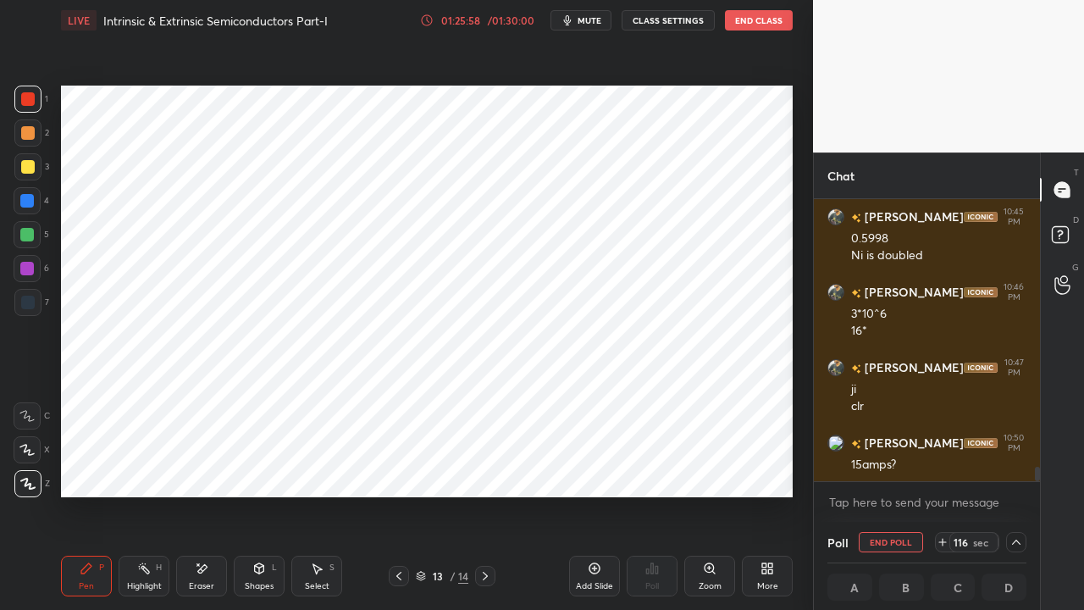
click at [30, 206] on div at bounding box center [27, 201] width 14 height 14
click at [586, 15] on span "mute" at bounding box center [589, 20] width 24 height 12
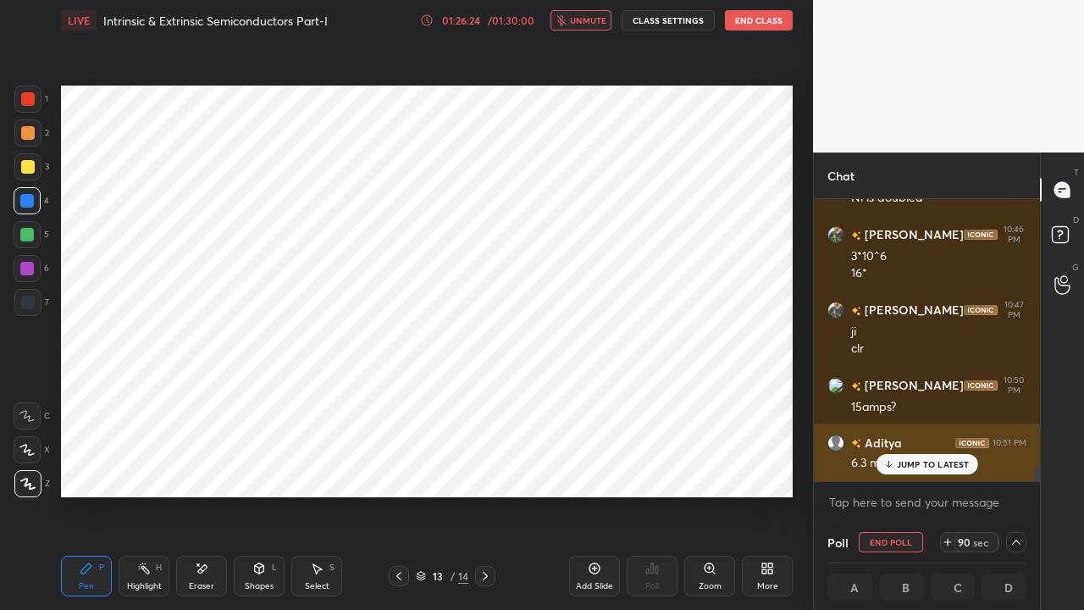
click at [920, 462] on p "JUMP TO LATEST" at bounding box center [933, 464] width 73 height 10
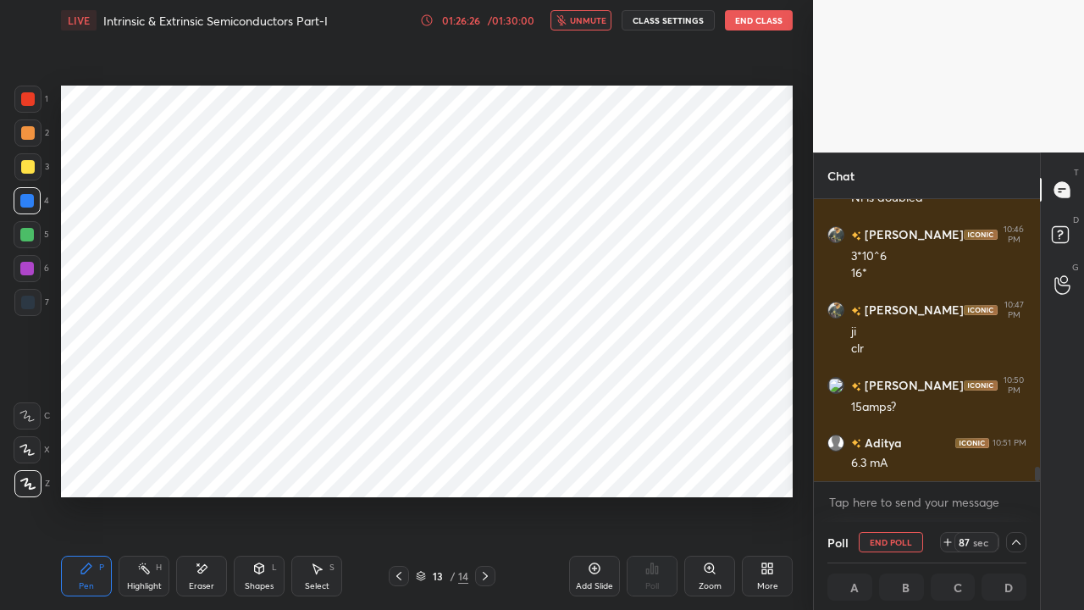
click at [588, 19] on span "unmute" at bounding box center [588, 20] width 36 height 12
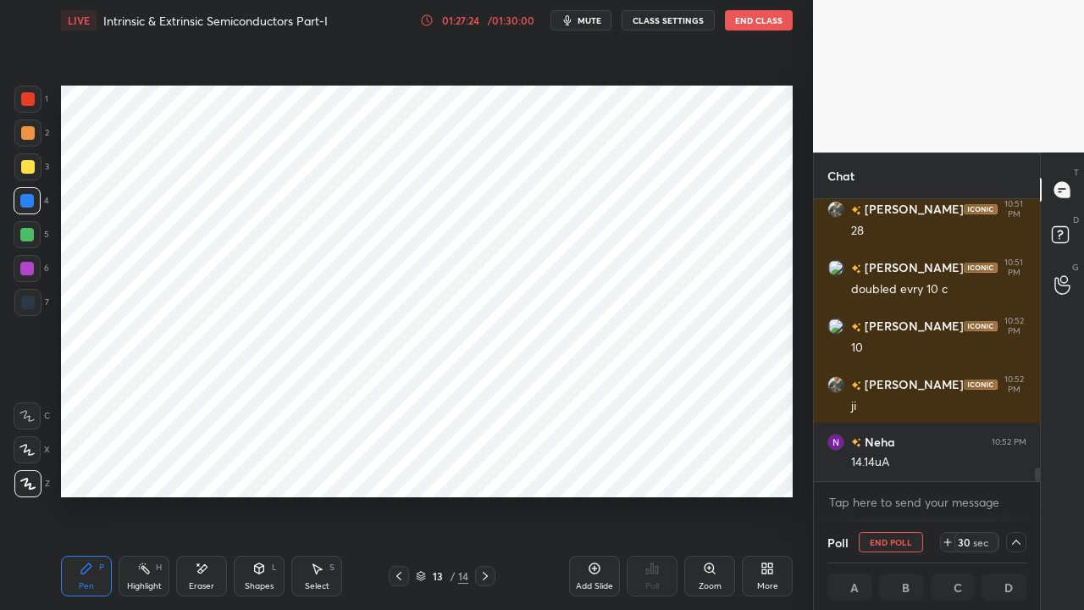
scroll to position [5546, 0]
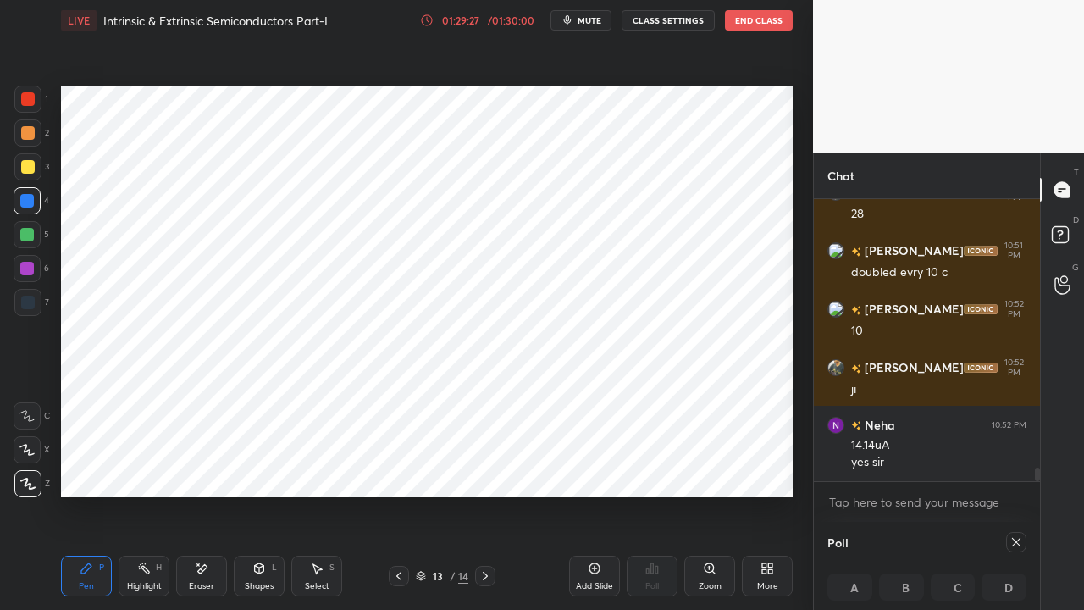
click at [1015, 466] on icon at bounding box center [1016, 542] width 14 height 14
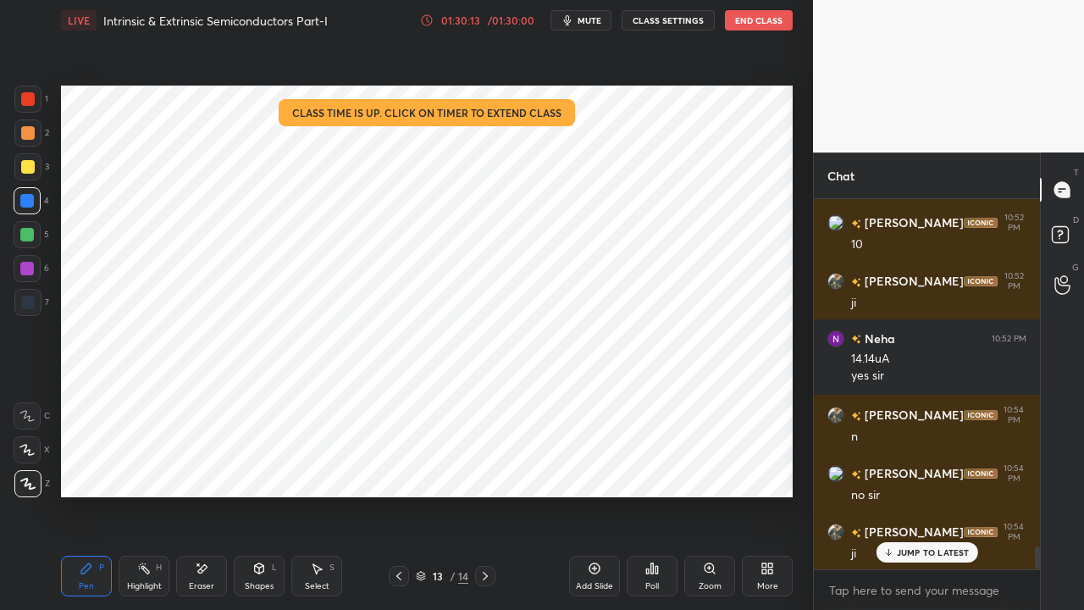
scroll to position [5691, 0]
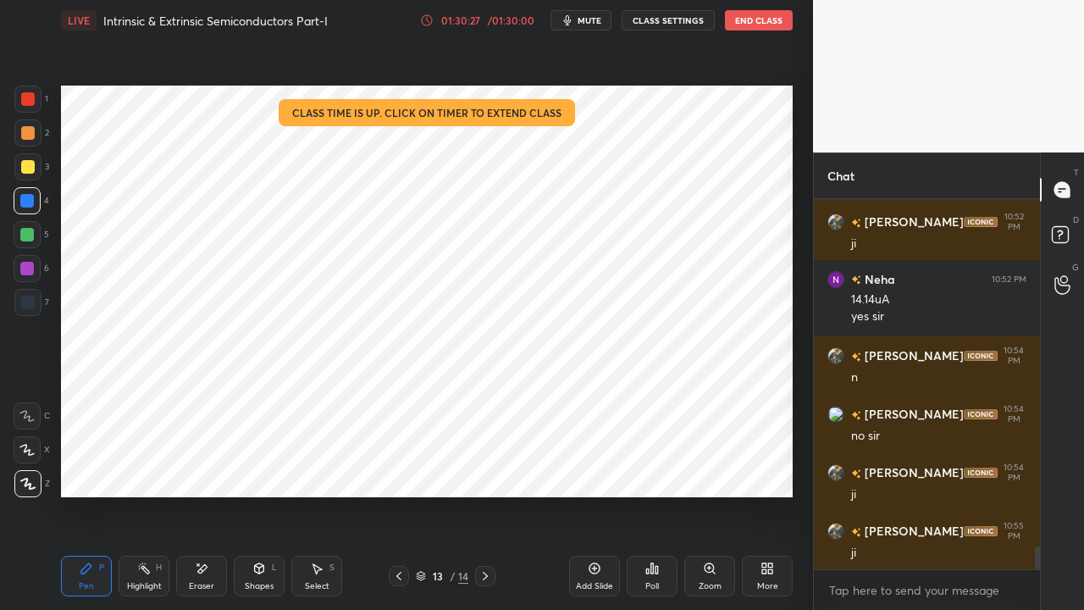
click at [30, 100] on div at bounding box center [28, 99] width 14 height 14
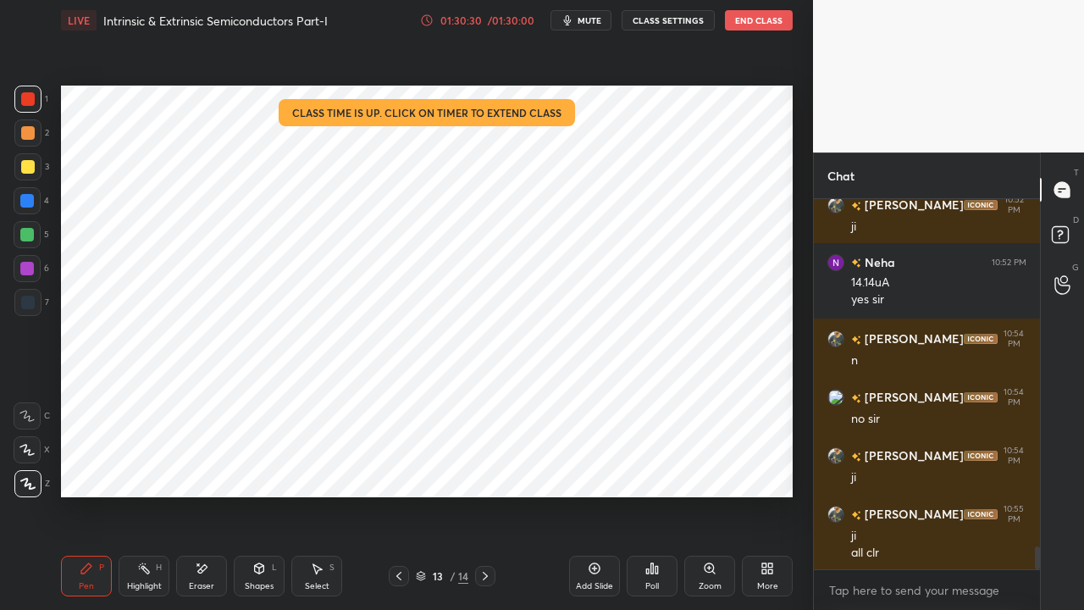
click at [400, 466] on icon at bounding box center [399, 576] width 14 height 14
click at [399, 466] on icon at bounding box center [399, 576] width 14 height 14
click at [398, 466] on icon at bounding box center [398, 575] width 5 height 8
click at [400, 466] on icon at bounding box center [399, 576] width 14 height 14
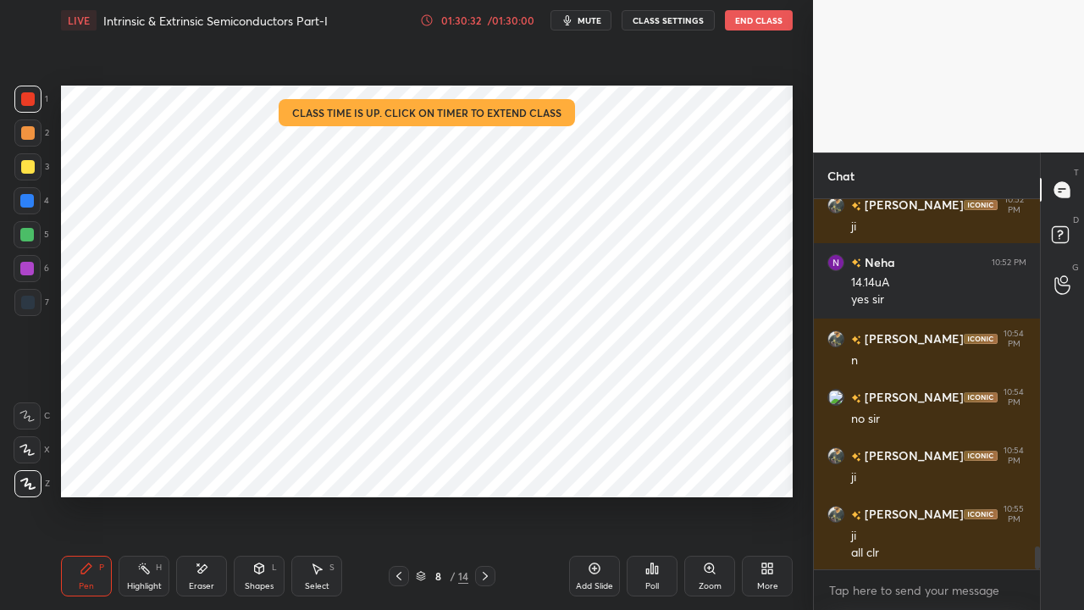
click at [400, 466] on icon at bounding box center [399, 576] width 14 height 14
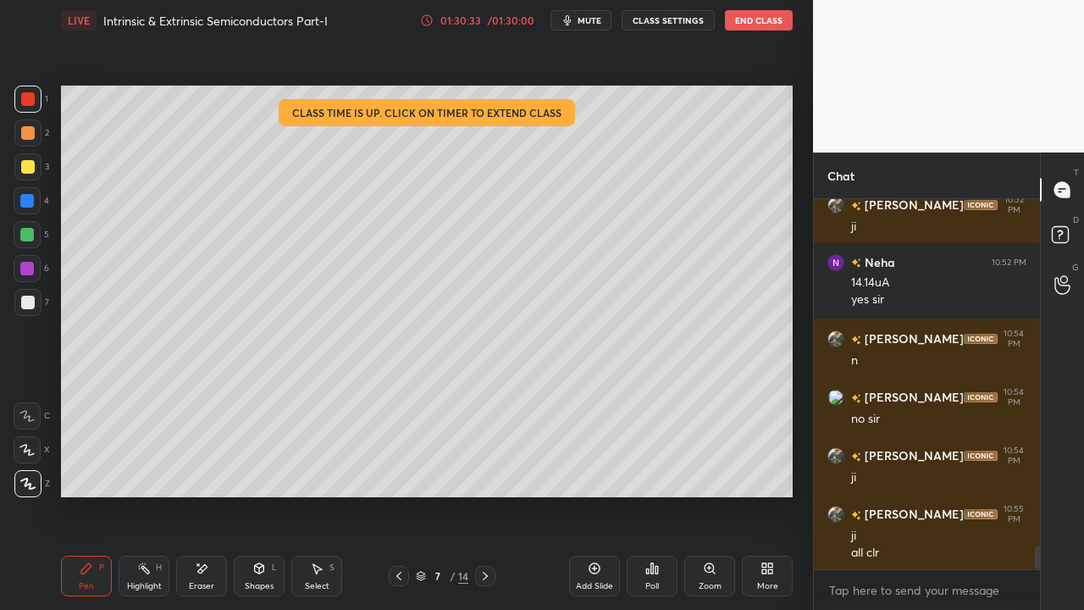
click at [400, 466] on icon at bounding box center [399, 576] width 14 height 14
click at [401, 466] on icon at bounding box center [399, 576] width 14 height 14
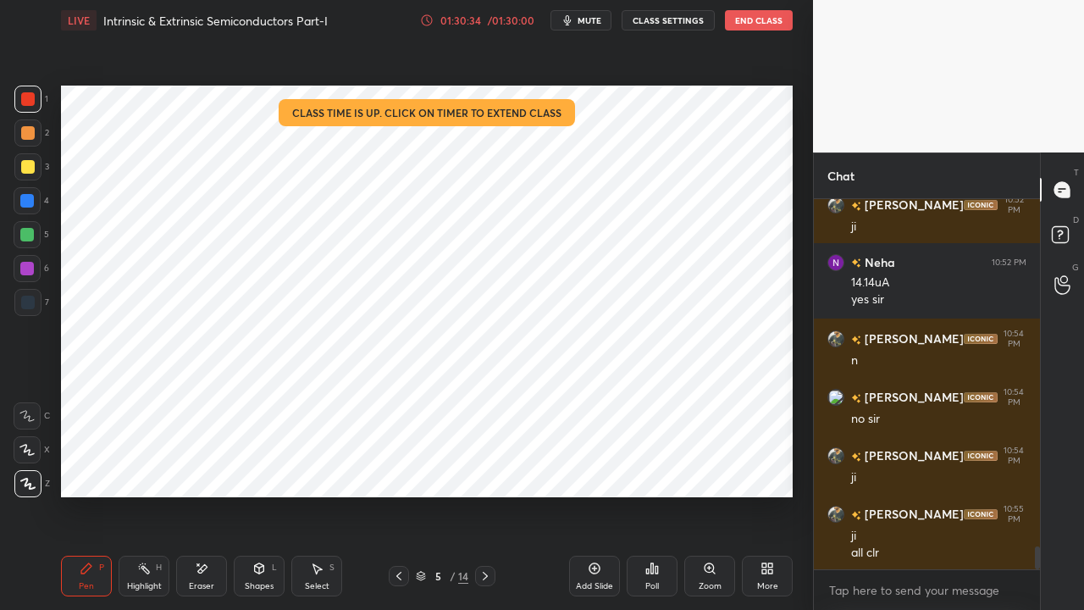
click at [400, 466] on icon at bounding box center [399, 576] width 14 height 14
click at [400, 466] on icon at bounding box center [398, 575] width 5 height 8
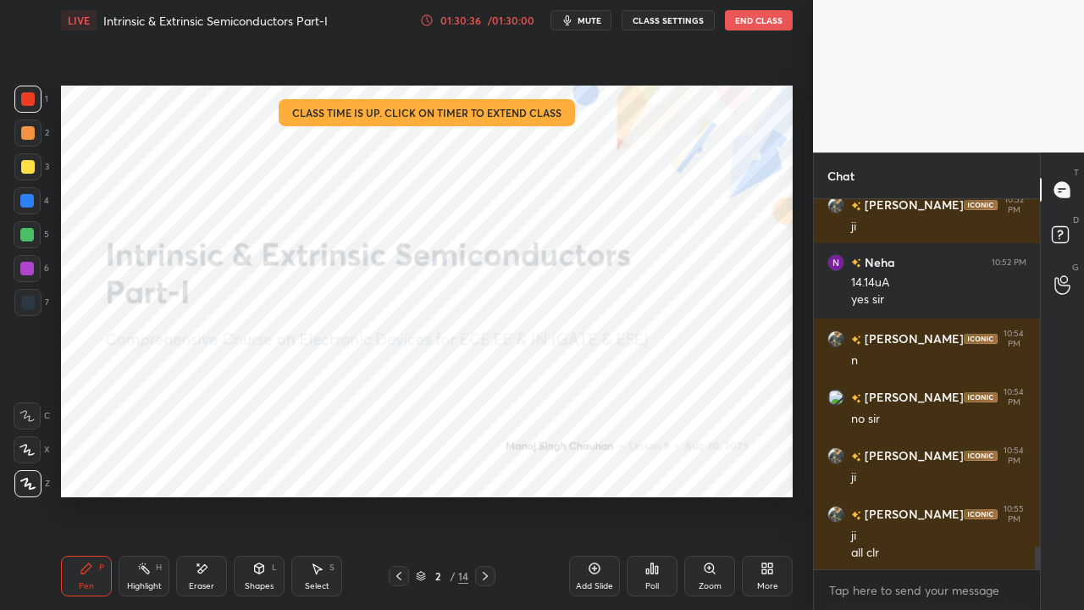
click at [481, 466] on icon at bounding box center [485, 576] width 14 height 14
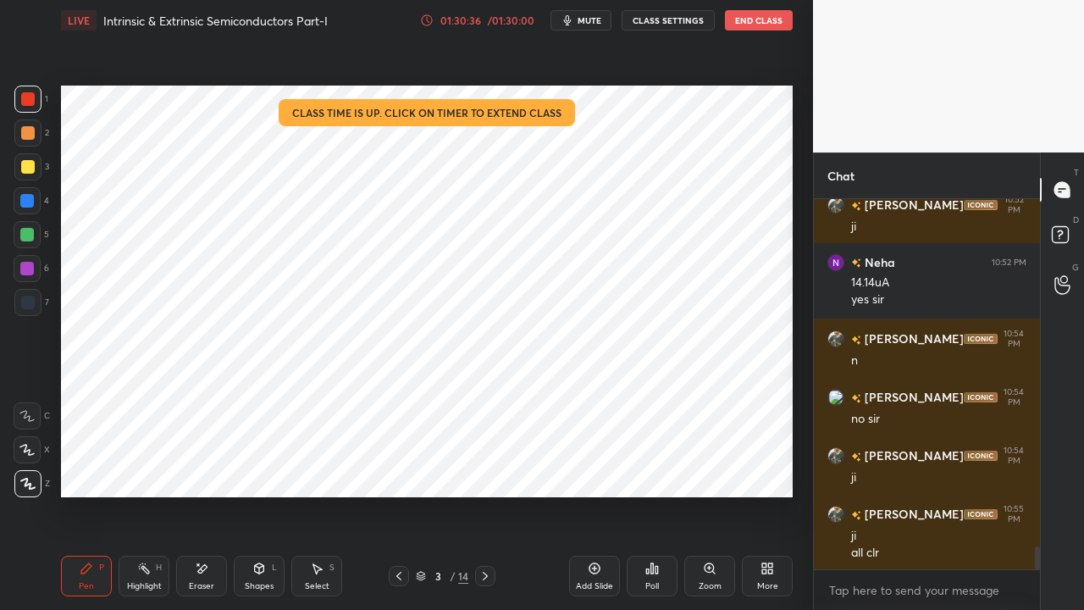
click at [484, 466] on icon at bounding box center [485, 575] width 5 height 8
click at [483, 466] on icon at bounding box center [485, 576] width 14 height 14
click at [486, 466] on icon at bounding box center [485, 576] width 14 height 14
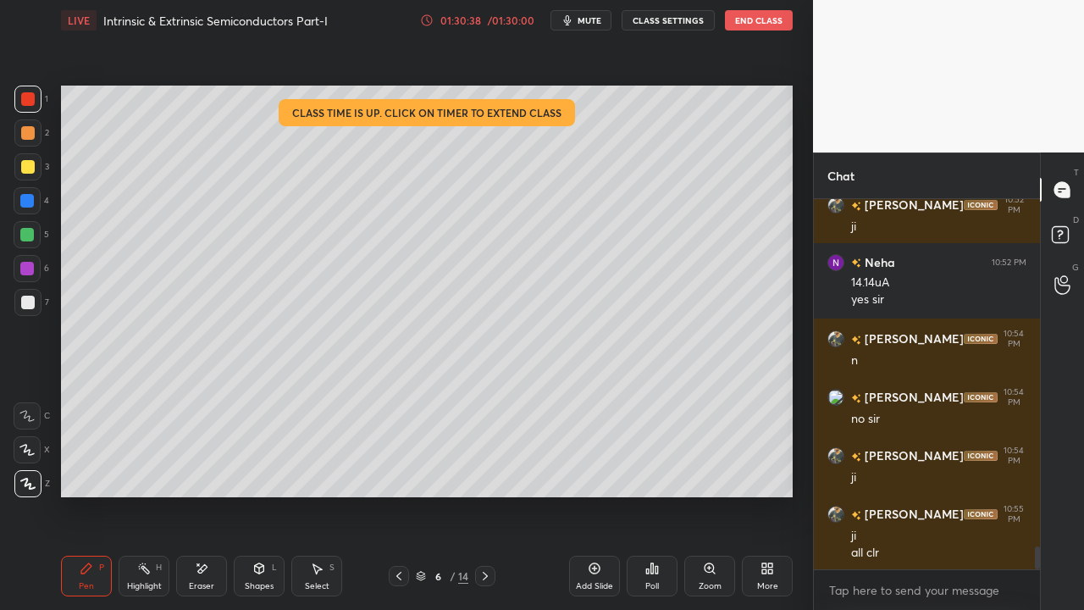
click at [485, 466] on icon at bounding box center [485, 575] width 5 height 8
click at [489, 466] on icon at bounding box center [485, 576] width 14 height 14
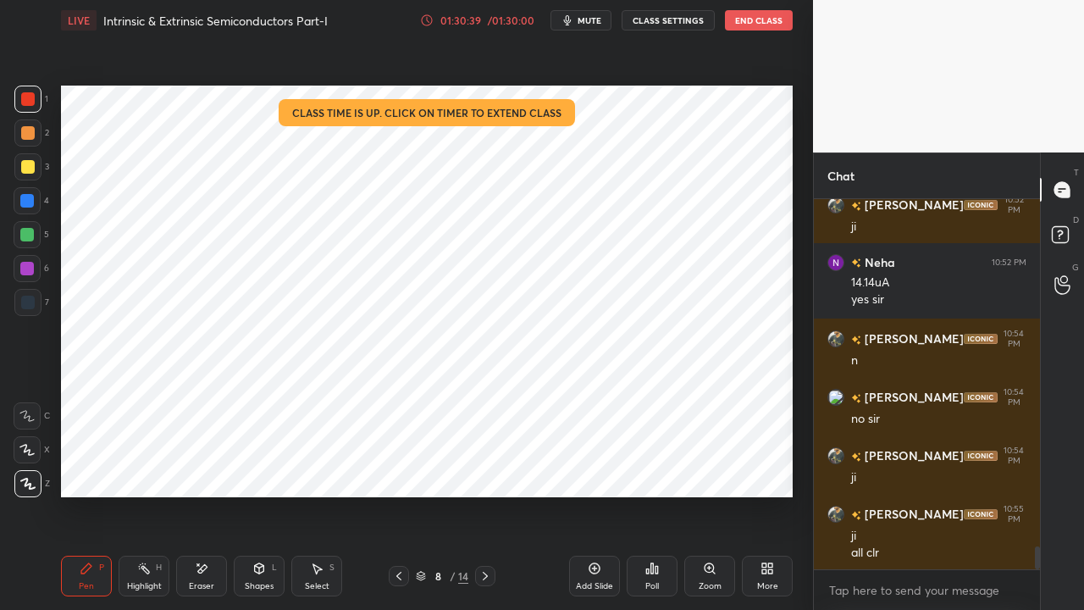
click at [489, 466] on icon at bounding box center [485, 576] width 14 height 14
click at [491, 466] on icon at bounding box center [485, 576] width 14 height 14
click at [492, 466] on div at bounding box center [485, 576] width 20 height 20
click at [494, 466] on div at bounding box center [485, 576] width 20 height 20
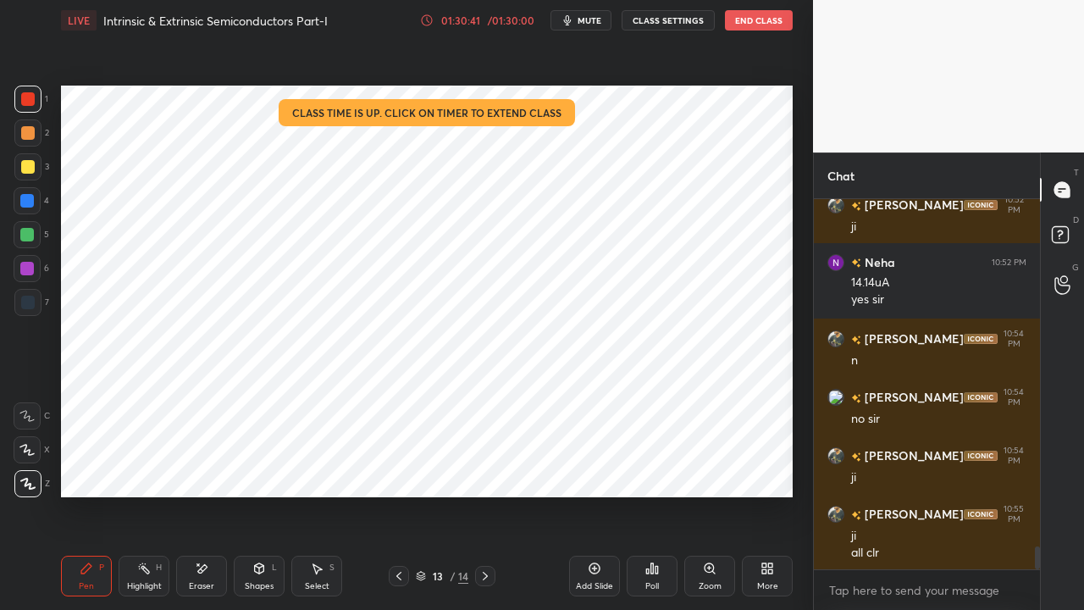
click at [495, 466] on div "13 / 14" at bounding box center [442, 576] width 254 height 20
click at [496, 466] on div "13 / 14" at bounding box center [442, 576] width 254 height 20
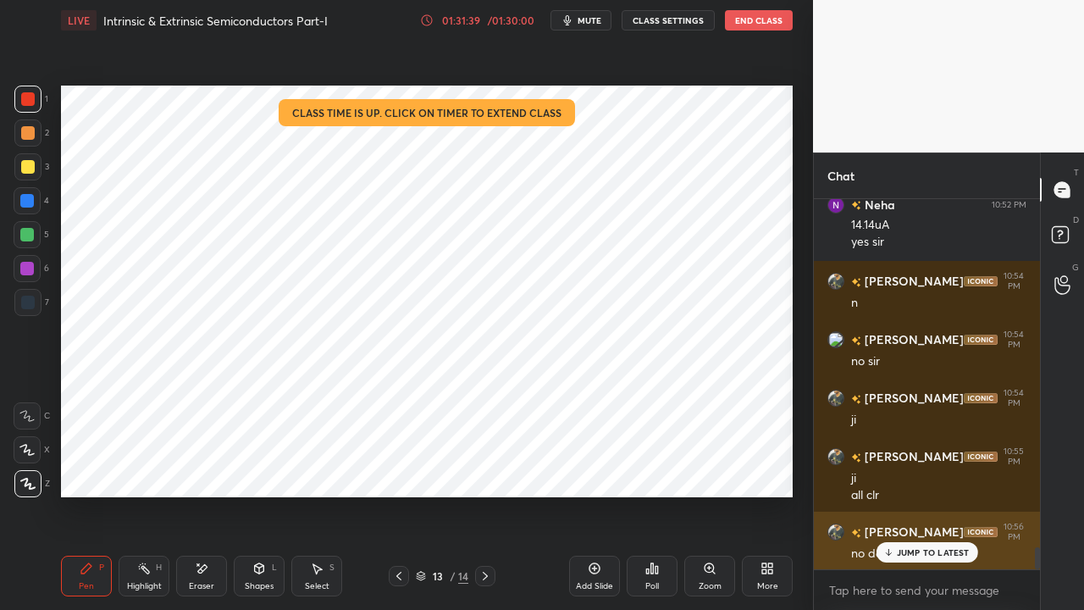
click at [886, 466] on icon at bounding box center [887, 552] width 11 height 10
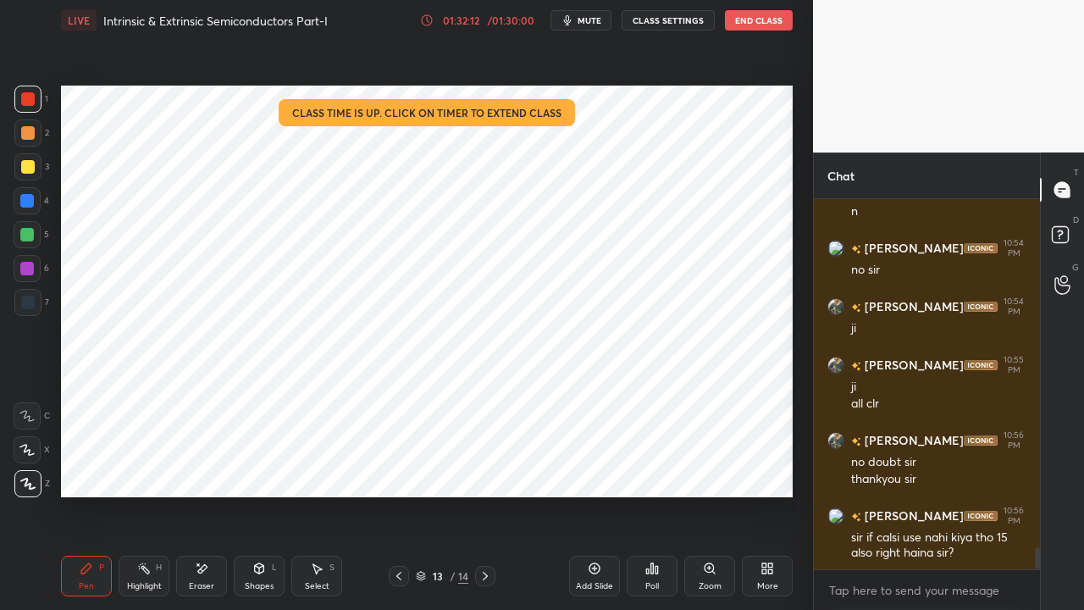
scroll to position [5915, 0]
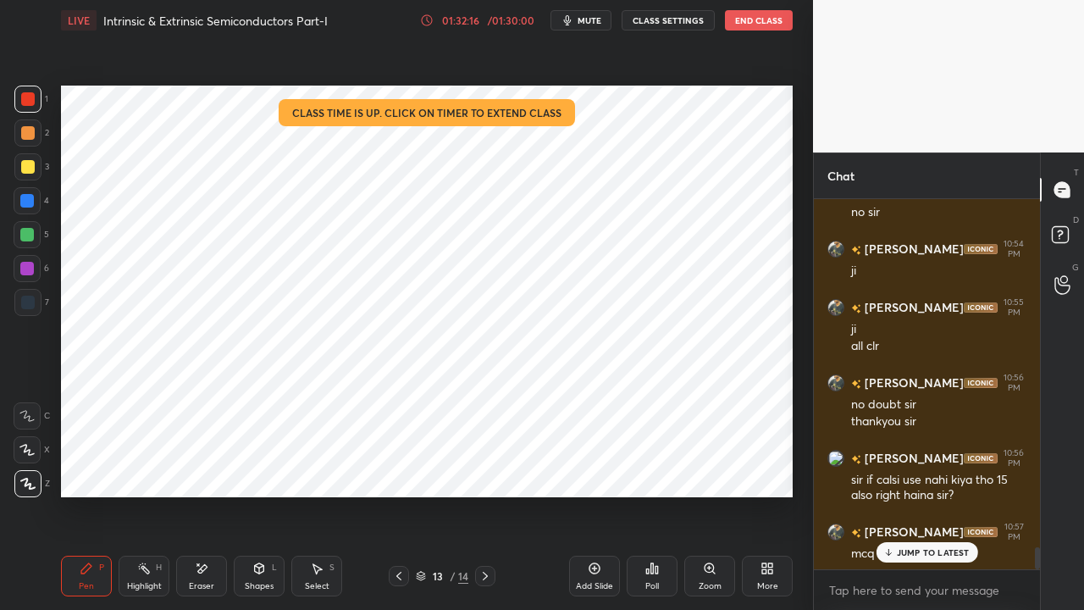
click at [897, 466] on p "JUMP TO LATEST" at bounding box center [933, 552] width 73 height 10
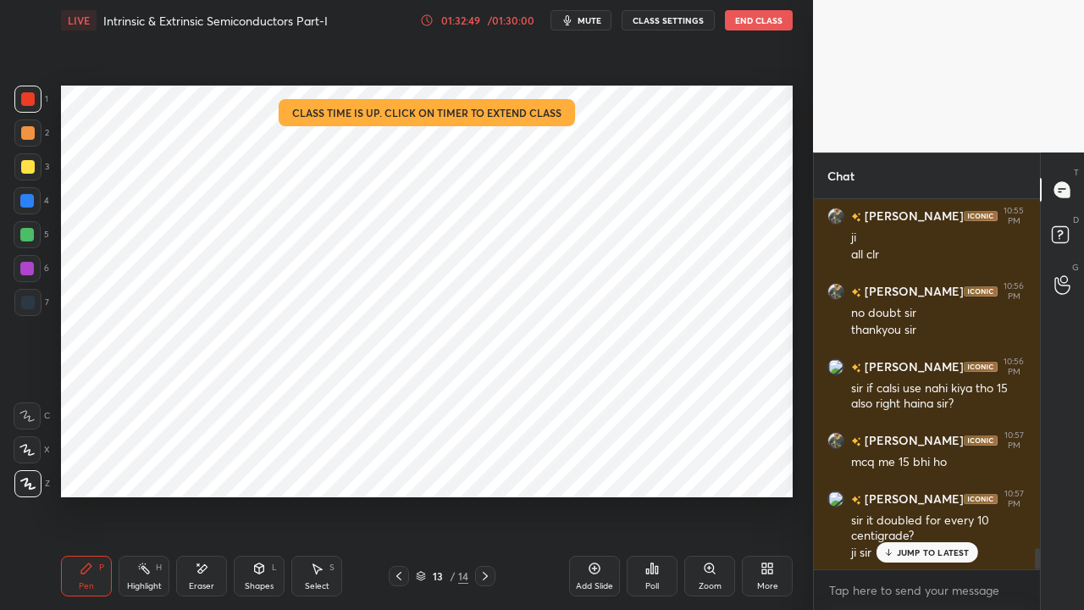
scroll to position [6064, 0]
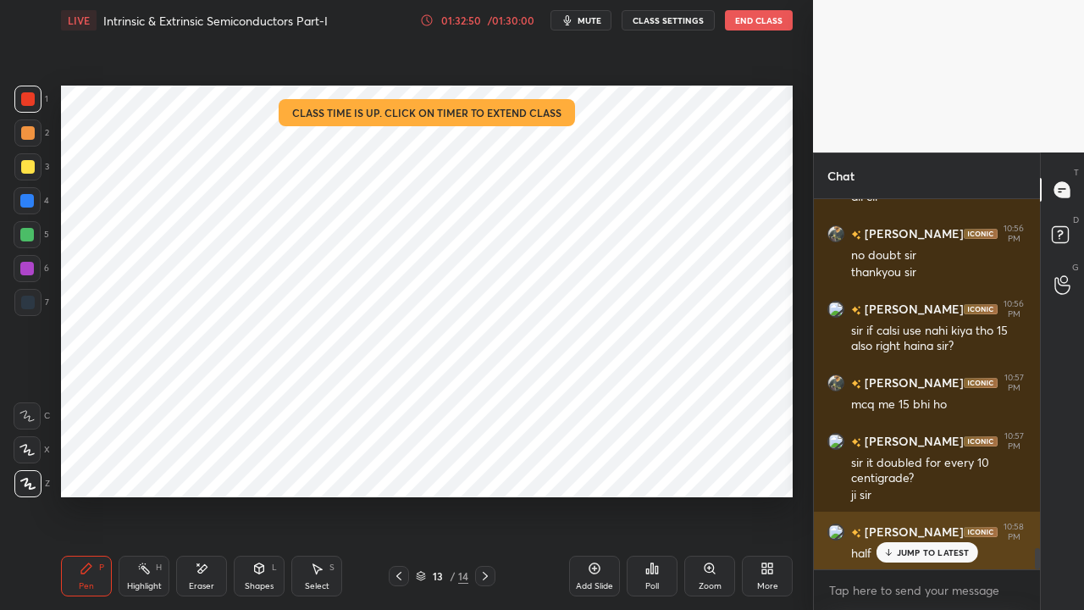
click at [914, 466] on p "JUMP TO LATEST" at bounding box center [933, 552] width 73 height 10
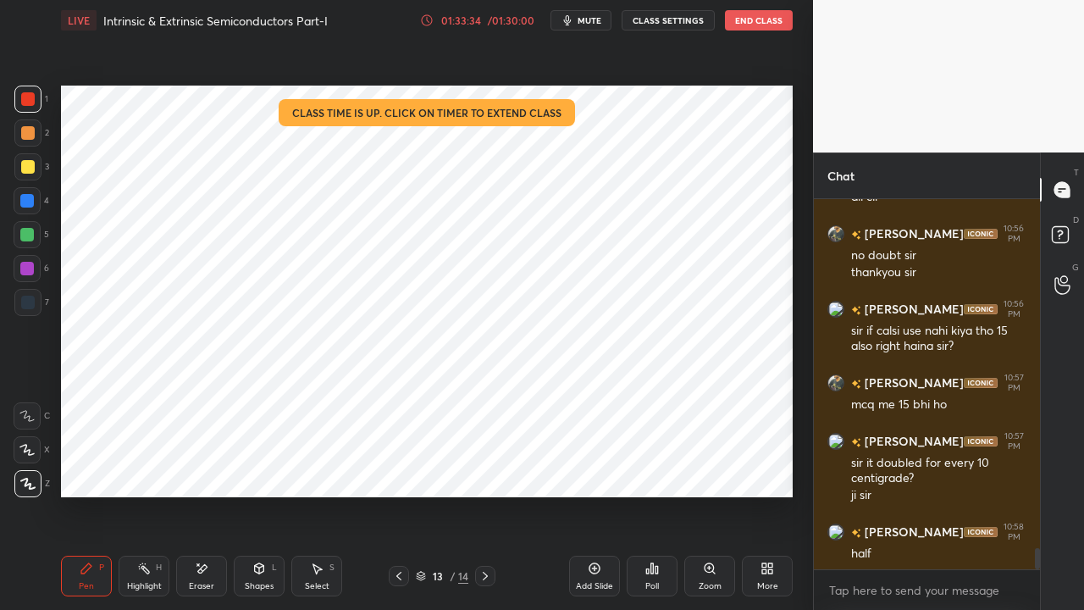
scroll to position [6081, 0]
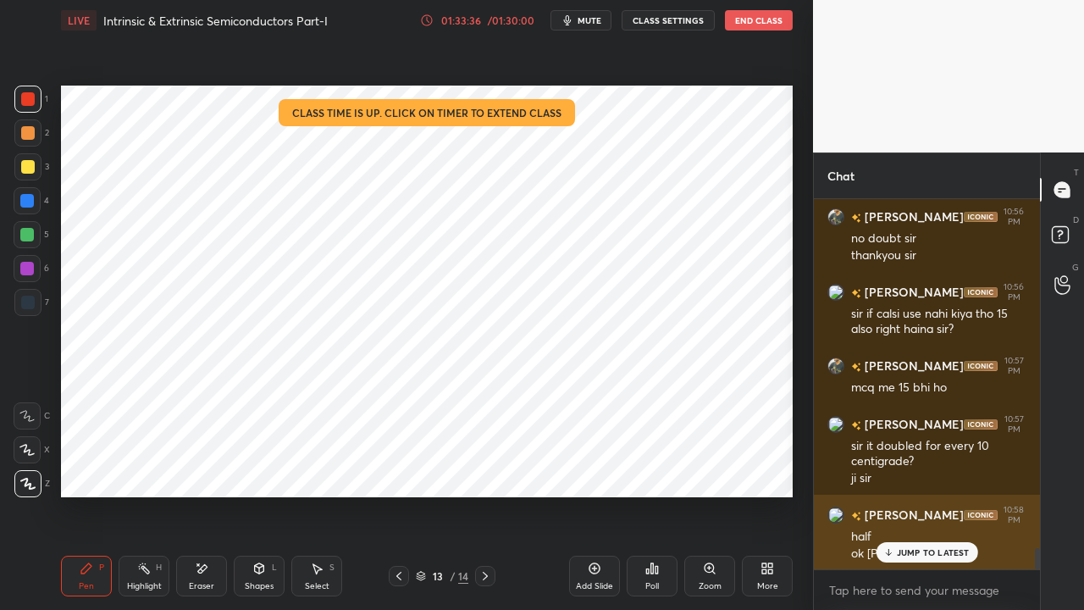
click at [907, 466] on p "JUMP TO LATEST" at bounding box center [933, 552] width 73 height 10
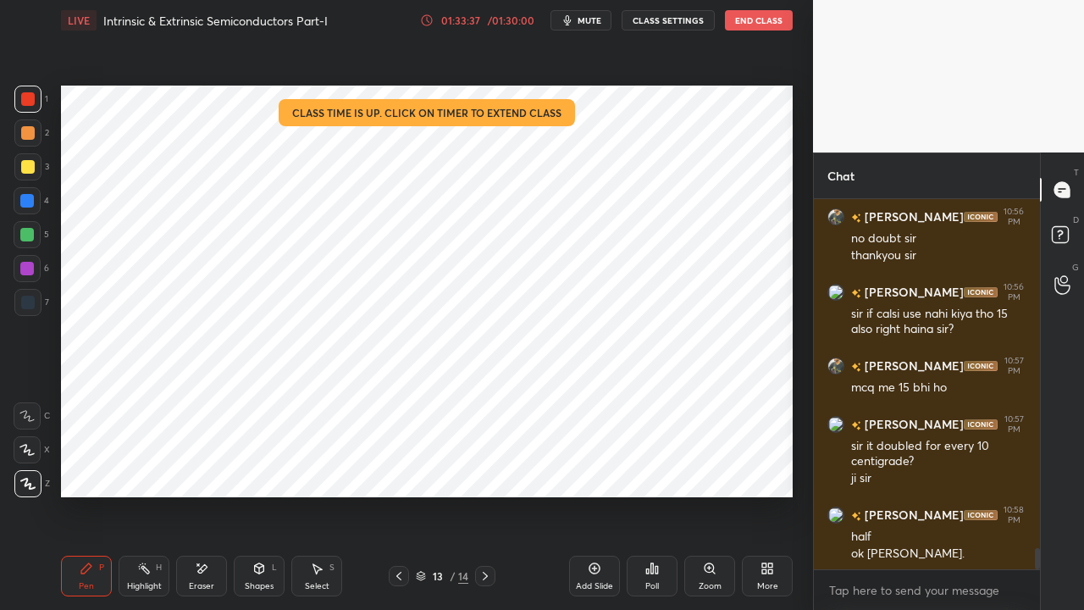
scroll to position [6140, 0]
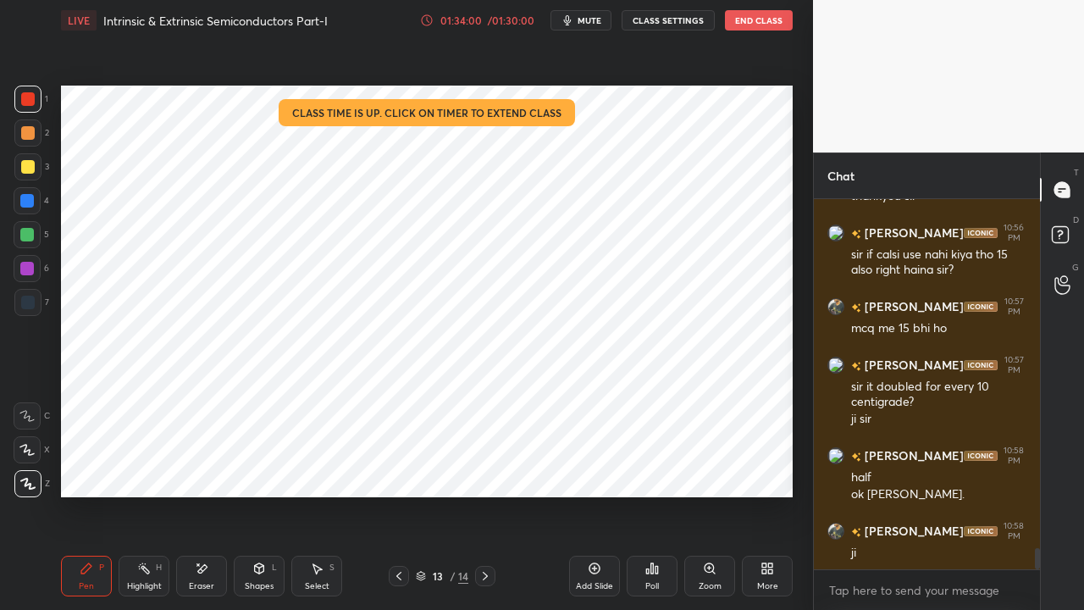
click at [196, 466] on div "Eraser" at bounding box center [201, 586] width 25 height 8
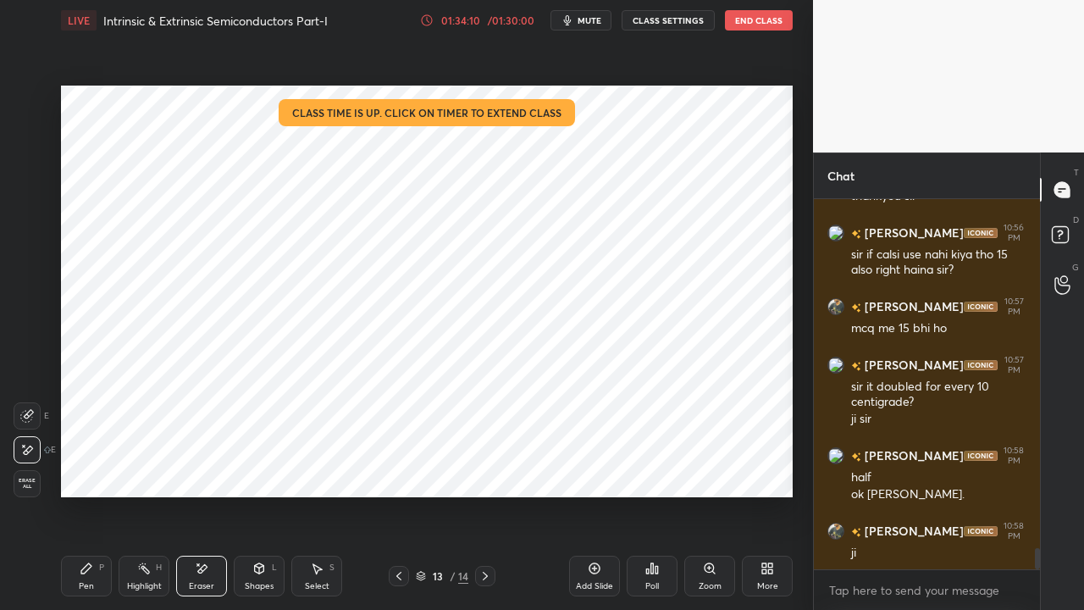
scroll to position [6197, 0]
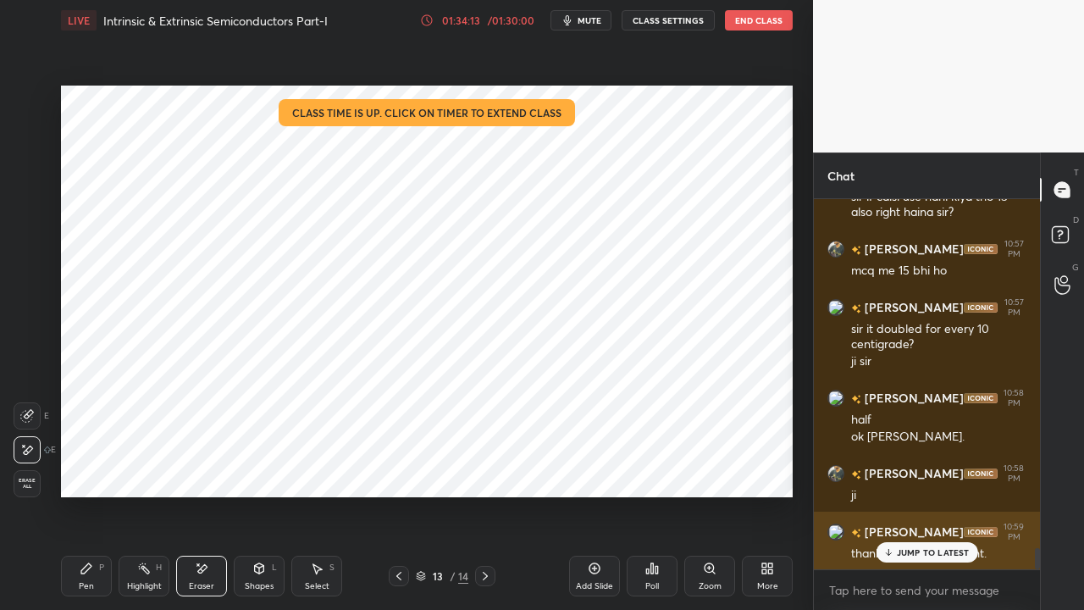
click at [902, 466] on p "JUMP TO LATEST" at bounding box center [933, 552] width 73 height 10
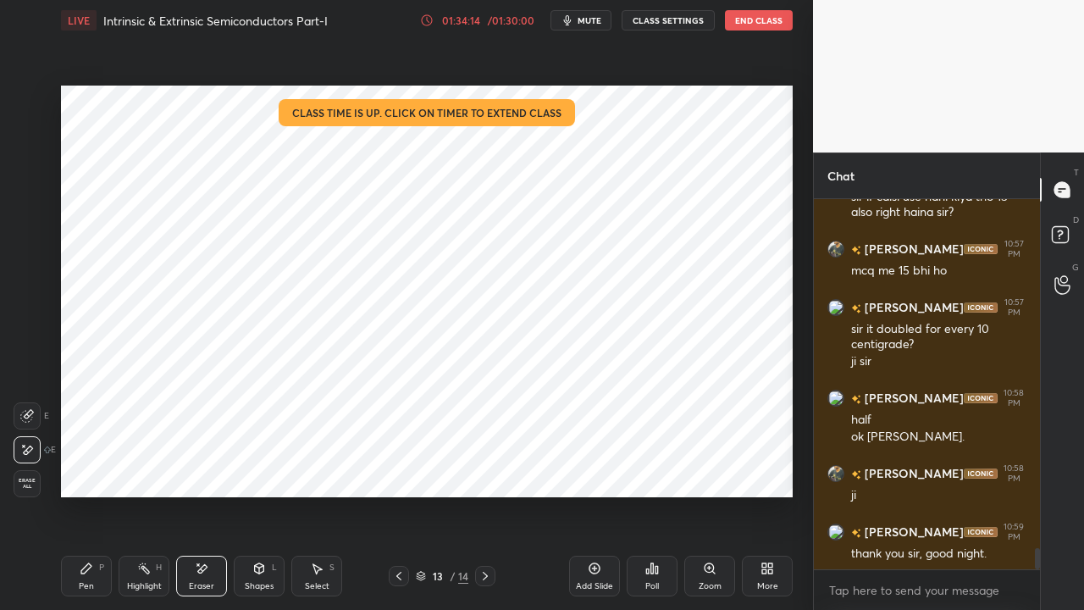
scroll to position [6257, 0]
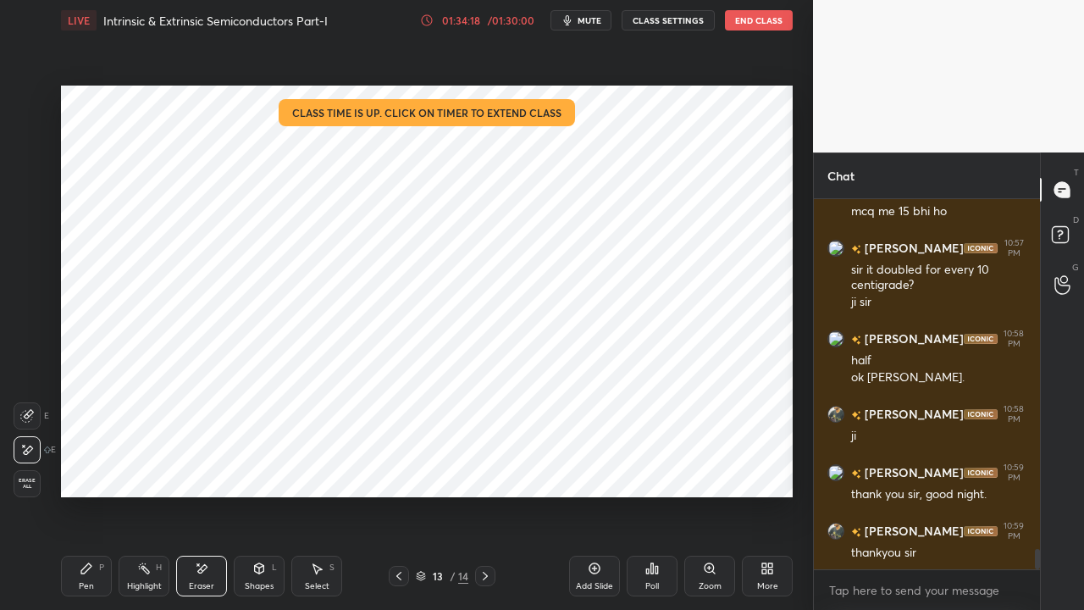
click at [750, 23] on button "End Class" at bounding box center [759, 20] width 68 height 20
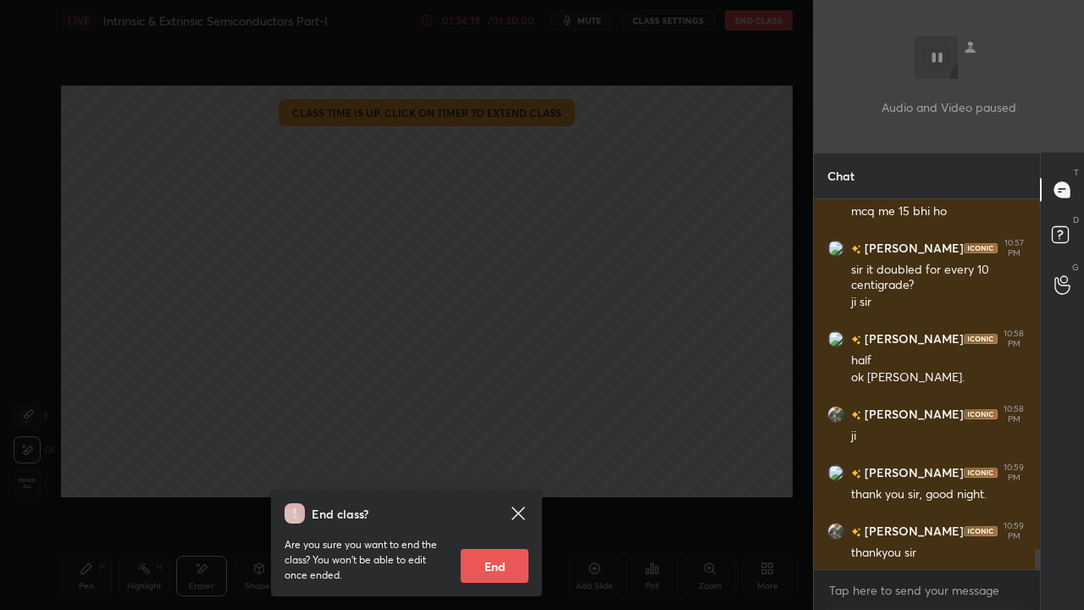
click at [485, 466] on button "End" at bounding box center [495, 566] width 68 height 34
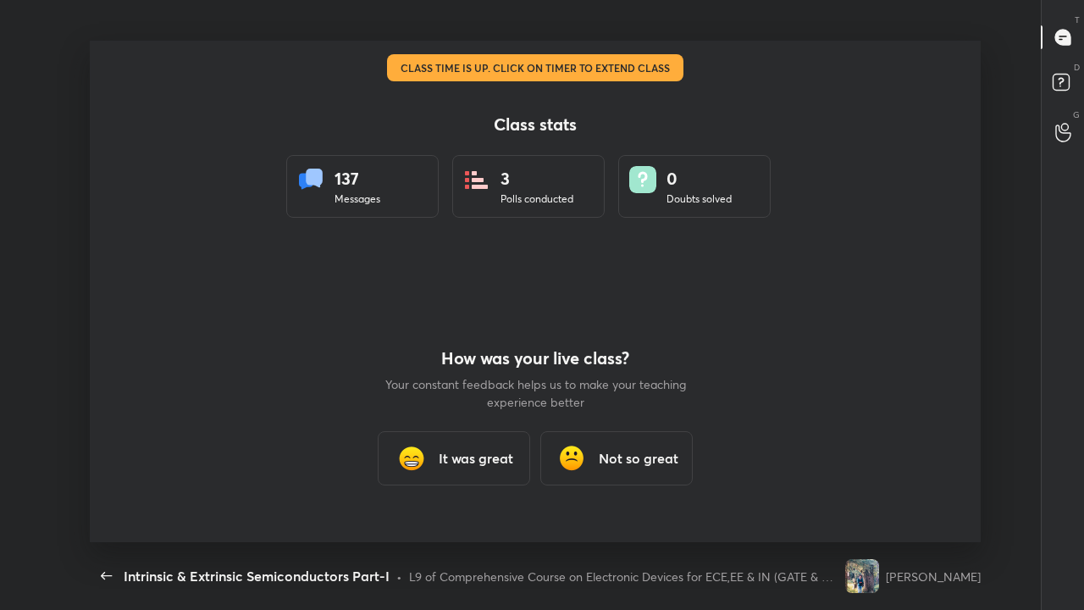
scroll to position [0, 0]
click at [476, 466] on div "It was great" at bounding box center [454, 458] width 152 height 54
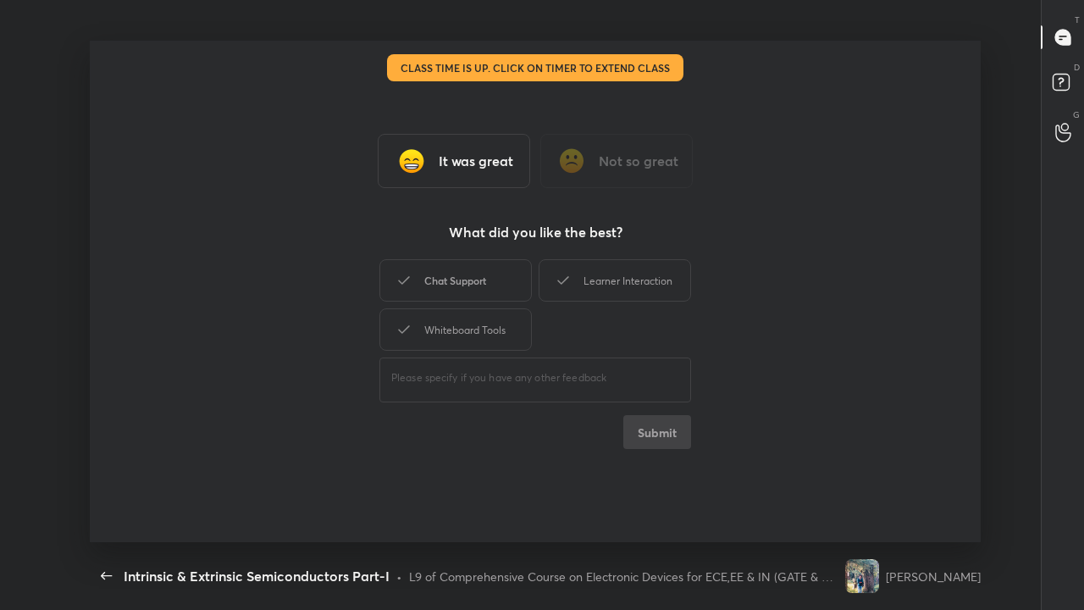
click at [463, 285] on div "Chat Support" at bounding box center [455, 280] width 152 height 42
click at [453, 328] on div "Whiteboard Tools" at bounding box center [455, 329] width 152 height 42
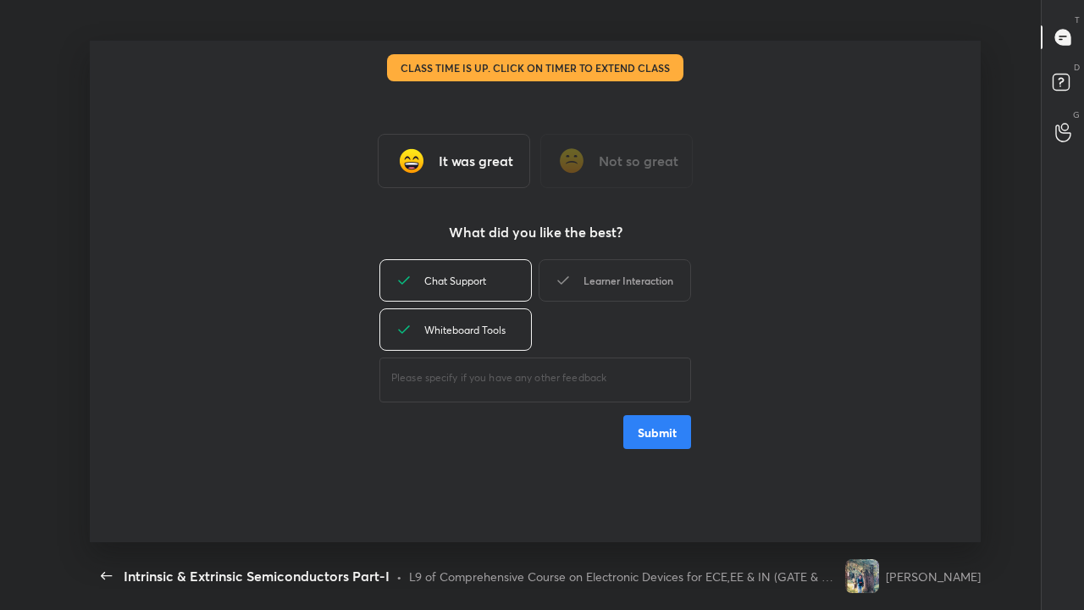
click at [603, 279] on div "Learner Interaction" at bounding box center [614, 280] width 152 height 42
click at [655, 432] on button "Submit" at bounding box center [657, 432] width 68 height 34
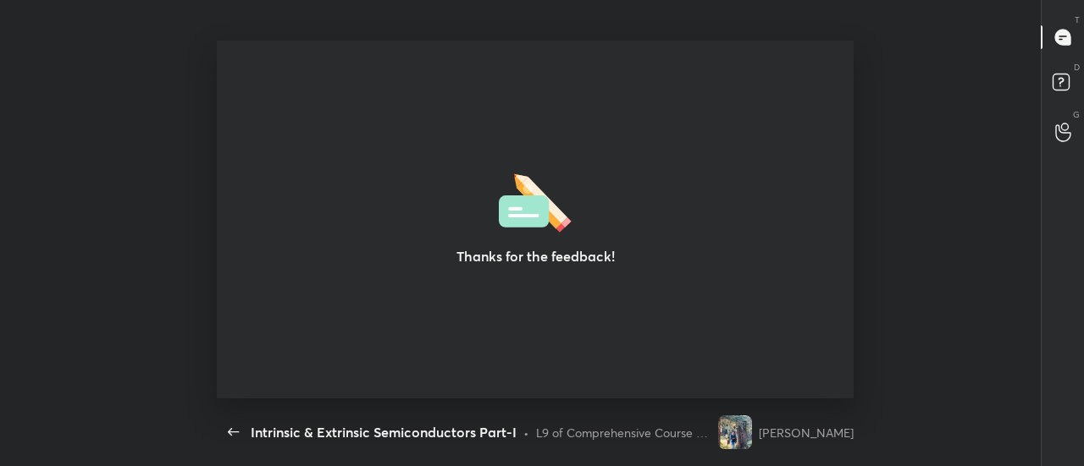
type textarea "x"
click at [232, 432] on icon "button" at bounding box center [234, 432] width 20 height 20
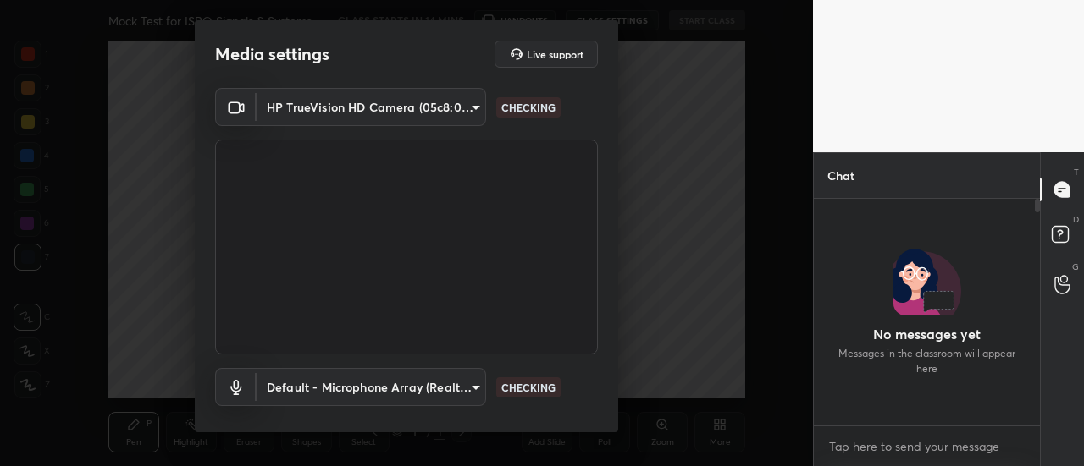
scroll to position [81, 221]
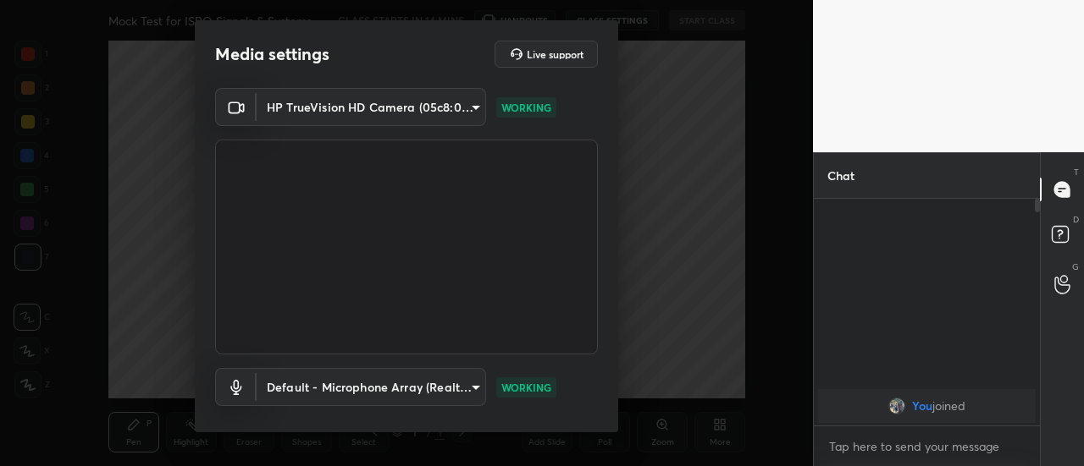
click at [611, 396] on div "HP TrueVision HD Camera (05c8:03d2) 35c4a768e563fe6e1c903404e246e02083655b096a1…" at bounding box center [406, 277] width 423 height 379
click at [612, 405] on div "HP TrueVision HD Camera (05c8:03d2) 35c4a768e563fe6e1c903404e246e02083655b096a1…" at bounding box center [406, 277] width 423 height 379
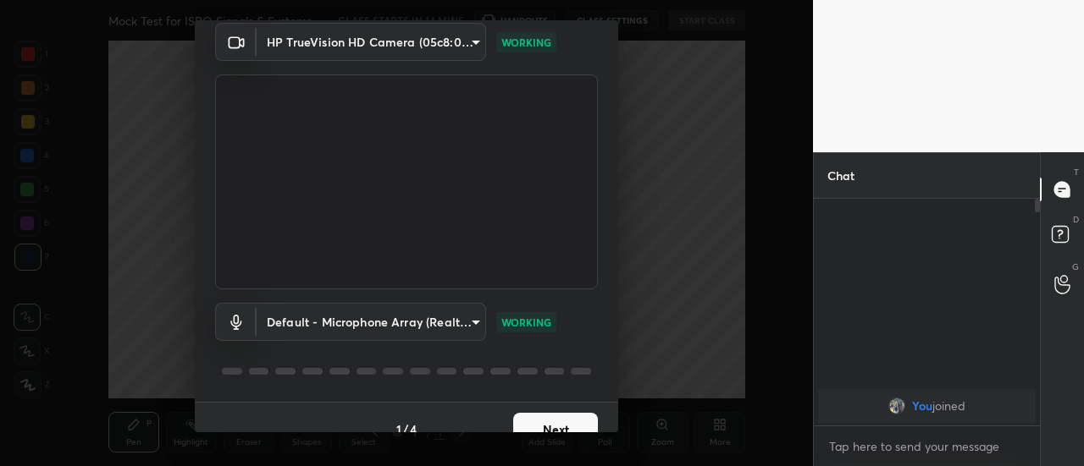
scroll to position [88, 0]
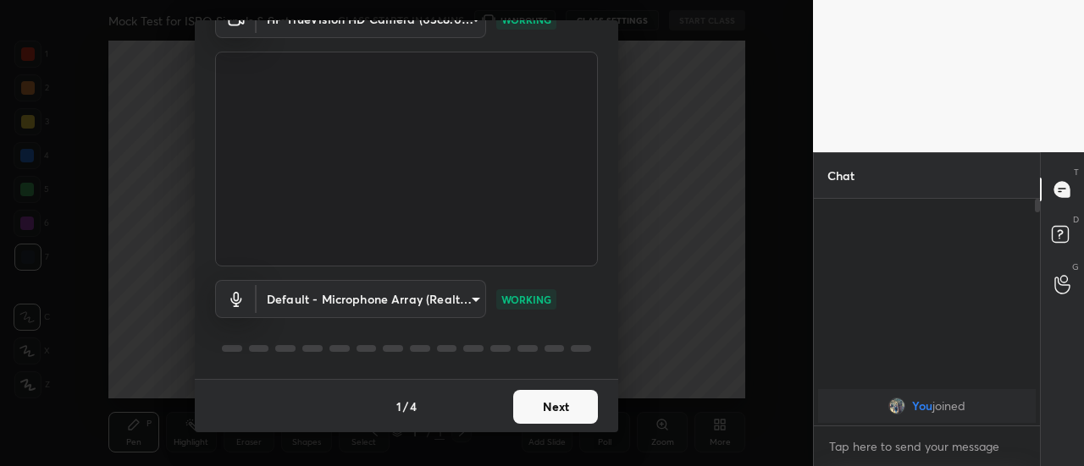
click at [567, 407] on button "Next" at bounding box center [555, 407] width 85 height 34
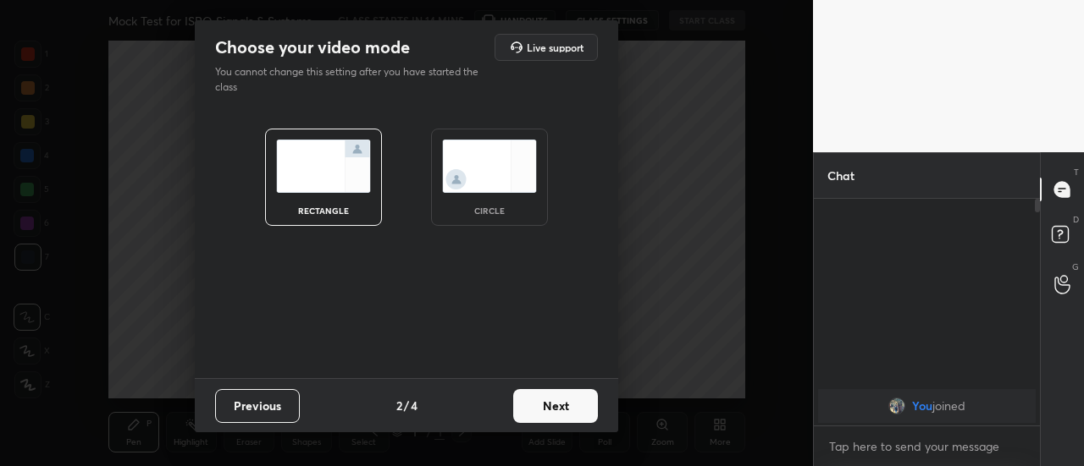
scroll to position [0, 0]
click at [575, 409] on button "Next" at bounding box center [555, 406] width 85 height 34
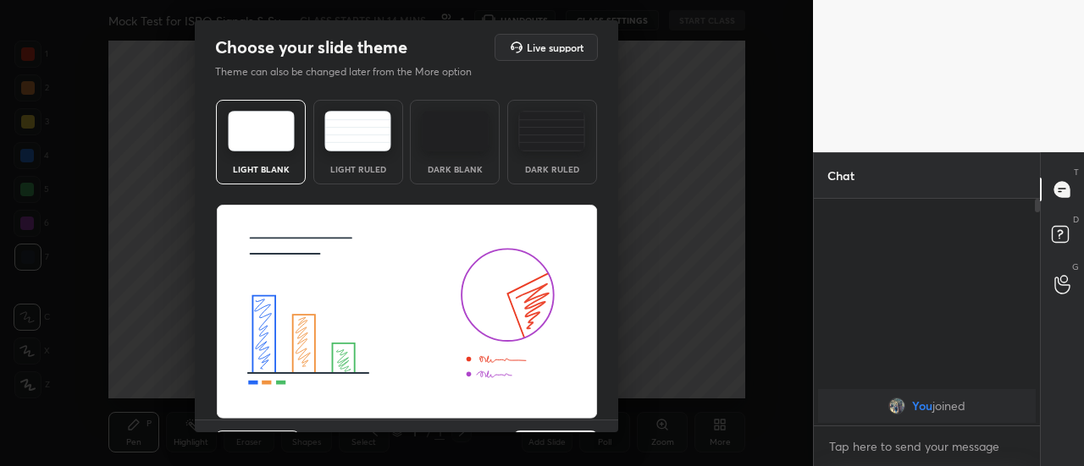
scroll to position [41, 0]
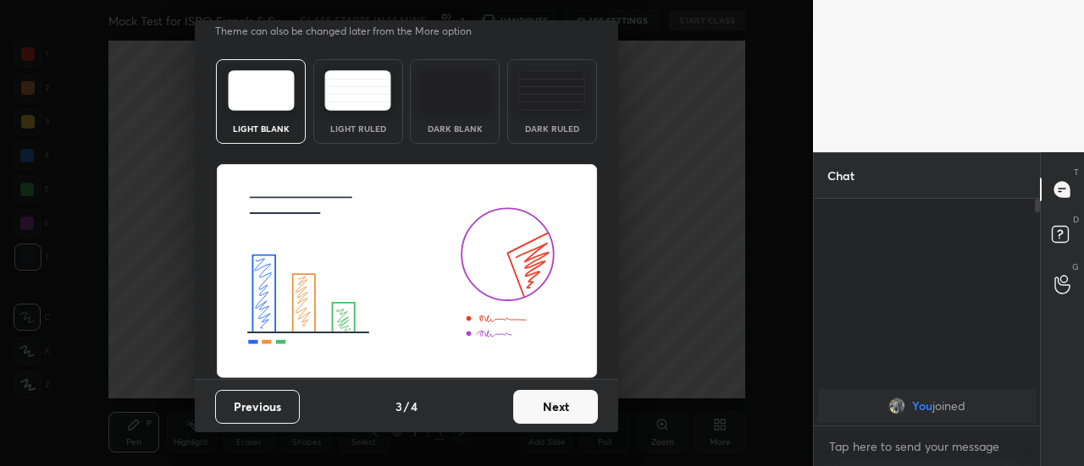
click at [572, 408] on button "Next" at bounding box center [555, 407] width 85 height 34
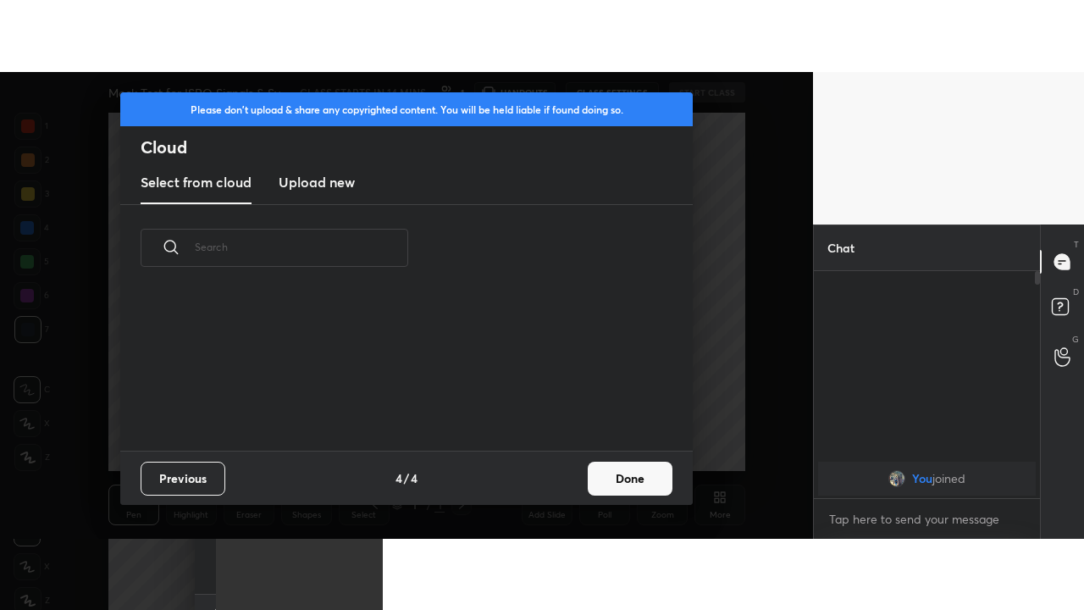
scroll to position [159, 544]
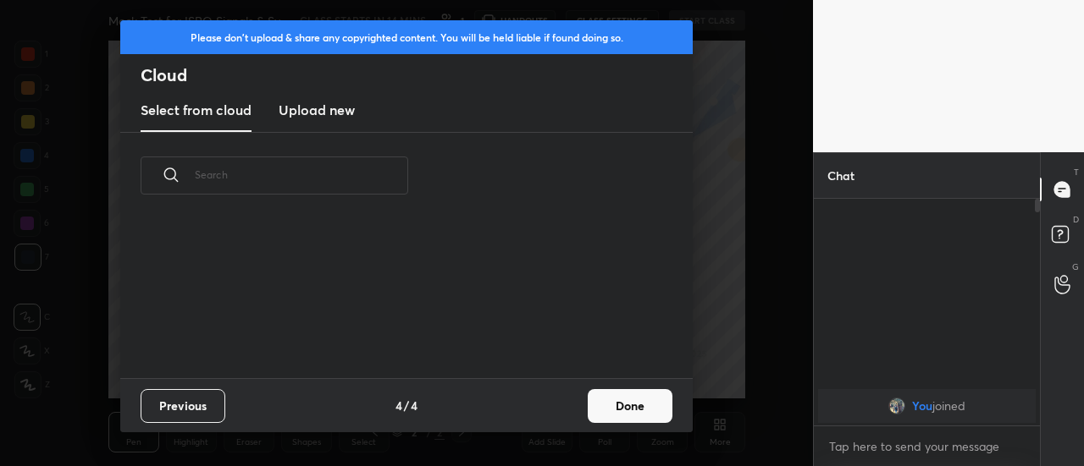
click at [320, 113] on h3 "Upload new" at bounding box center [317, 110] width 76 height 20
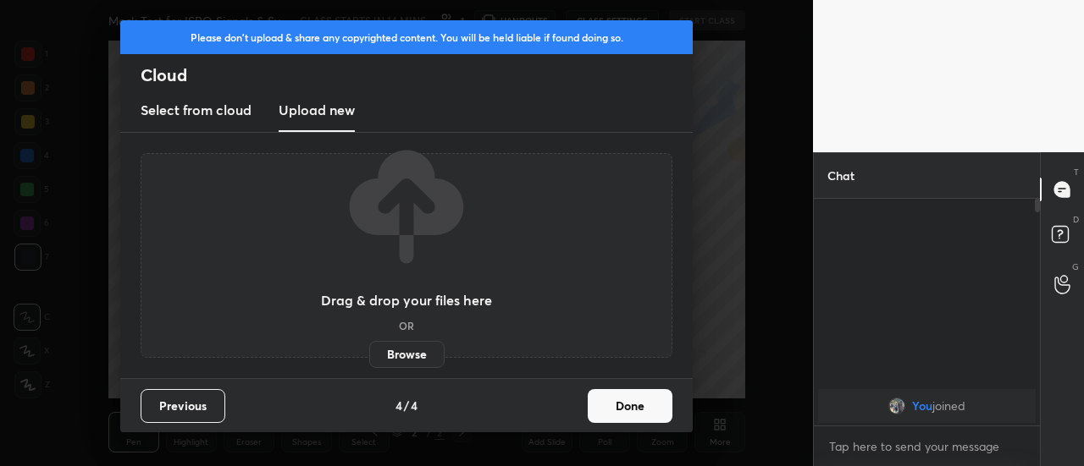
click at [409, 354] on label "Browse" at bounding box center [406, 354] width 75 height 27
click at [369, 354] on input "Browse" at bounding box center [369, 354] width 0 height 27
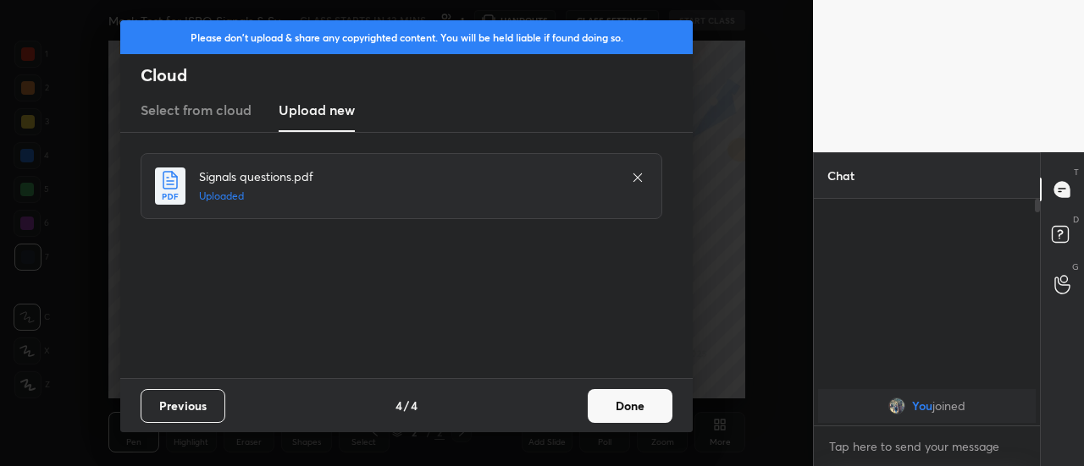
click at [620, 403] on button "Done" at bounding box center [630, 406] width 85 height 34
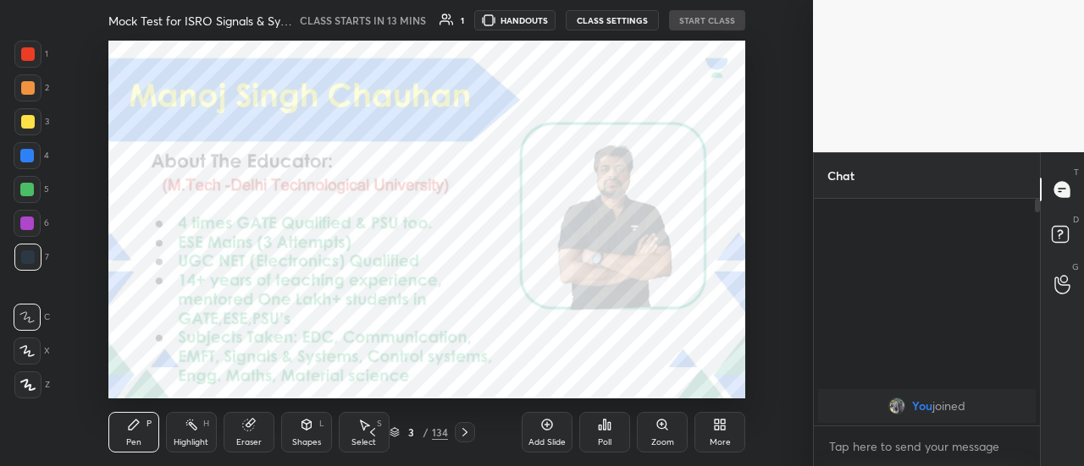
click at [715, 429] on icon at bounding box center [717, 428] width 4 height 4
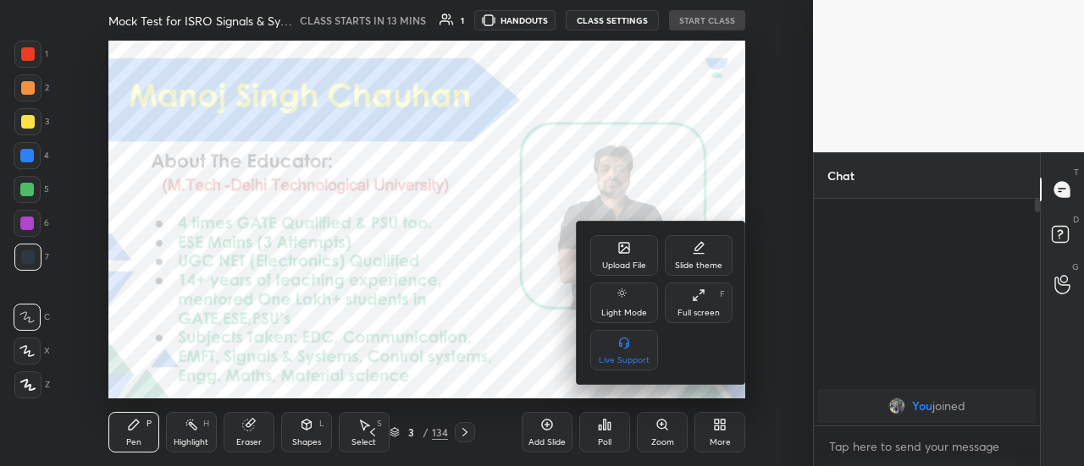
click at [694, 309] on div "Full screen" at bounding box center [698, 313] width 42 height 8
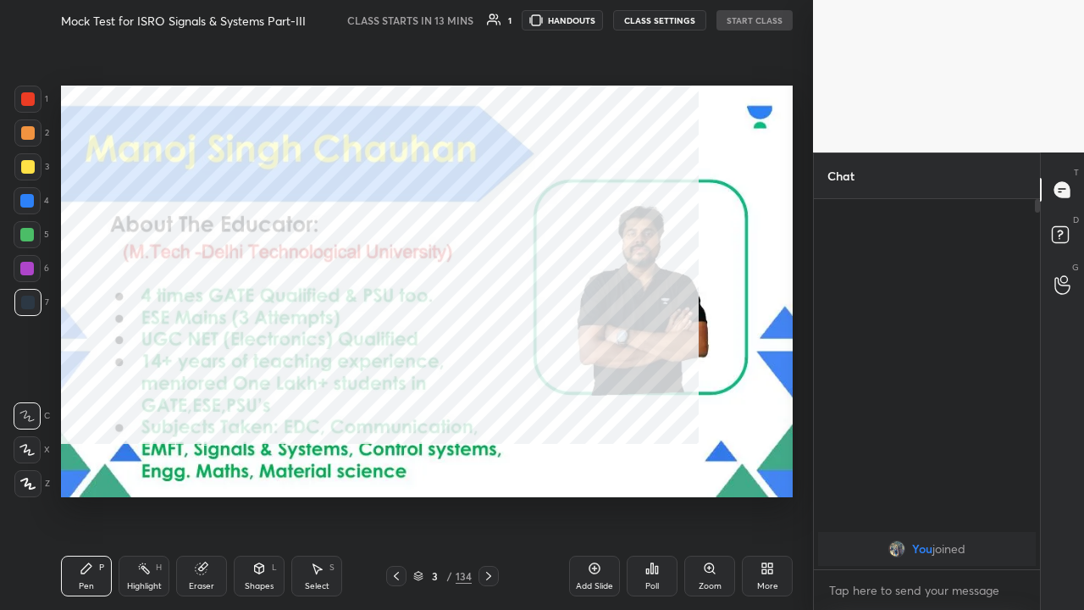
scroll to position [224, 221]
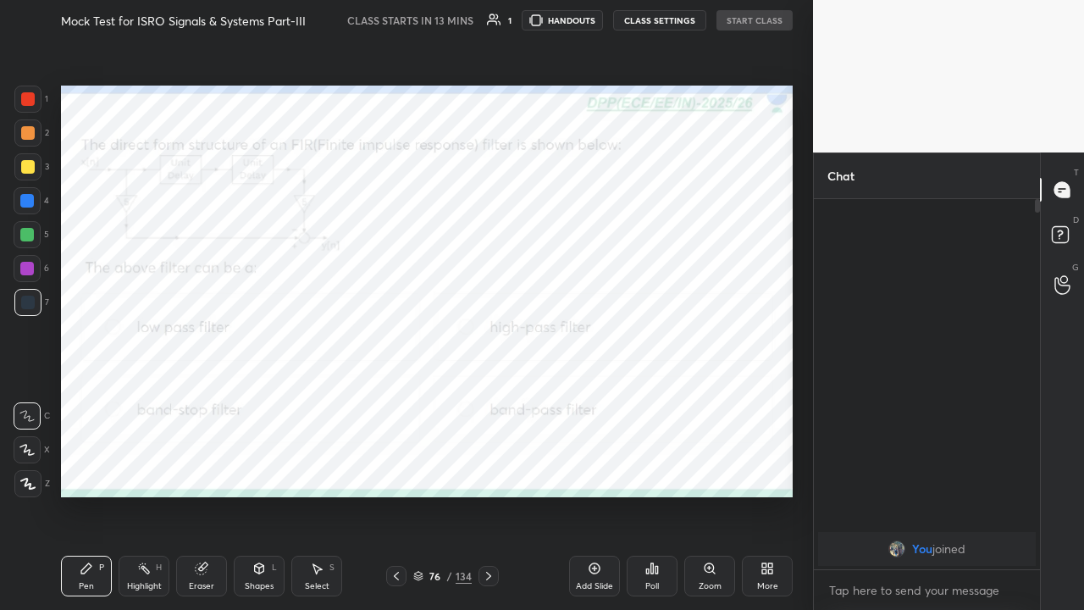
click at [30, 97] on div at bounding box center [28, 99] width 14 height 14
click at [745, 25] on button "START CLASS" at bounding box center [754, 20] width 76 height 20
click at [27, 466] on icon at bounding box center [27, 484] width 15 height 12
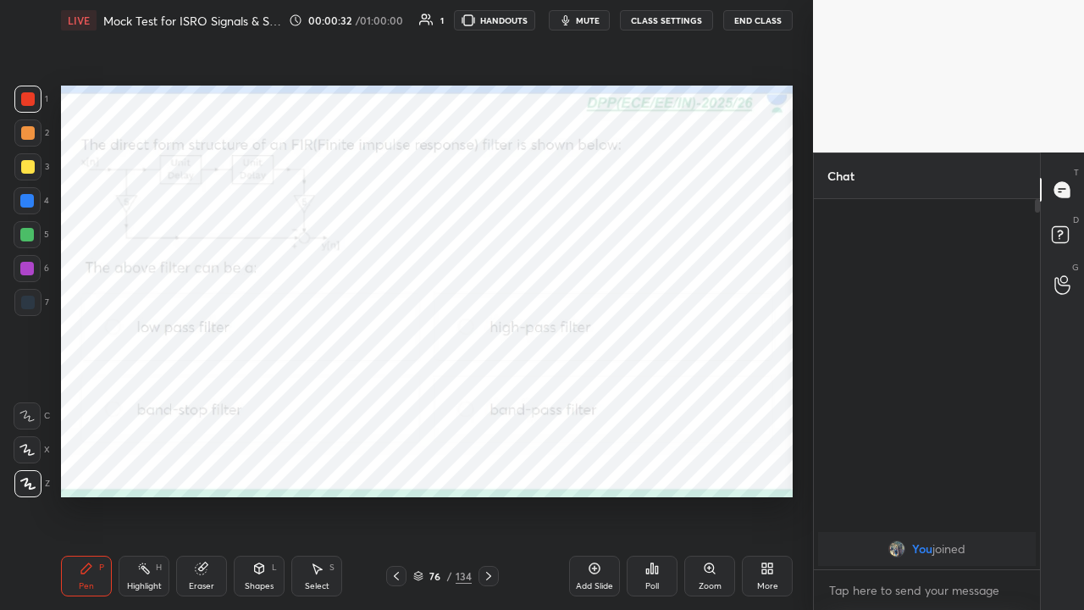
click at [653, 466] on div "Poll" at bounding box center [652, 575] width 51 height 41
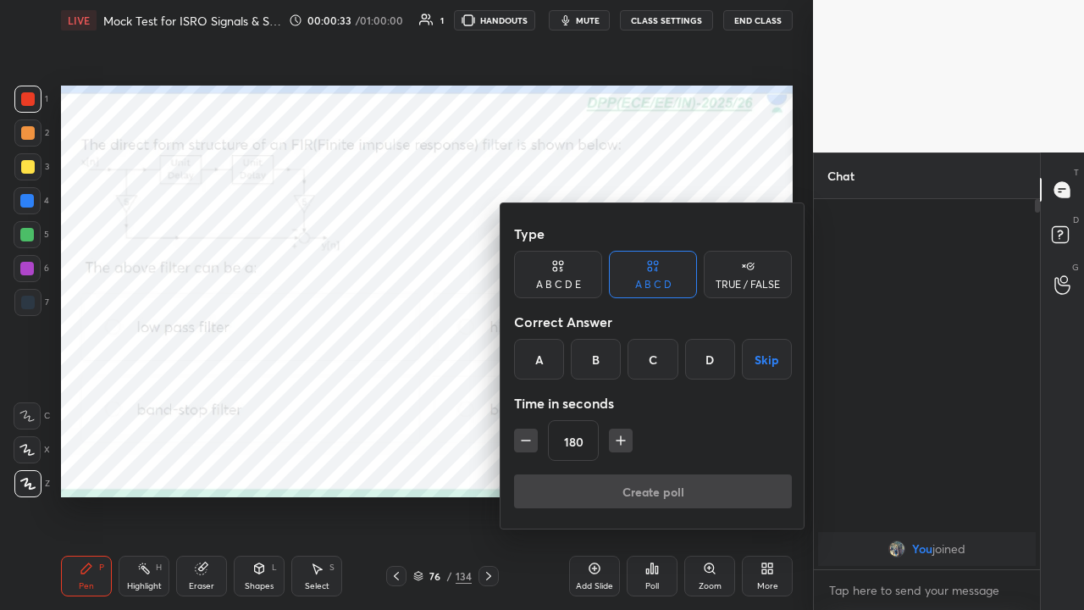
click at [699, 367] on div "D" at bounding box center [710, 359] width 50 height 41
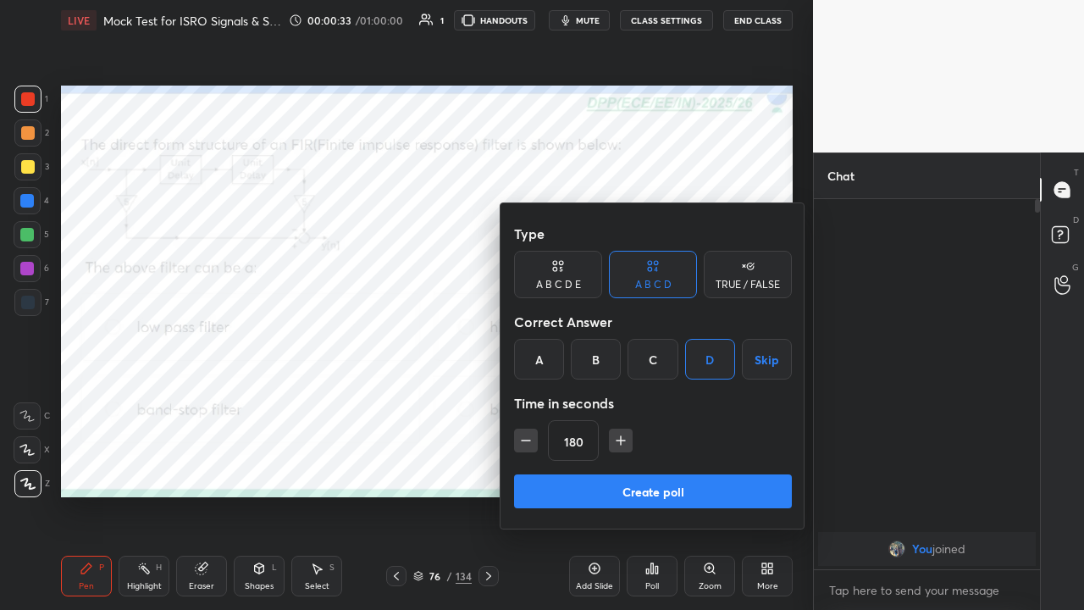
click at [654, 466] on button "Create poll" at bounding box center [653, 491] width 278 height 34
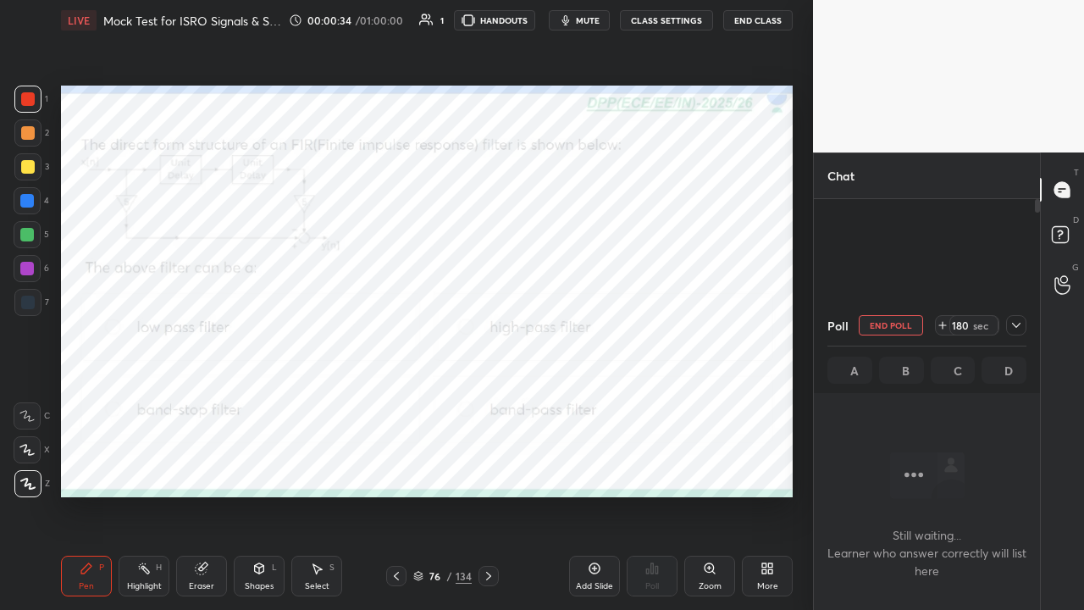
scroll to position [5, 5]
click at [1013, 326] on icon at bounding box center [1016, 325] width 14 height 14
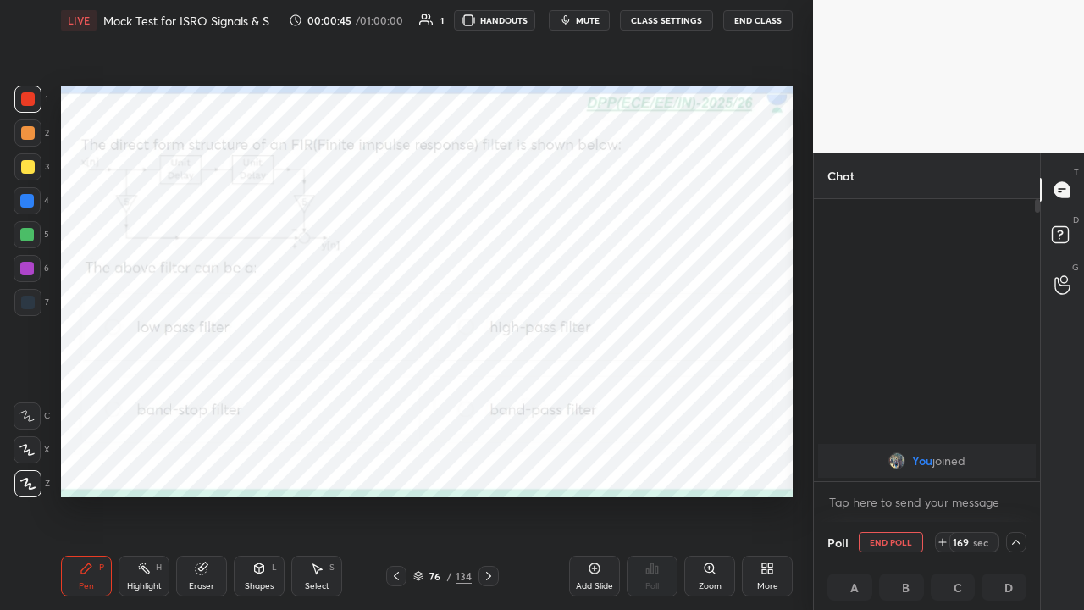
click at [582, 27] on button "mute" at bounding box center [579, 20] width 61 height 20
click at [582, 23] on span "unmute" at bounding box center [586, 20] width 36 height 12
click at [586, 22] on span "mute" at bounding box center [588, 20] width 24 height 12
click at [25, 202] on div at bounding box center [27, 201] width 14 height 14
click at [578, 21] on span "unmute" at bounding box center [586, 20] width 36 height 12
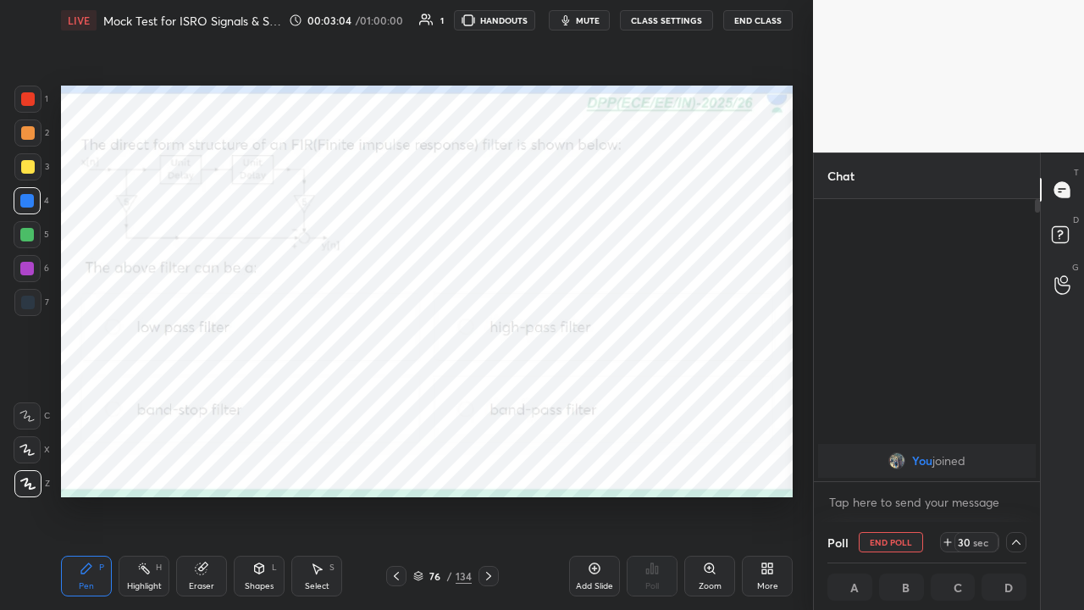
click at [27, 266] on div at bounding box center [27, 269] width 14 height 14
click at [29, 200] on div at bounding box center [27, 201] width 14 height 14
click at [29, 235] on div at bounding box center [27, 235] width 14 height 14
click at [1013, 466] on icon at bounding box center [1016, 542] width 14 height 14
type textarea "x"
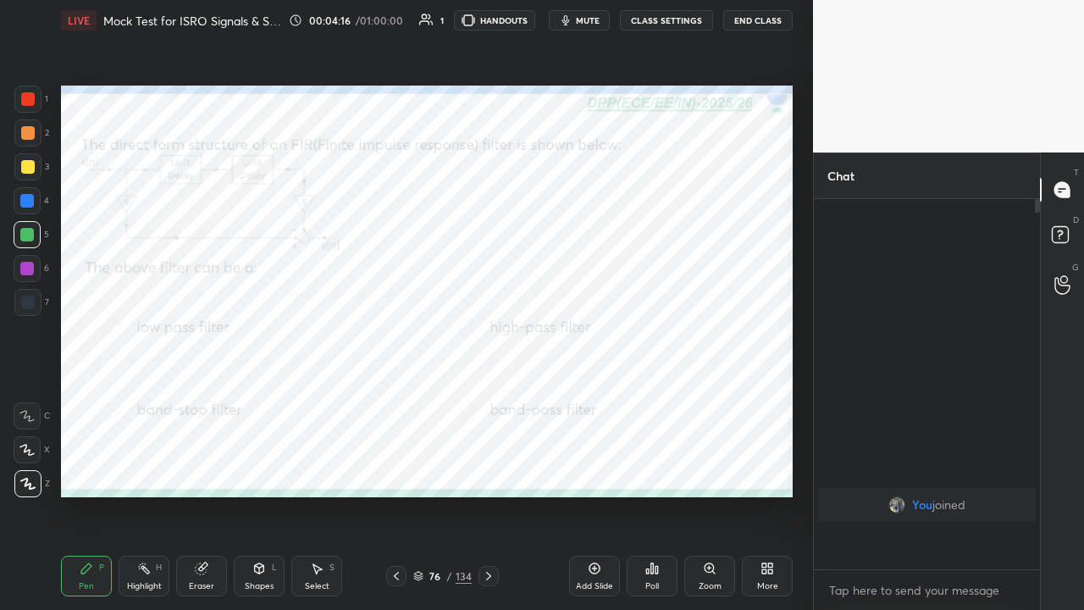
scroll to position [0, 0]
click at [588, 23] on span "mute" at bounding box center [588, 20] width 24 height 12
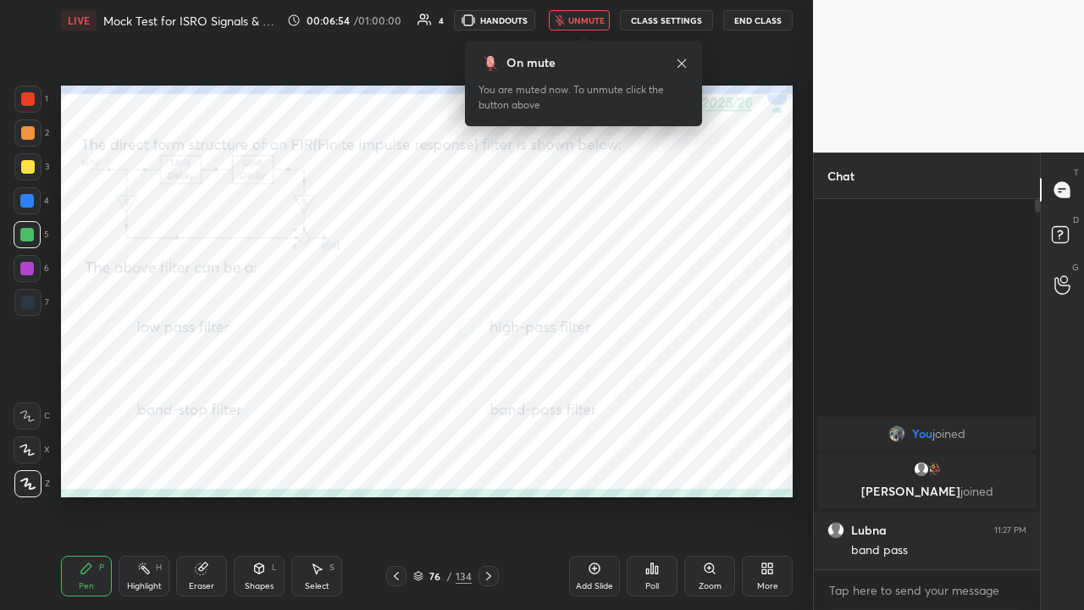
click at [489, 466] on icon at bounding box center [489, 576] width 14 height 14
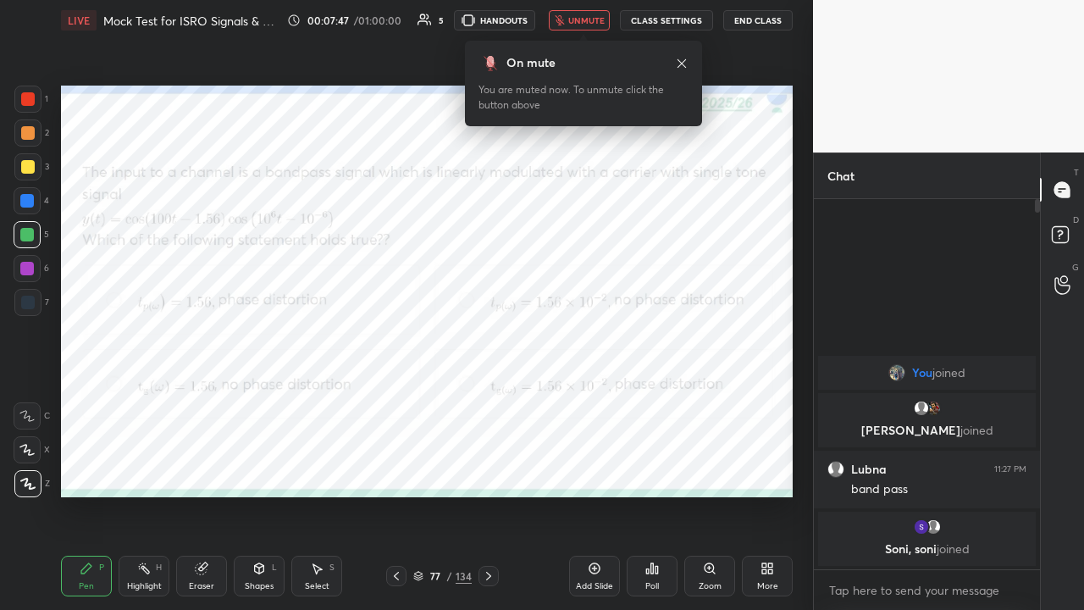
click at [654, 466] on div "Poll" at bounding box center [652, 575] width 51 height 41
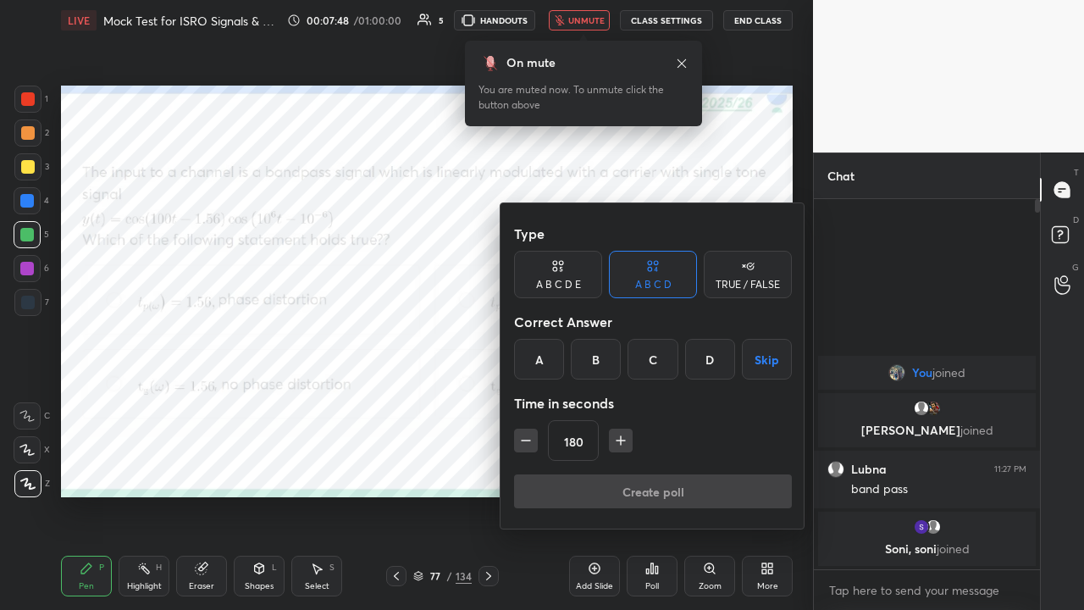
click at [708, 366] on div "D" at bounding box center [710, 359] width 50 height 41
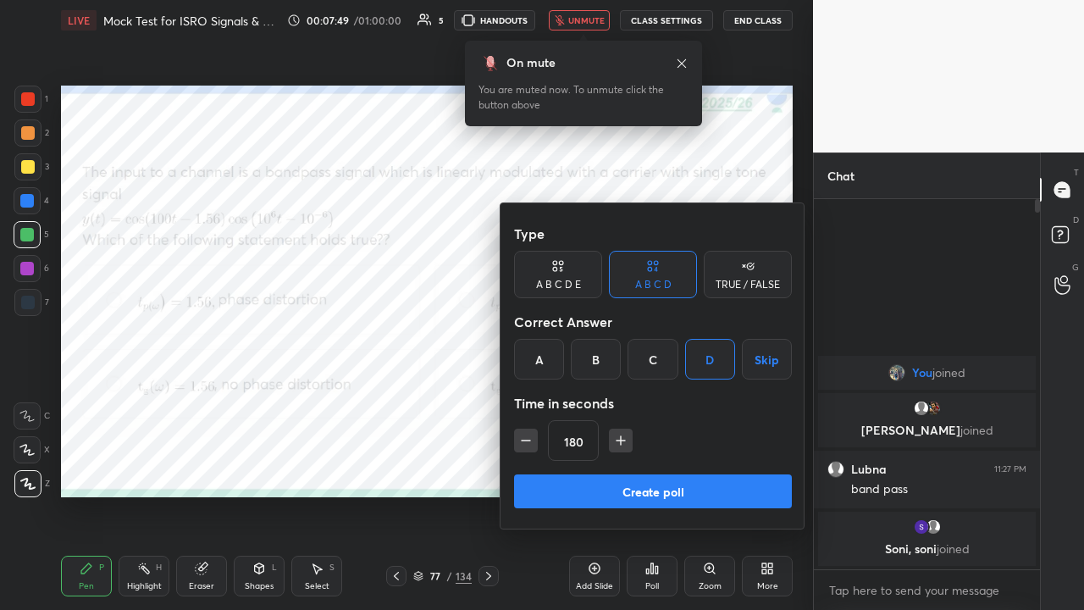
click at [617, 442] on icon "button" at bounding box center [620, 440] width 17 height 17
click at [616, 444] on icon "button" at bounding box center [620, 440] width 17 height 17
click at [617, 445] on icon "button" at bounding box center [620, 440] width 17 height 17
click at [616, 444] on icon "button" at bounding box center [620, 440] width 17 height 17
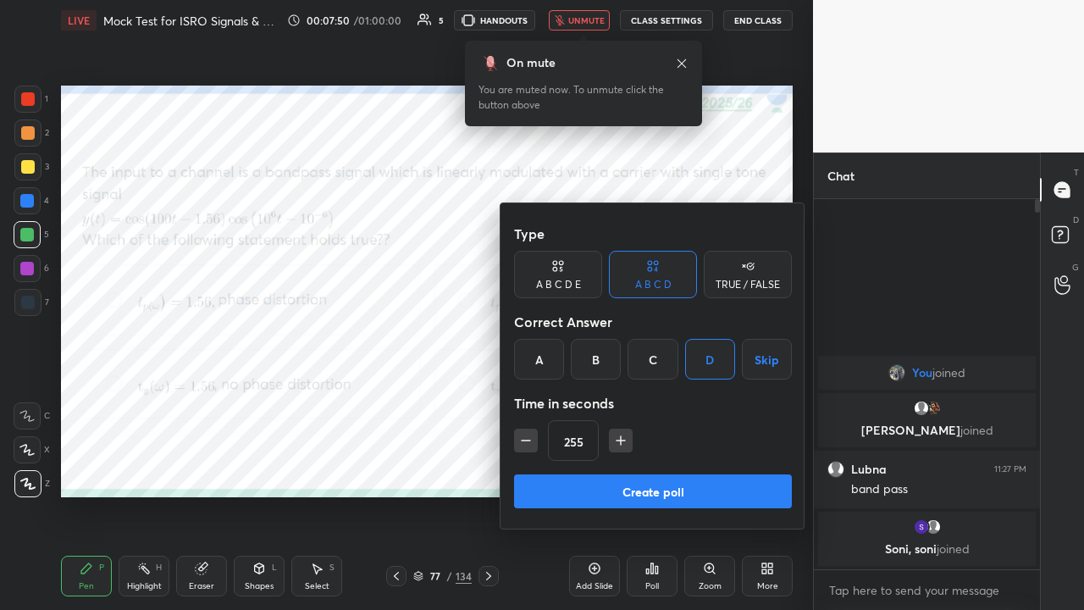
click at [616, 444] on icon "button" at bounding box center [620, 440] width 17 height 17
type input "300"
click at [660, 466] on button "Create poll" at bounding box center [653, 491] width 278 height 34
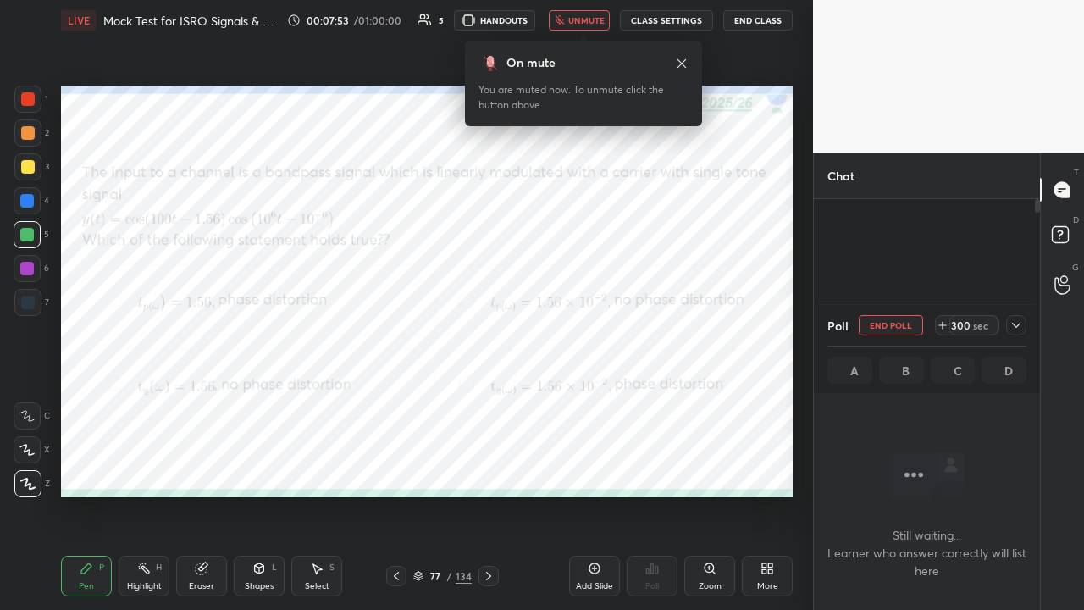
scroll to position [5, 5]
click at [1019, 328] on icon at bounding box center [1016, 325] width 14 height 14
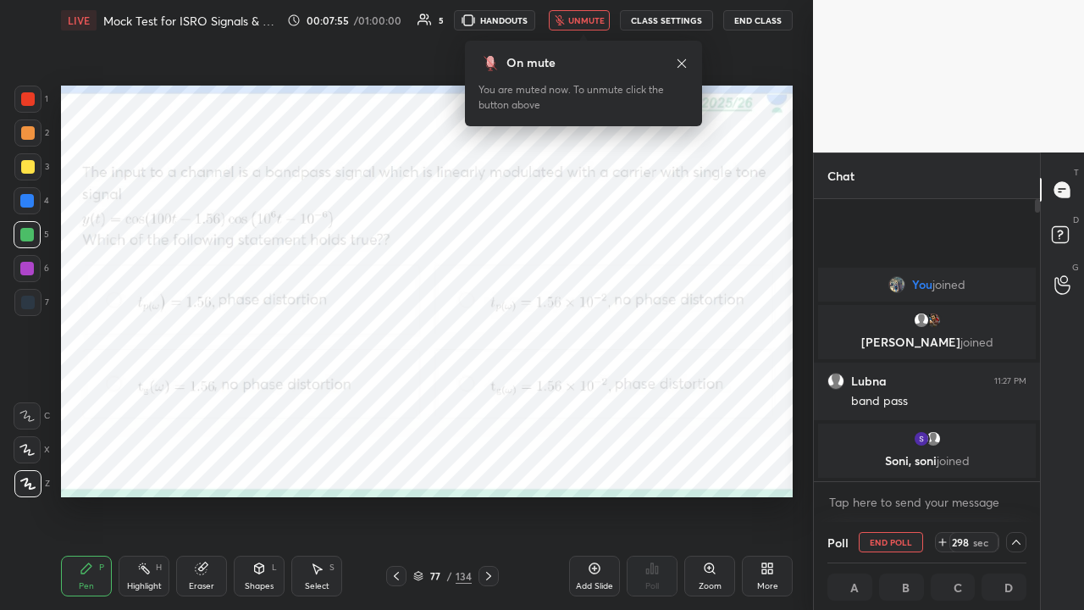
click at [584, 22] on span "unmute" at bounding box center [586, 20] width 36 height 12
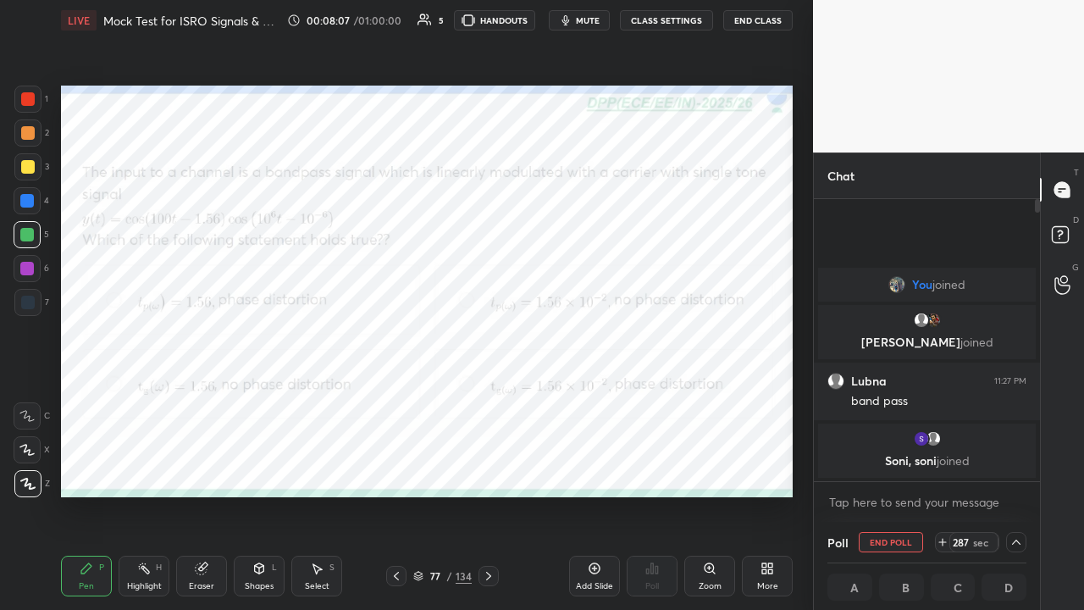
click at [586, 21] on span "mute" at bounding box center [588, 20] width 24 height 12
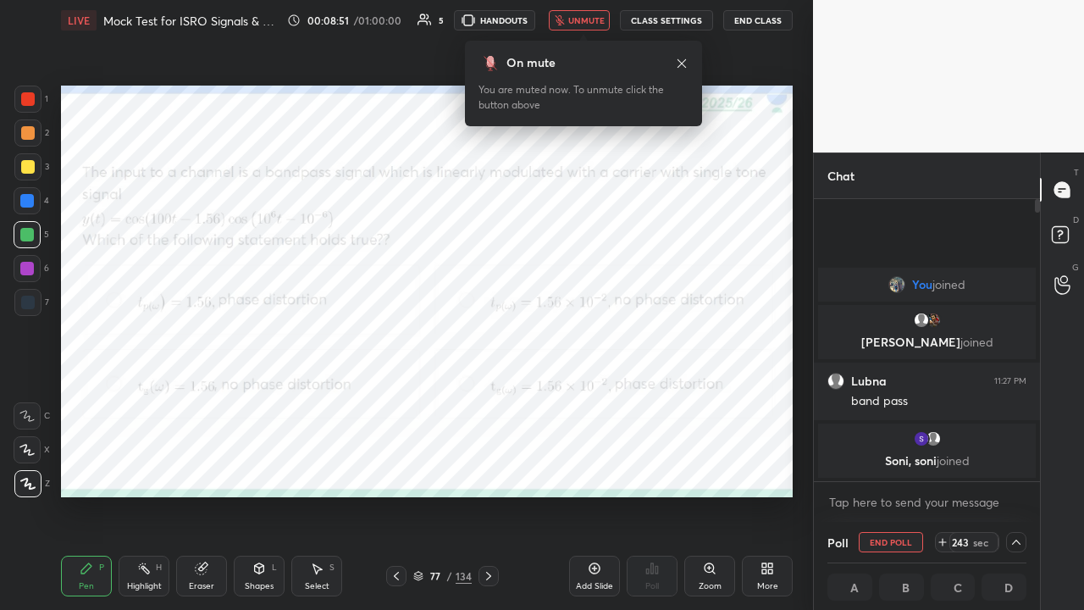
click at [759, 23] on button "End Class" at bounding box center [757, 20] width 69 height 20
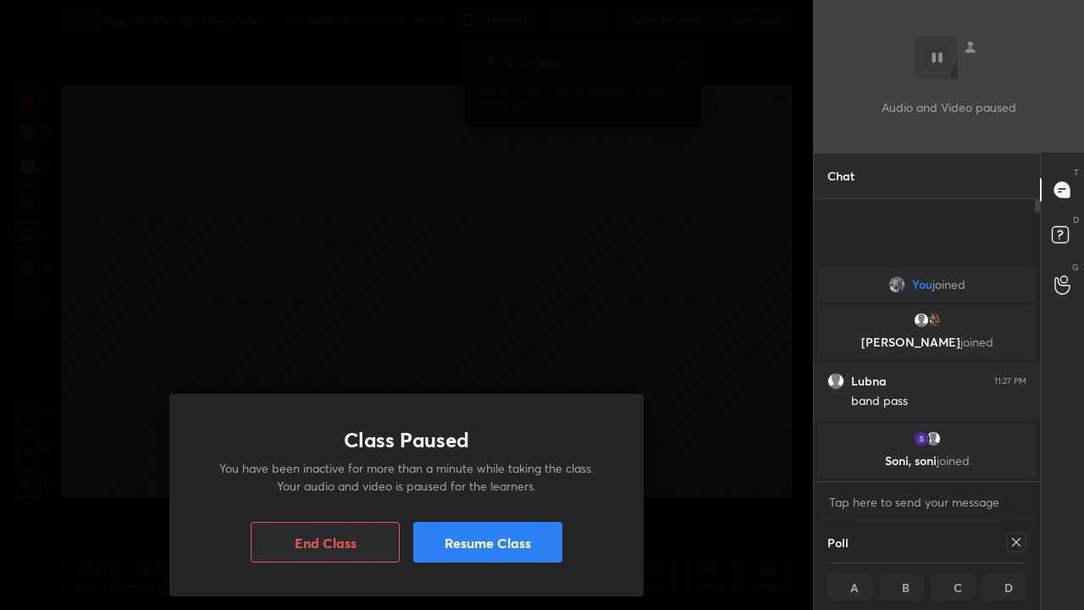
click at [477, 466] on button "Resume Class" at bounding box center [487, 542] width 149 height 41
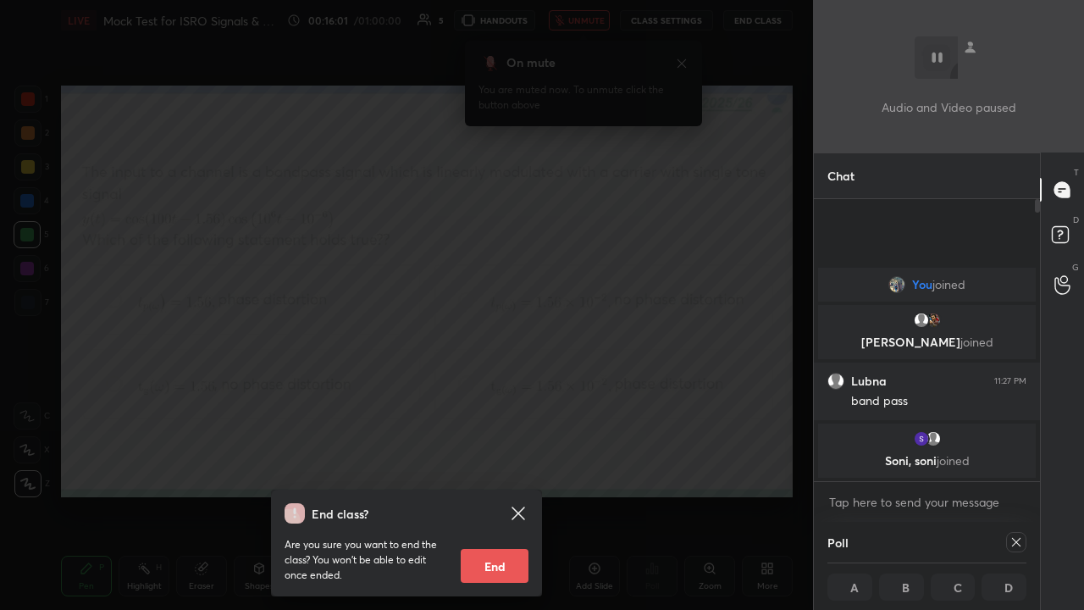
click at [1017, 466] on icon at bounding box center [1016, 542] width 8 height 8
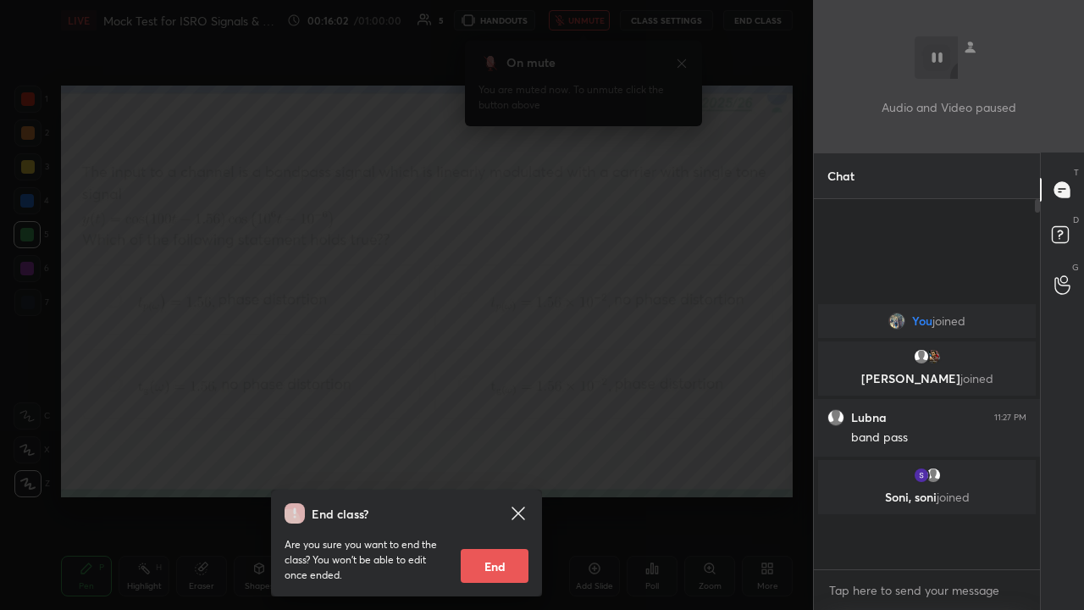
scroll to position [365, 221]
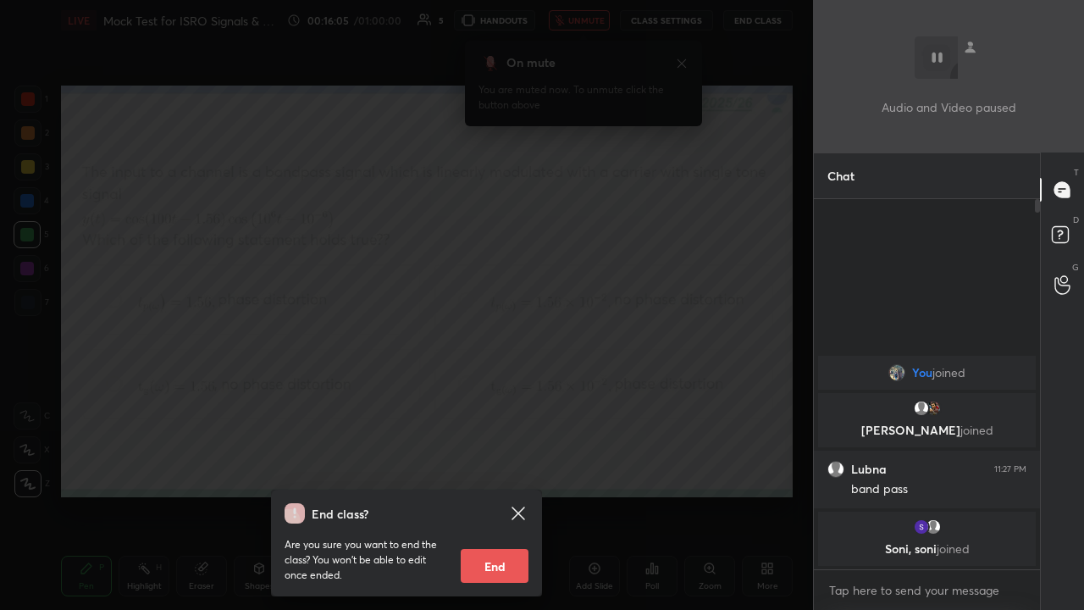
click at [450, 255] on div "End class? Are you sure you want to end the class? You won’t be able to edit on…" at bounding box center [406, 305] width 813 height 610
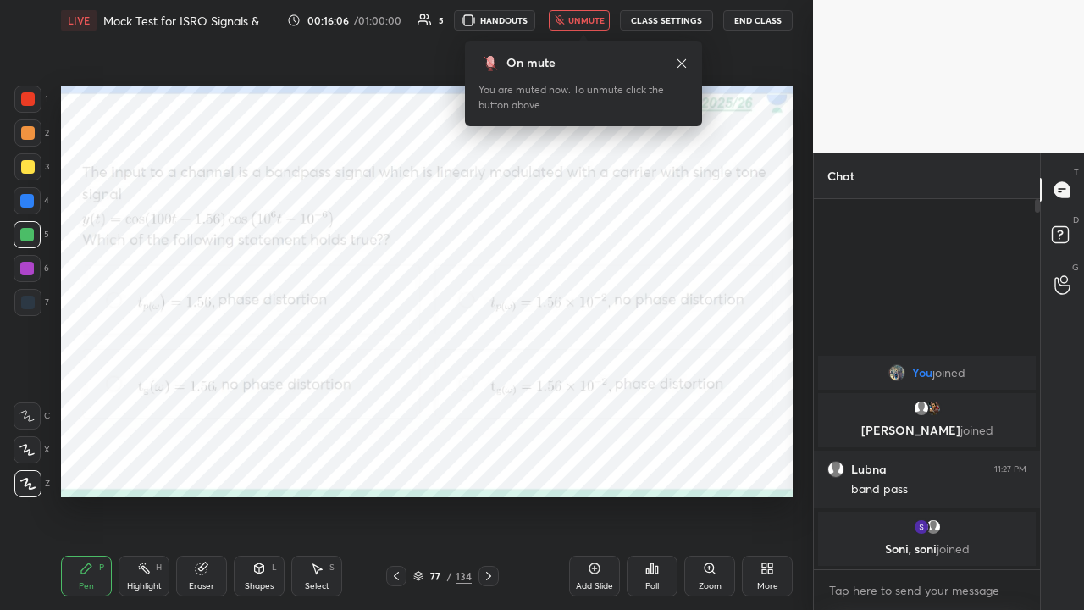
click at [575, 22] on span "unmute" at bounding box center [586, 20] width 36 height 12
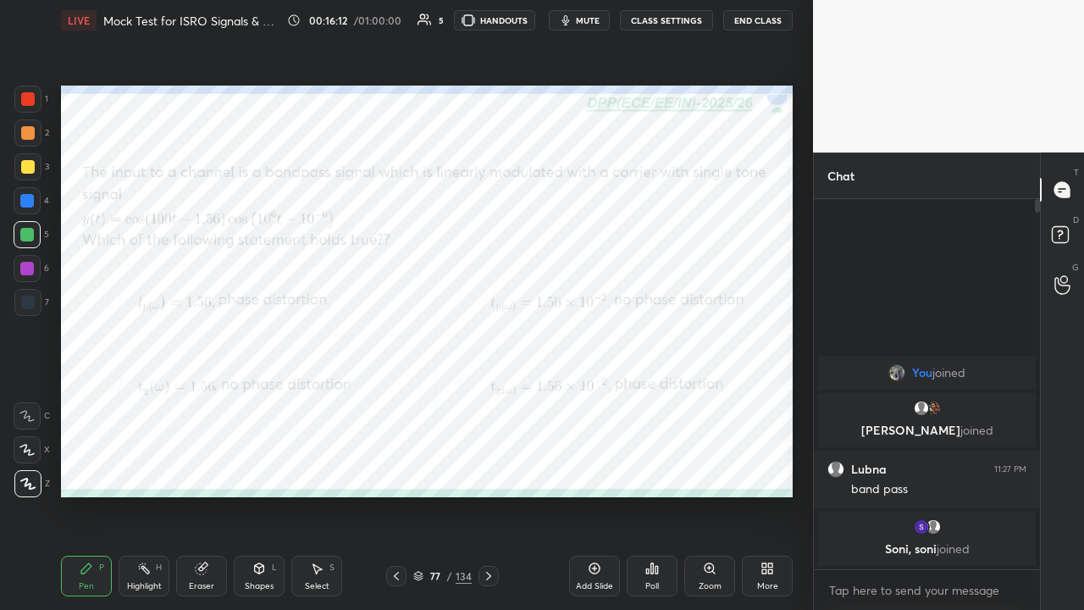
click at [483, 466] on icon at bounding box center [489, 576] width 14 height 14
click at [31, 100] on div at bounding box center [28, 99] width 14 height 14
click at [654, 466] on icon at bounding box center [652, 568] width 14 height 14
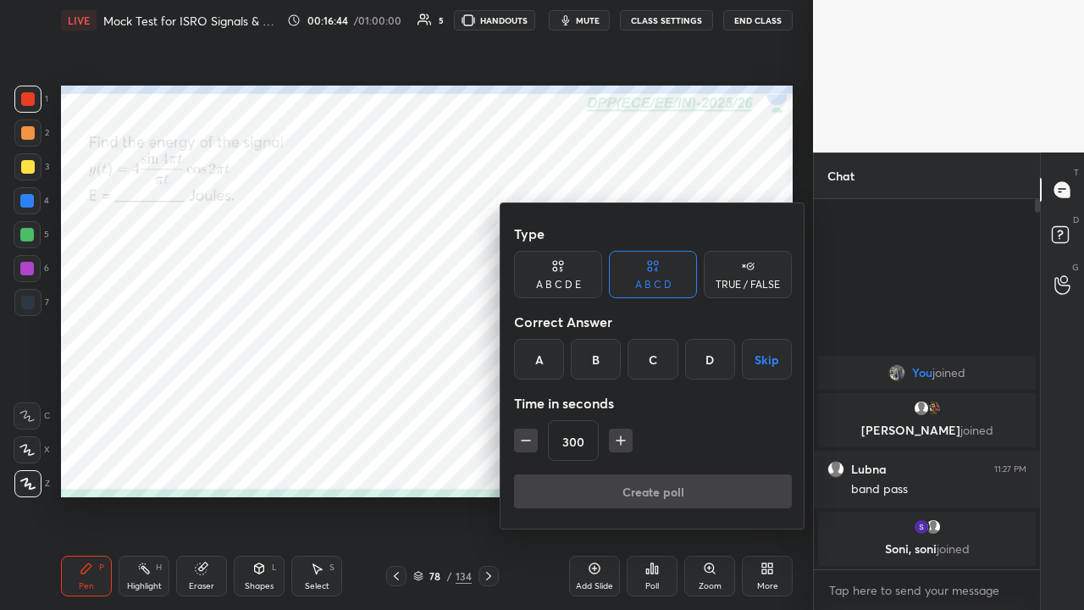
click at [708, 361] on div "D" at bounding box center [710, 359] width 50 height 41
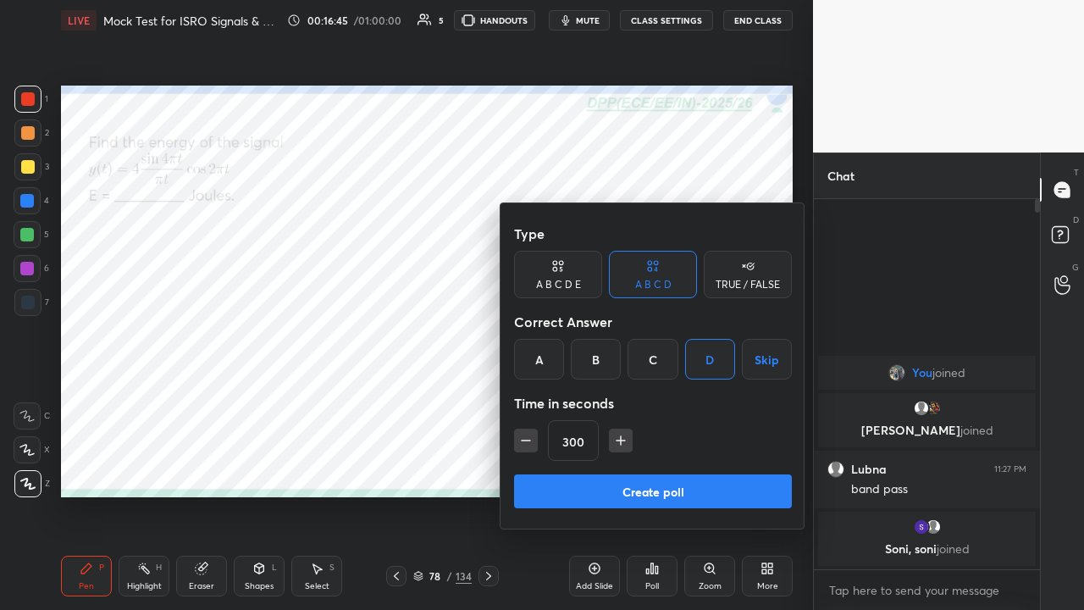
click at [673, 466] on button "Create poll" at bounding box center [653, 491] width 278 height 34
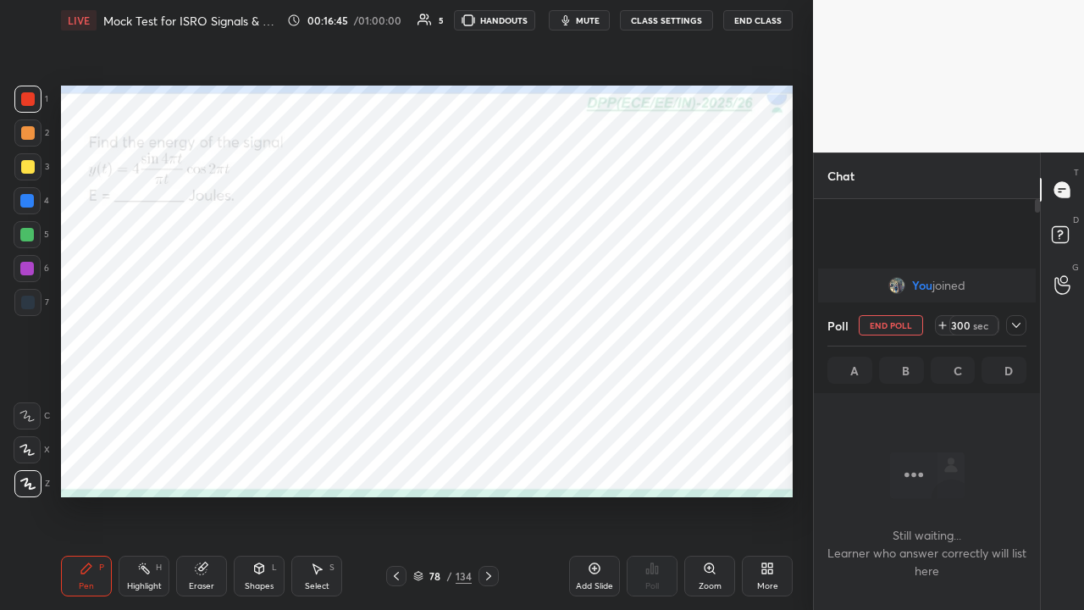
scroll to position [5, 5]
click at [1015, 327] on icon at bounding box center [1016, 325] width 8 height 5
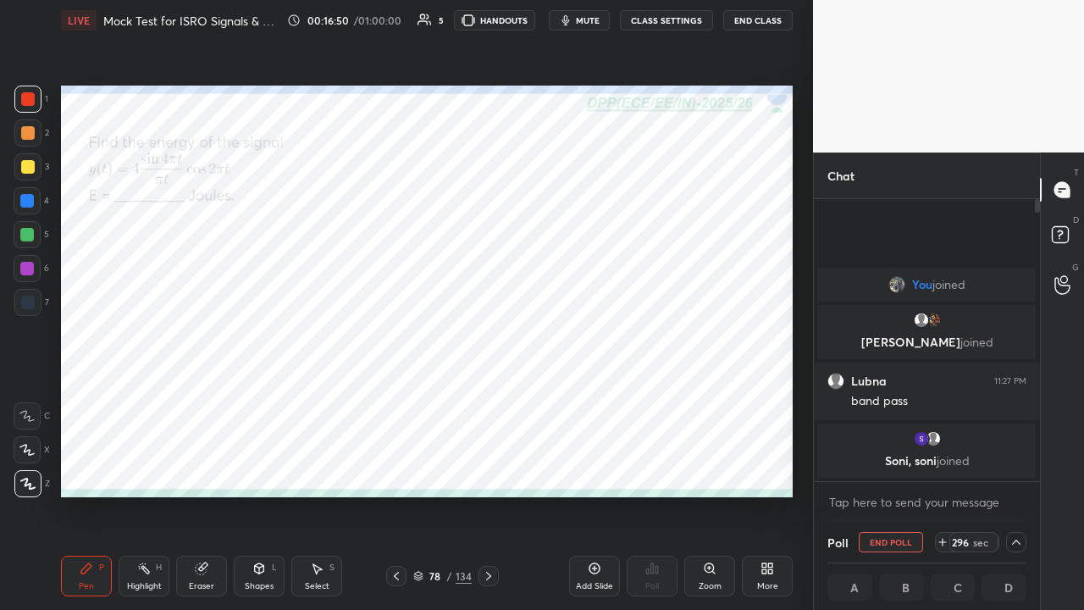
click at [582, 24] on span "mute" at bounding box center [588, 20] width 24 height 12
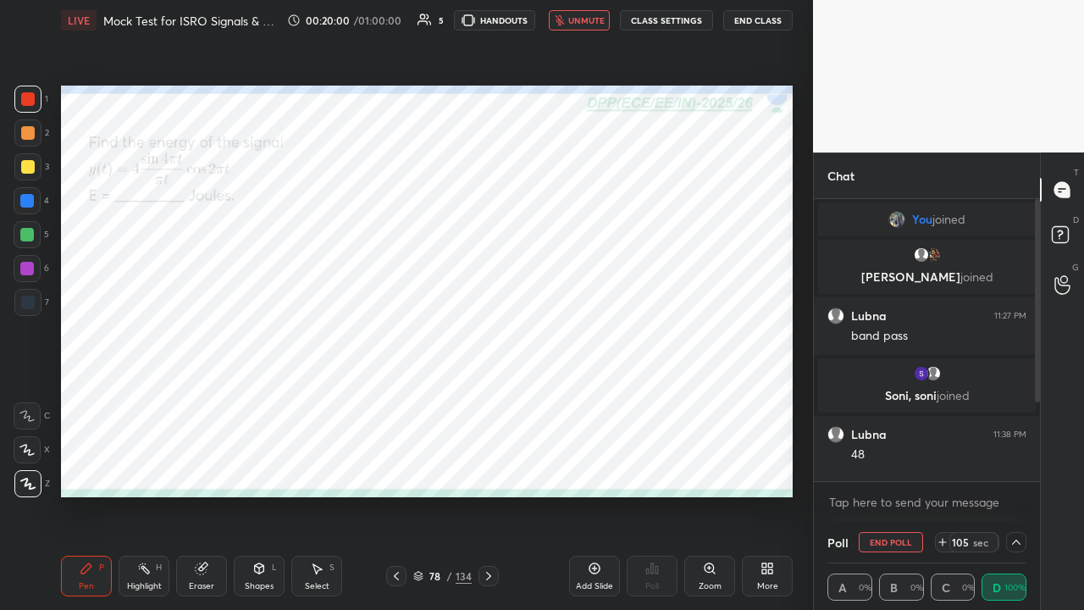
scroll to position [127, 0]
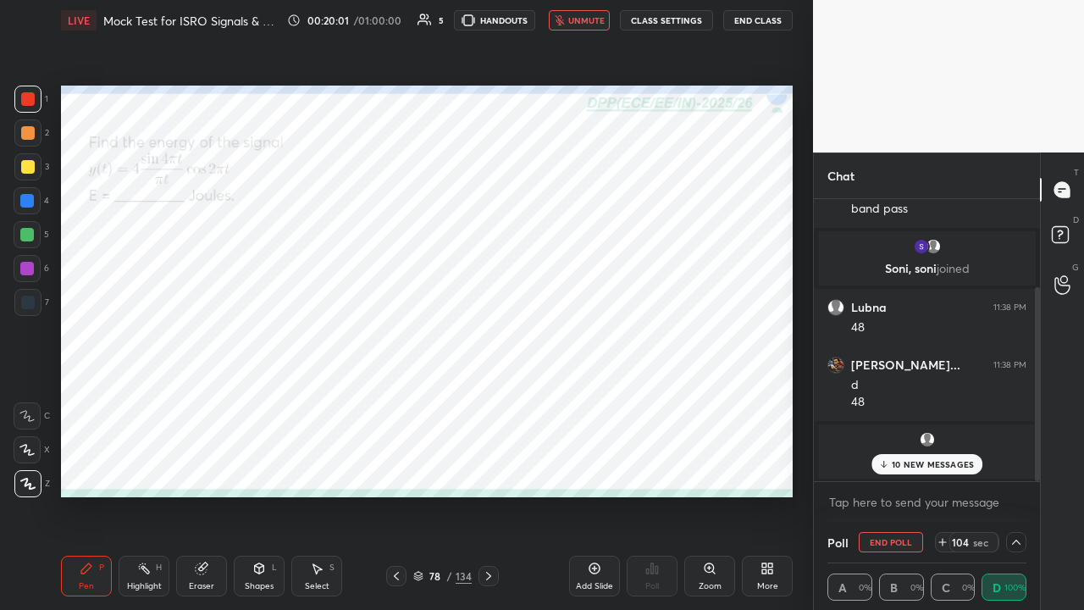
click at [892, 464] on div "10 NEW MESSAGES" at bounding box center [927, 464] width 112 height 20
click at [202, 466] on div "Eraser" at bounding box center [201, 586] width 25 height 8
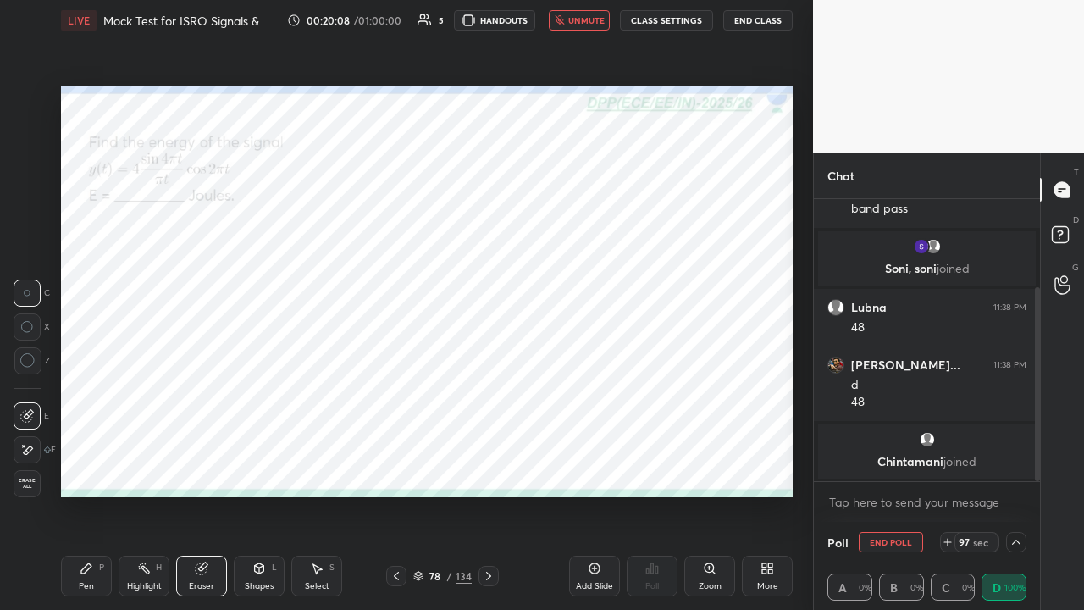
click at [22, 449] on icon at bounding box center [27, 450] width 14 height 14
click at [754, 19] on button "End Class" at bounding box center [757, 20] width 69 height 20
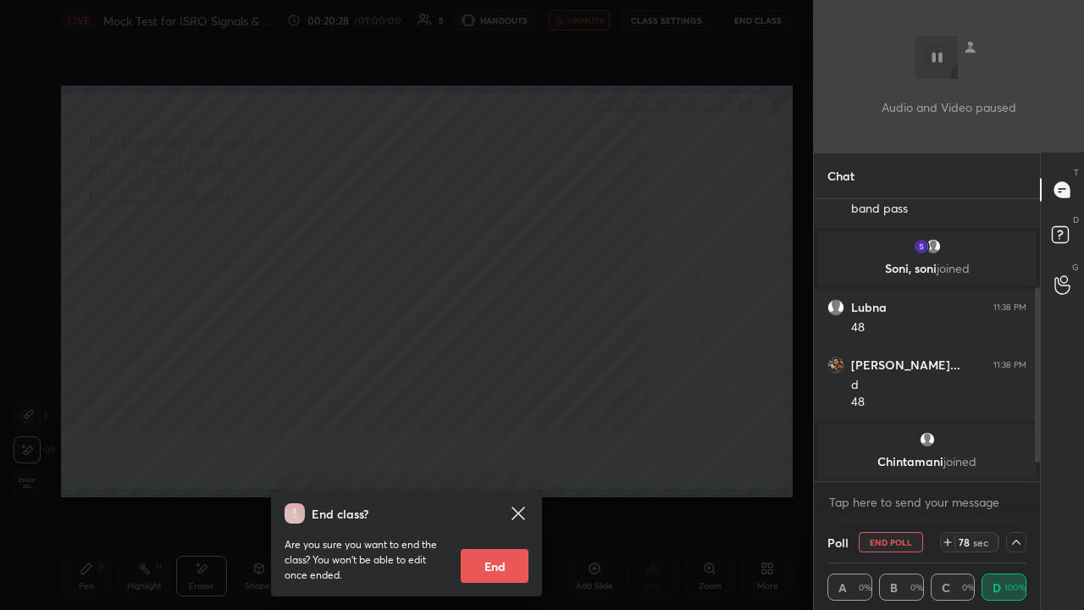
scroll to position [185, 0]
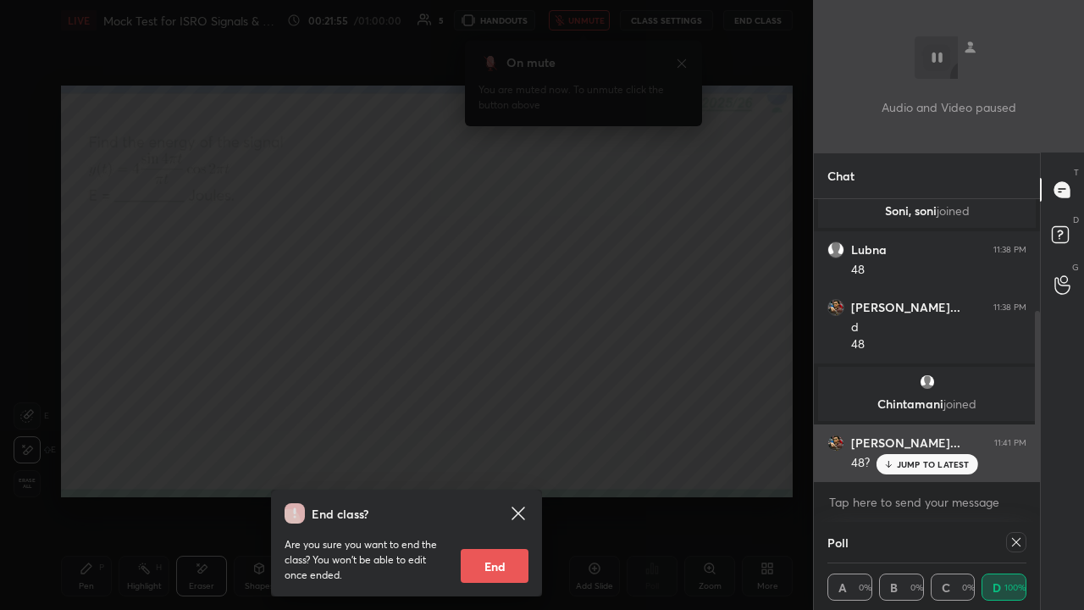
click at [912, 466] on p "JUMP TO LATEST" at bounding box center [933, 464] width 73 height 10
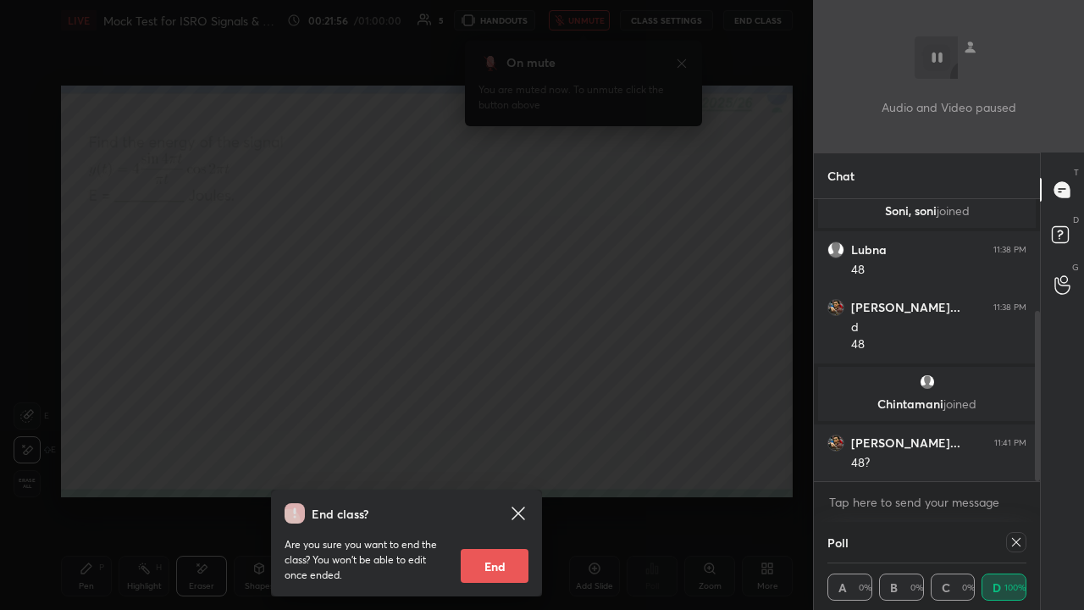
click at [598, 220] on div "End class? Are you sure you want to end the class? You won’t be able to edit on…" at bounding box center [406, 305] width 813 height 610
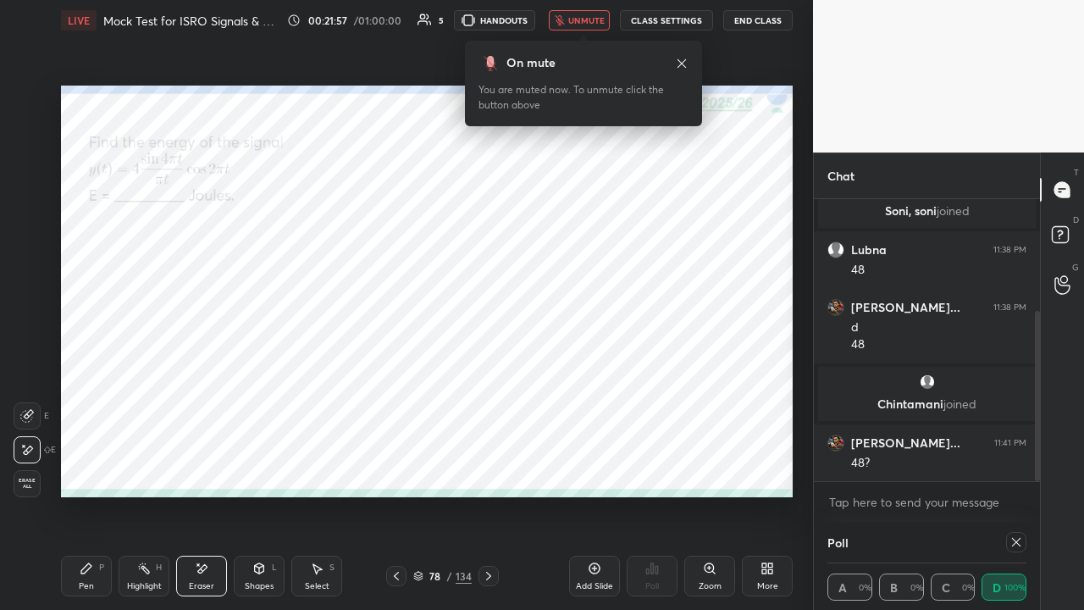
click at [582, 22] on span "unmute" at bounding box center [586, 20] width 36 height 12
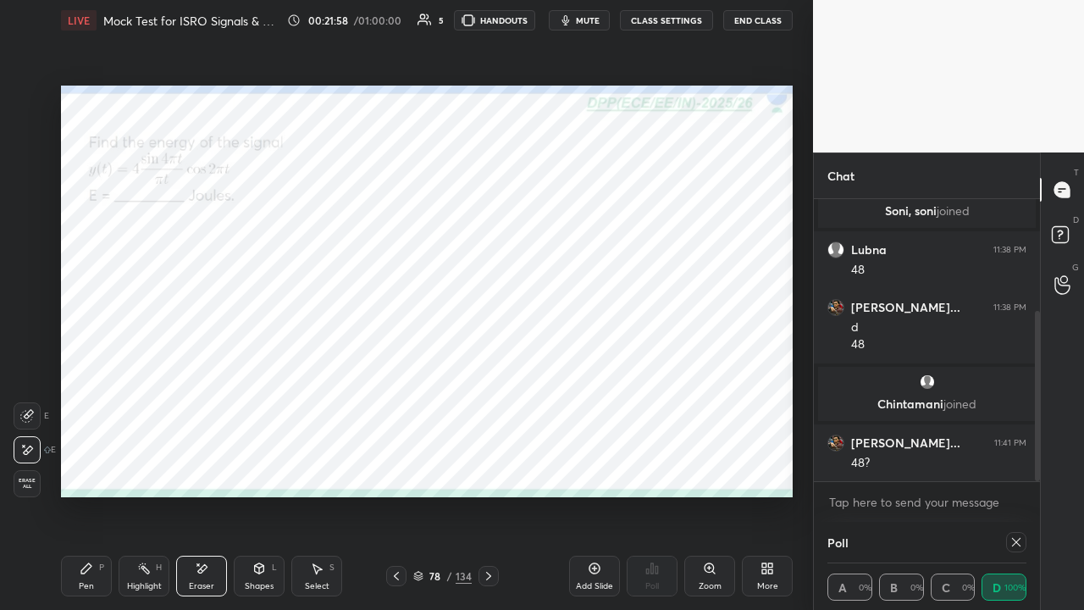
click at [90, 466] on div "Pen P" at bounding box center [86, 575] width 51 height 41
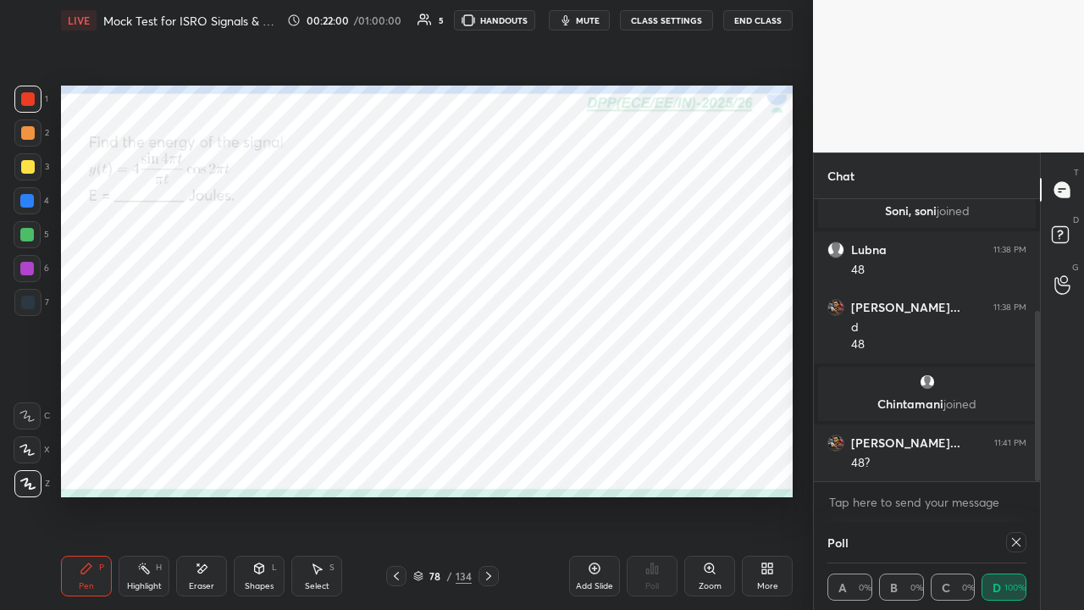
click at [29, 230] on div at bounding box center [27, 235] width 14 height 14
click at [1014, 466] on icon at bounding box center [1016, 542] width 14 height 14
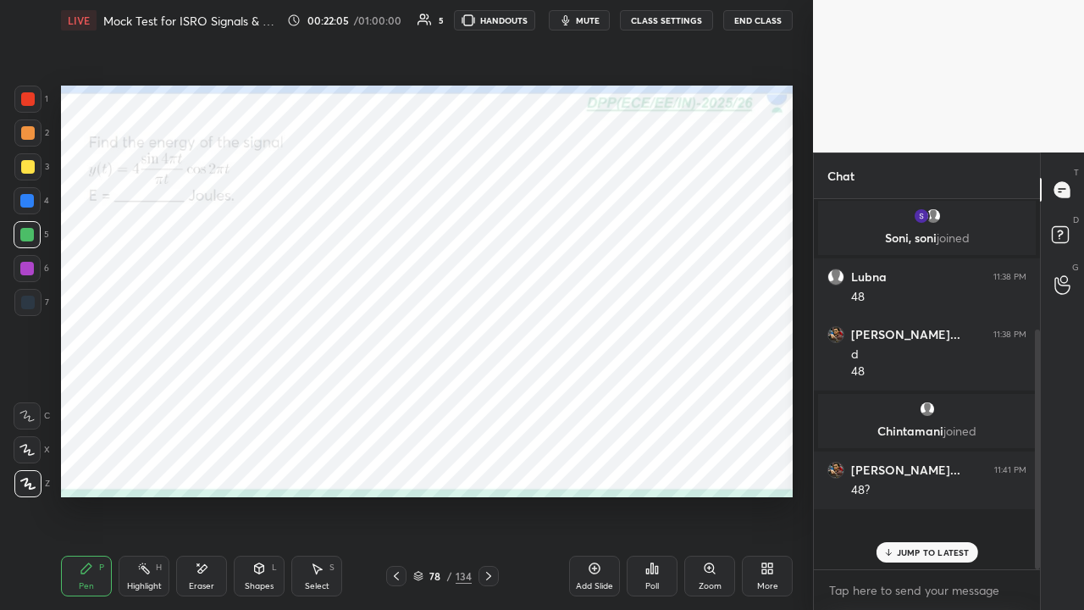
scroll to position [6, 5]
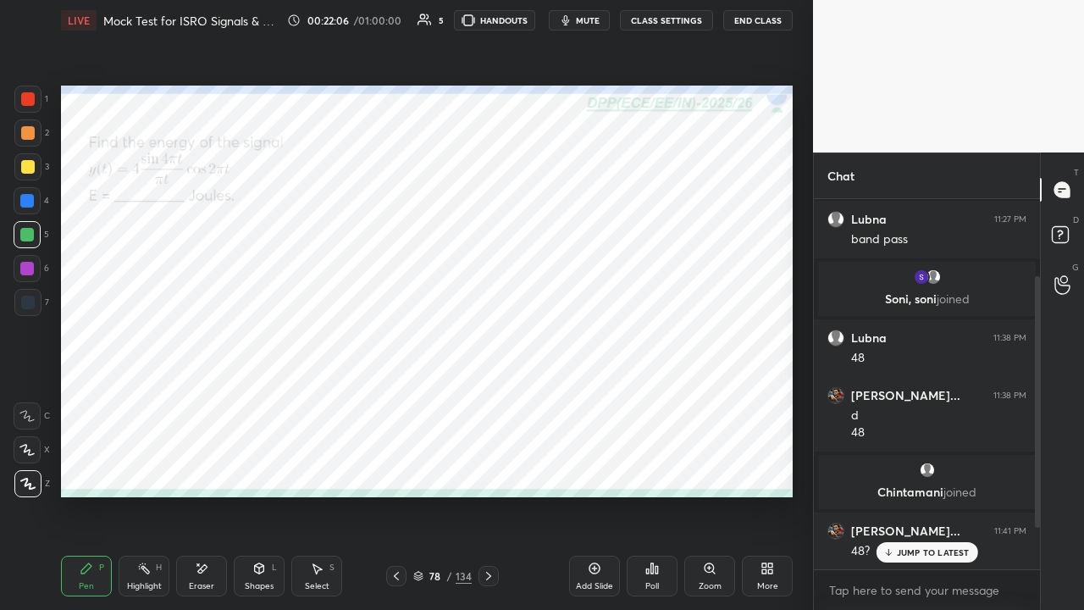
click at [486, 466] on icon at bounding box center [489, 576] width 14 height 14
click at [643, 466] on div "Poll" at bounding box center [652, 575] width 51 height 41
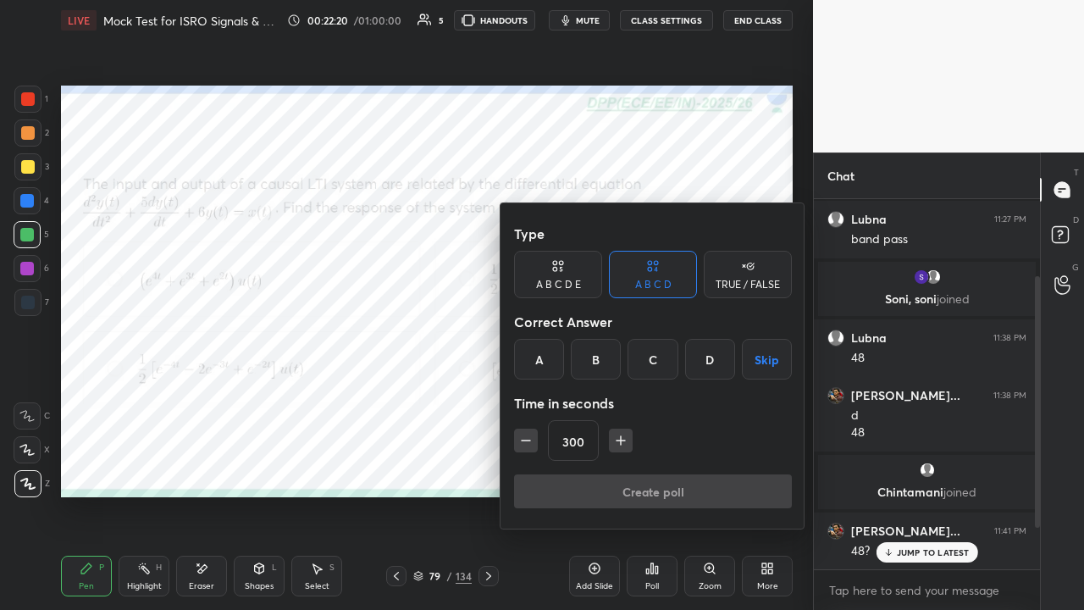
click at [657, 359] on div "C" at bounding box center [652, 359] width 50 height 41
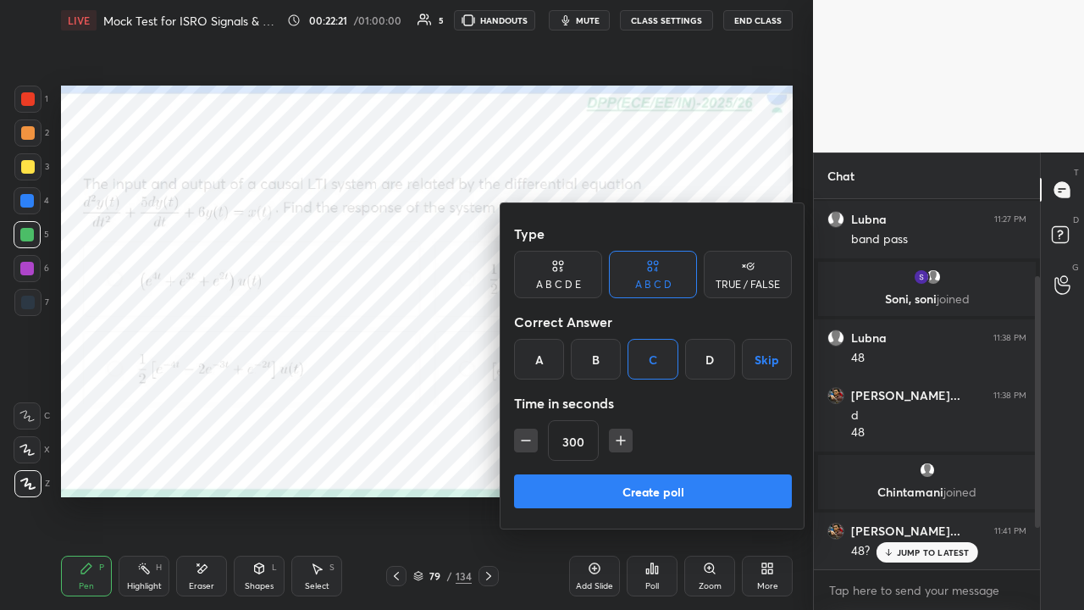
click at [661, 466] on button "Create poll" at bounding box center [653, 491] width 278 height 34
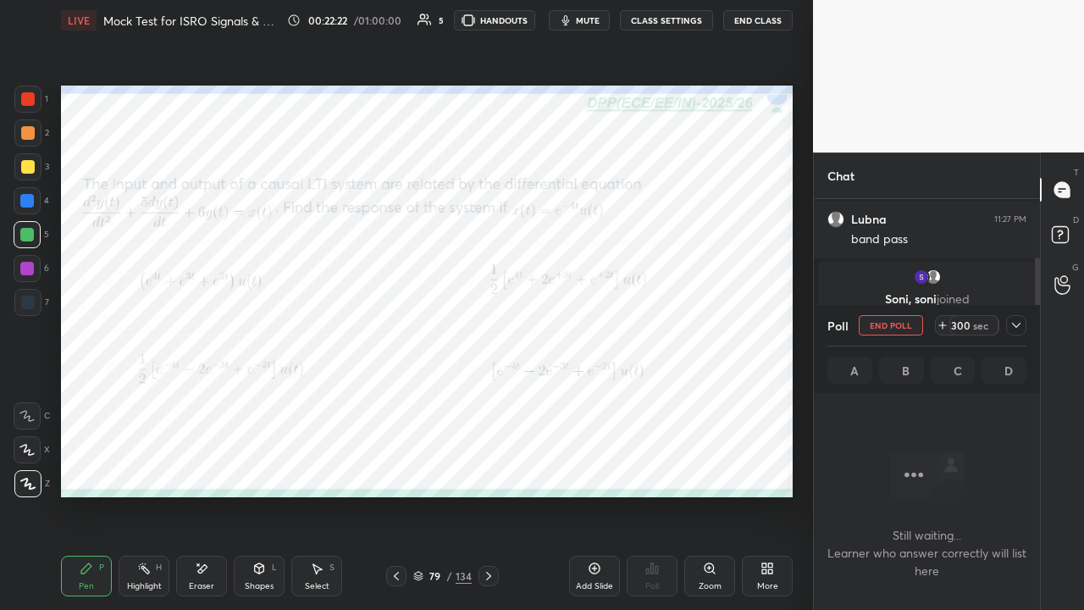
scroll to position [5, 5]
click at [1021, 327] on icon at bounding box center [1016, 325] width 14 height 14
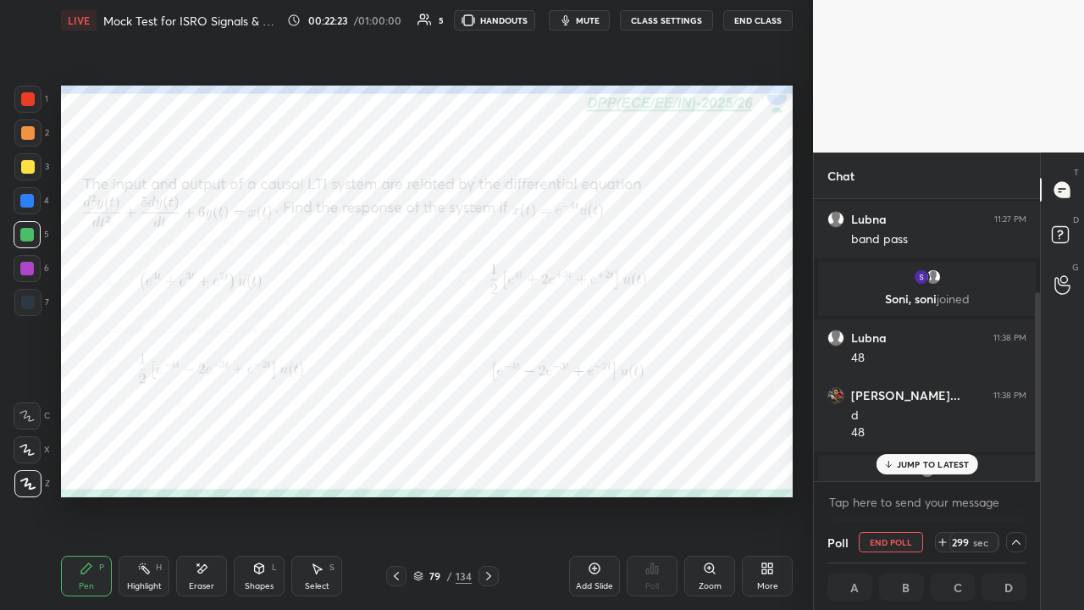
scroll to position [185, 0]
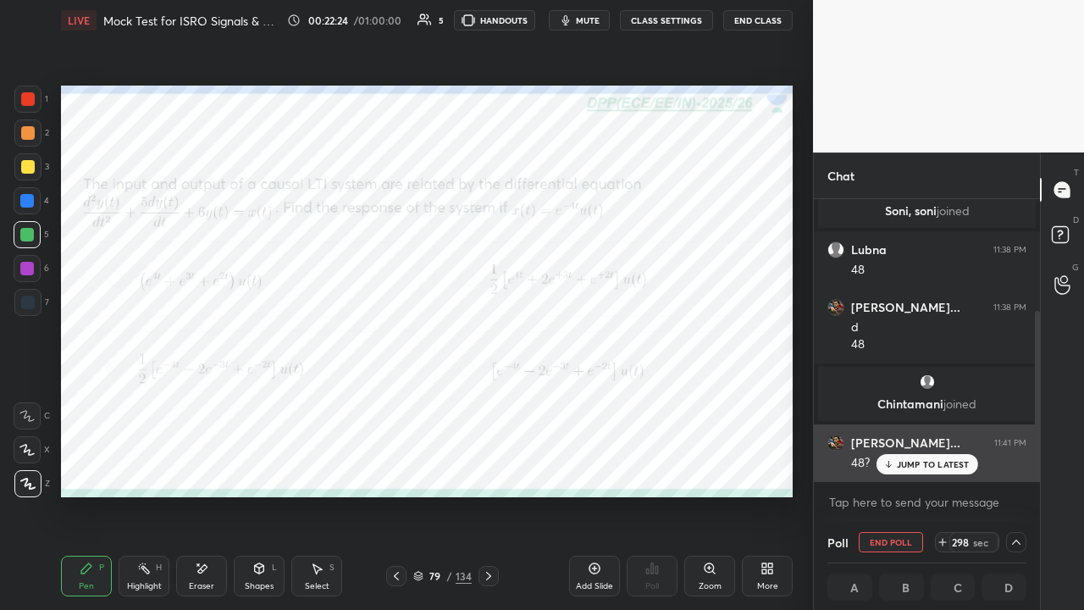
click at [912, 461] on p "JUMP TO LATEST" at bounding box center [933, 464] width 73 height 10
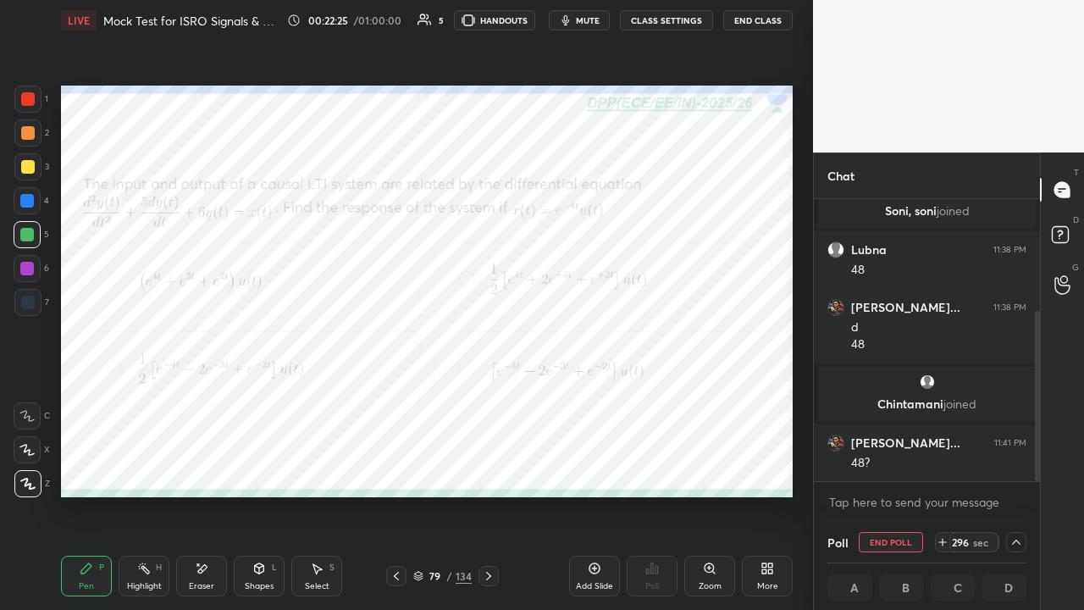
click at [584, 20] on span "mute" at bounding box center [588, 20] width 24 height 12
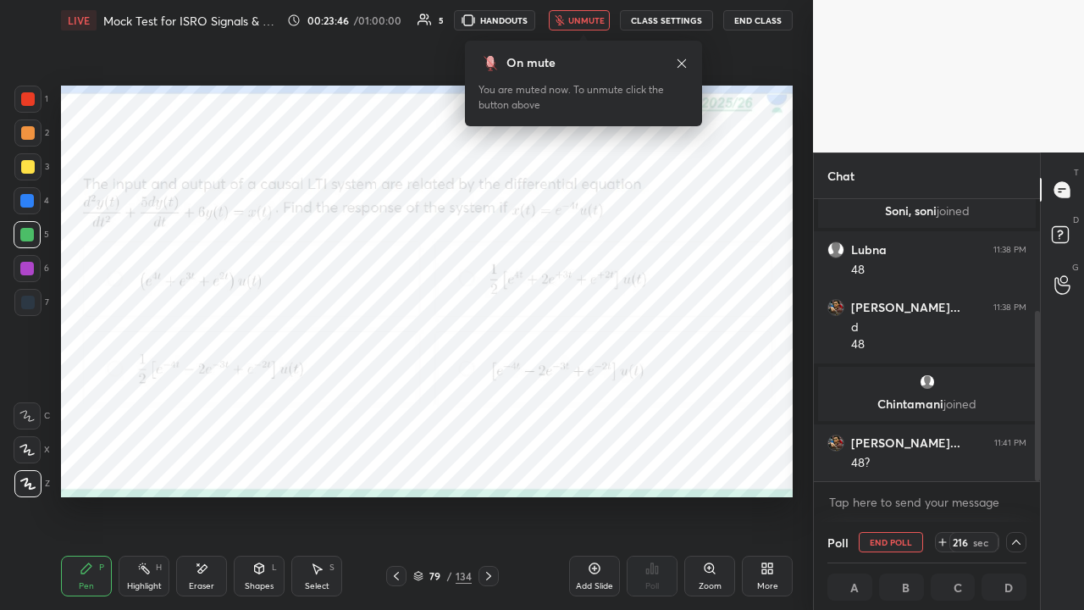
scroll to position [1, 5]
click at [577, 17] on span "unmute" at bounding box center [586, 20] width 36 height 12
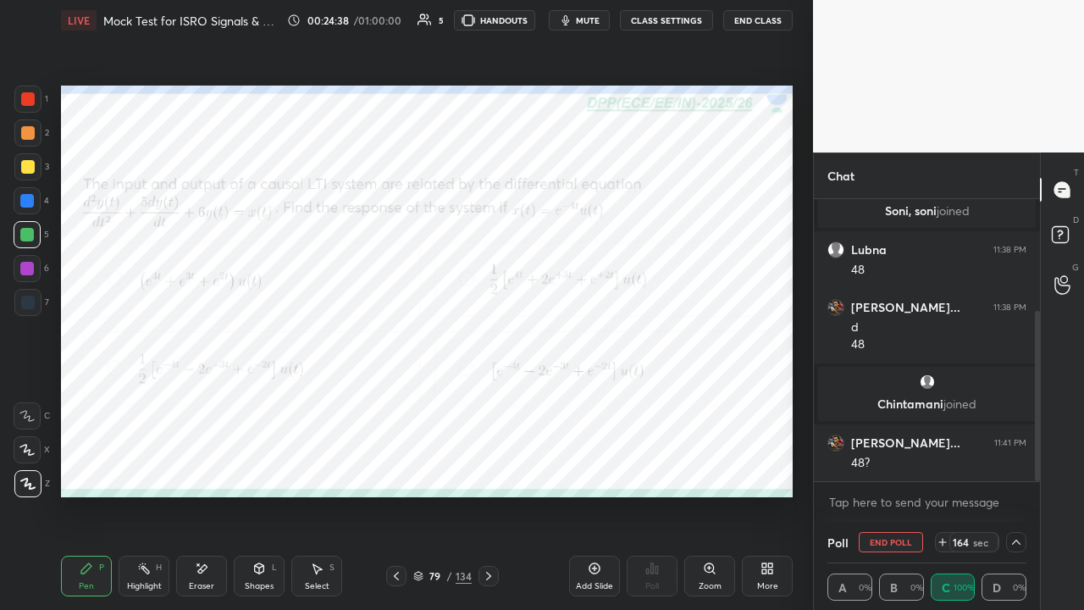
click at [585, 24] on span "mute" at bounding box center [588, 20] width 24 height 12
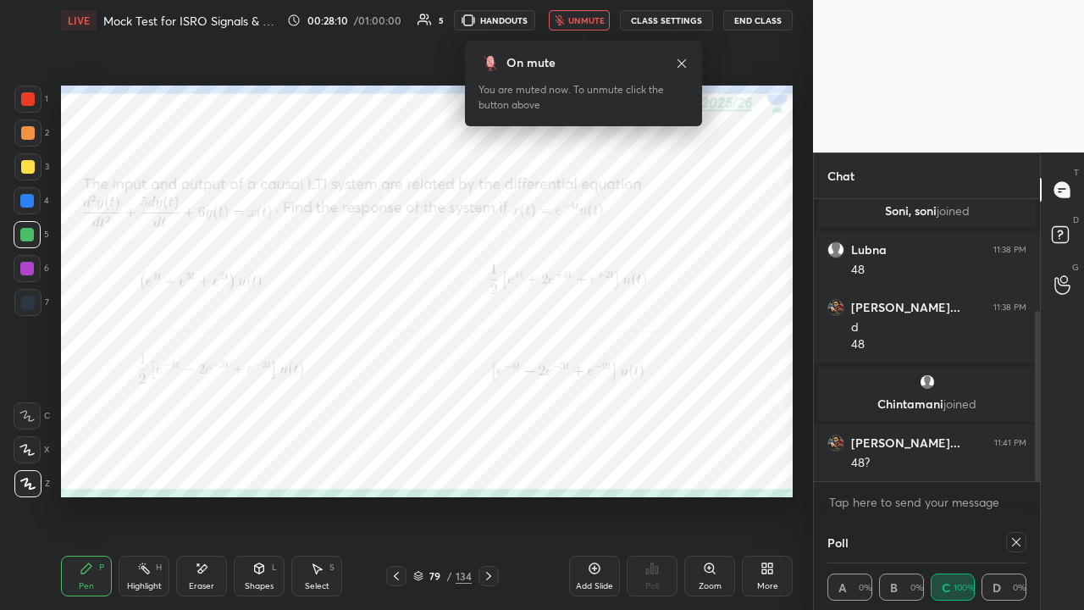
click at [1010, 466] on icon at bounding box center [1016, 542] width 14 height 14
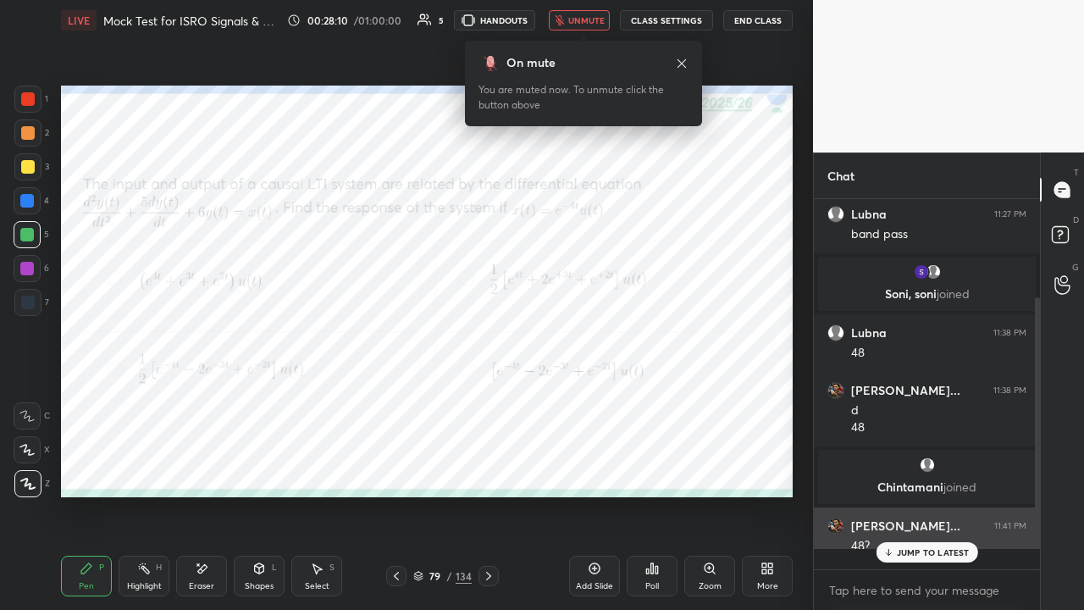
scroll to position [5, 5]
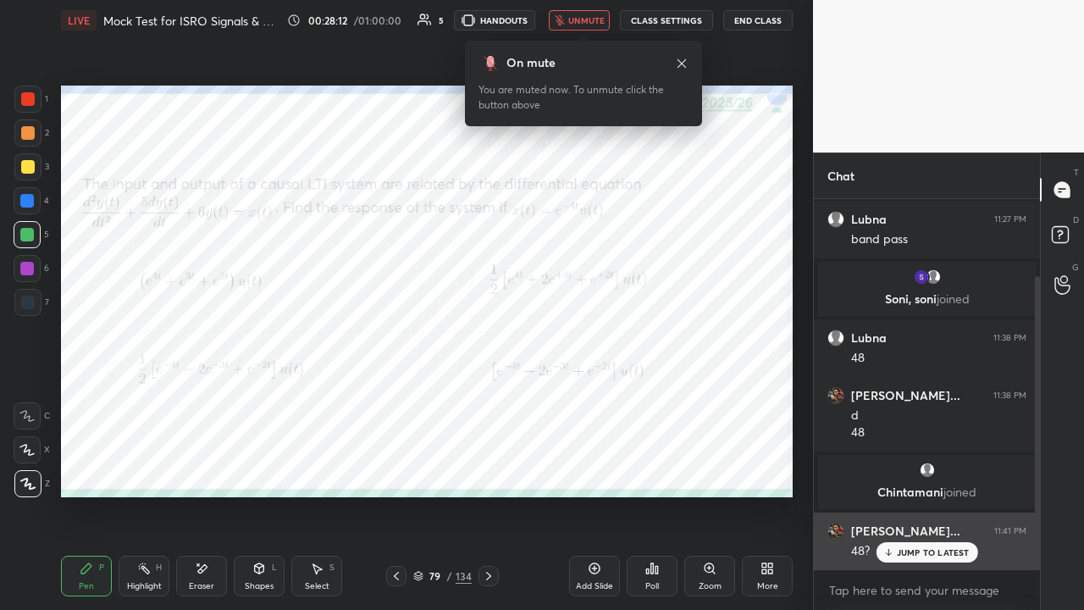
click at [919, 466] on div "JUMP TO LATEST" at bounding box center [926, 552] width 102 height 20
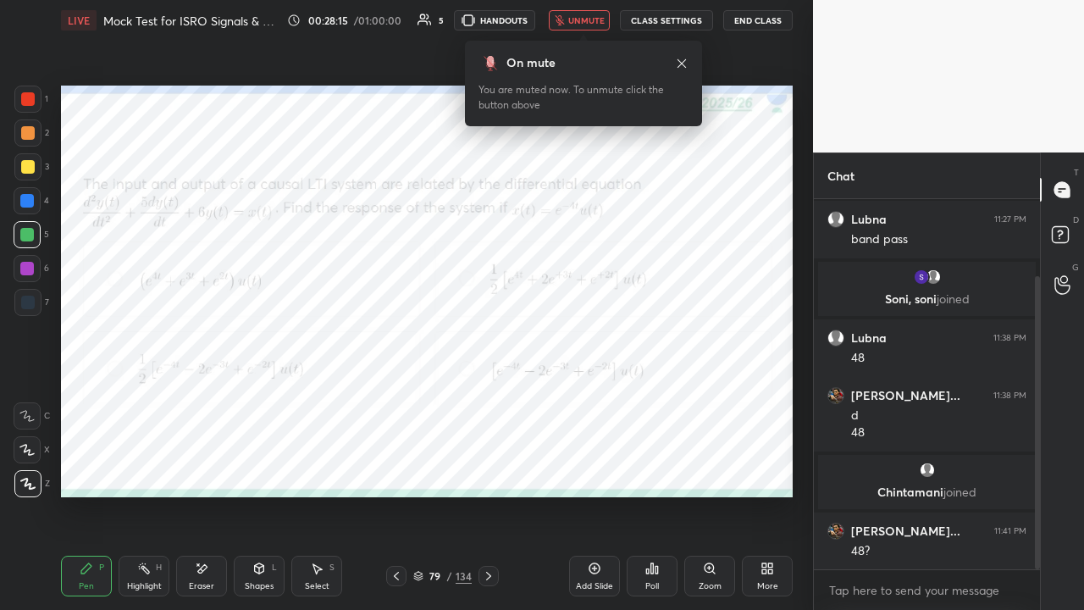
click at [576, 22] on span "unmute" at bounding box center [586, 20] width 36 height 12
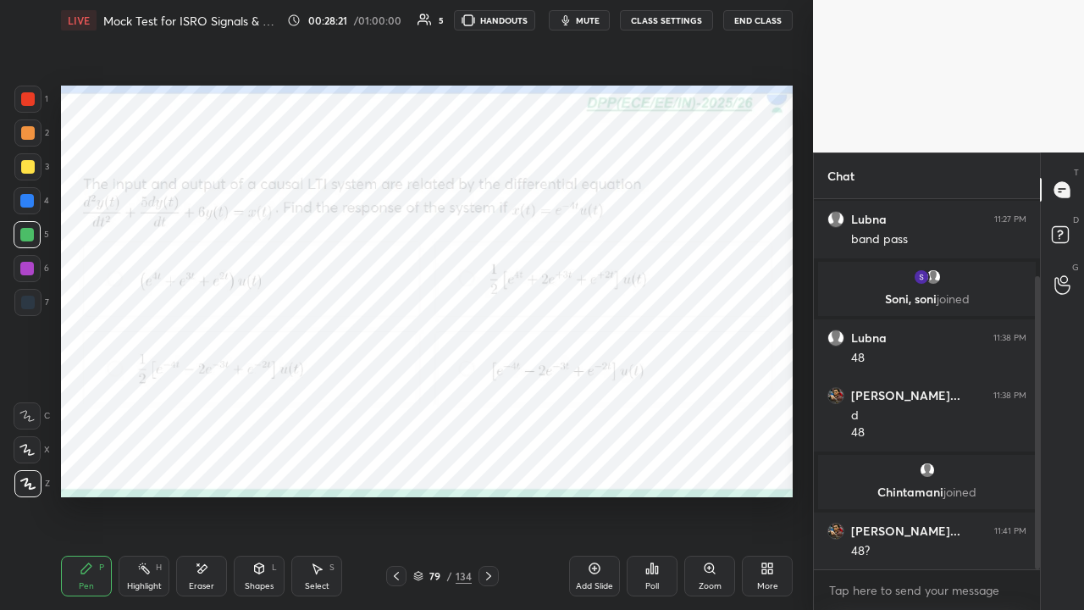
scroll to position [157, 0]
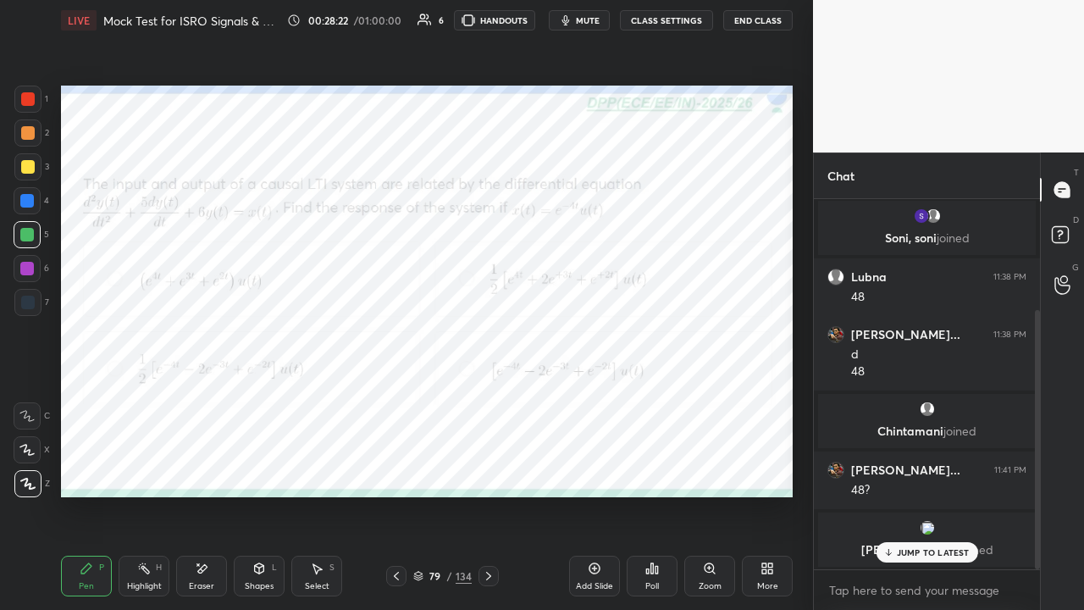
click at [25, 270] on div at bounding box center [27, 269] width 14 height 14
click at [902, 466] on p "JUMP TO LATEST" at bounding box center [933, 552] width 73 height 10
click at [489, 466] on icon at bounding box center [488, 575] width 5 height 8
click at [36, 97] on div at bounding box center [27, 99] width 27 height 27
click at [640, 466] on div "Poll" at bounding box center [652, 575] width 51 height 41
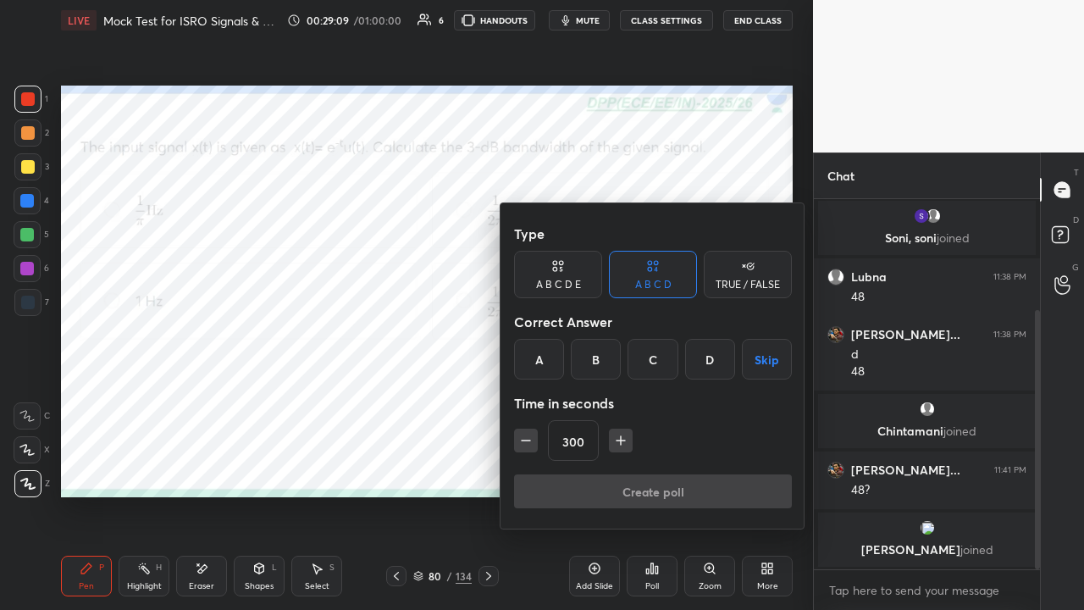
click at [591, 351] on div "B" at bounding box center [596, 359] width 50 height 41
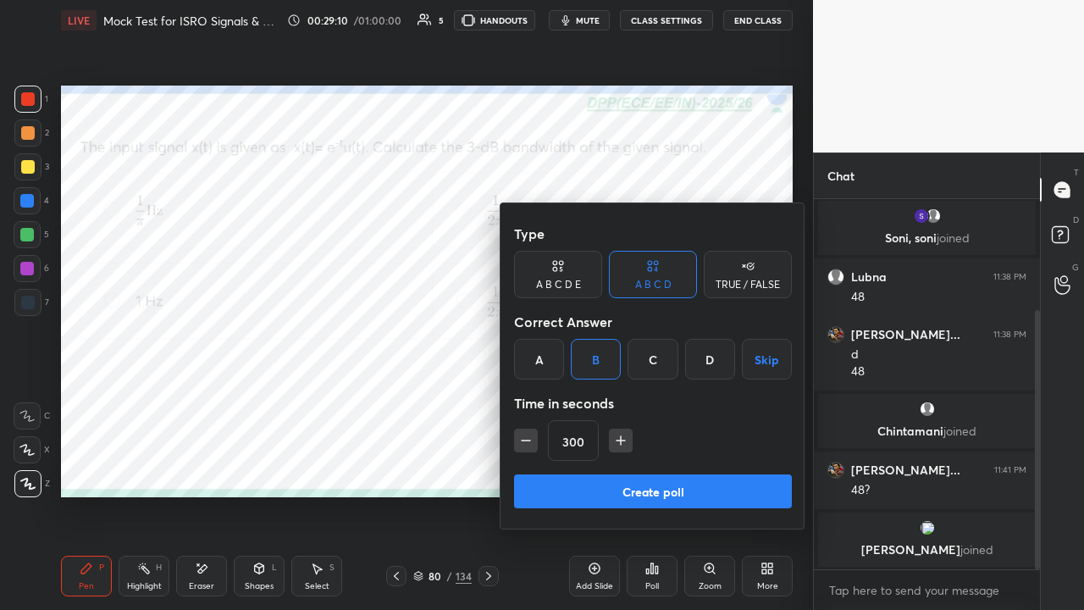
click at [648, 466] on button "Create poll" at bounding box center [653, 491] width 278 height 34
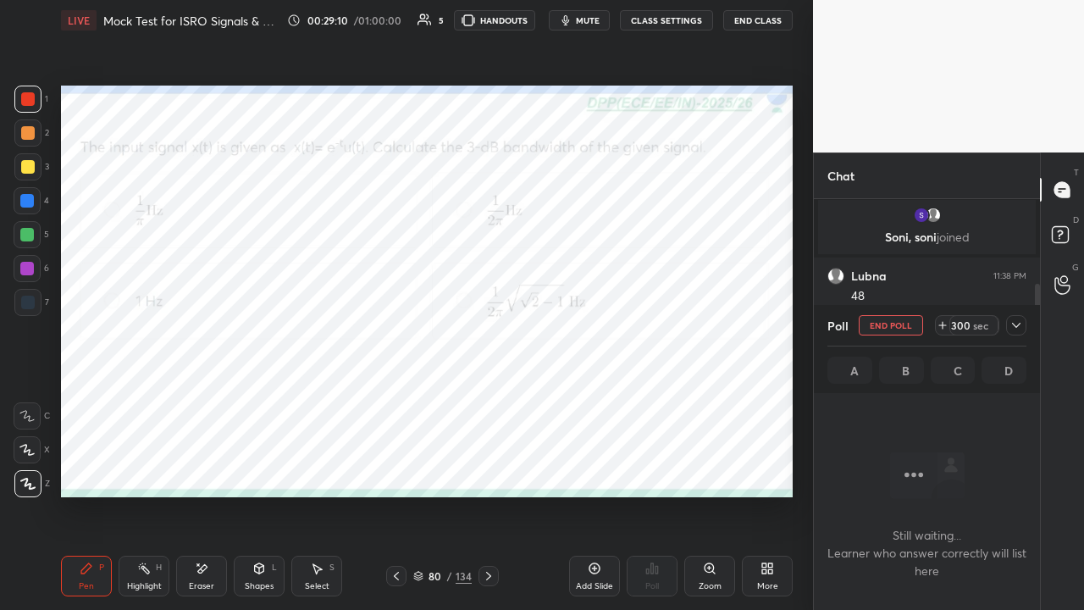
scroll to position [5, 5]
click at [1018, 328] on icon at bounding box center [1016, 325] width 14 height 14
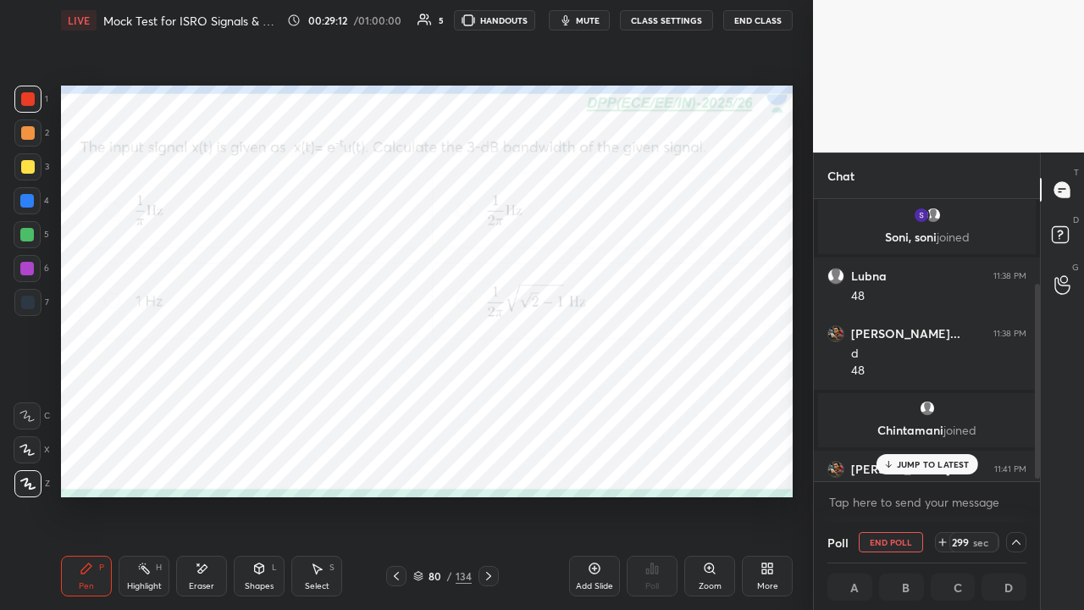
scroll to position [246, 0]
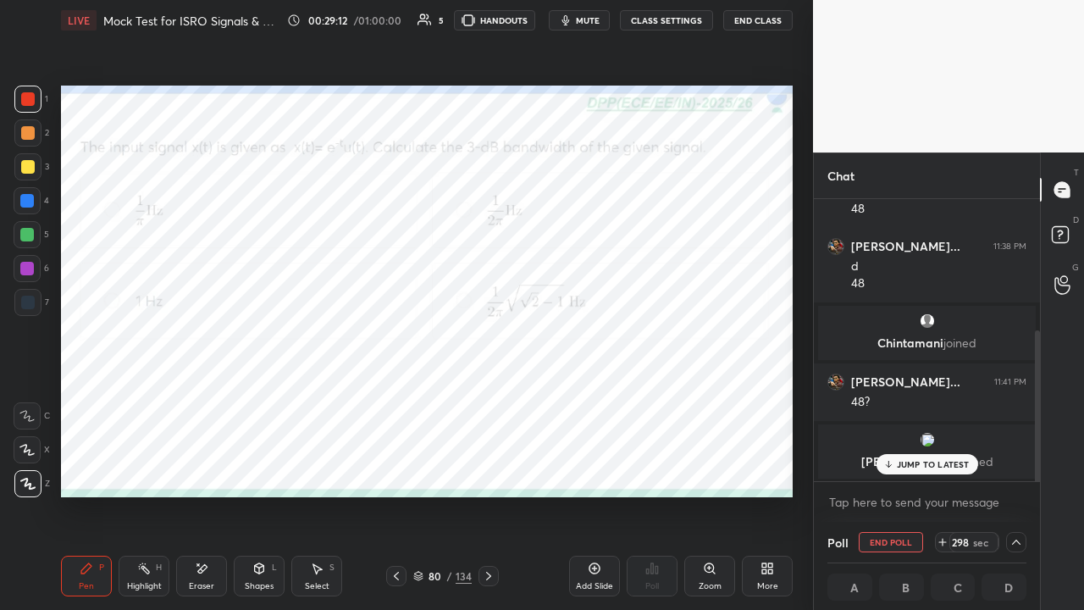
click at [918, 461] on p "JUMP TO LATEST" at bounding box center [933, 464] width 73 height 10
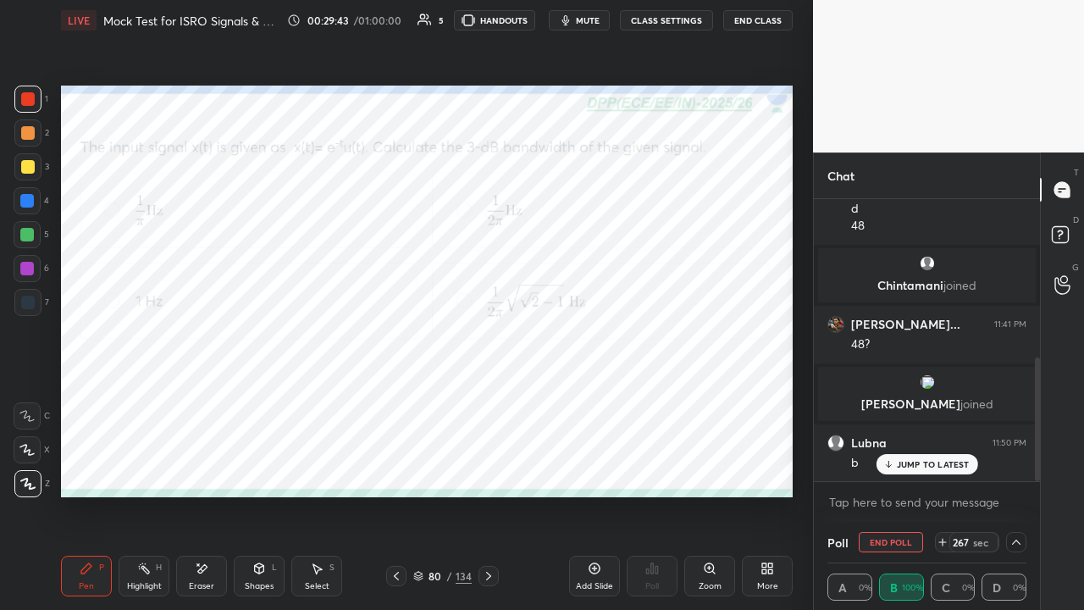
scroll to position [361, 0]
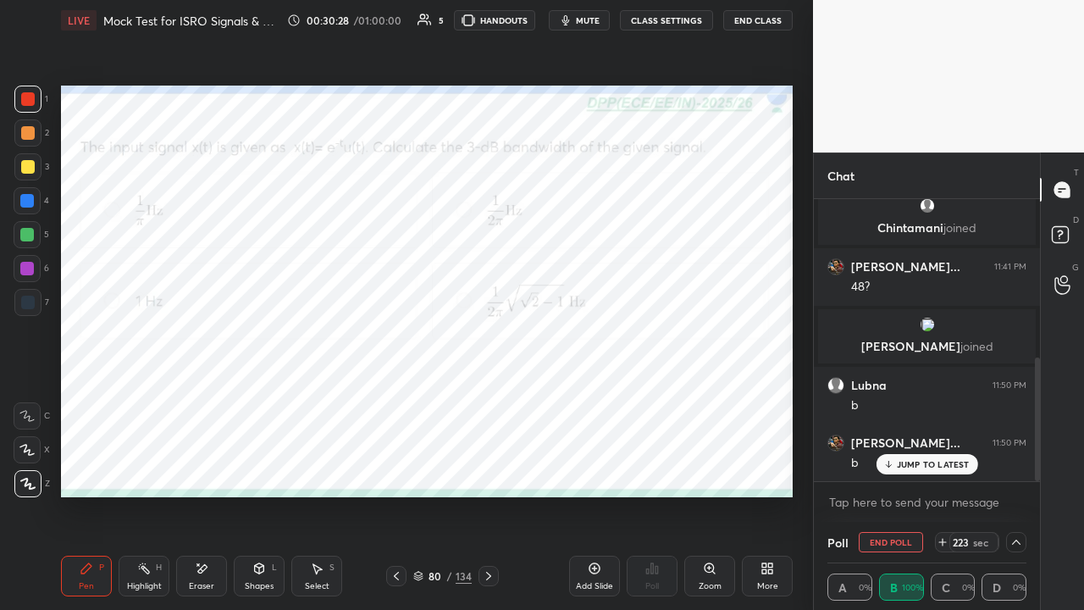
click at [584, 20] on span "mute" at bounding box center [588, 20] width 24 height 12
click at [753, 19] on button "End Class" at bounding box center [757, 20] width 69 height 20
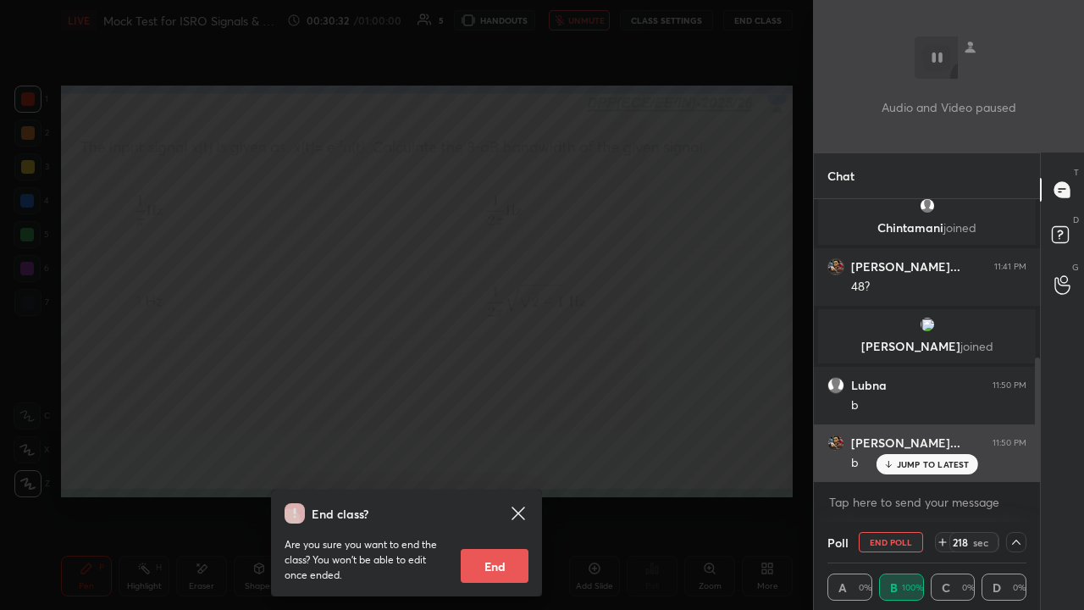
click at [905, 461] on p "JUMP TO LATEST" at bounding box center [933, 464] width 73 height 10
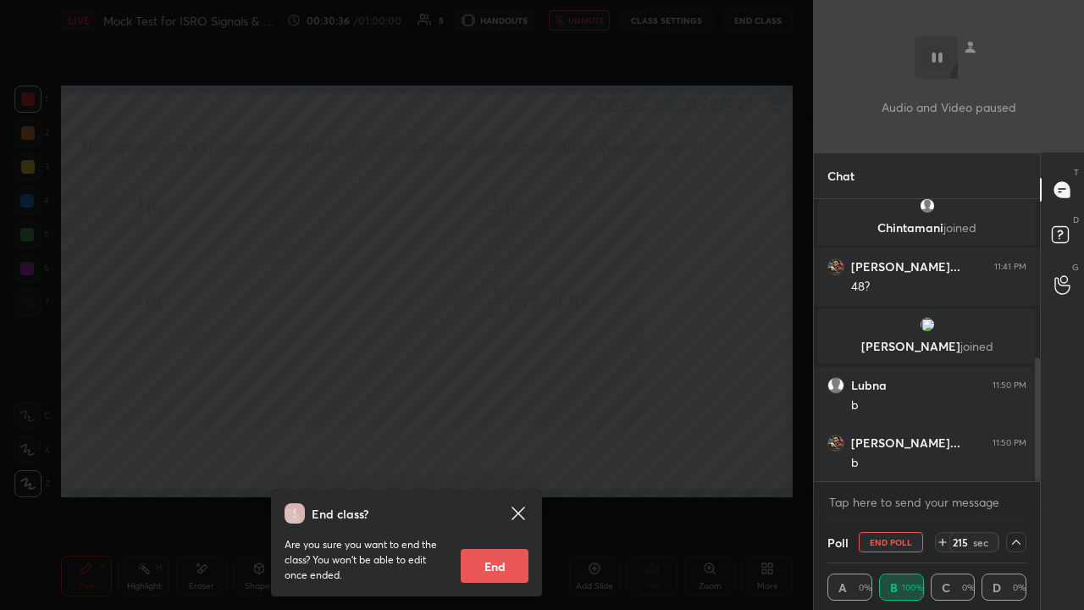
click at [628, 213] on div "End class? Are you sure you want to end the class? You won’t be able to edit on…" at bounding box center [406, 305] width 813 height 610
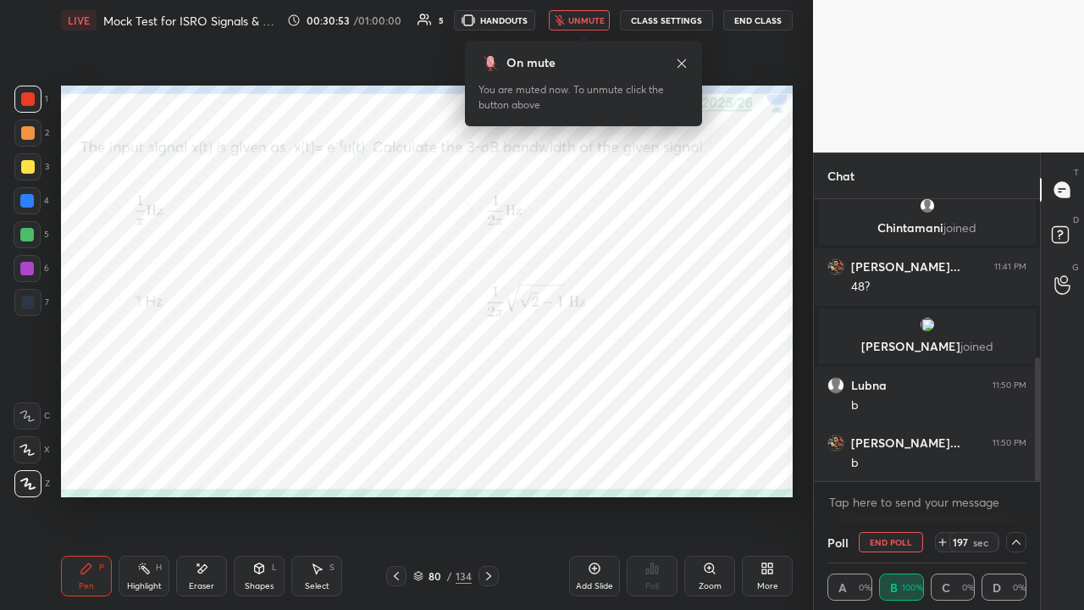
click at [582, 19] on span "unmute" at bounding box center [586, 20] width 36 height 12
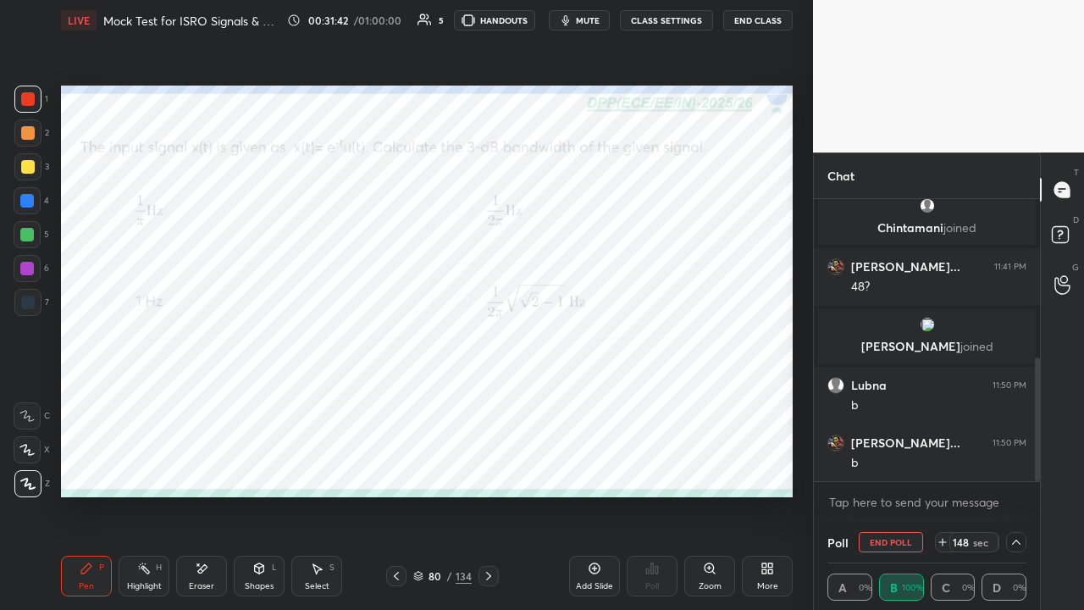
click at [251, 466] on div "Shapes L" at bounding box center [259, 575] width 51 height 41
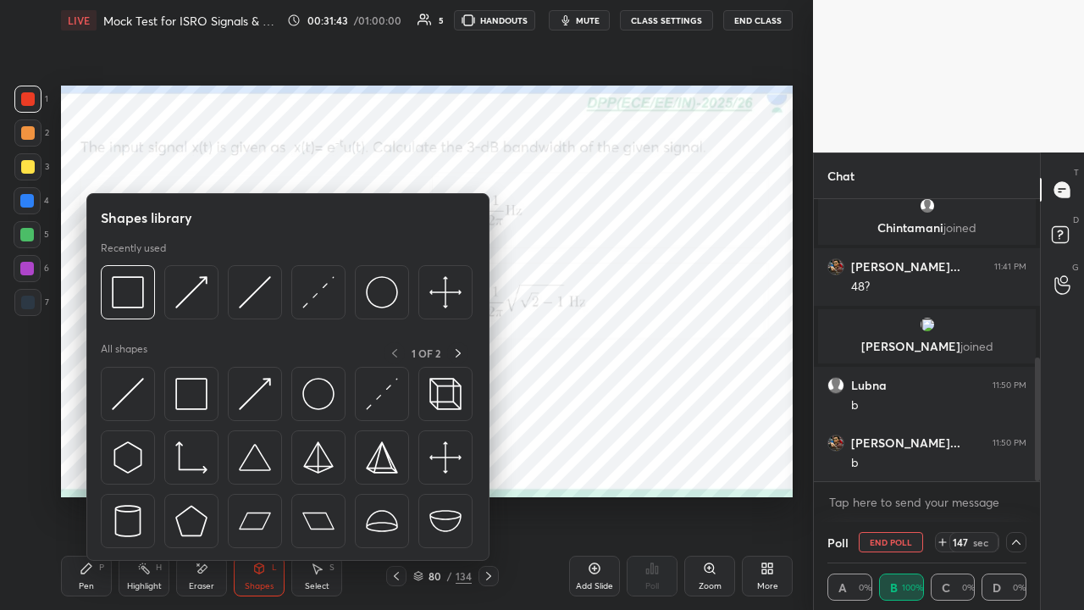
click at [255, 393] on img at bounding box center [255, 394] width 32 height 32
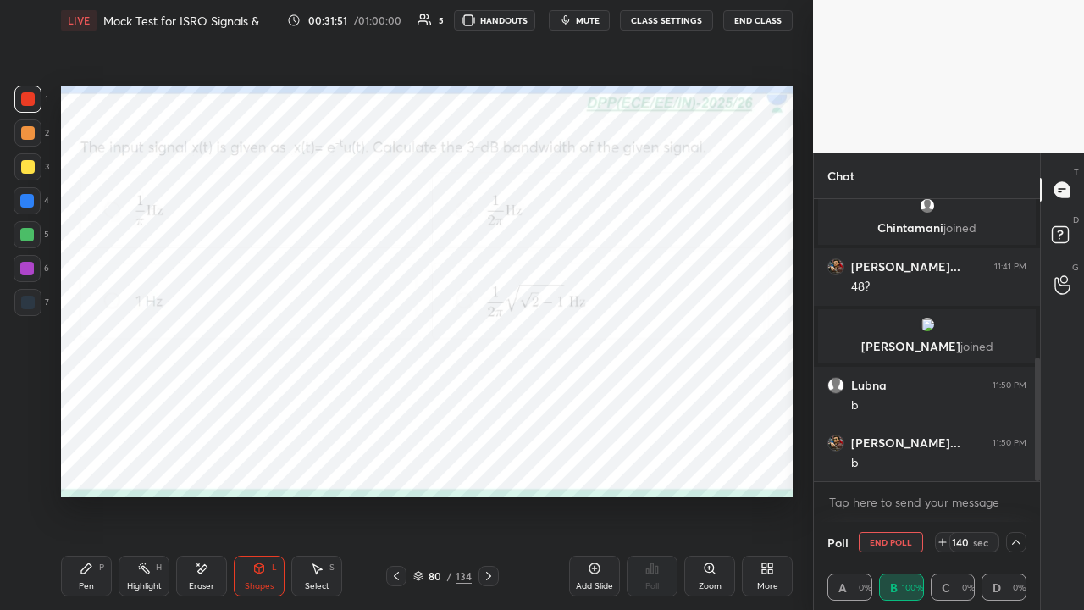
click at [27, 200] on div at bounding box center [27, 201] width 14 height 14
click at [81, 466] on icon at bounding box center [87, 568] width 14 height 14
click at [256, 466] on div "Shapes L" at bounding box center [259, 575] width 51 height 41
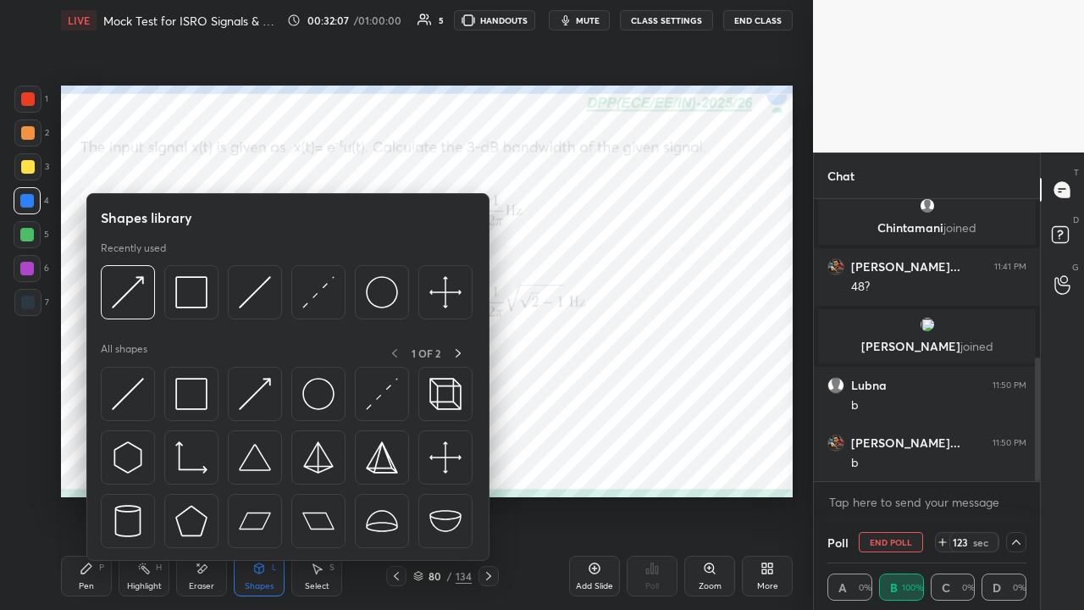
click at [380, 399] on img at bounding box center [382, 394] width 32 height 32
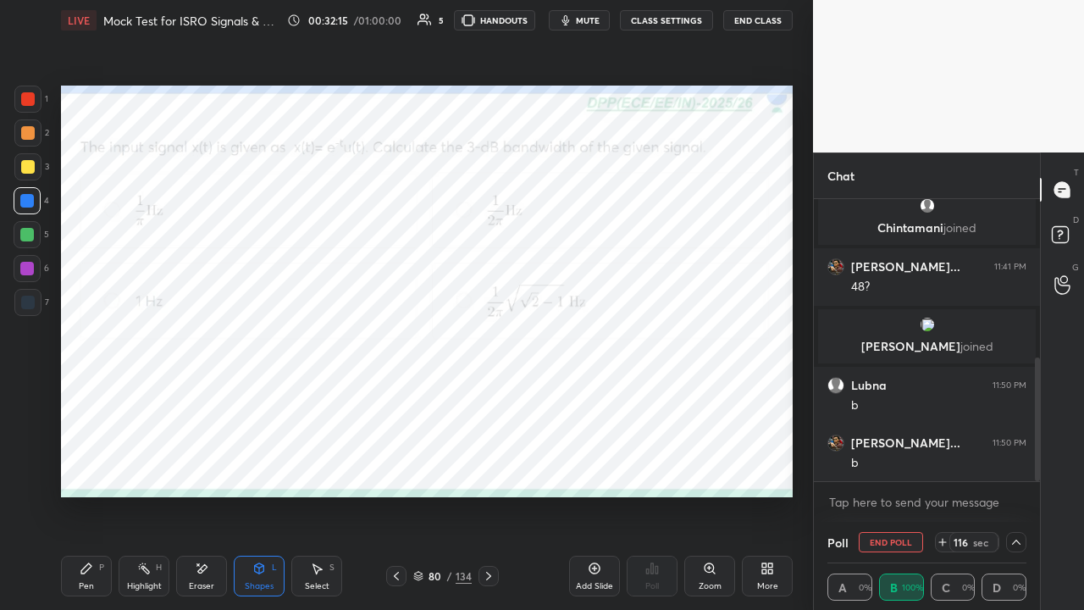
click at [95, 466] on div "Pen P" at bounding box center [86, 575] width 51 height 41
click at [1010, 466] on icon at bounding box center [1016, 542] width 14 height 14
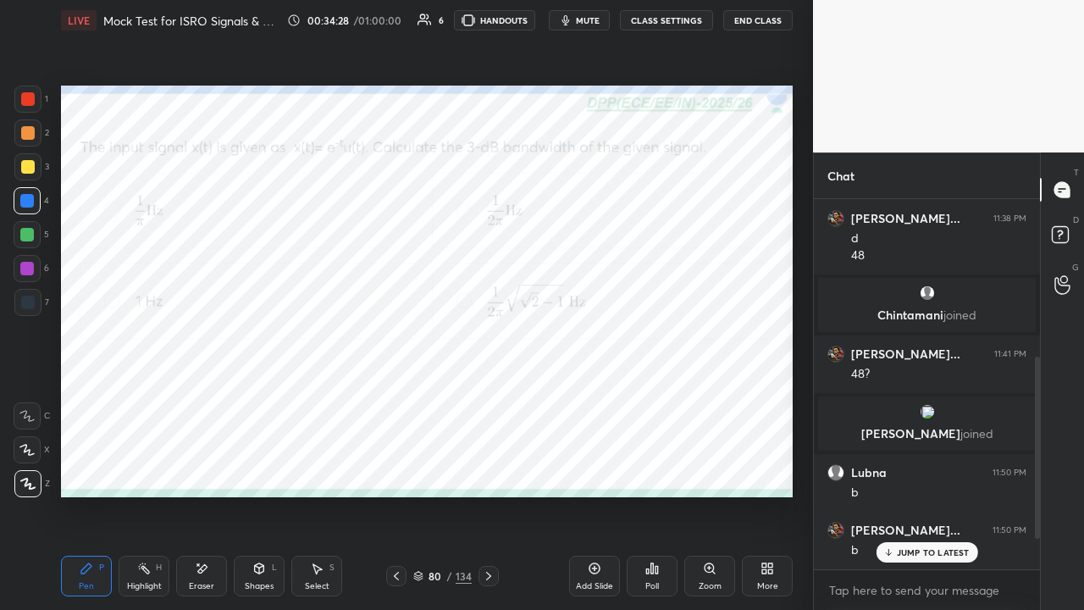
scroll to position [5, 5]
click at [489, 466] on icon at bounding box center [489, 576] width 14 height 14
click at [28, 95] on div at bounding box center [28, 99] width 14 height 14
click at [649, 466] on icon at bounding box center [647, 571] width 3 height 4
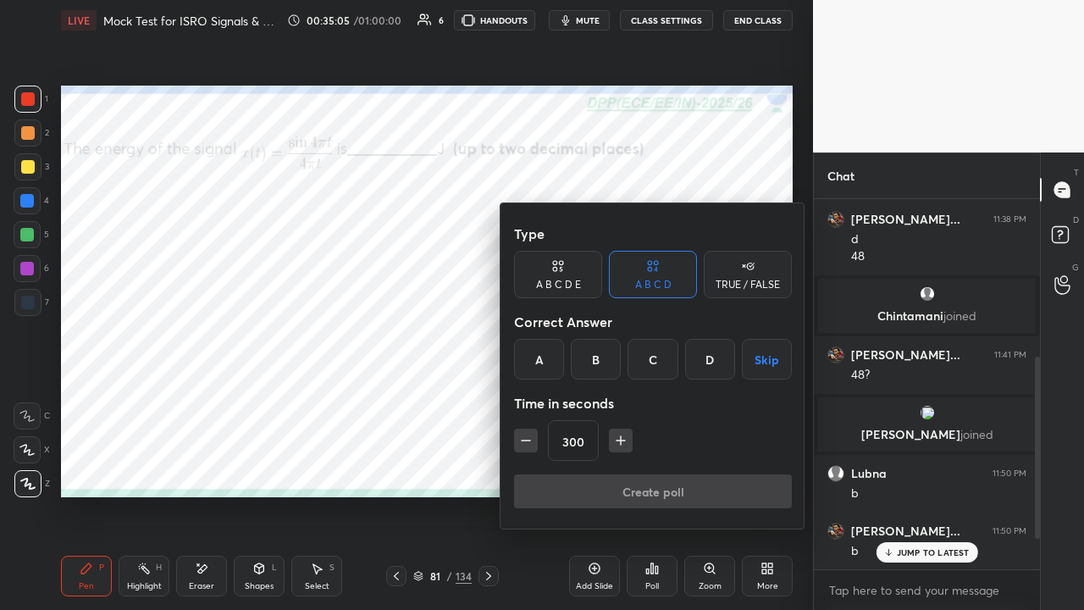
click at [596, 356] on div "B" at bounding box center [596, 359] width 50 height 41
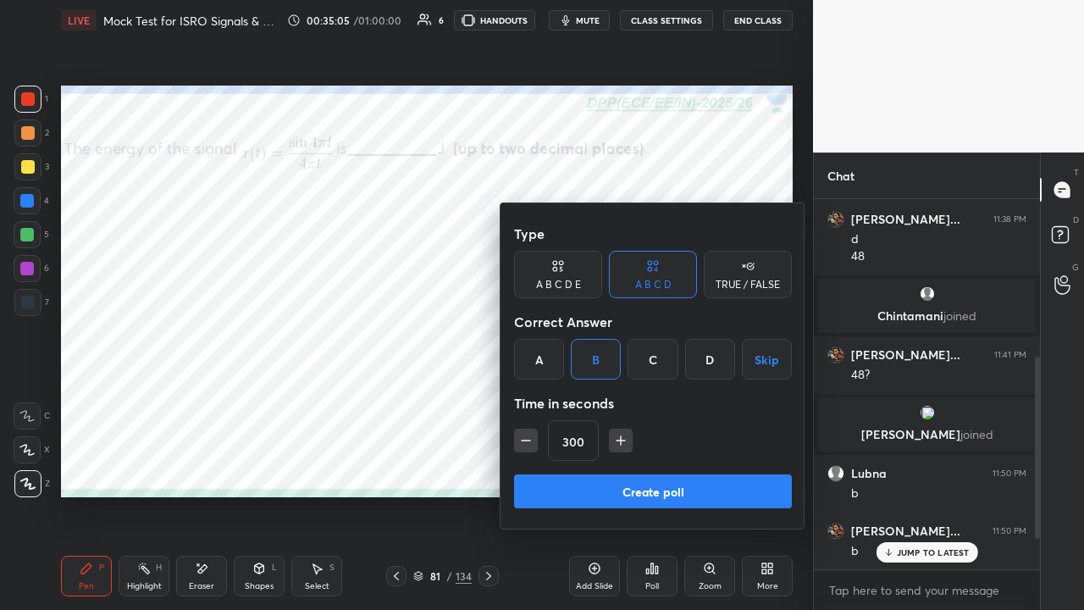
click at [638, 466] on button "Create poll" at bounding box center [653, 491] width 278 height 34
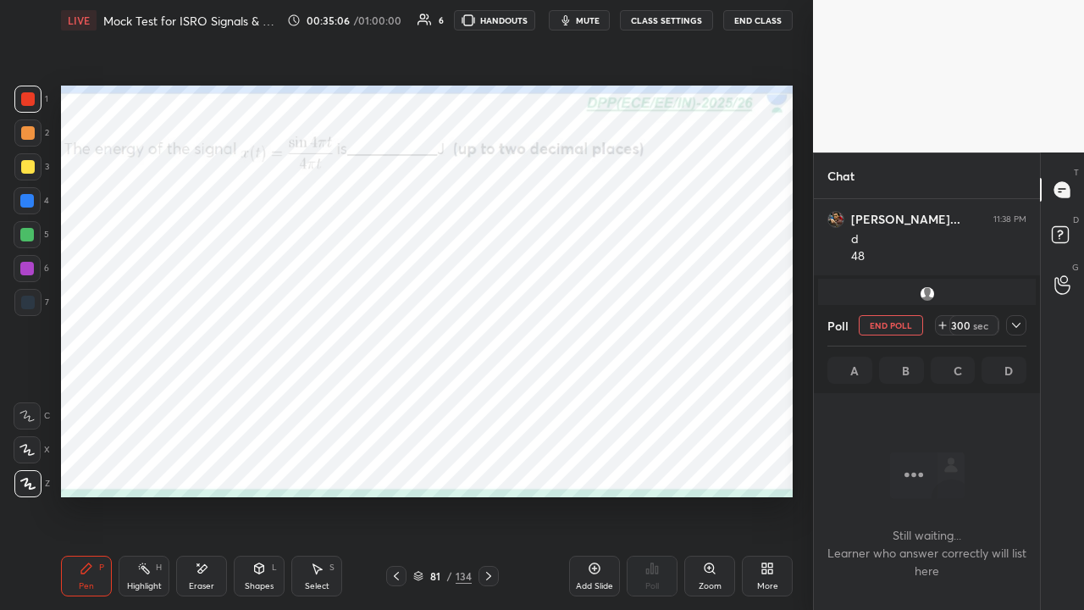
scroll to position [277, 221]
click at [1013, 327] on icon at bounding box center [1016, 325] width 14 height 14
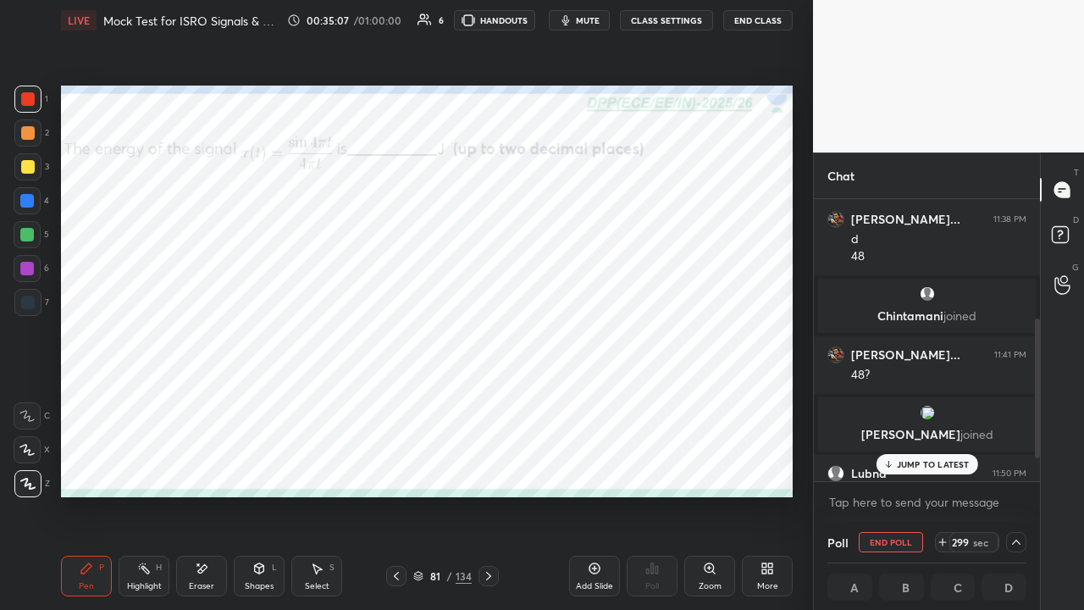
scroll to position [361, 0]
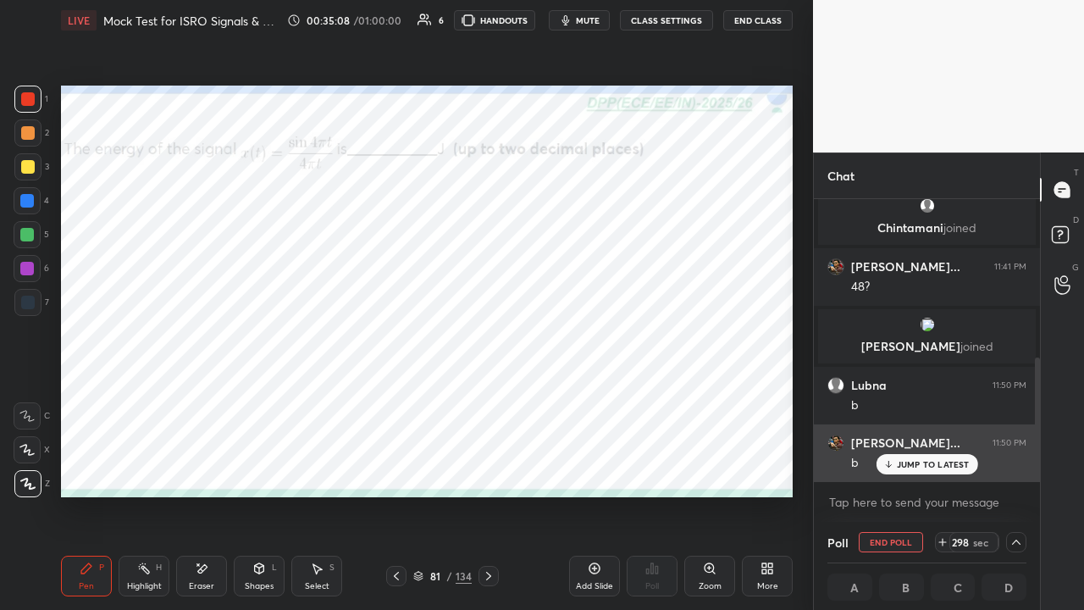
click at [907, 461] on p "JUMP TO LATEST" at bounding box center [933, 464] width 73 height 10
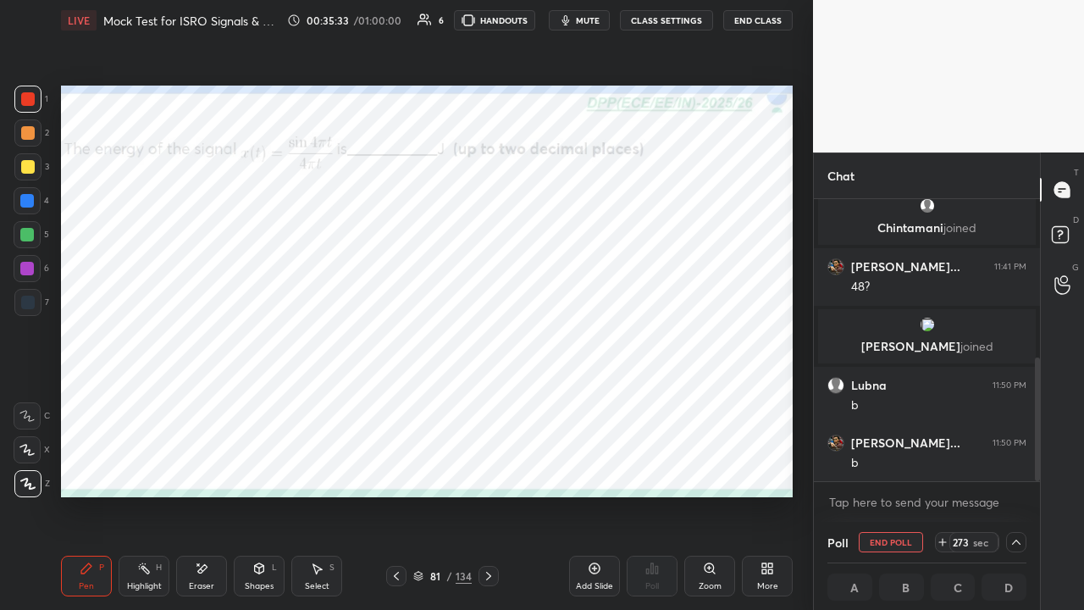
click at [581, 22] on span "mute" at bounding box center [588, 20] width 24 height 12
click at [926, 331] on img "grid" at bounding box center [927, 324] width 17 height 17
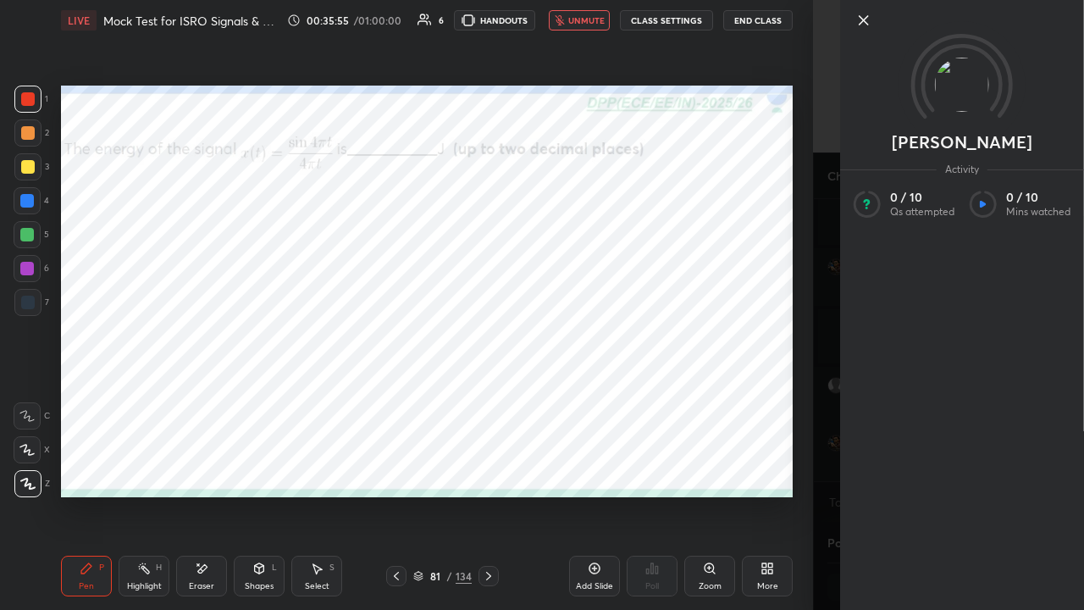
click at [860, 19] on icon at bounding box center [863, 20] width 20 height 20
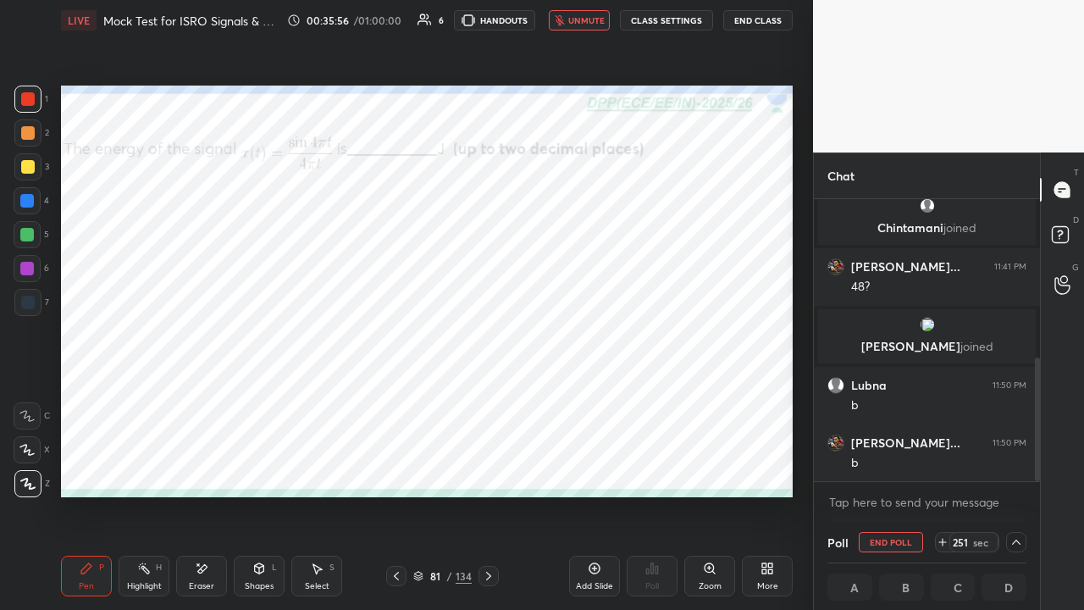
click at [582, 21] on span "unmute" at bounding box center [586, 20] width 36 height 12
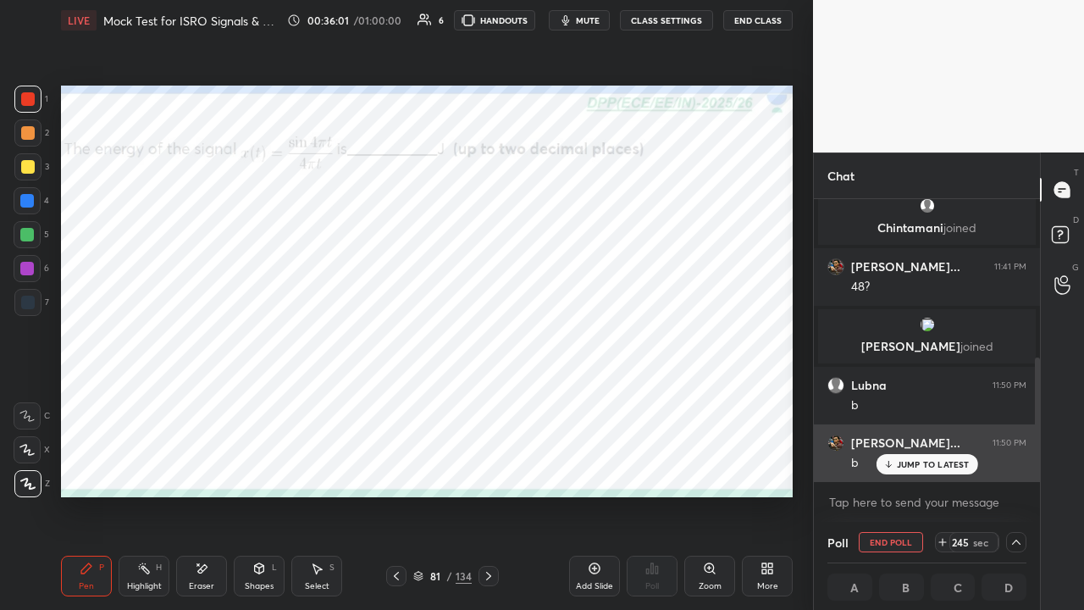
click at [911, 465] on p "JUMP TO LATEST" at bounding box center [933, 464] width 73 height 10
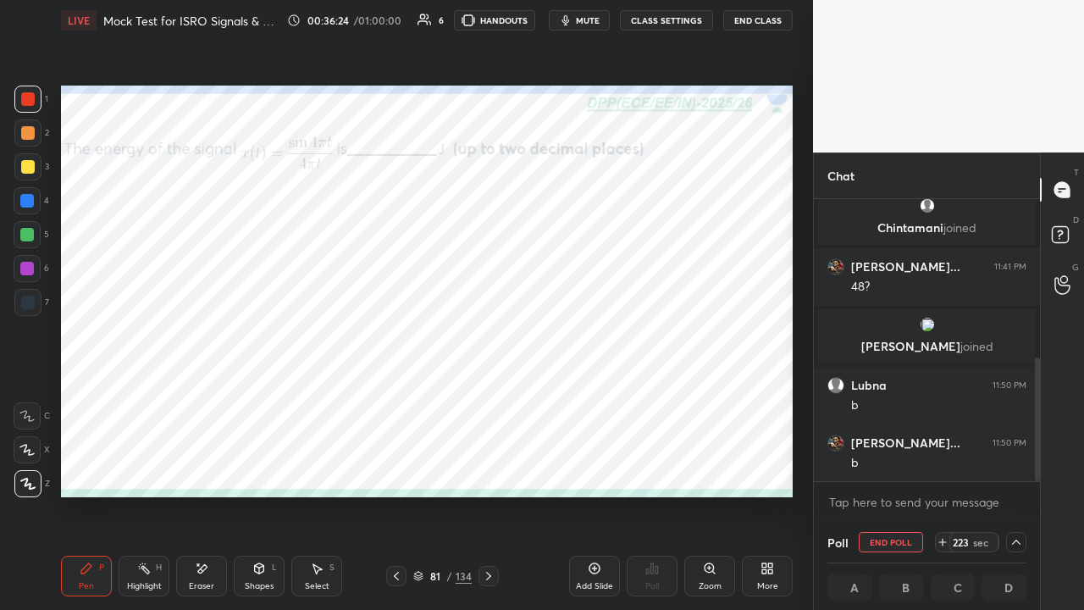
click at [25, 202] on div at bounding box center [27, 201] width 14 height 14
click at [256, 466] on div "Shapes L" at bounding box center [259, 575] width 51 height 41
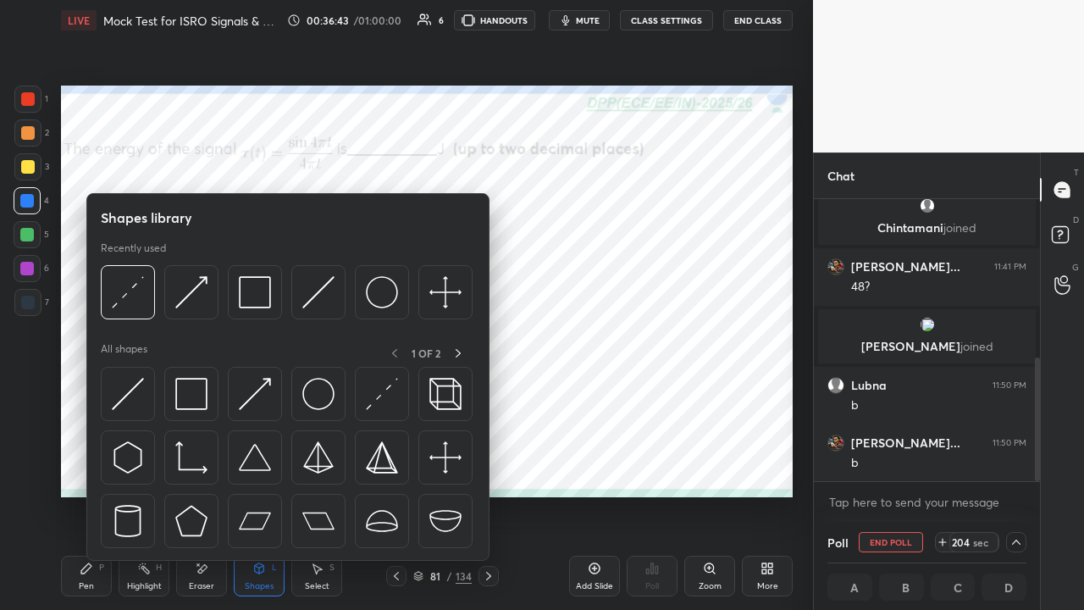
click at [259, 396] on img at bounding box center [255, 394] width 32 height 32
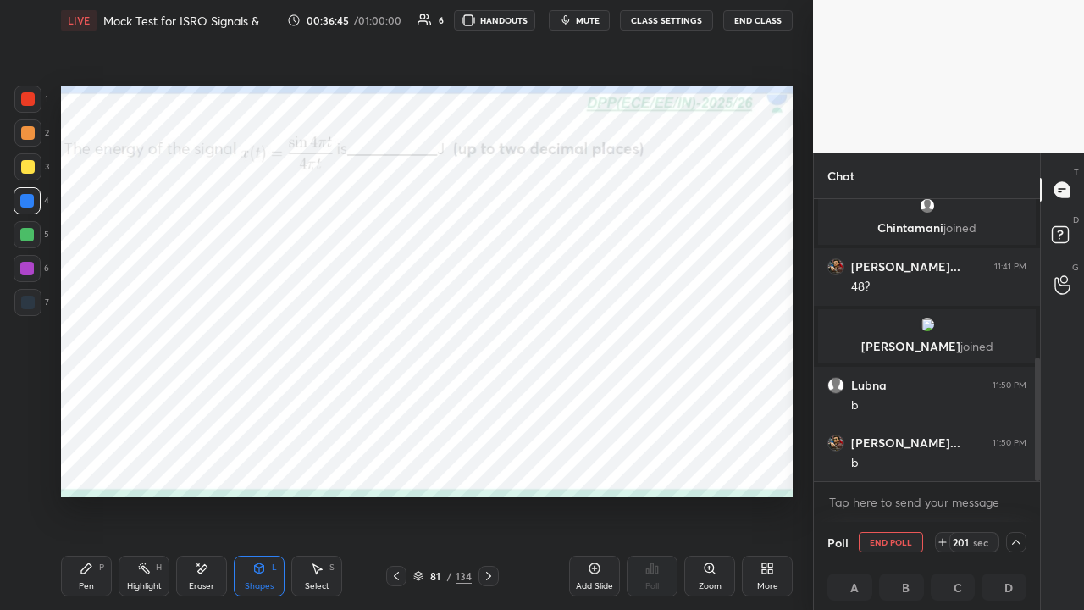
click at [251, 466] on div "Shapes L" at bounding box center [259, 575] width 51 height 41
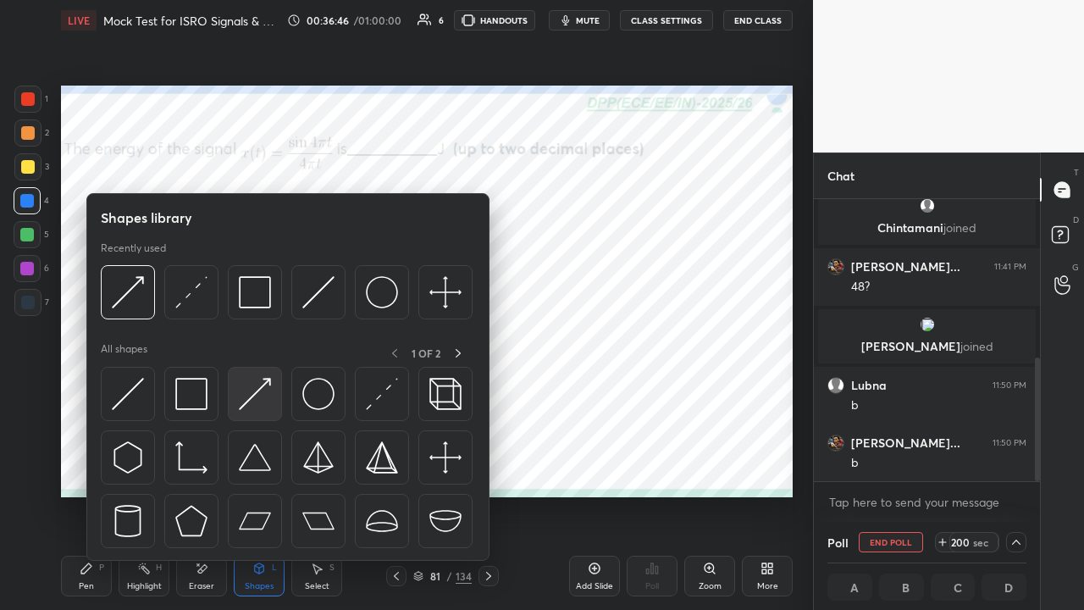
click at [251, 402] on img at bounding box center [255, 394] width 32 height 32
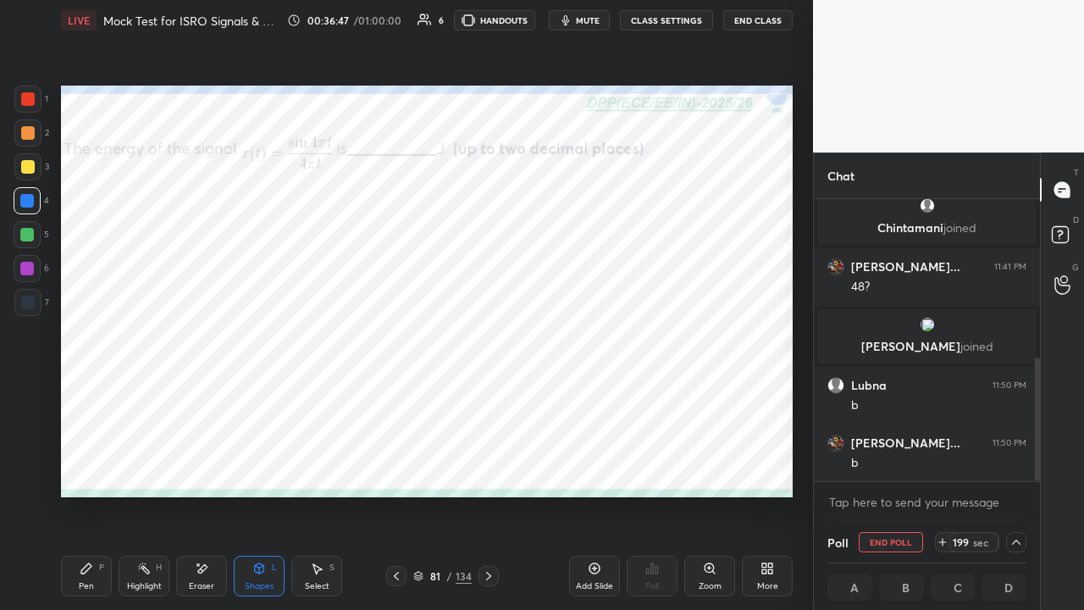
click at [27, 234] on div at bounding box center [27, 235] width 14 height 14
click at [252, 466] on icon at bounding box center [259, 568] width 14 height 14
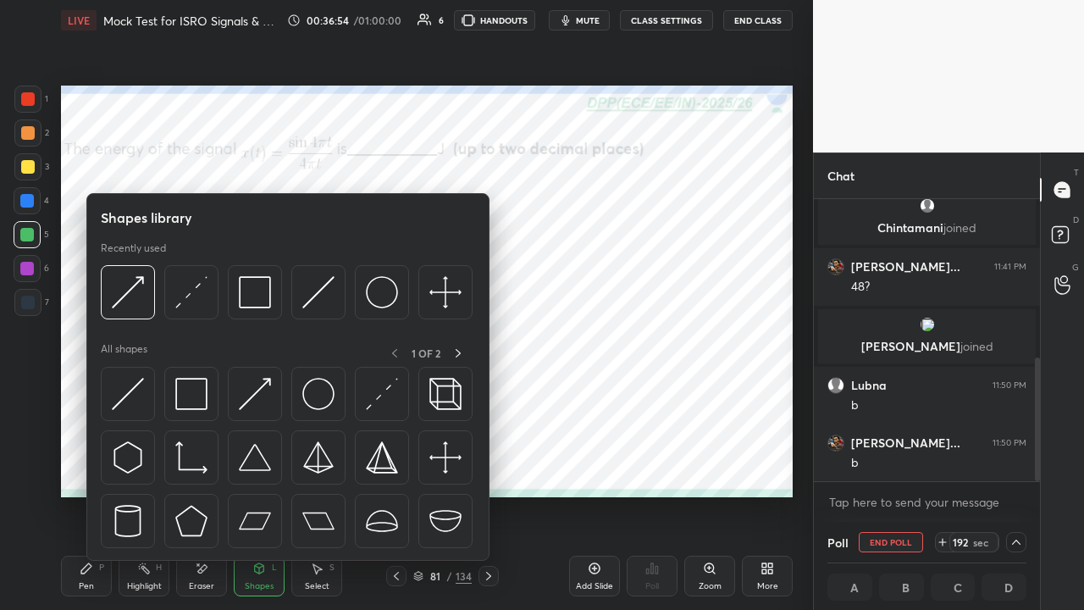
click at [186, 398] on img at bounding box center [191, 394] width 32 height 32
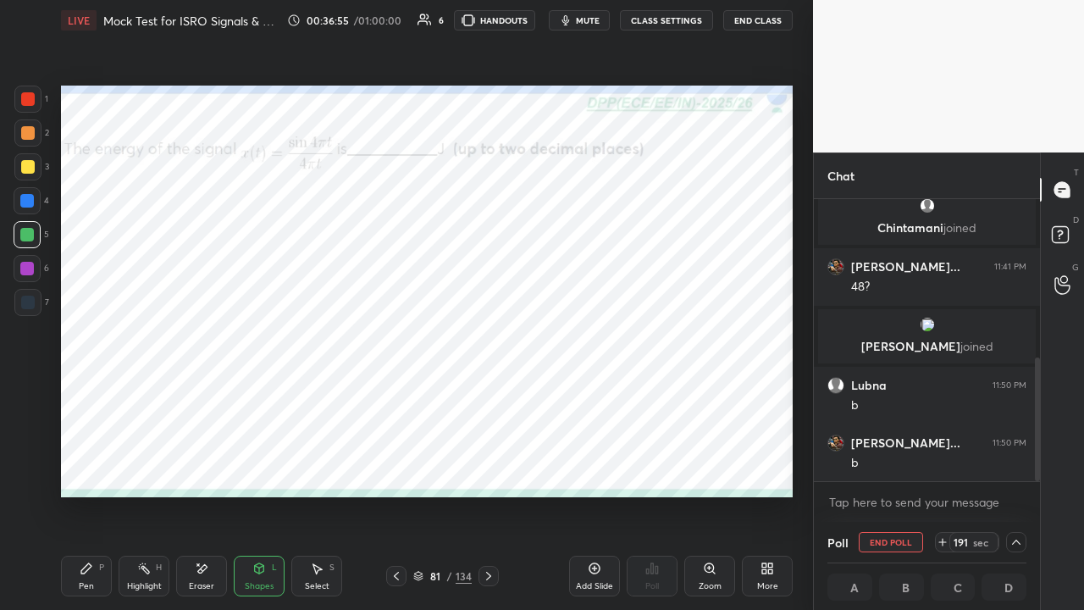
click at [30, 103] on div at bounding box center [28, 99] width 14 height 14
click at [90, 466] on icon at bounding box center [87, 568] width 14 height 14
click at [261, 466] on icon at bounding box center [259, 567] width 9 height 3
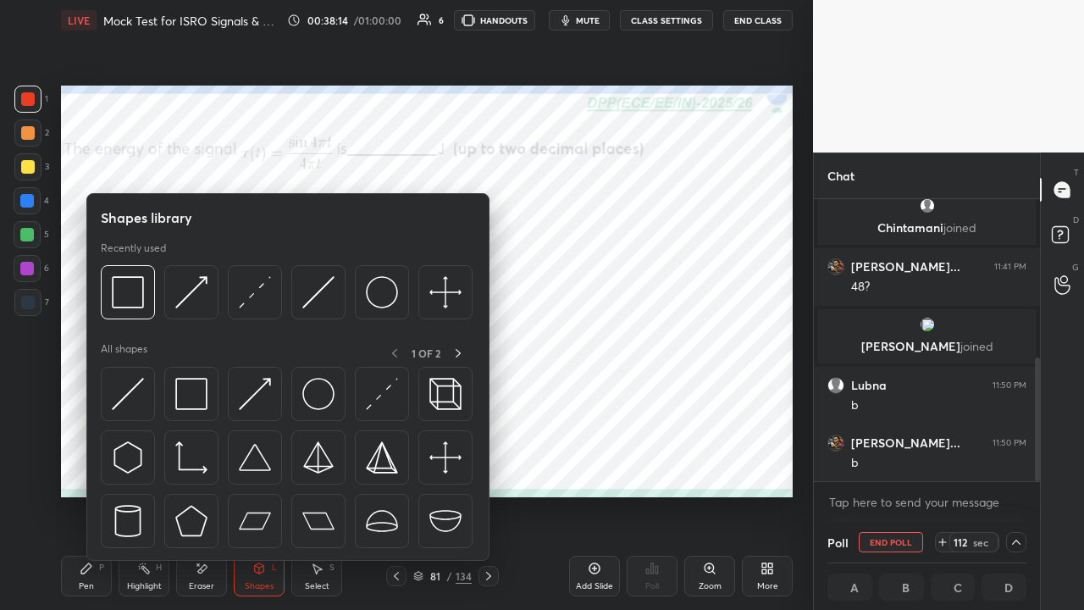
click at [251, 398] on img at bounding box center [255, 394] width 32 height 32
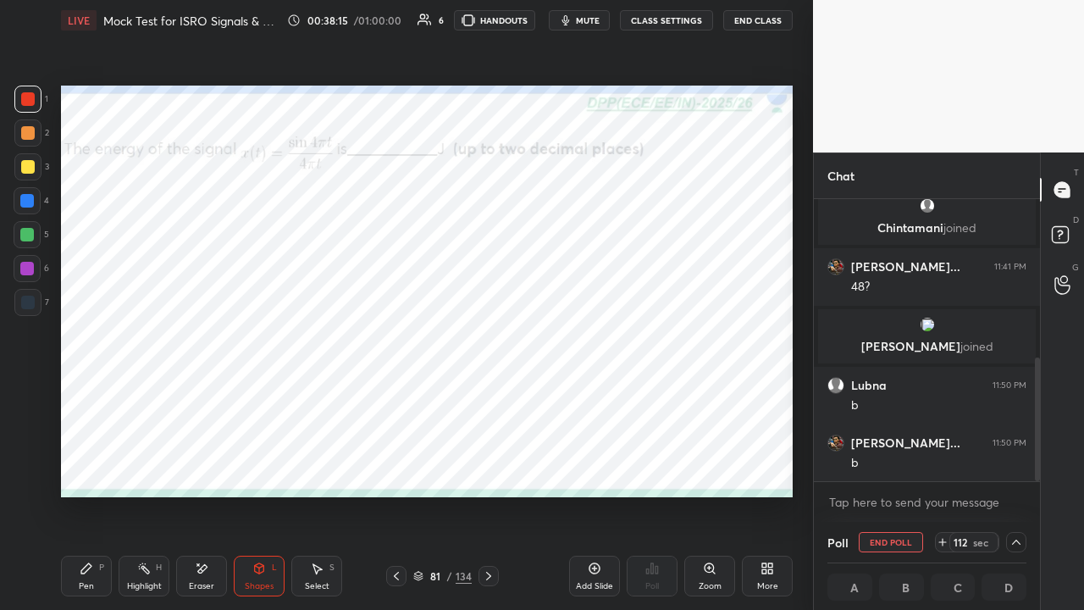
click at [30, 229] on div at bounding box center [27, 235] width 14 height 14
click at [98, 466] on div "Pen P" at bounding box center [86, 575] width 51 height 41
click at [254, 466] on icon at bounding box center [259, 568] width 14 height 14
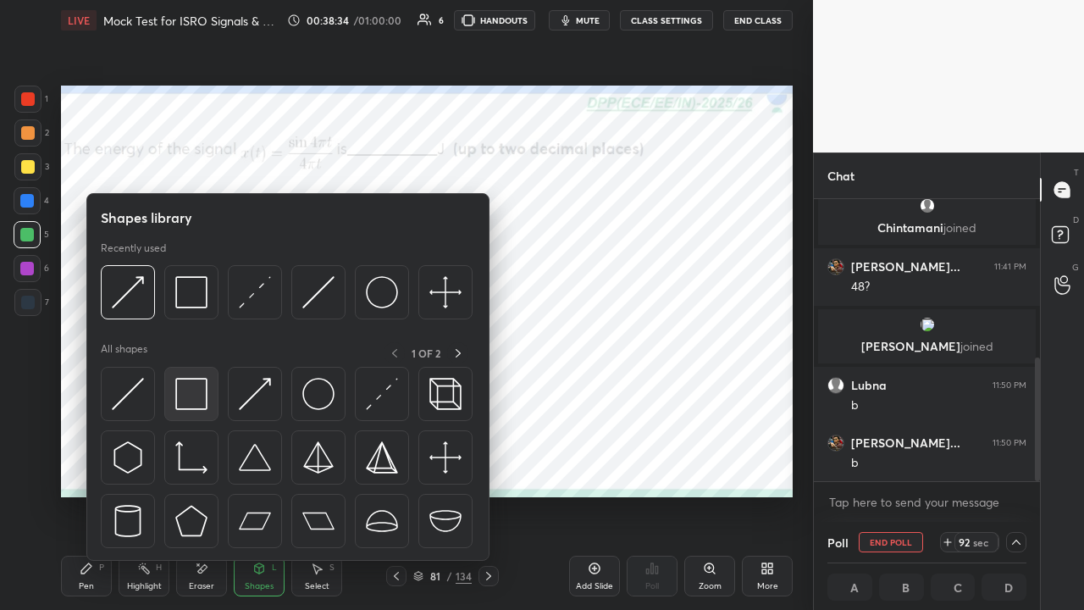
click at [194, 395] on img at bounding box center [191, 394] width 32 height 32
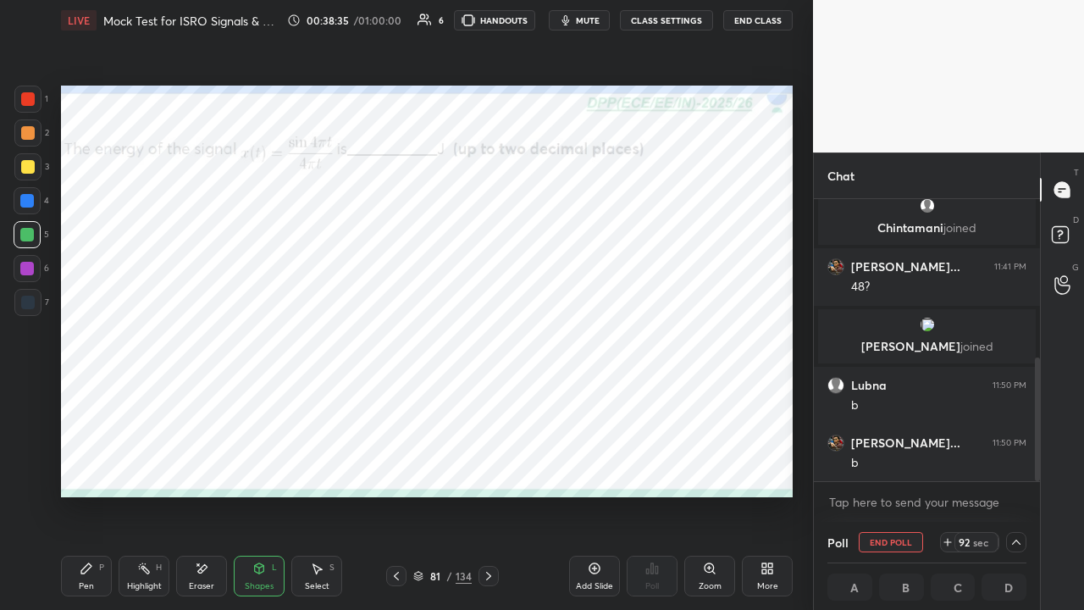
click at [25, 272] on div at bounding box center [27, 269] width 14 height 14
click at [88, 466] on icon at bounding box center [86, 568] width 10 height 10
click at [1008, 466] on div at bounding box center [1016, 542] width 20 height 20
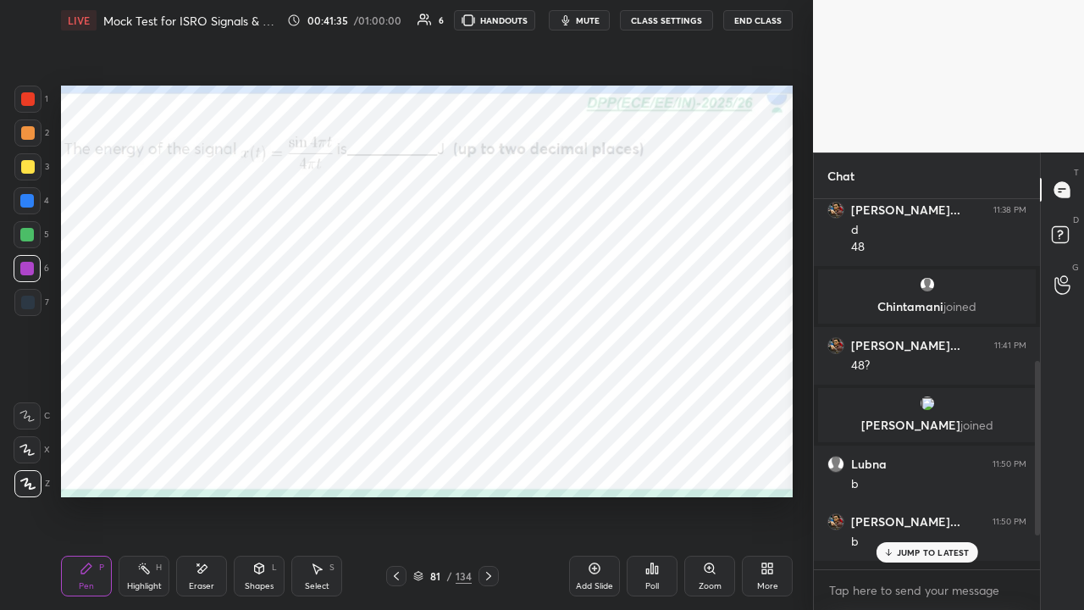
scroll to position [6, 5]
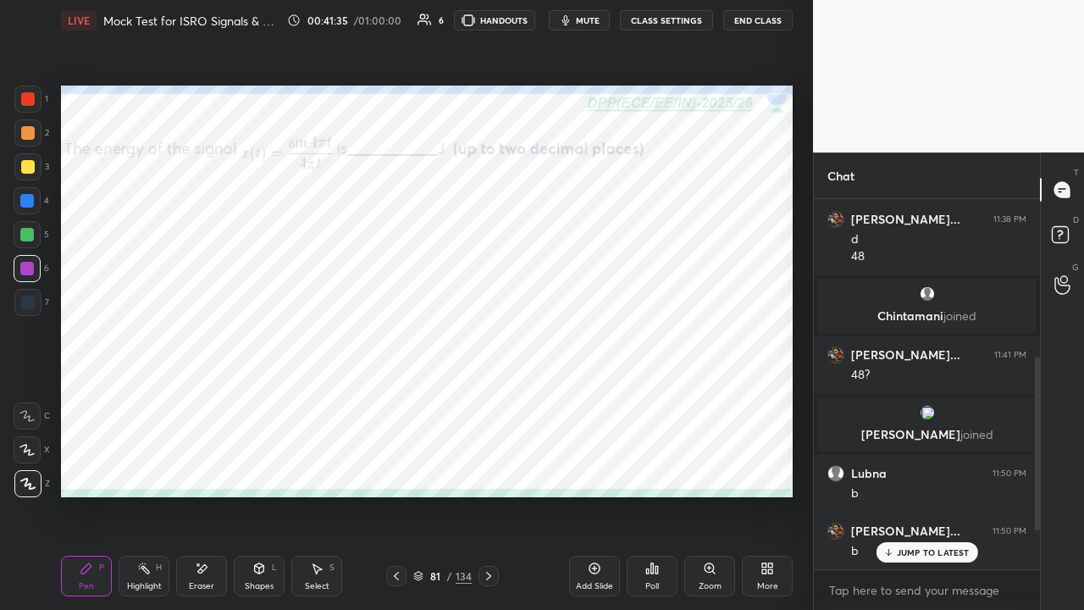
click at [490, 466] on icon at bounding box center [489, 576] width 14 height 14
click at [913, 466] on p "JUMP TO LATEST" at bounding box center [933, 552] width 73 height 10
click at [649, 466] on div "Poll" at bounding box center [652, 575] width 51 height 41
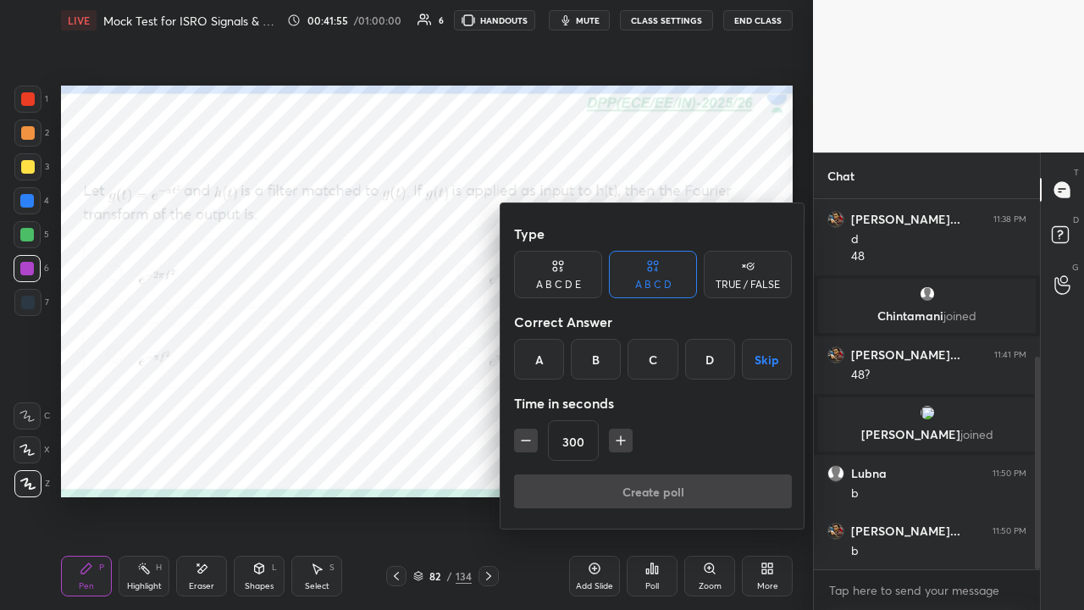
click at [540, 352] on div "A" at bounding box center [539, 359] width 50 height 41
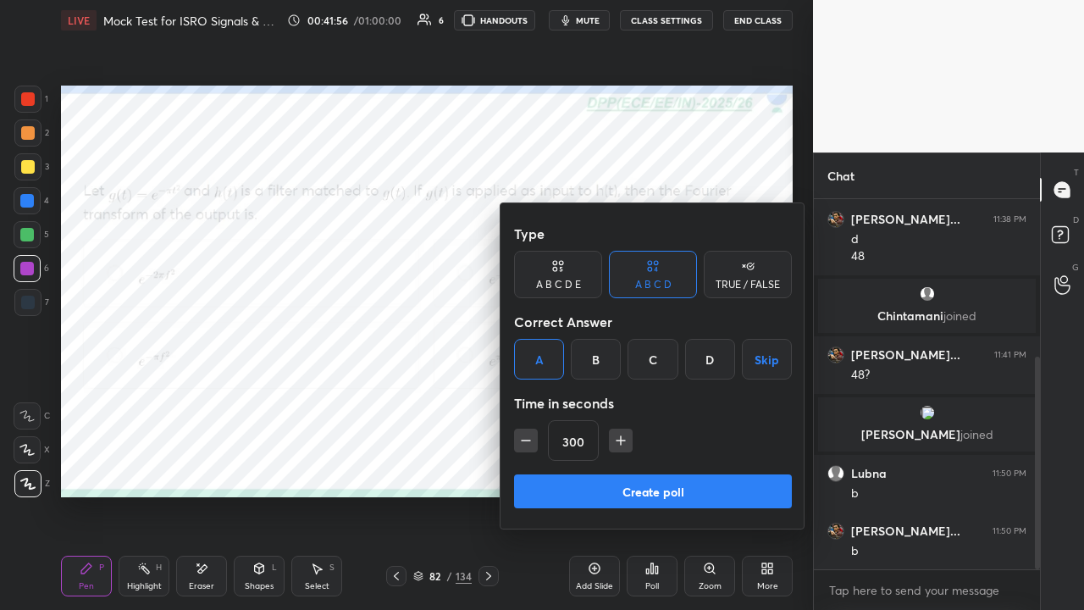
click at [637, 466] on button "Create poll" at bounding box center [653, 491] width 278 height 34
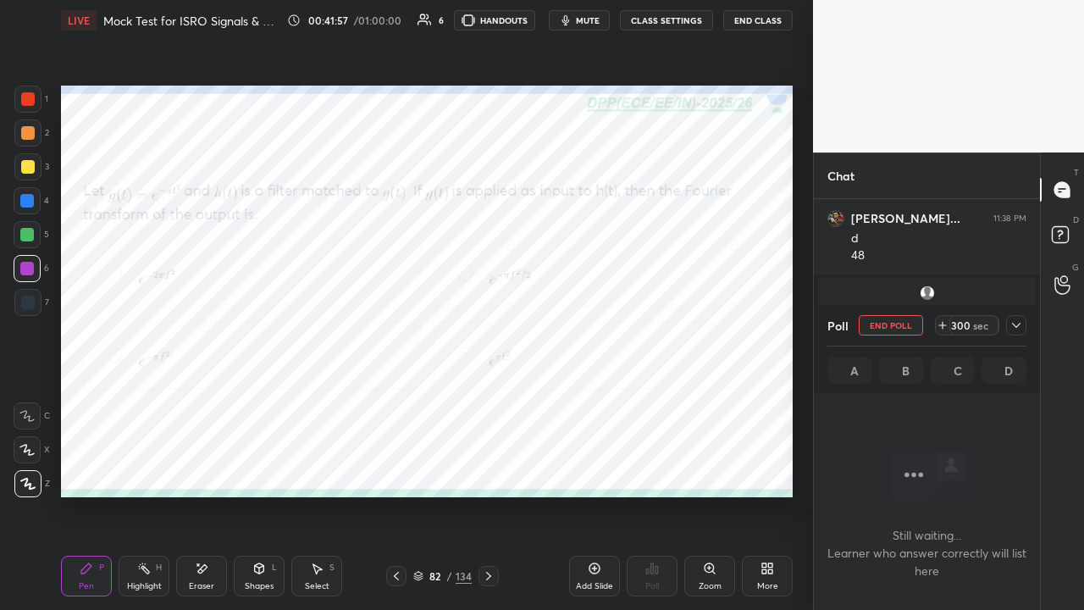
scroll to position [277, 221]
click at [1016, 326] on icon at bounding box center [1016, 325] width 8 height 5
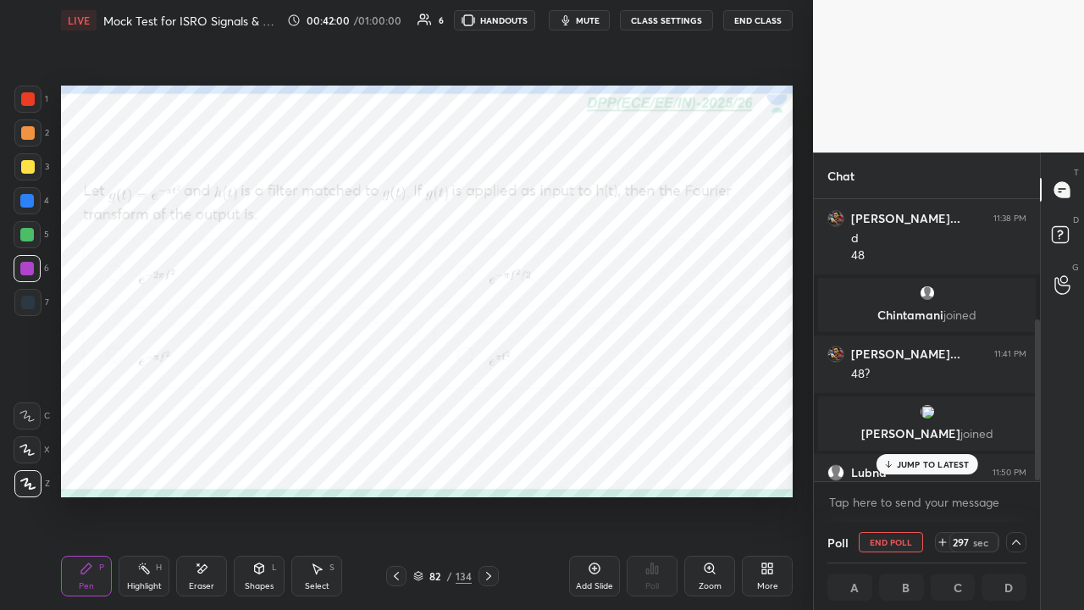
click at [909, 464] on p "JUMP TO LATEST" at bounding box center [933, 464] width 73 height 10
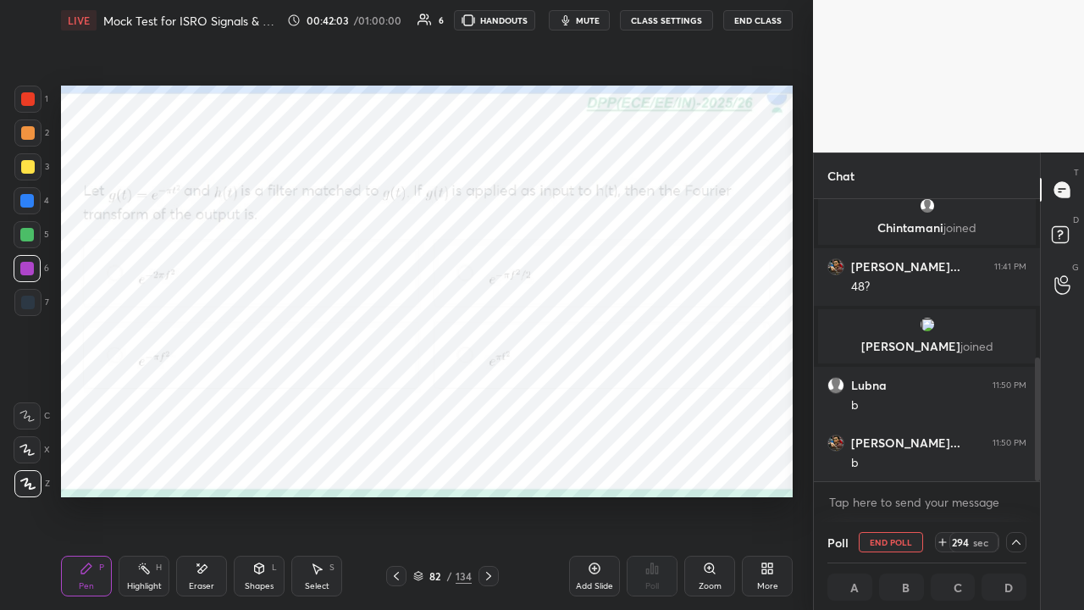
click at [586, 20] on span "mute" at bounding box center [588, 20] width 24 height 12
click at [751, 22] on button "End Class" at bounding box center [757, 20] width 69 height 20
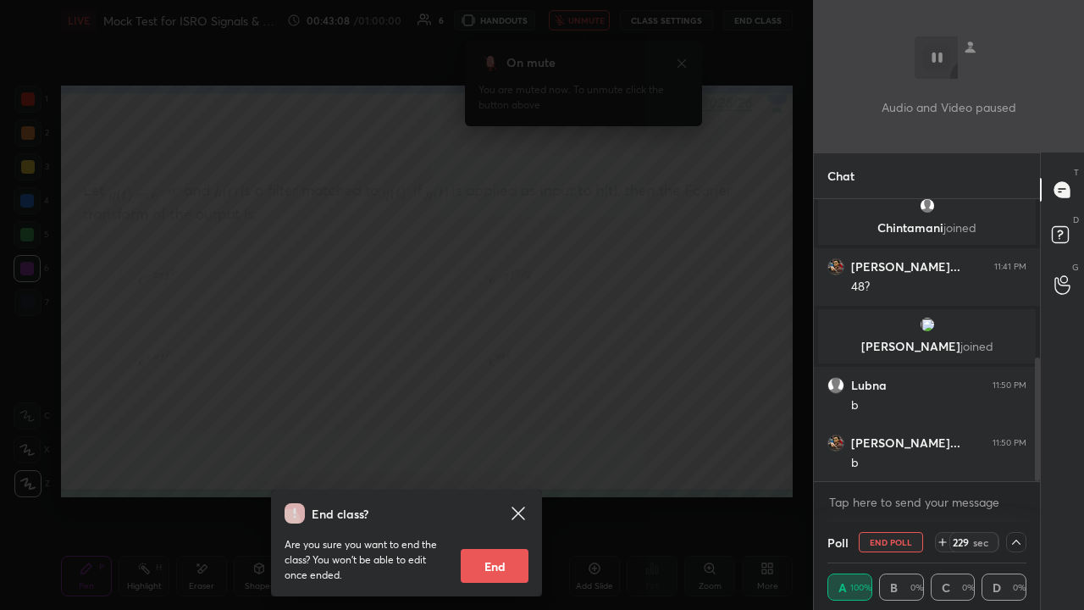
scroll to position [418, 0]
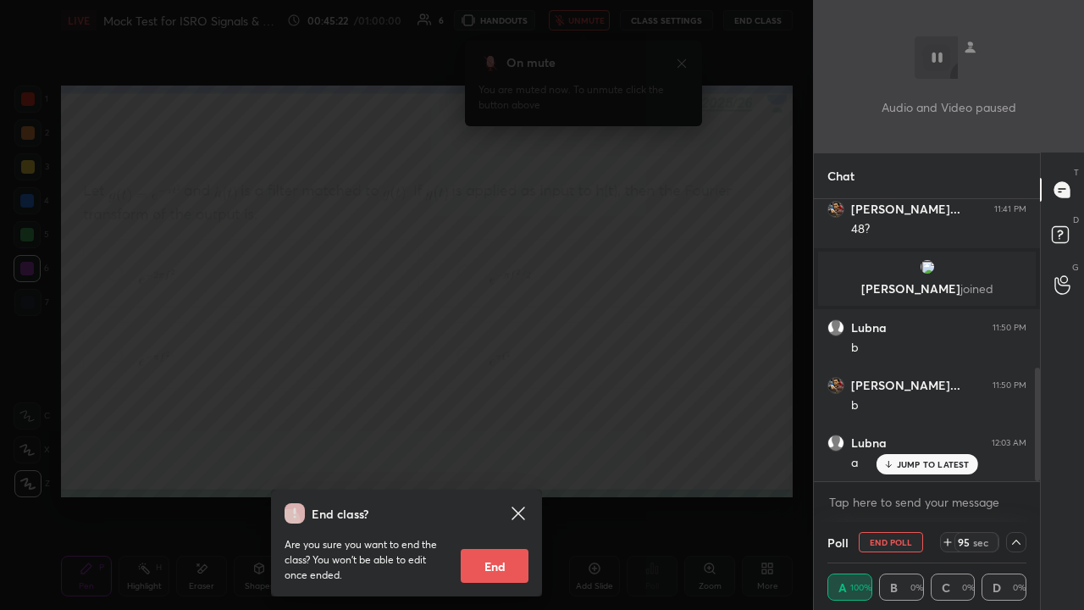
click at [1011, 466] on icon at bounding box center [1016, 542] width 14 height 14
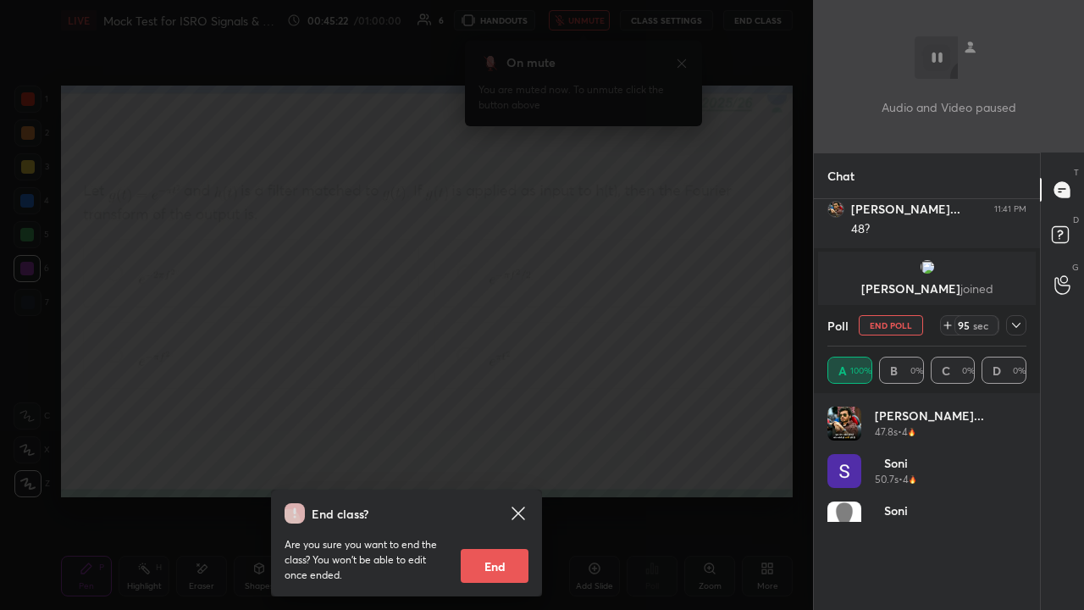
scroll to position [198, 194]
click at [1016, 326] on icon at bounding box center [1016, 325] width 8 height 5
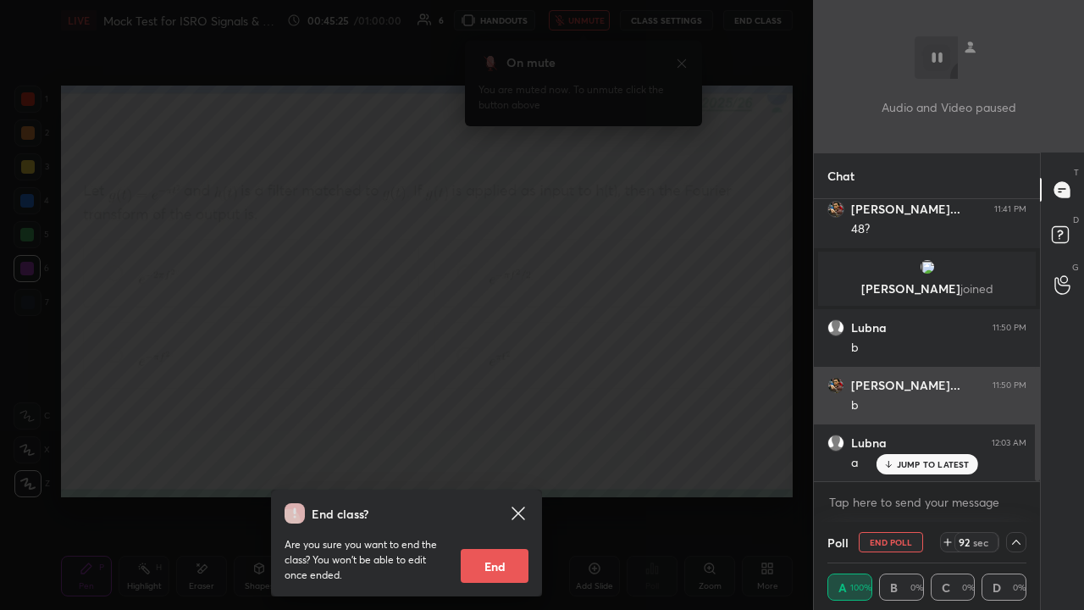
scroll to position [1, 5]
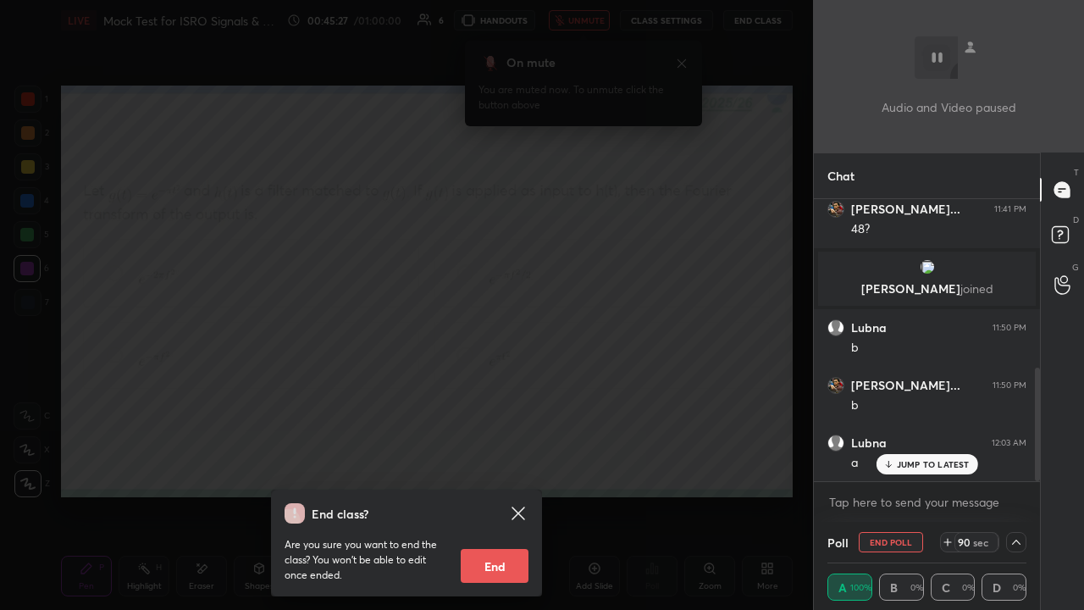
click at [541, 191] on div "End class? Are you sure you want to end the class? You won’t be able to edit on…" at bounding box center [406, 305] width 813 height 610
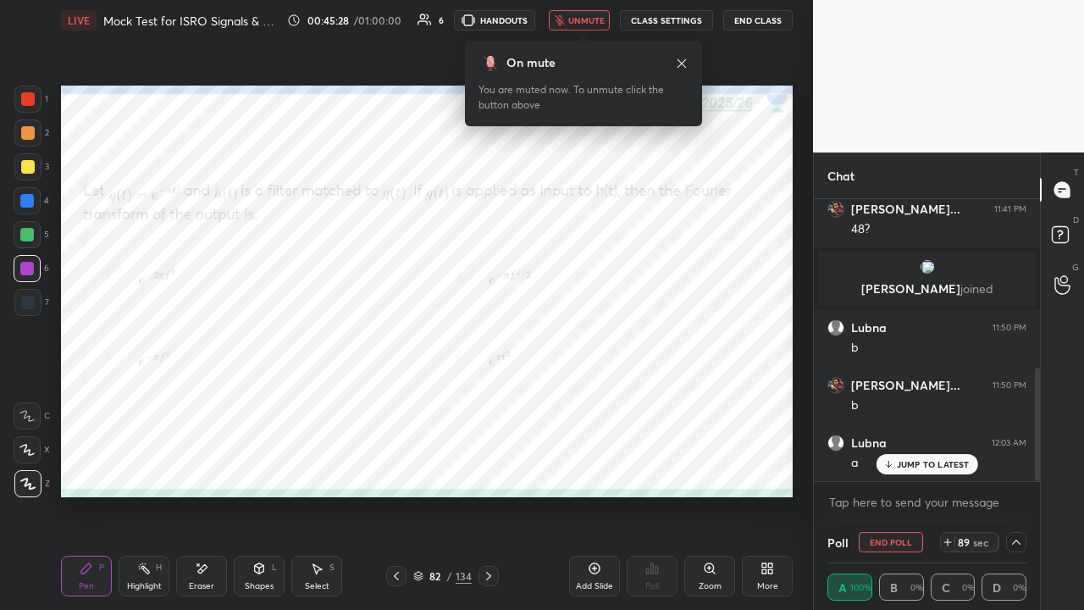
click at [586, 20] on span "unmute" at bounding box center [586, 20] width 36 height 12
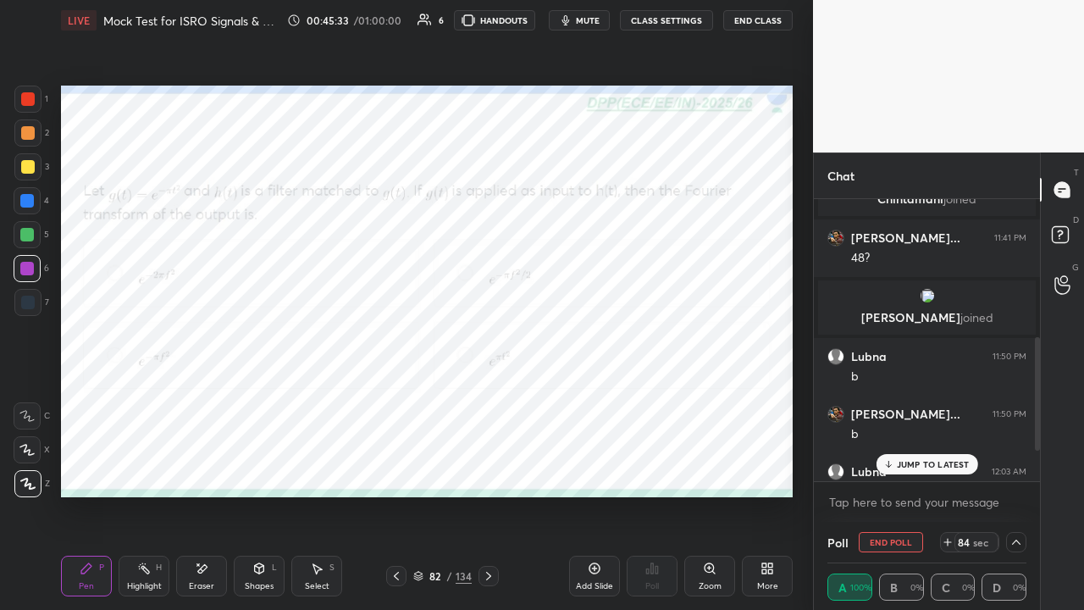
scroll to position [418, 0]
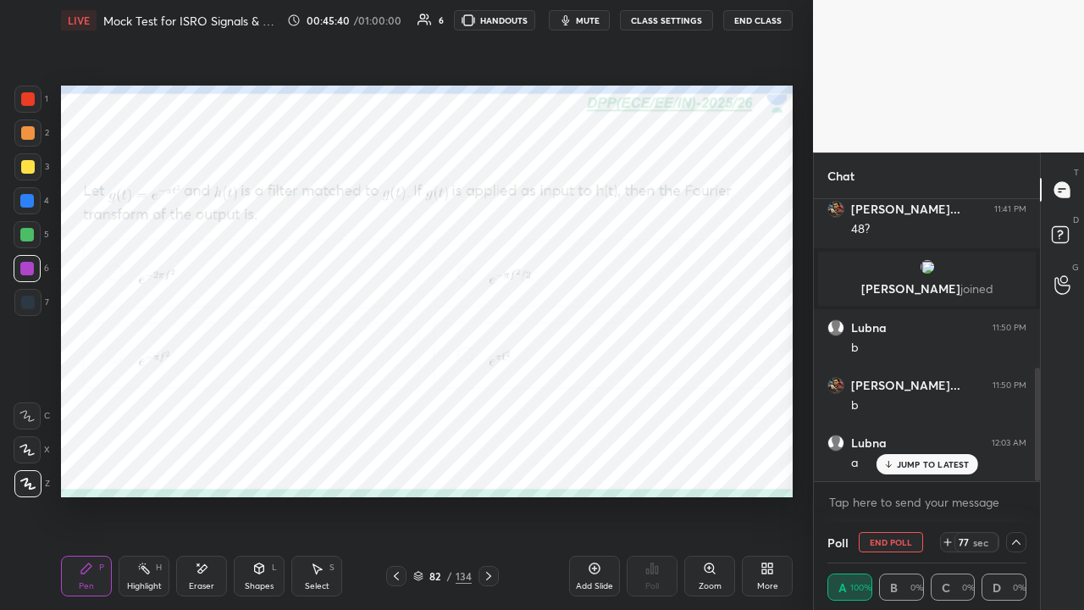
click at [592, 20] on span "mute" at bounding box center [588, 20] width 24 height 12
click at [752, 19] on button "End Class" at bounding box center [757, 20] width 69 height 20
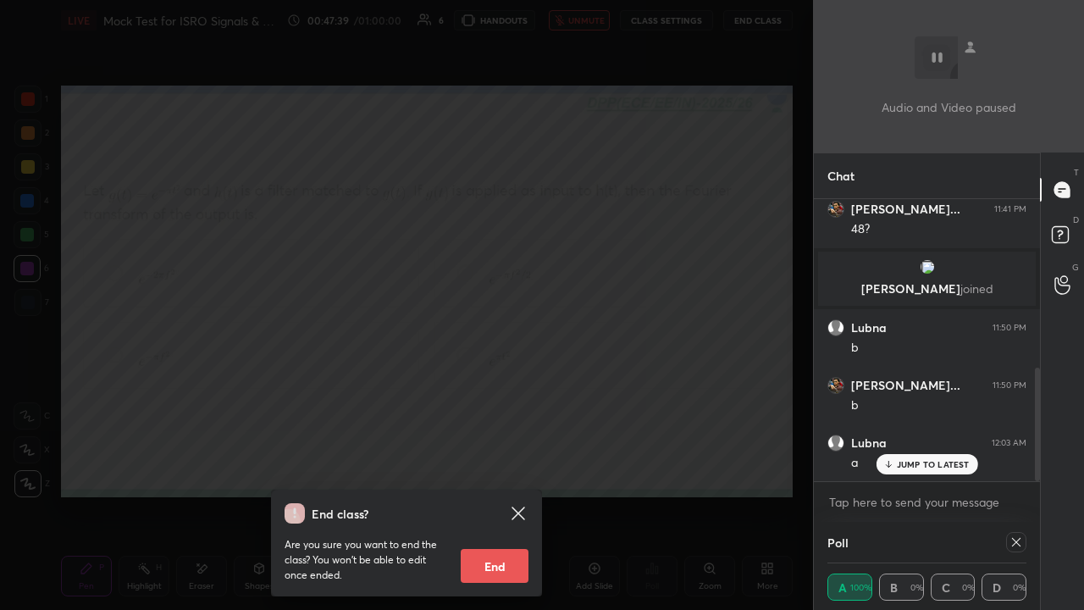
click at [433, 362] on div "End class? Are you sure you want to end the class? You won’t be able to edit on…" at bounding box center [406, 305] width 813 height 610
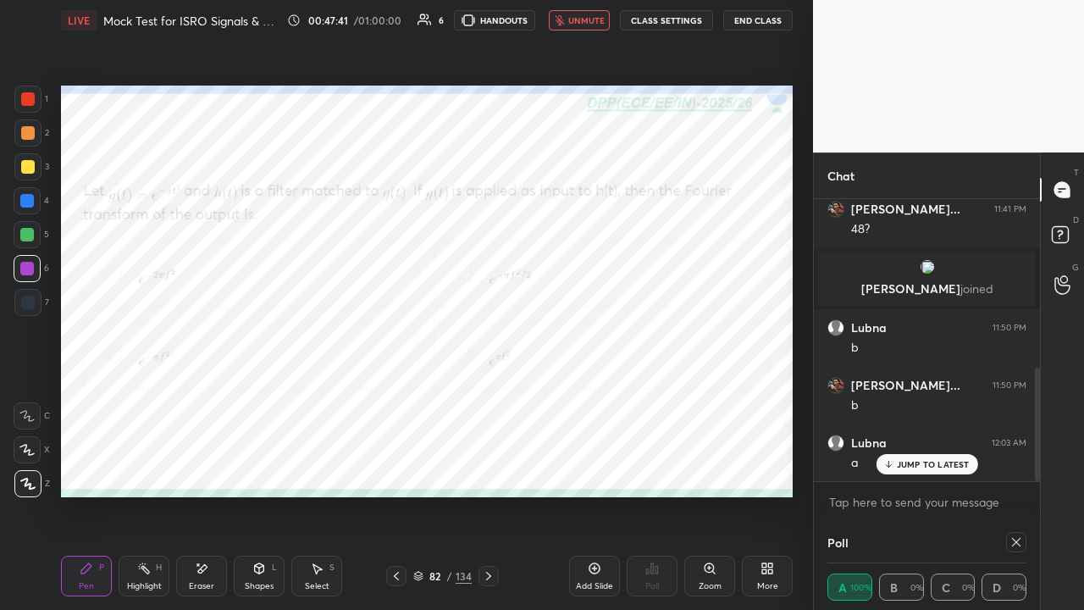
click at [1015, 466] on icon at bounding box center [1016, 542] width 8 height 8
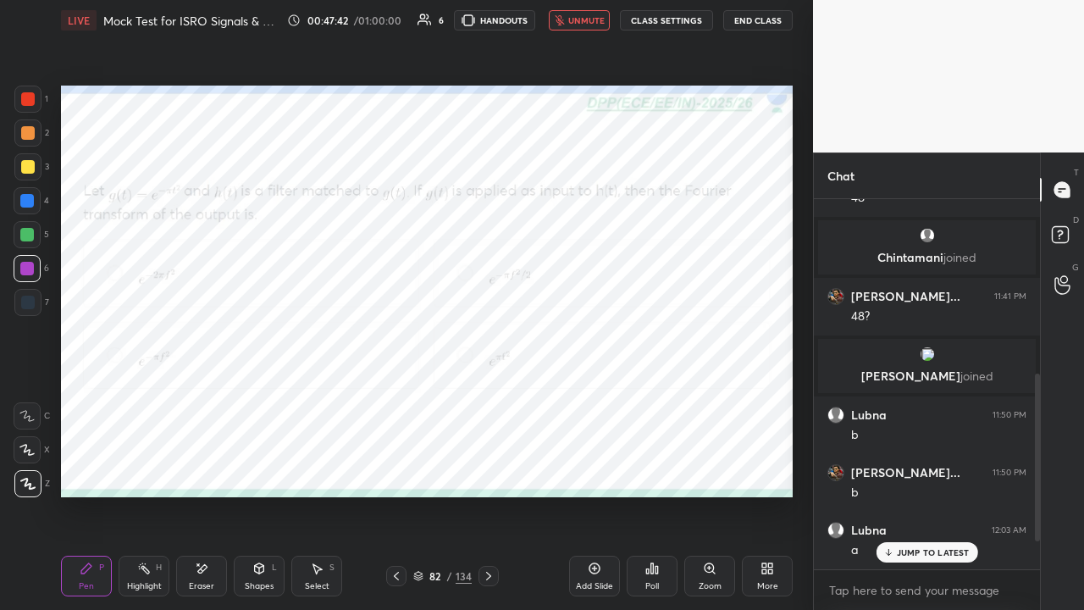
scroll to position [5, 5]
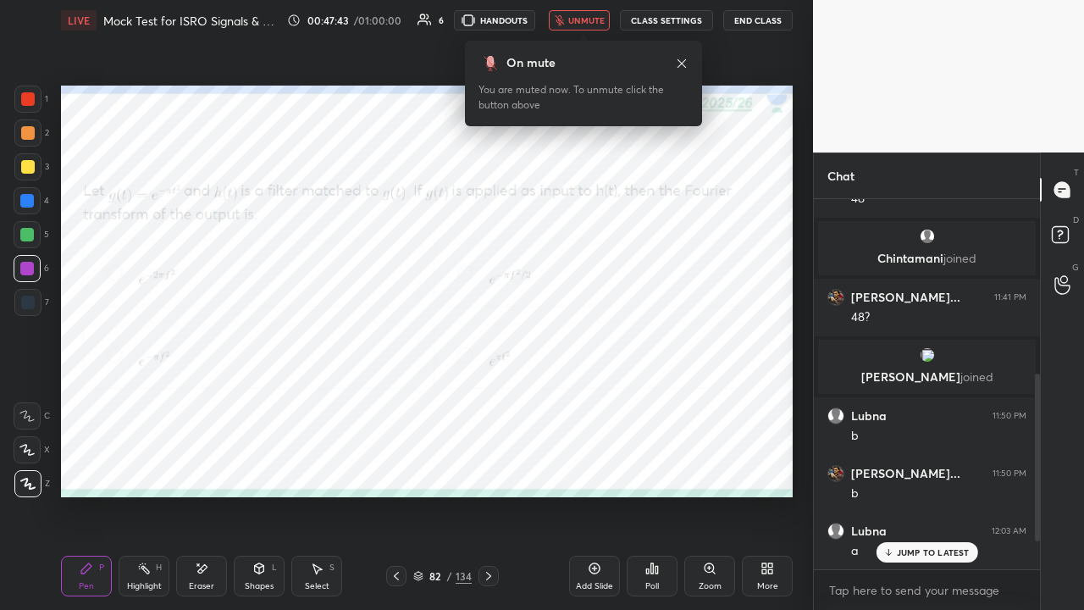
click at [583, 23] on span "unmute" at bounding box center [586, 20] width 36 height 12
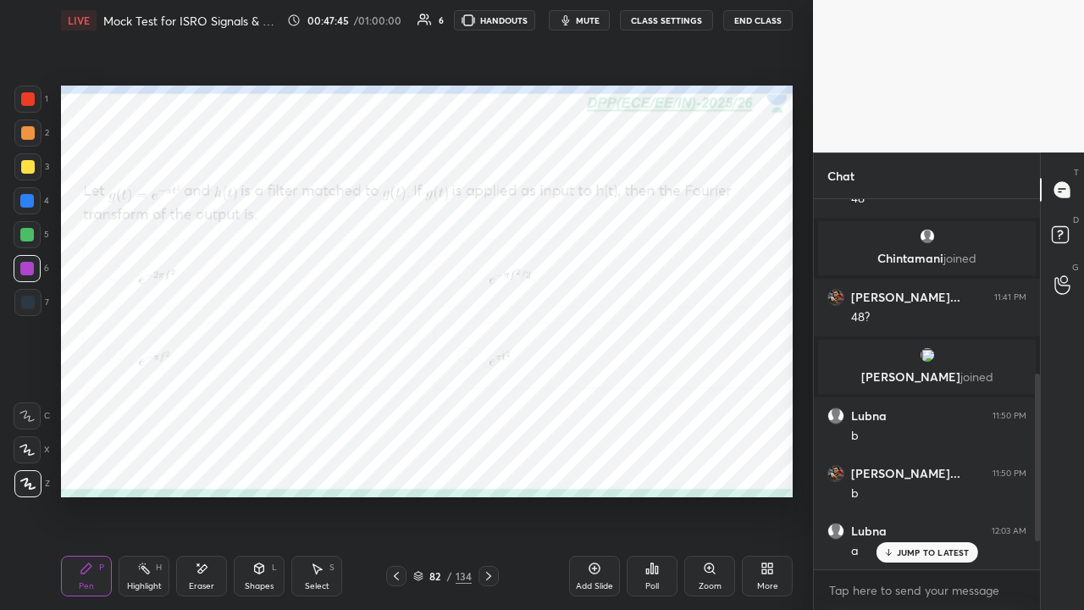
click at [33, 96] on div at bounding box center [28, 99] width 14 height 14
click at [486, 466] on icon at bounding box center [489, 576] width 14 height 14
click at [654, 466] on icon at bounding box center [652, 568] width 14 height 14
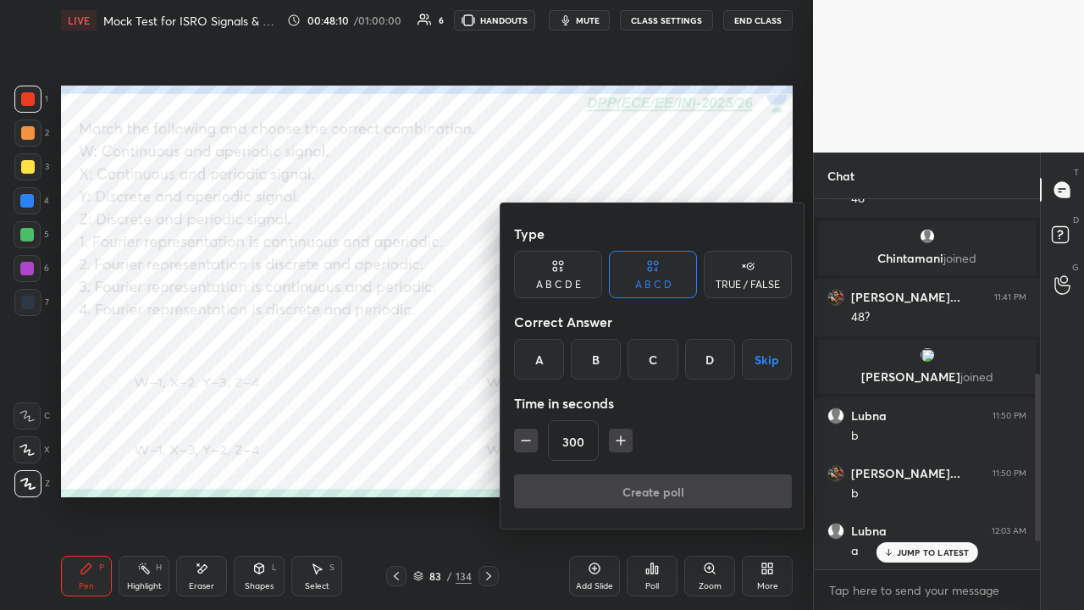
click at [541, 357] on div "A" at bounding box center [539, 359] width 50 height 41
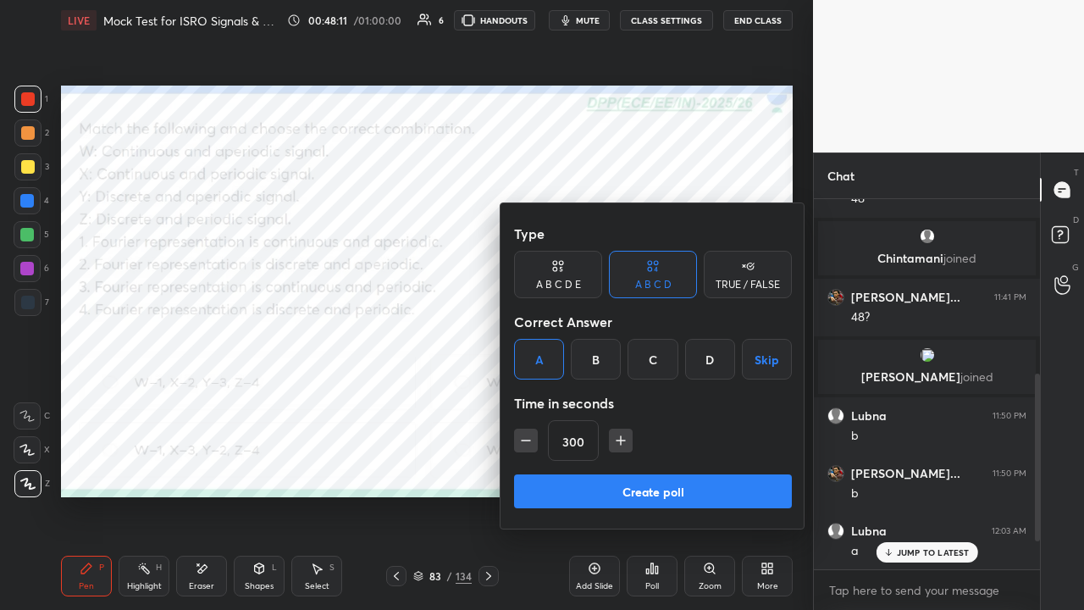
click at [627, 466] on button "Create poll" at bounding box center [653, 491] width 278 height 34
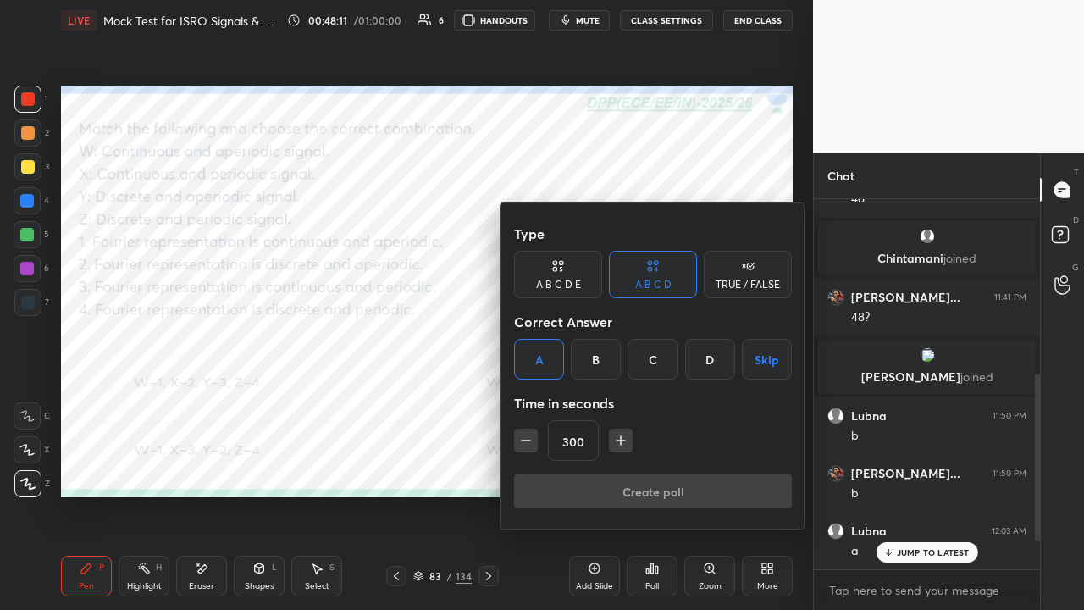
type textarea "x"
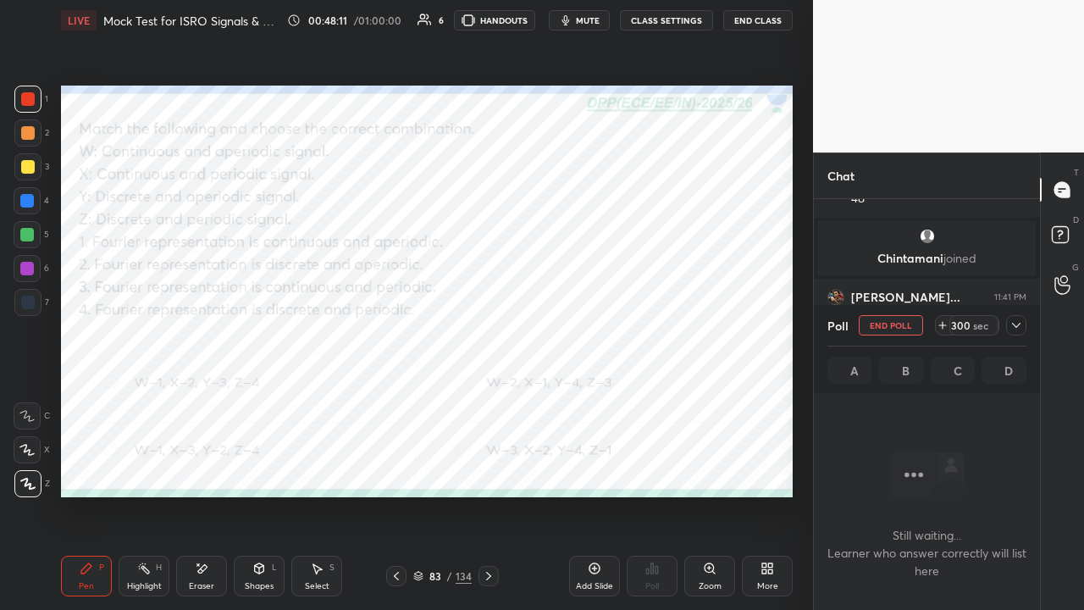
scroll to position [135, 221]
click at [1023, 326] on div at bounding box center [1016, 325] width 20 height 20
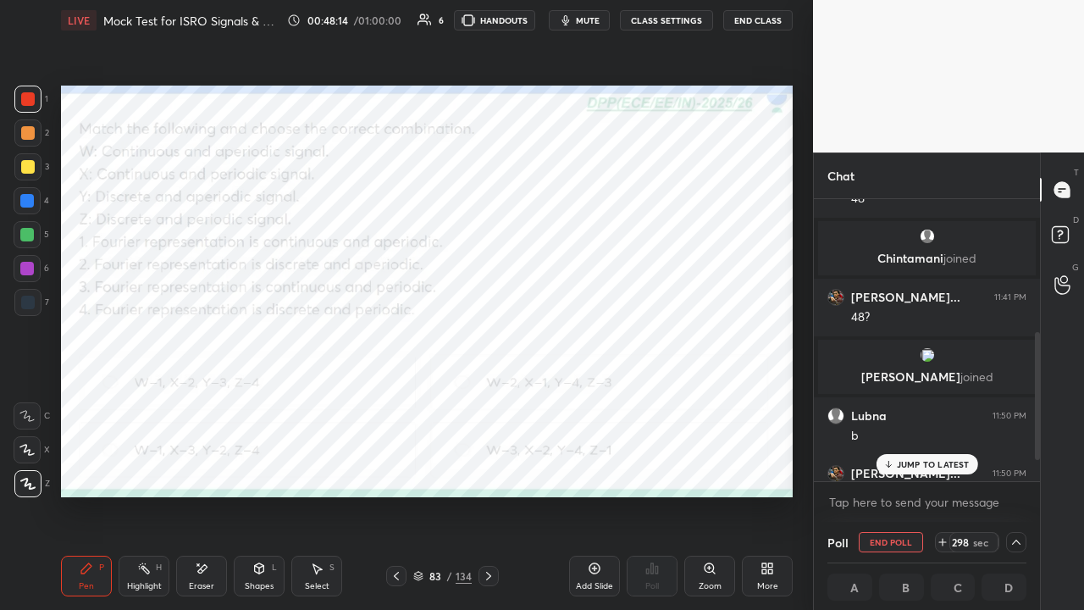
click at [589, 19] on span "mute" at bounding box center [588, 20] width 24 height 12
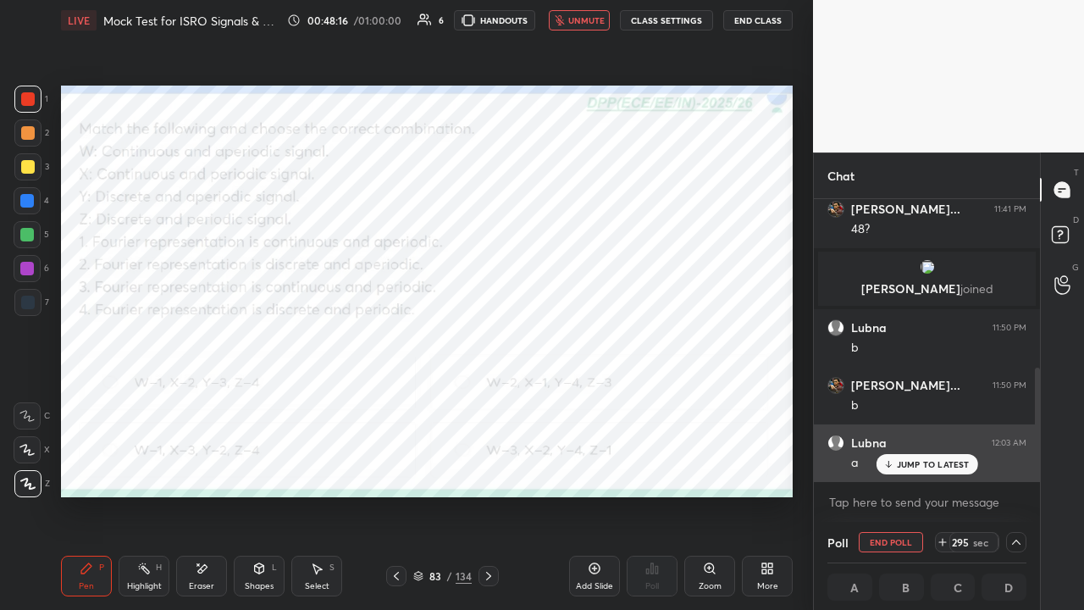
click at [914, 462] on p "JUMP TO LATEST" at bounding box center [933, 464] width 73 height 10
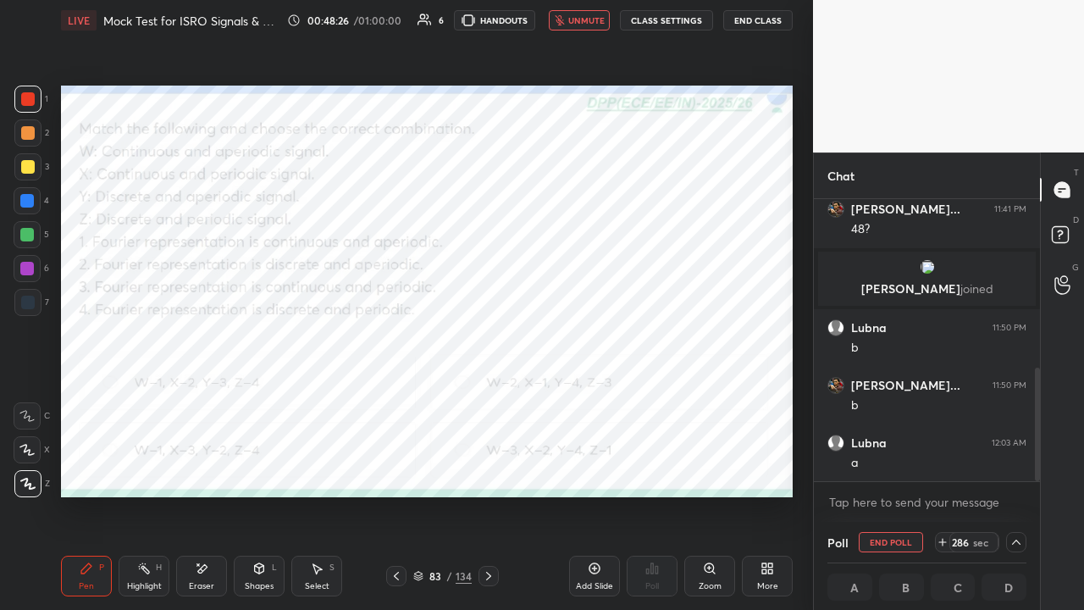
click at [748, 22] on button "End Class" at bounding box center [757, 20] width 69 height 20
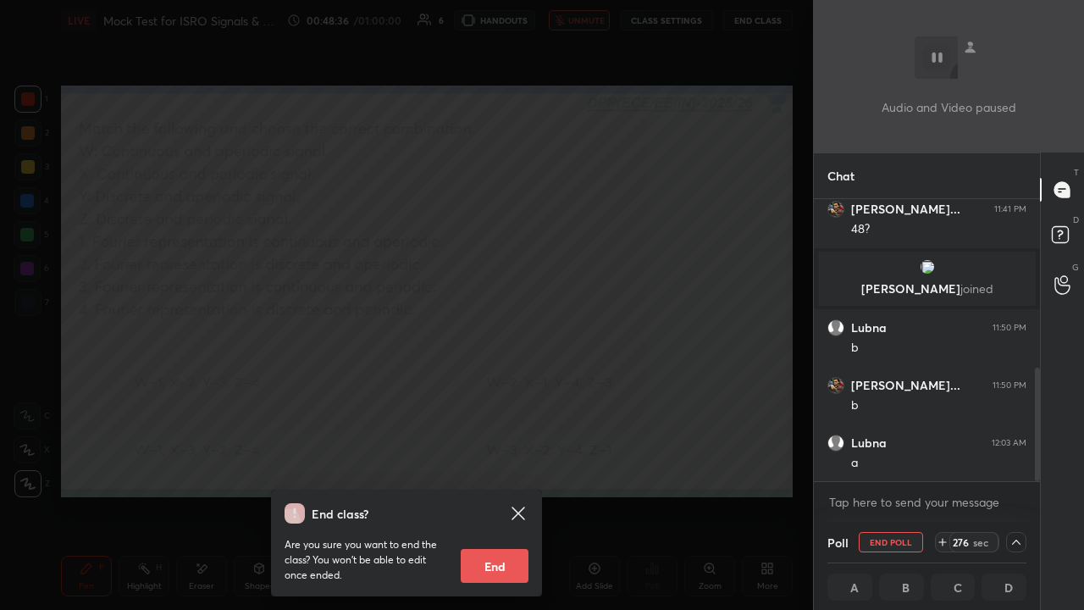
click at [540, 283] on div "End class? Are you sure you want to end the class? You won’t be able to edit on…" at bounding box center [406, 305] width 813 height 610
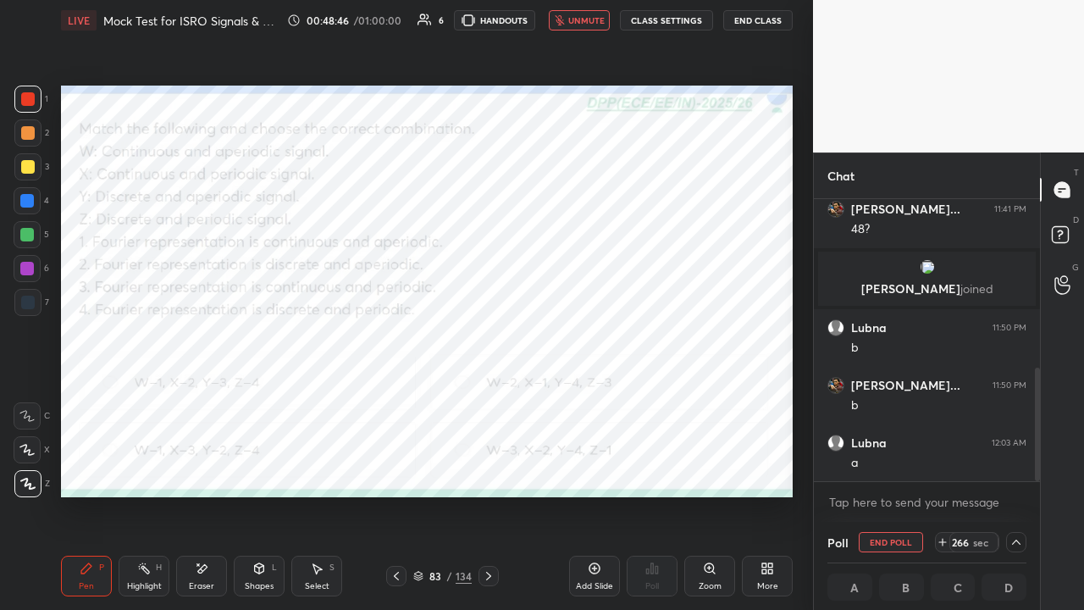
click at [750, 25] on button "End Class" at bounding box center [757, 20] width 69 height 20
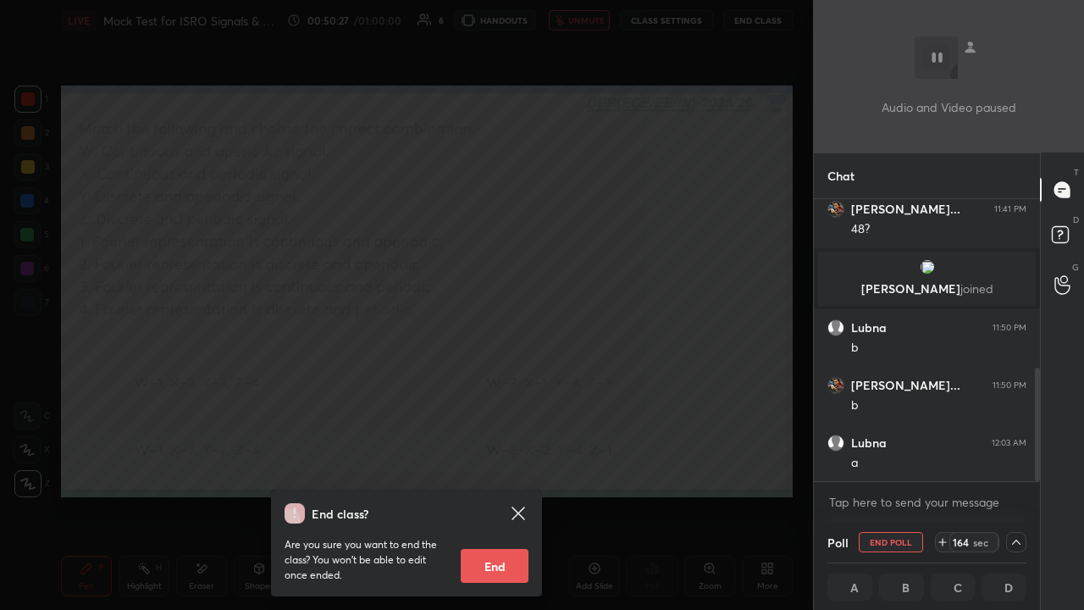
scroll to position [1, 5]
click at [268, 354] on div "End class? Are you sure you want to end the class? You won’t be able to edit on…" at bounding box center [406, 305] width 813 height 610
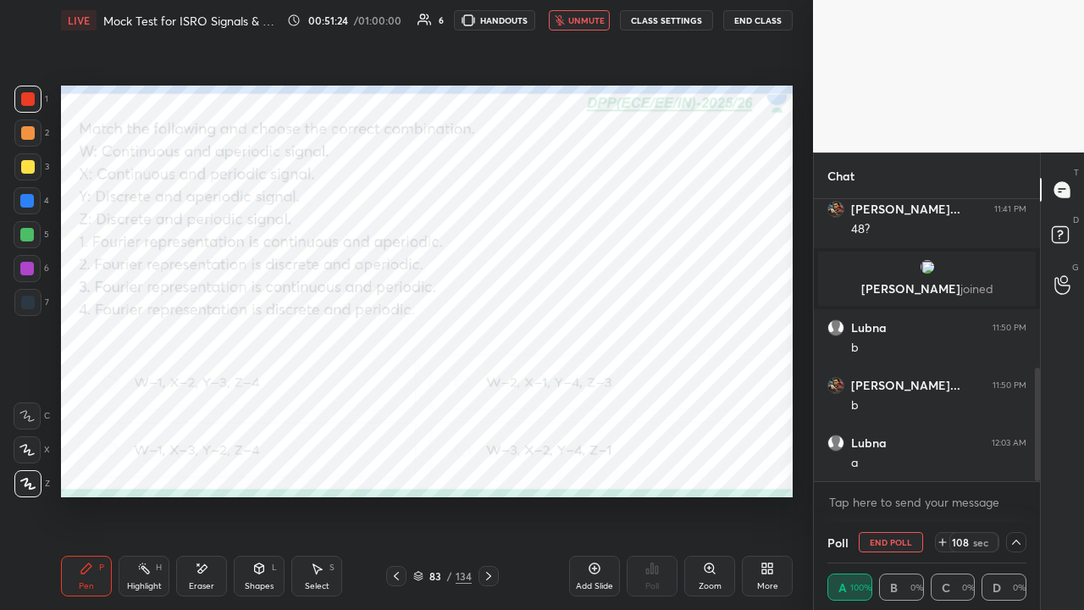
click at [571, 21] on button "unmute" at bounding box center [579, 20] width 61 height 20
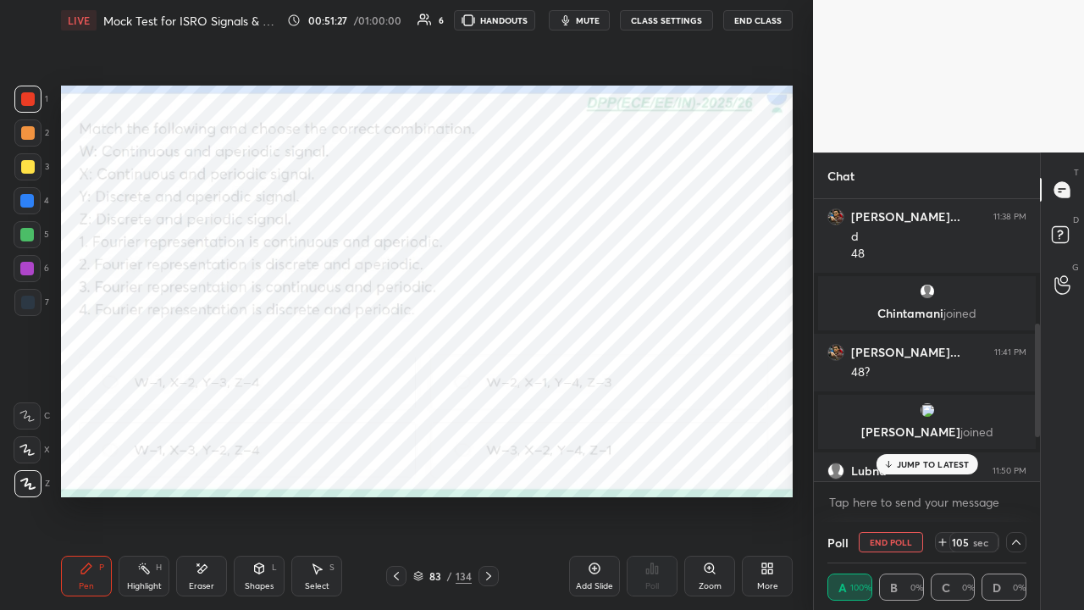
scroll to position [268, 0]
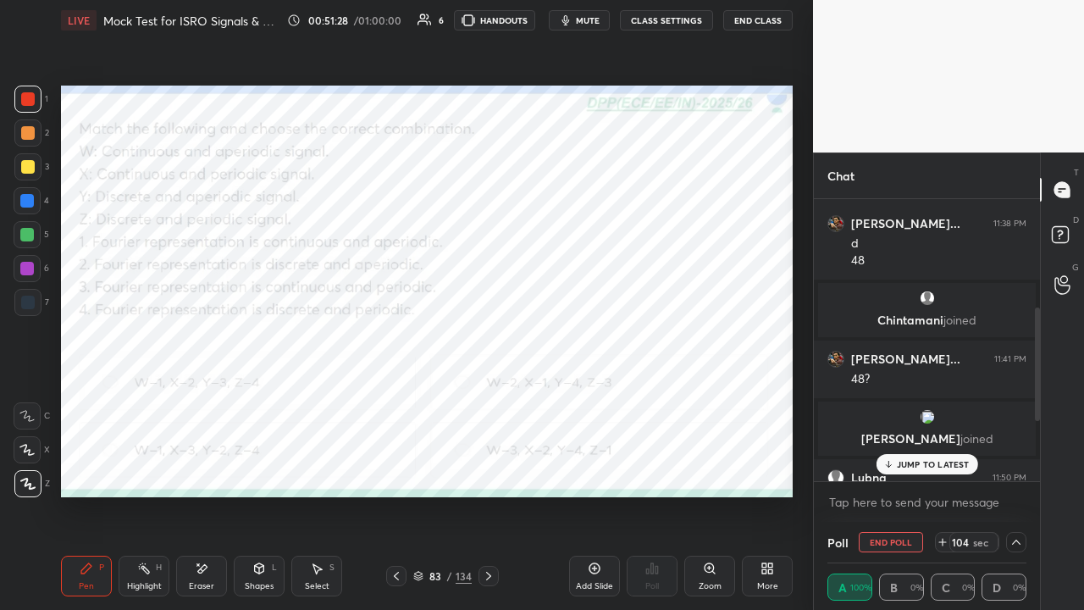
click at [908, 433] on p "[PERSON_NAME] joined" at bounding box center [926, 439] width 197 height 14
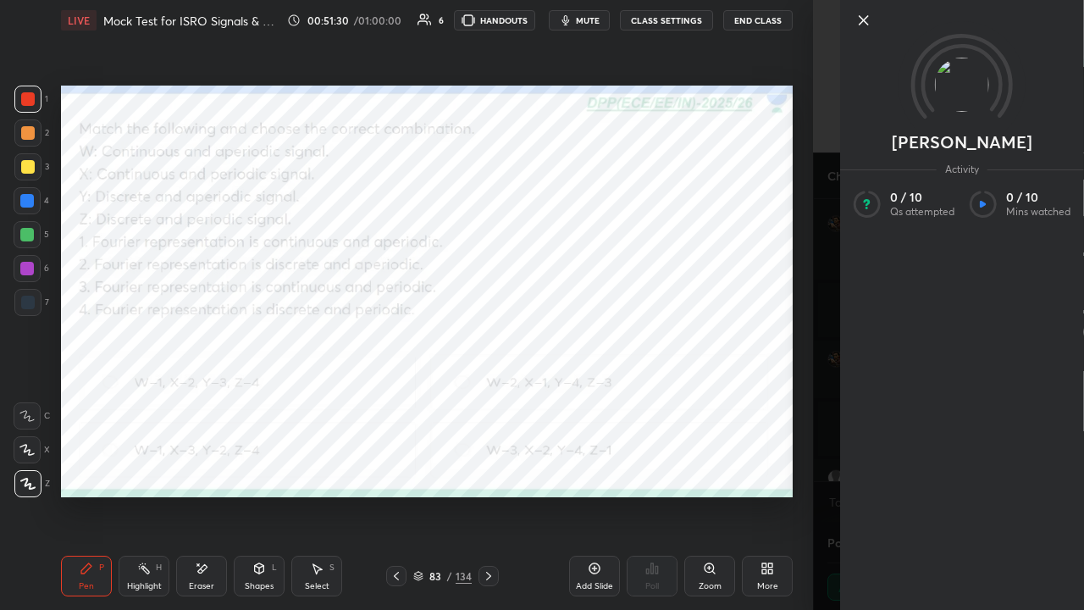
click at [860, 19] on icon at bounding box center [863, 20] width 20 height 20
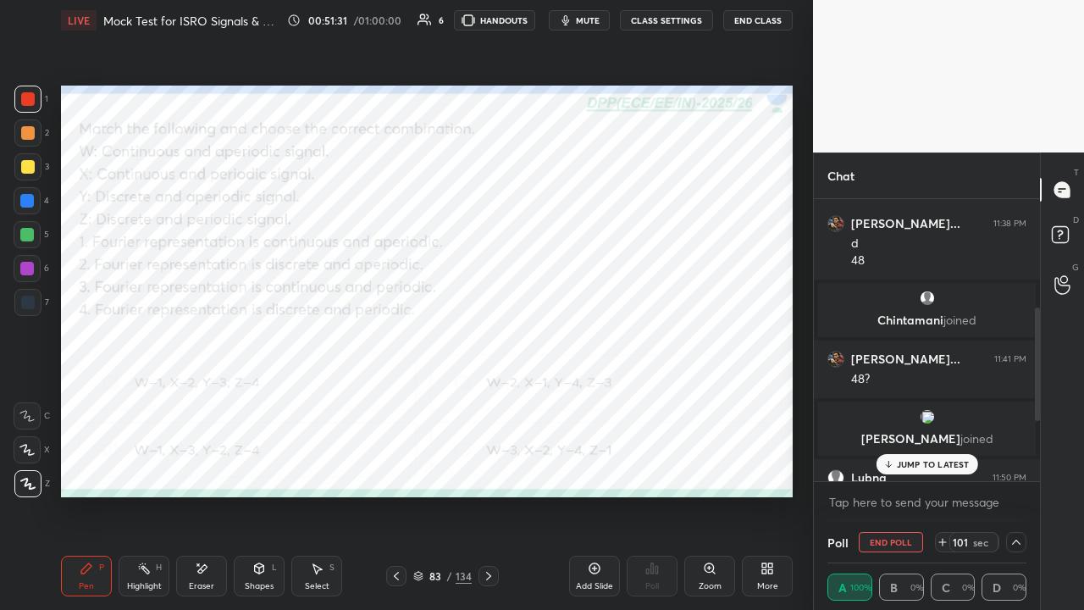
click at [896, 323] on p "[PERSON_NAME] joined" at bounding box center [926, 320] width 197 height 14
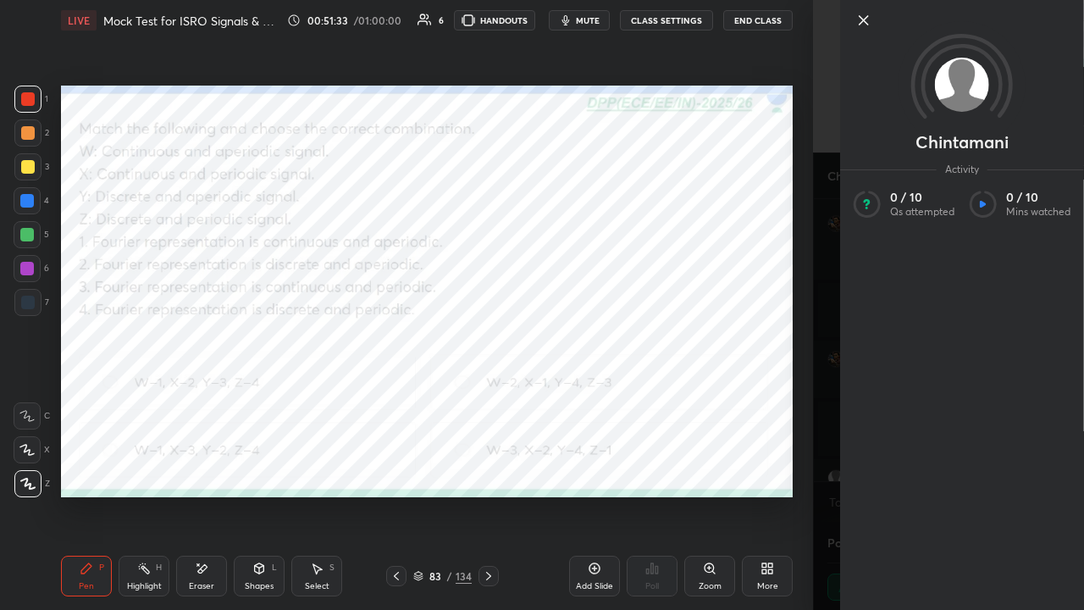
click at [864, 25] on icon at bounding box center [863, 20] width 20 height 20
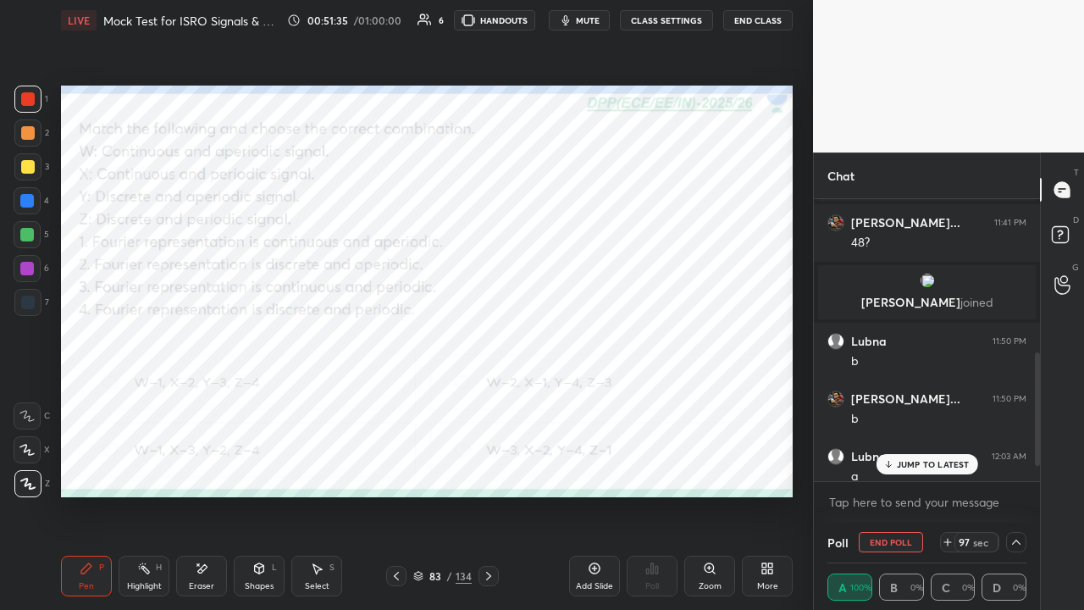
scroll to position [418, 0]
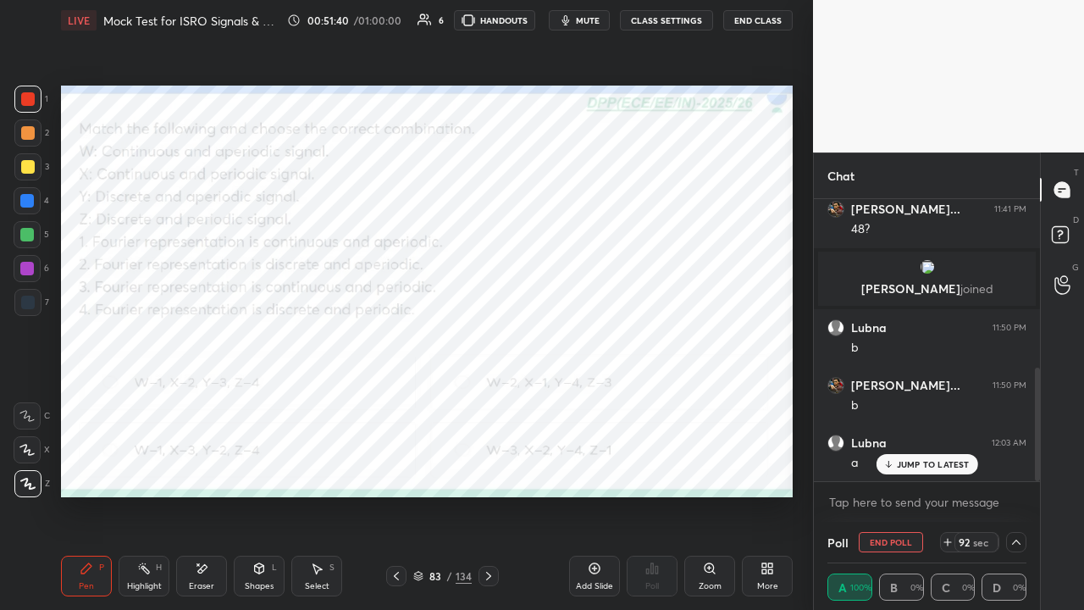
click at [27, 232] on div at bounding box center [27, 235] width 14 height 14
click at [485, 466] on icon at bounding box center [489, 576] width 14 height 14
click at [487, 466] on icon at bounding box center [489, 576] width 14 height 14
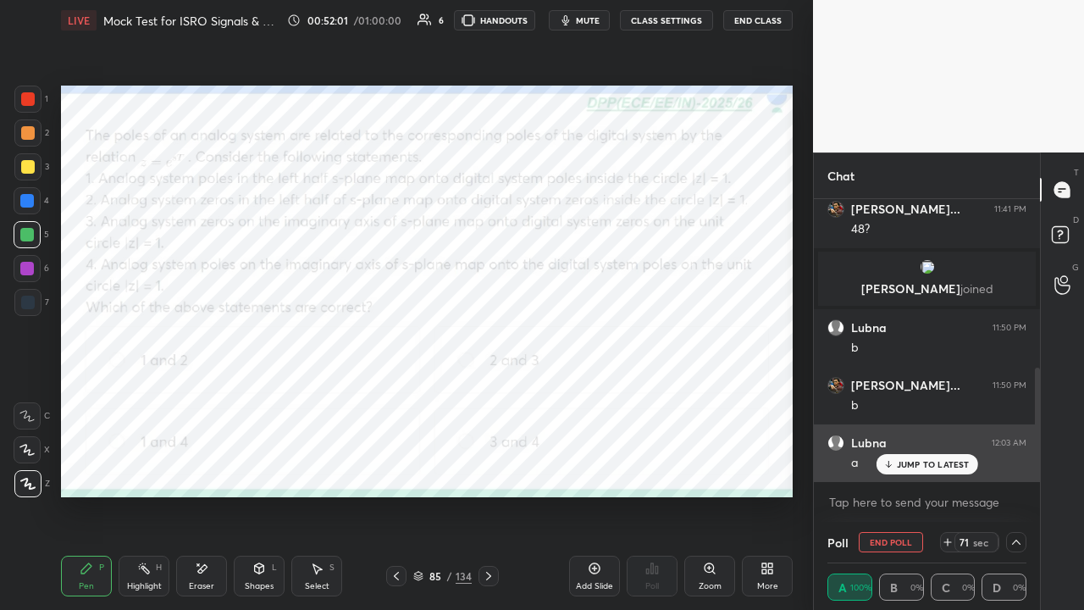
click at [897, 461] on p "JUMP TO LATEST" at bounding box center [933, 464] width 73 height 10
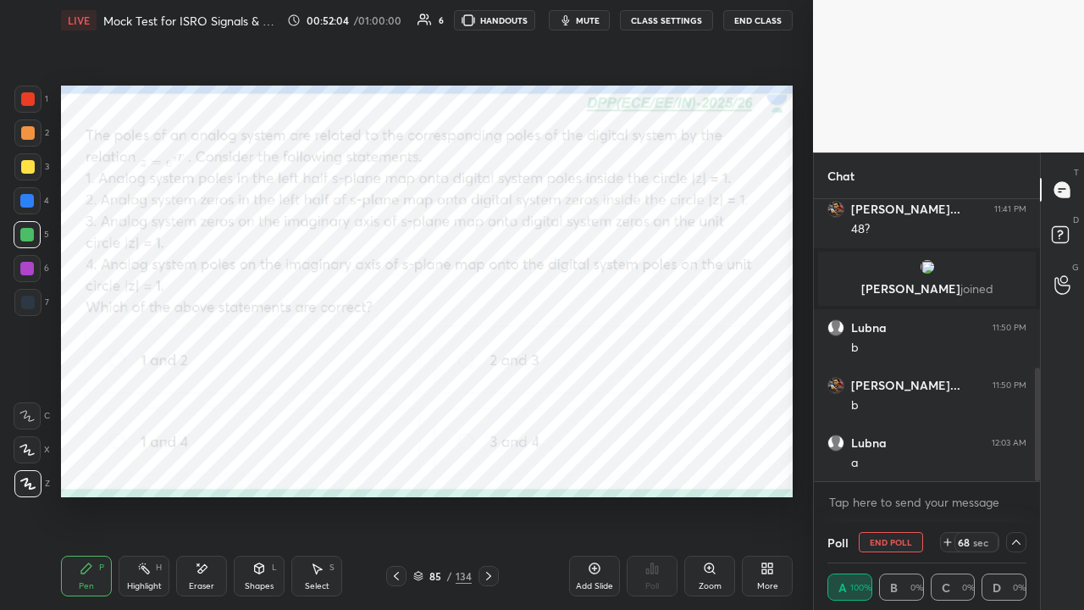
click at [889, 466] on button "End Poll" at bounding box center [890, 542] width 64 height 20
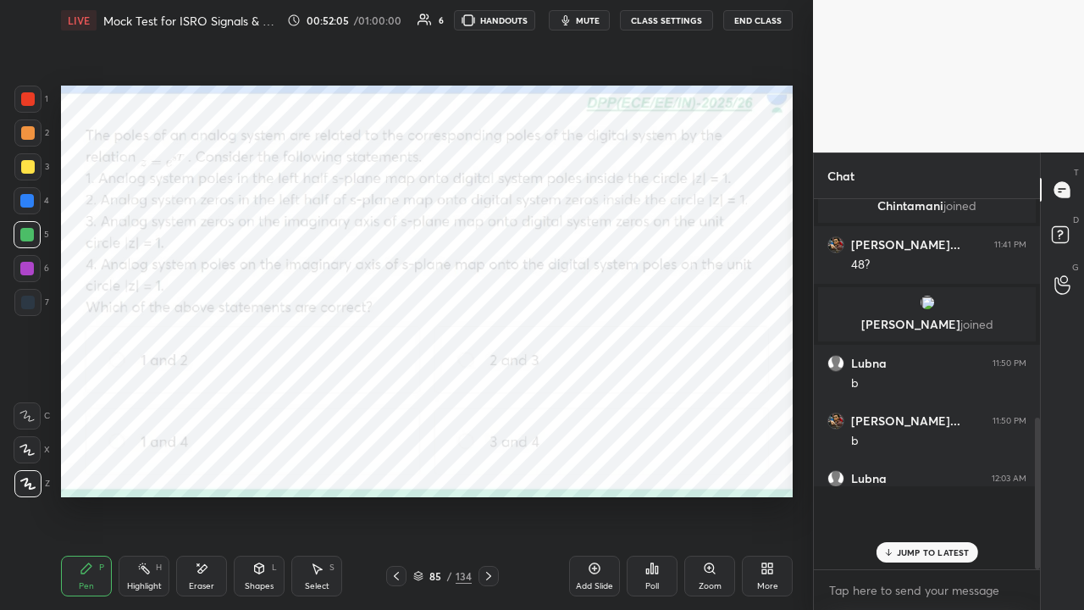
scroll to position [6, 5]
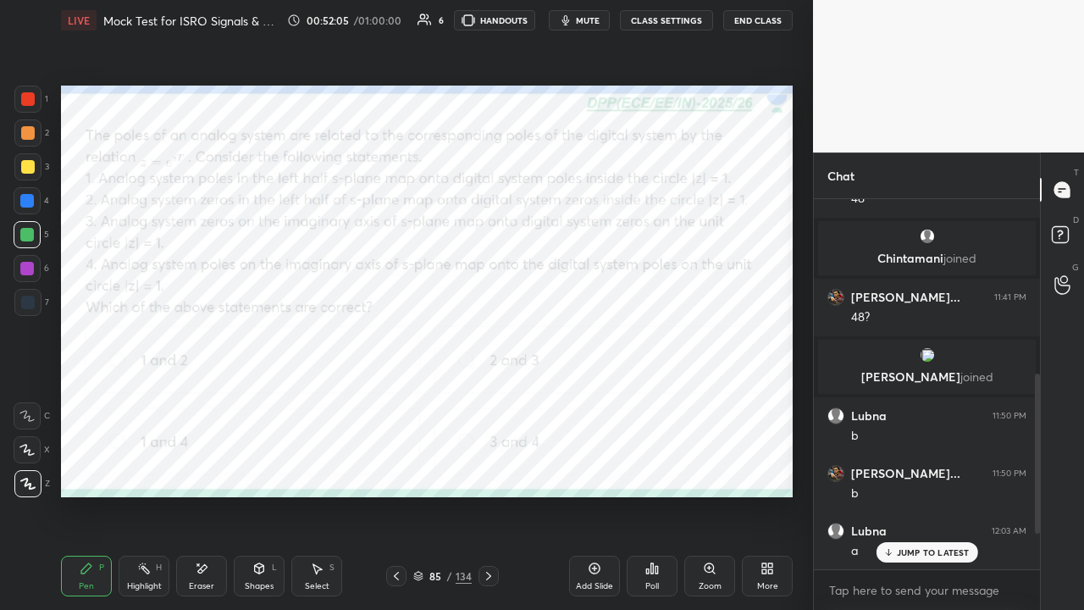
click at [655, 466] on icon at bounding box center [656, 570] width 3 height 8
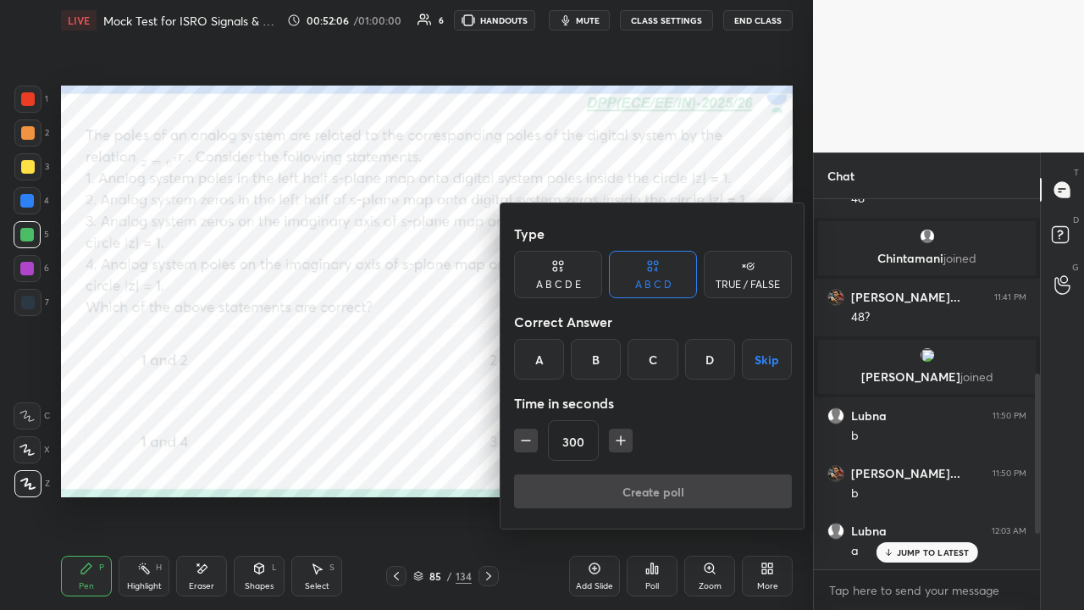
click at [655, 356] on div "C" at bounding box center [652, 359] width 50 height 41
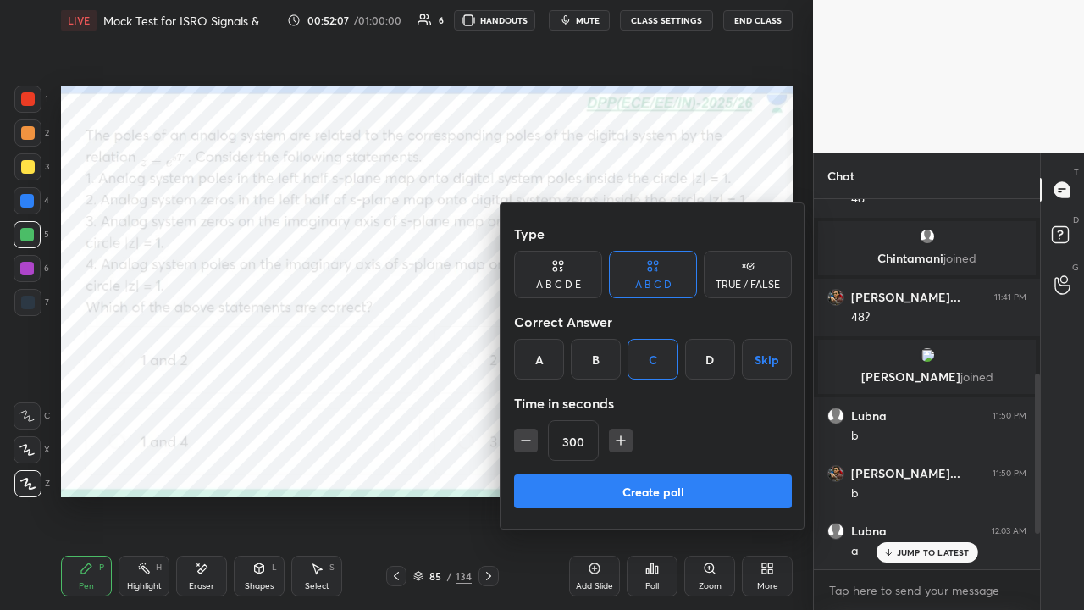
click at [659, 466] on button "Create poll" at bounding box center [653, 491] width 278 height 34
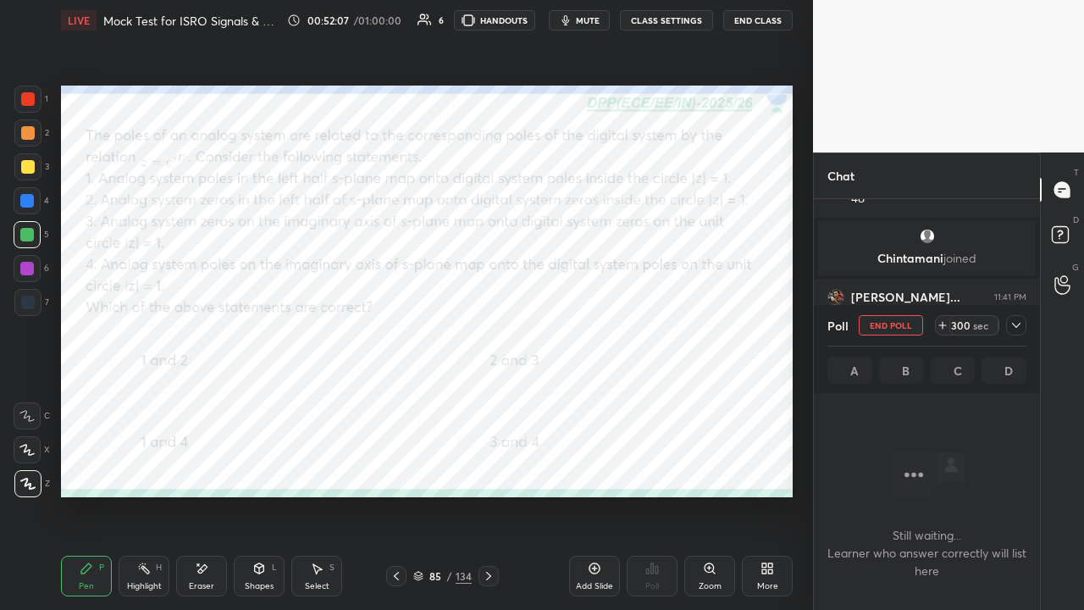
scroll to position [135, 221]
click at [1018, 323] on icon at bounding box center [1016, 325] width 14 height 14
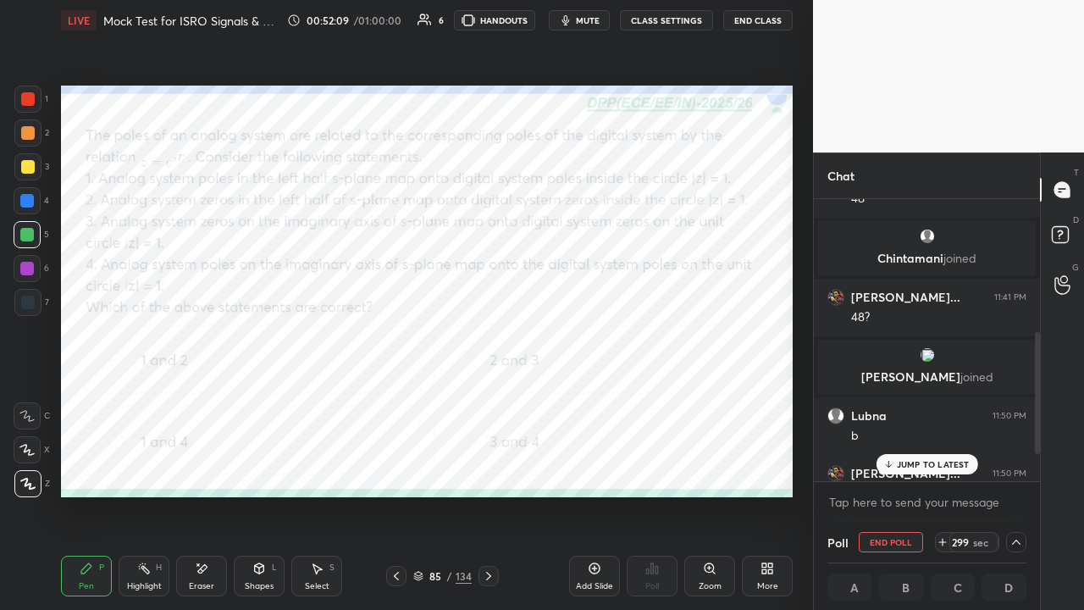
scroll to position [418, 0]
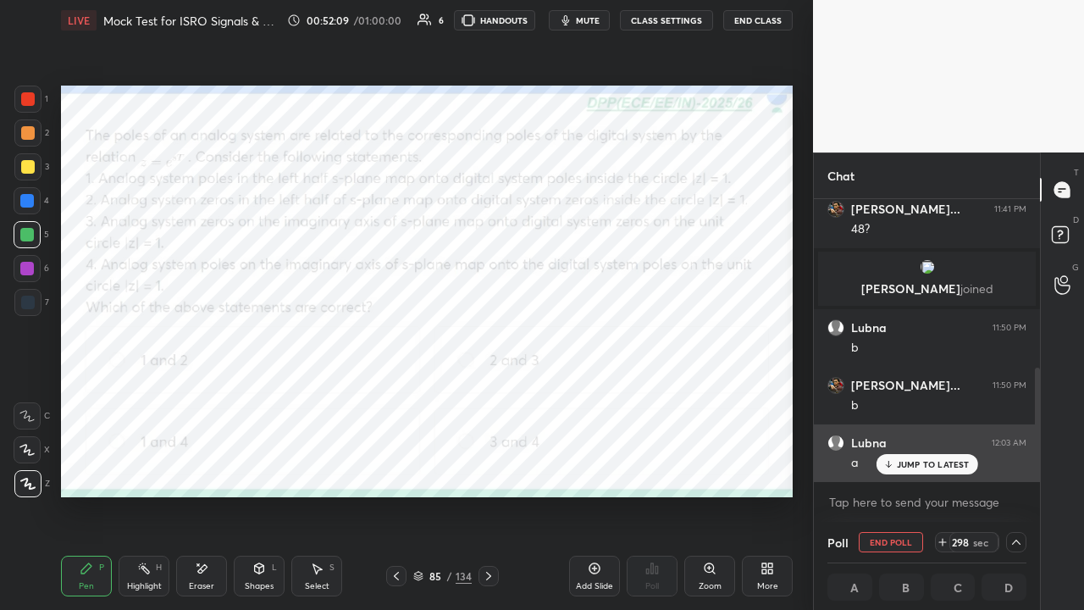
click at [912, 463] on p "JUMP TO LATEST" at bounding box center [933, 464] width 73 height 10
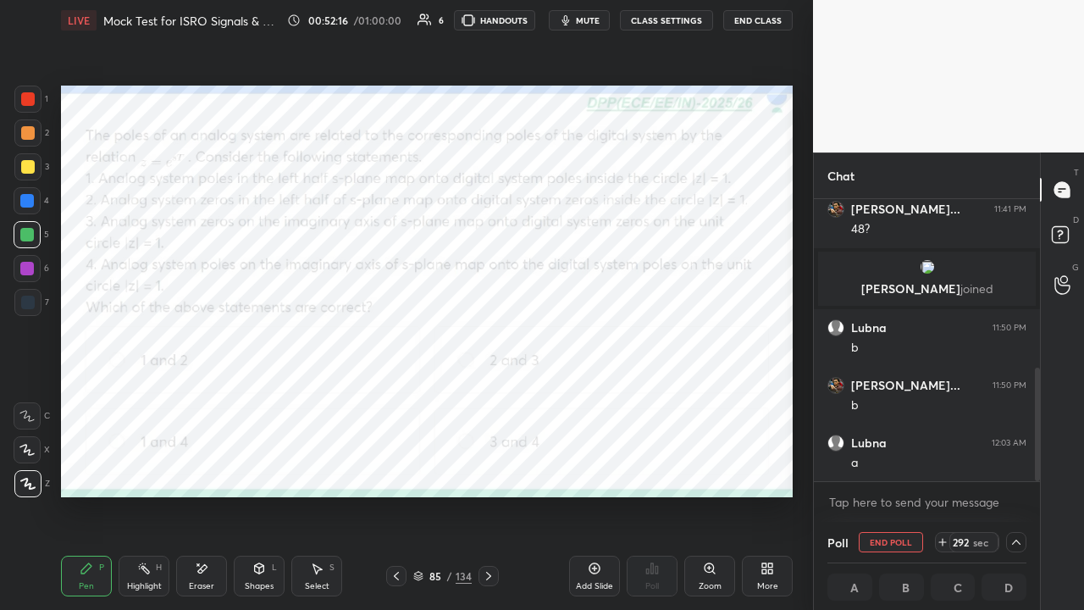
click at [589, 21] on span "mute" at bounding box center [588, 20] width 24 height 12
click at [1016, 466] on icon at bounding box center [1016, 542] width 14 height 14
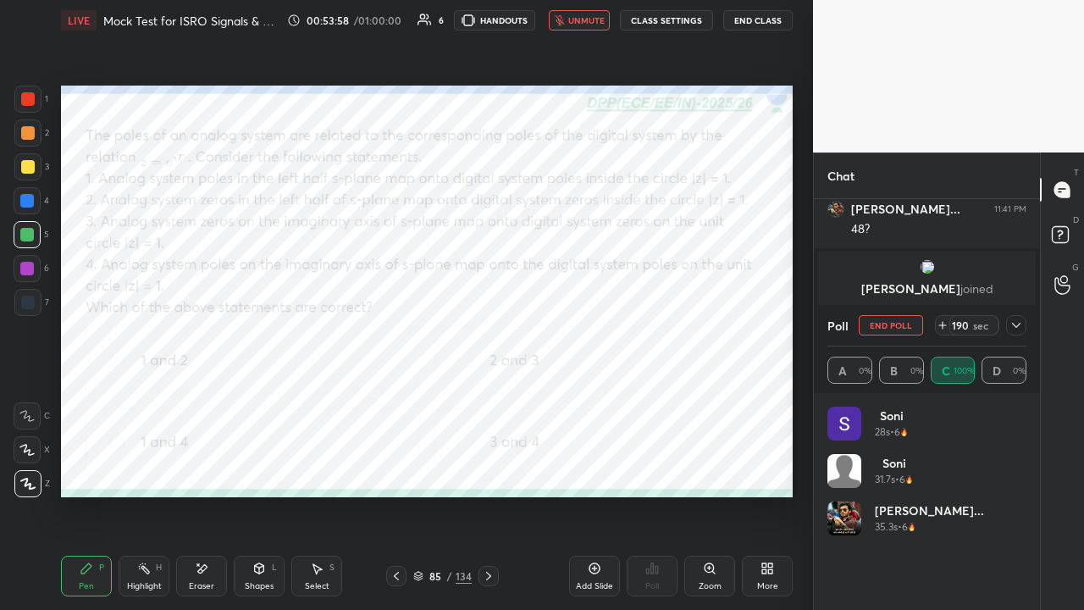
scroll to position [198, 194]
click at [1017, 327] on icon at bounding box center [1016, 325] width 14 height 14
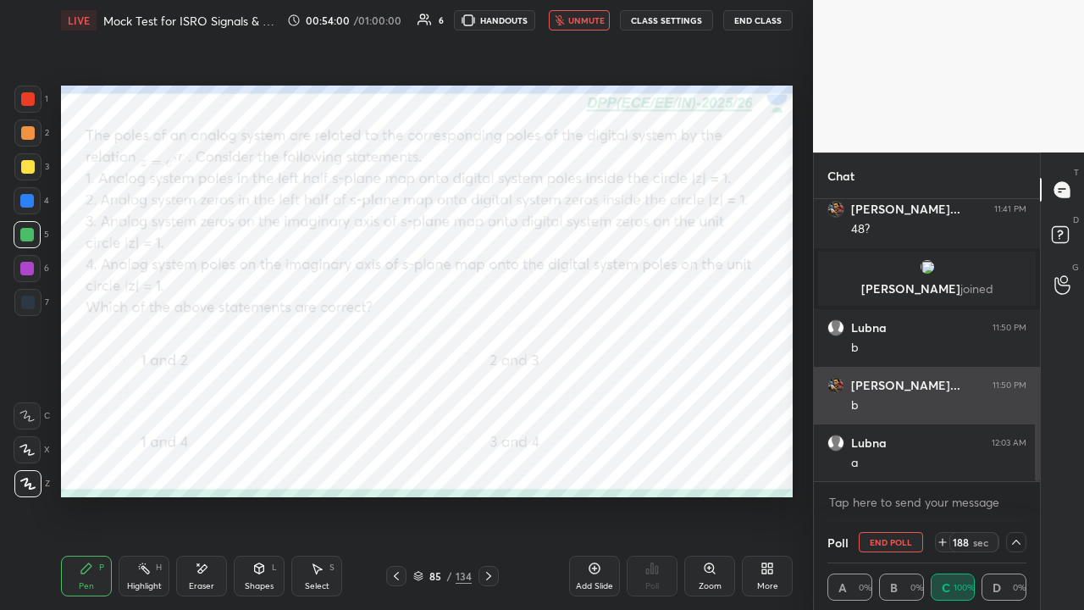
scroll to position [1, 5]
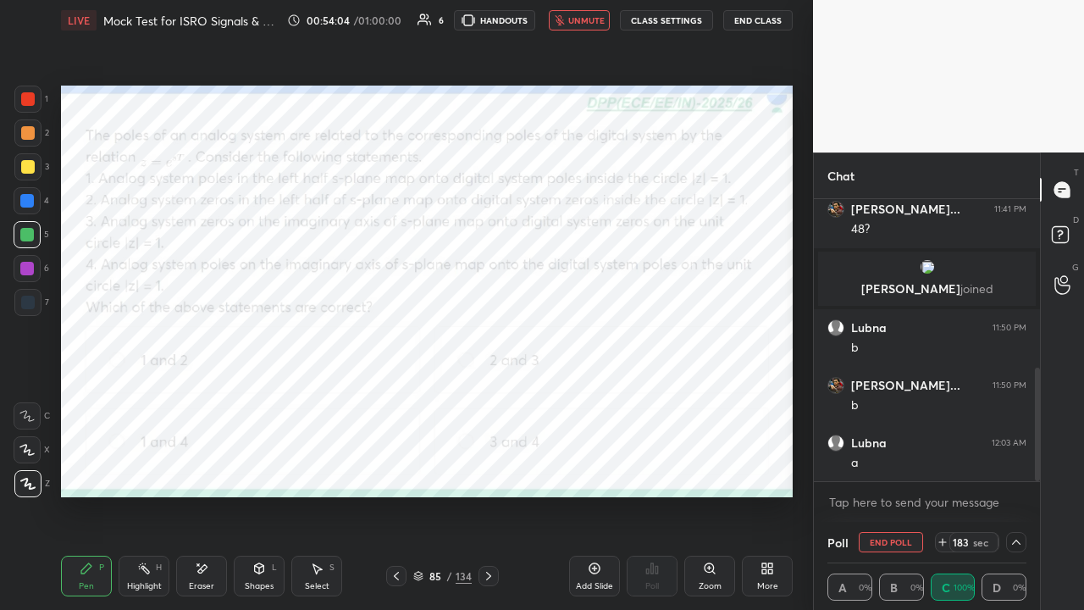
click at [580, 24] on span "unmute" at bounding box center [586, 20] width 36 height 12
click at [585, 17] on span "mute" at bounding box center [588, 20] width 24 height 12
click at [752, 22] on button "End Class" at bounding box center [757, 20] width 69 height 20
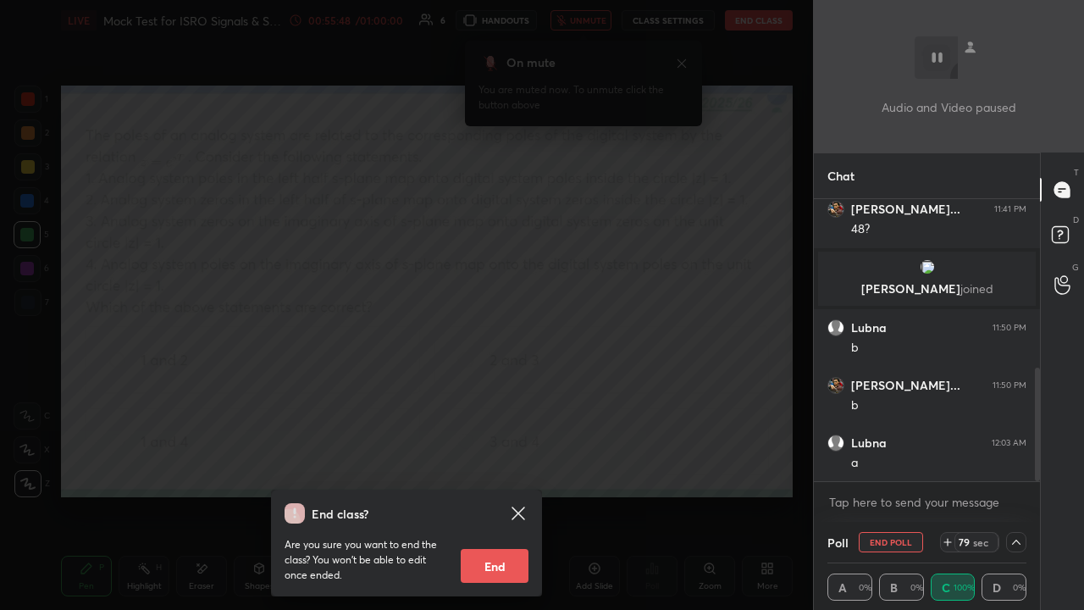
click at [339, 342] on div "End class? Are you sure you want to end the class? You won’t be able to edit on…" at bounding box center [406, 305] width 813 height 610
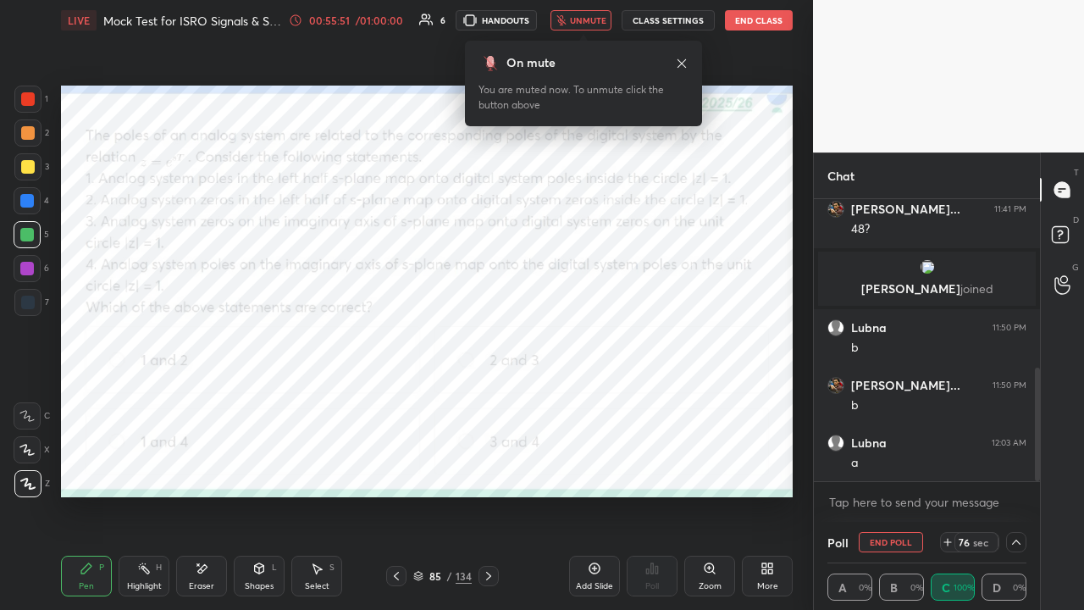
click at [581, 22] on span "unmute" at bounding box center [588, 20] width 36 height 12
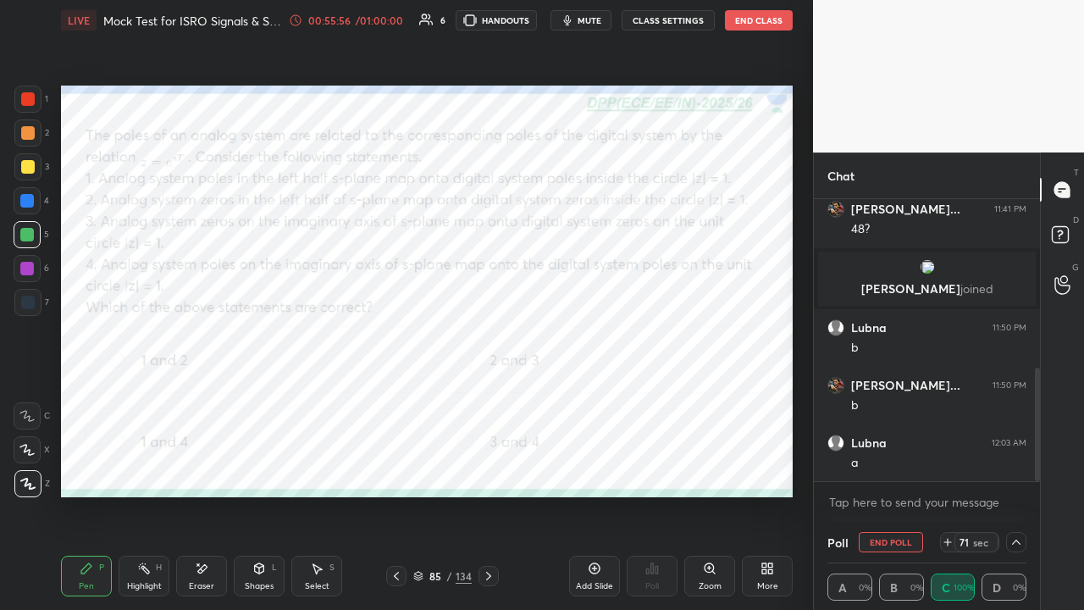
click at [29, 98] on div at bounding box center [28, 99] width 14 height 14
click at [487, 466] on icon at bounding box center [488, 575] width 5 height 8
click at [879, 466] on button "End Poll" at bounding box center [890, 542] width 64 height 20
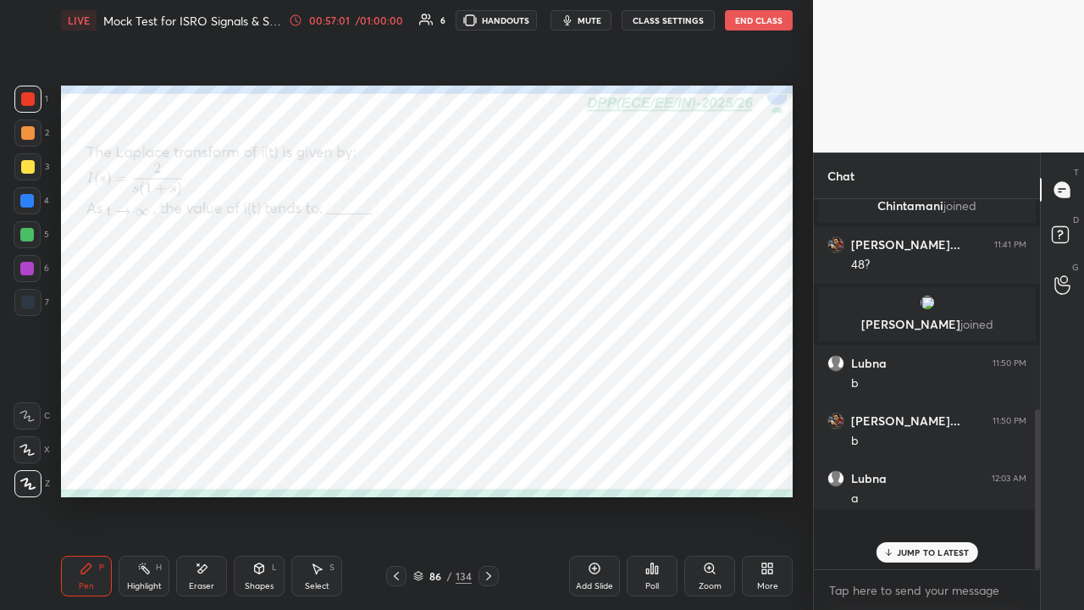
scroll to position [5, 5]
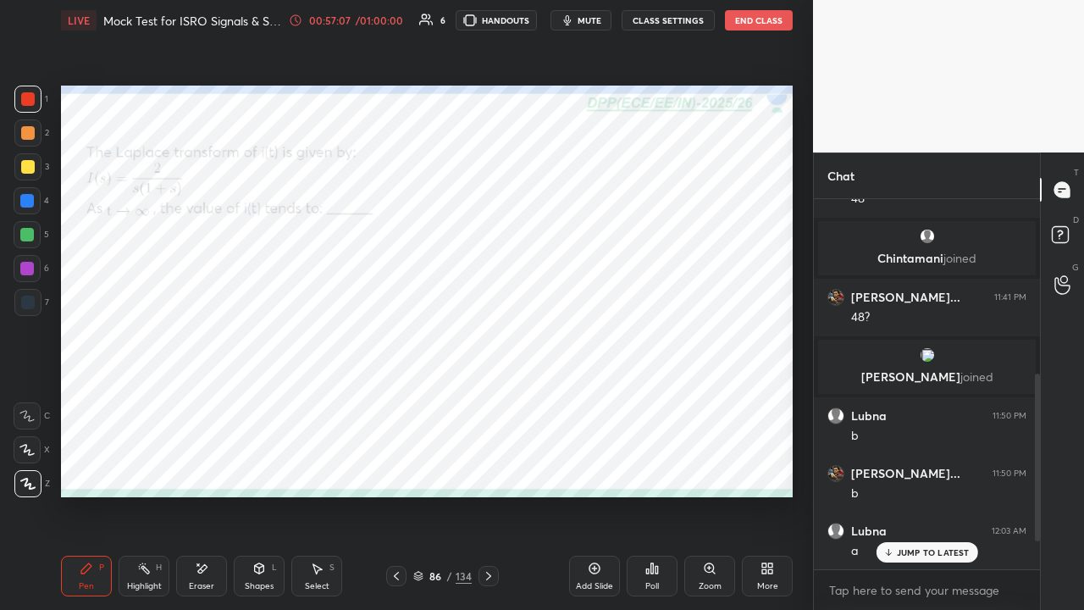
click at [486, 466] on icon at bounding box center [489, 576] width 14 height 14
click at [25, 196] on div at bounding box center [27, 201] width 14 height 14
click at [482, 466] on icon at bounding box center [489, 576] width 14 height 14
click at [26, 236] on div at bounding box center [27, 235] width 14 height 14
click at [491, 466] on icon at bounding box center [489, 576] width 14 height 14
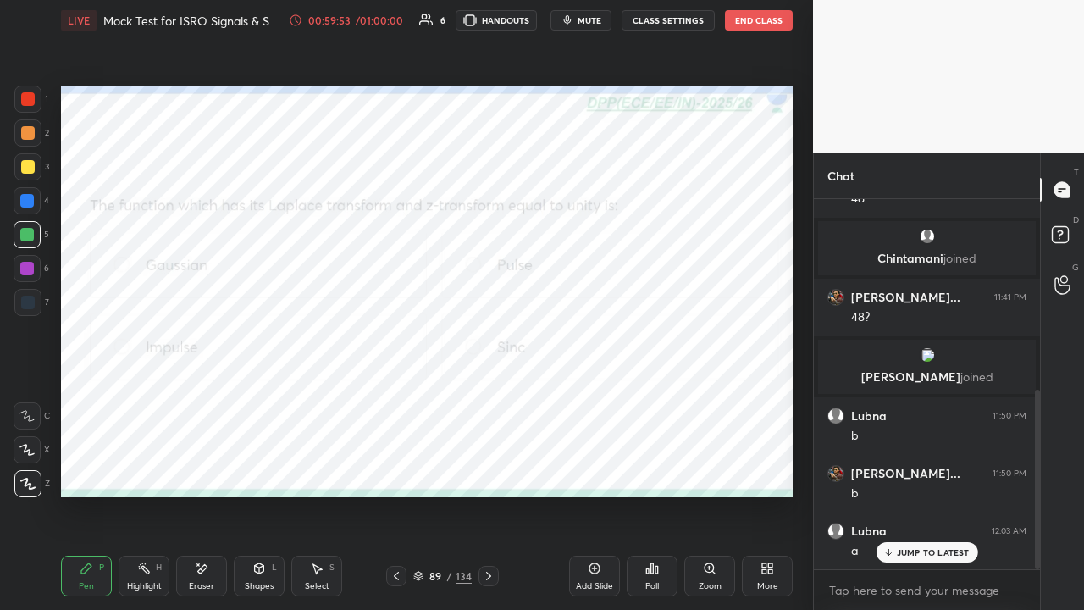
scroll to position [391, 0]
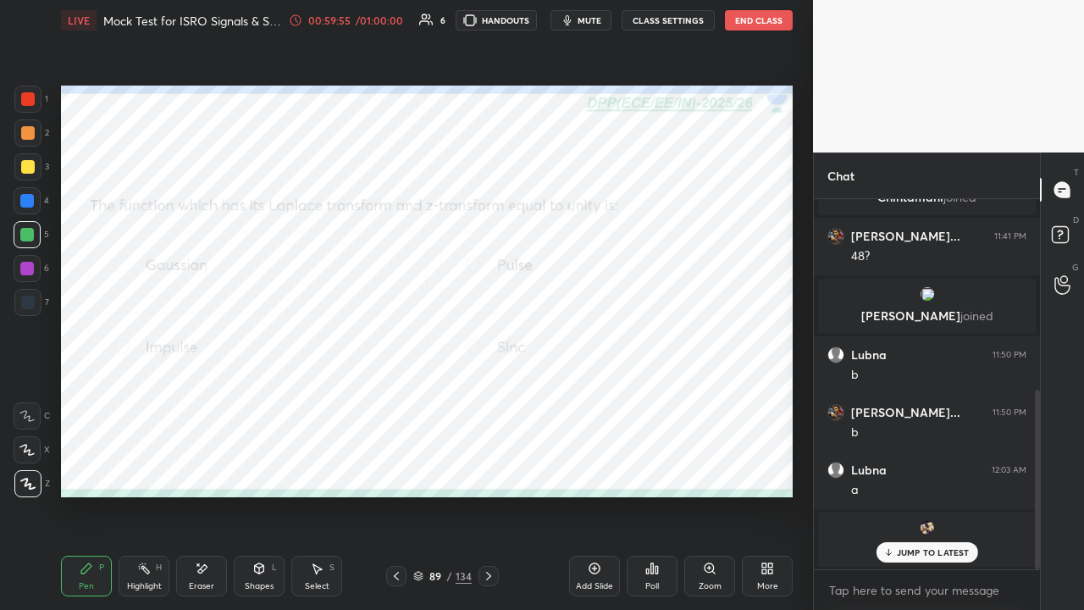
click at [903, 466] on p "JUMP TO LATEST" at bounding box center [933, 552] width 73 height 10
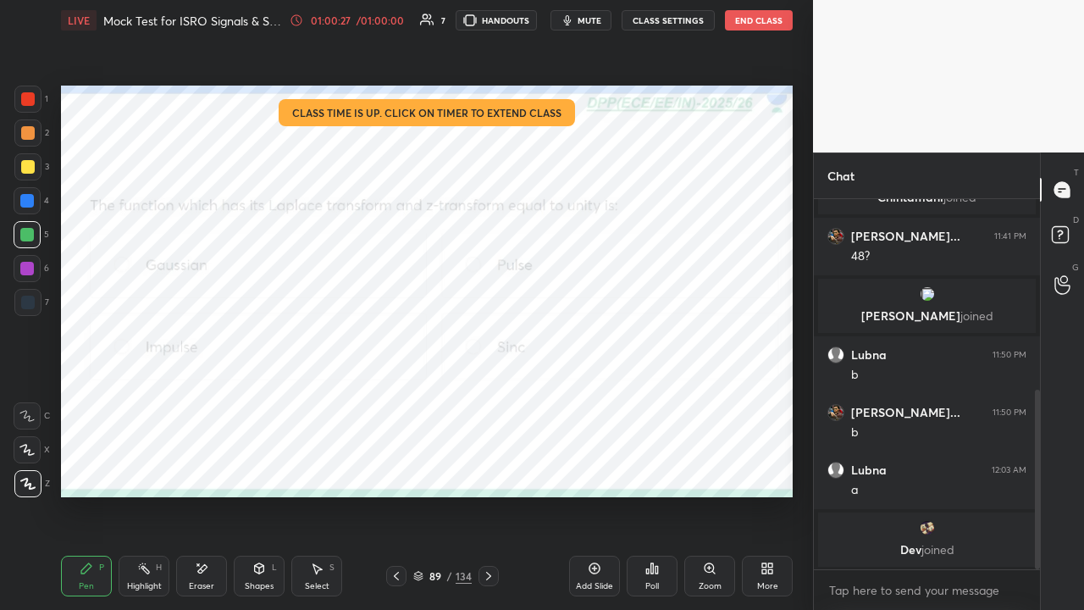
click at [747, 22] on button "End Class" at bounding box center [759, 20] width 68 height 20
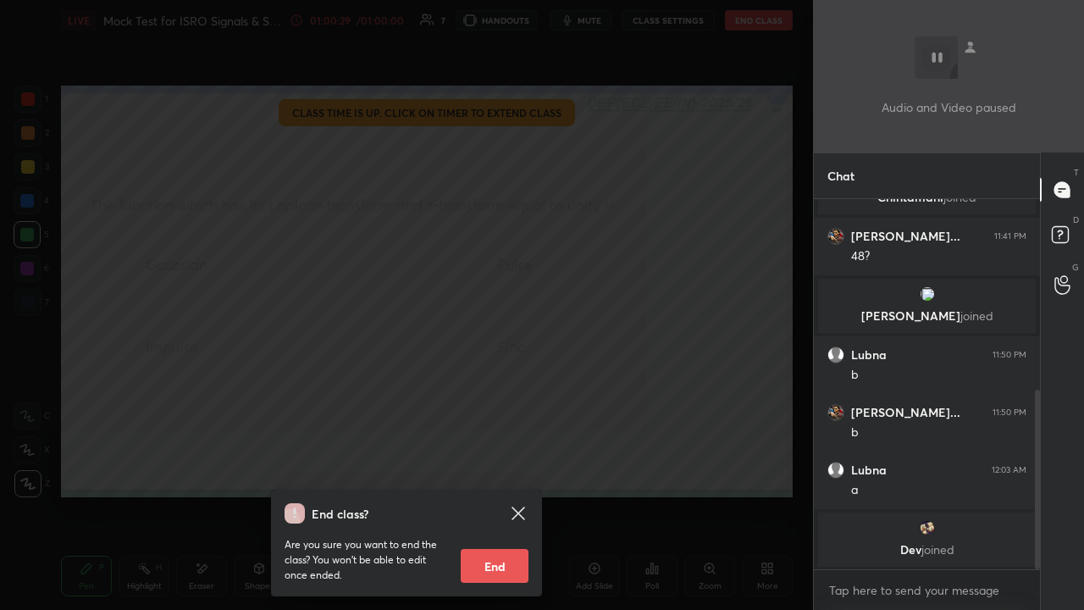
click at [498, 466] on button "End" at bounding box center [495, 566] width 68 height 34
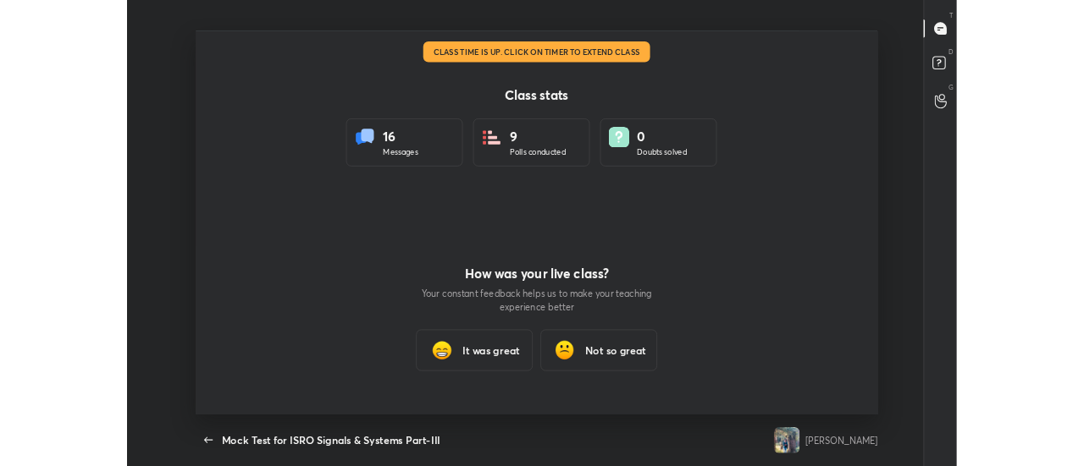
scroll to position [501, 1070]
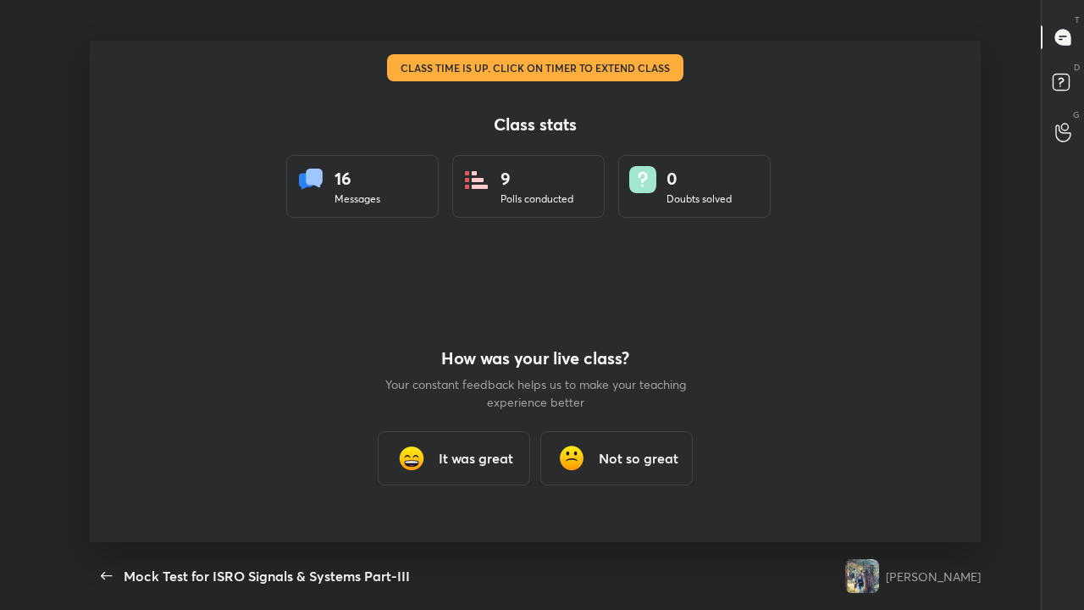
click at [449, 458] on h3 "It was great" at bounding box center [476, 458] width 75 height 20
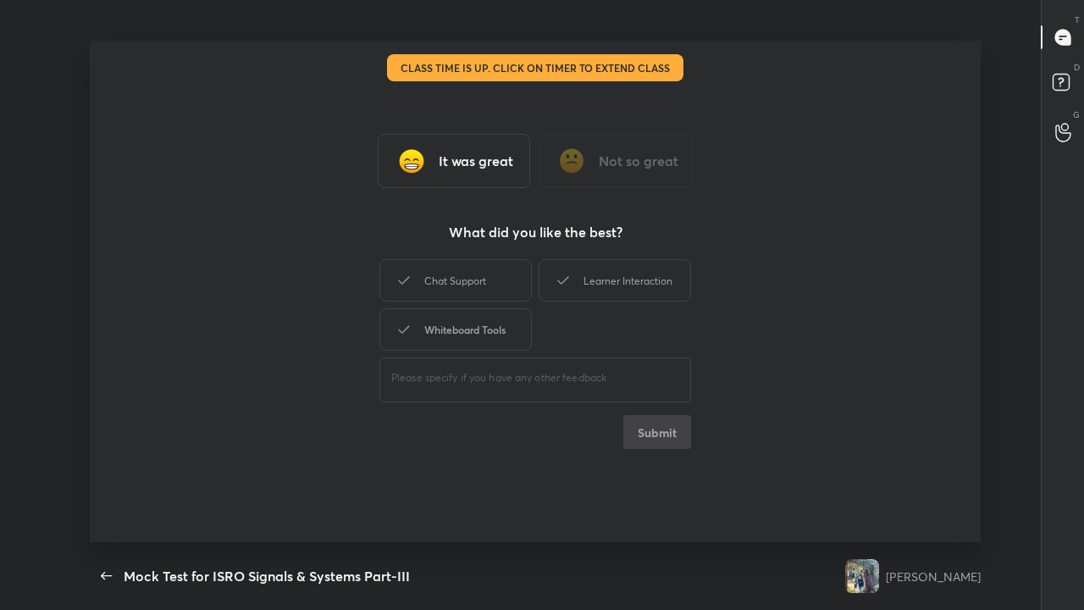
click at [451, 287] on div "Chat Support" at bounding box center [455, 280] width 152 height 42
click at [439, 333] on div "Whiteboard Tools" at bounding box center [455, 329] width 152 height 42
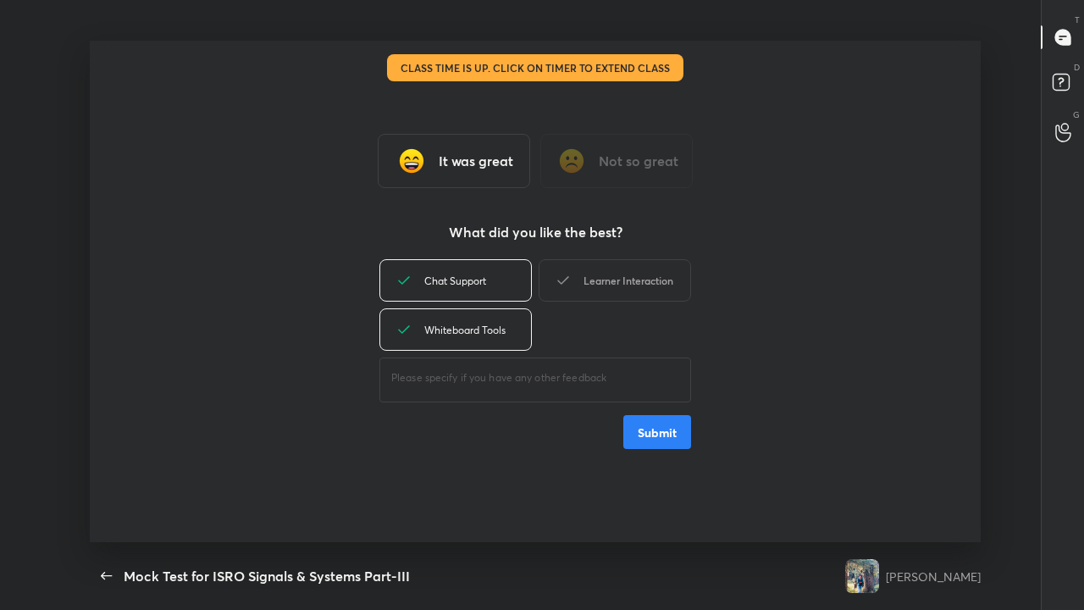
click at [578, 283] on div "Learner Interaction" at bounding box center [614, 280] width 152 height 42
click at [663, 425] on button "Submit" at bounding box center [657, 432] width 68 height 34
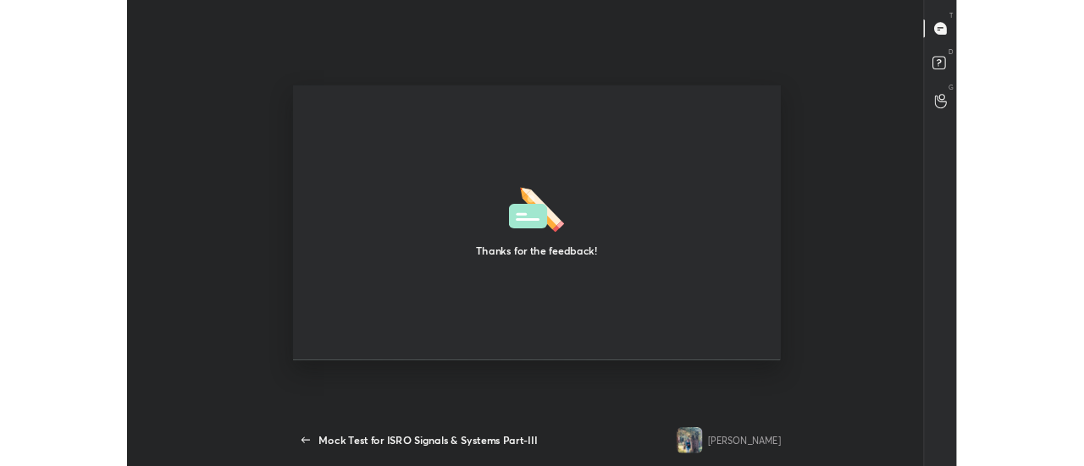
scroll to position [84305, 83594]
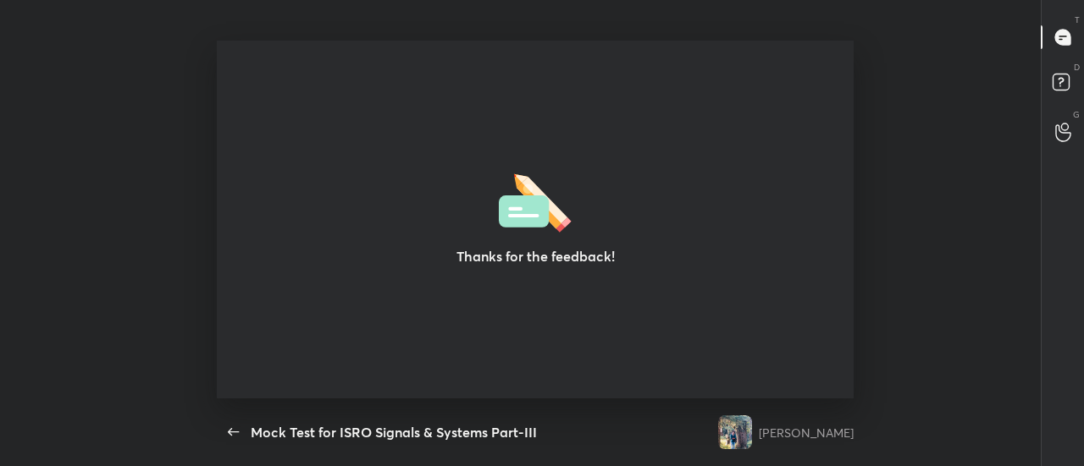
type textarea "x"
